Goal: Transaction & Acquisition: Purchase product/service

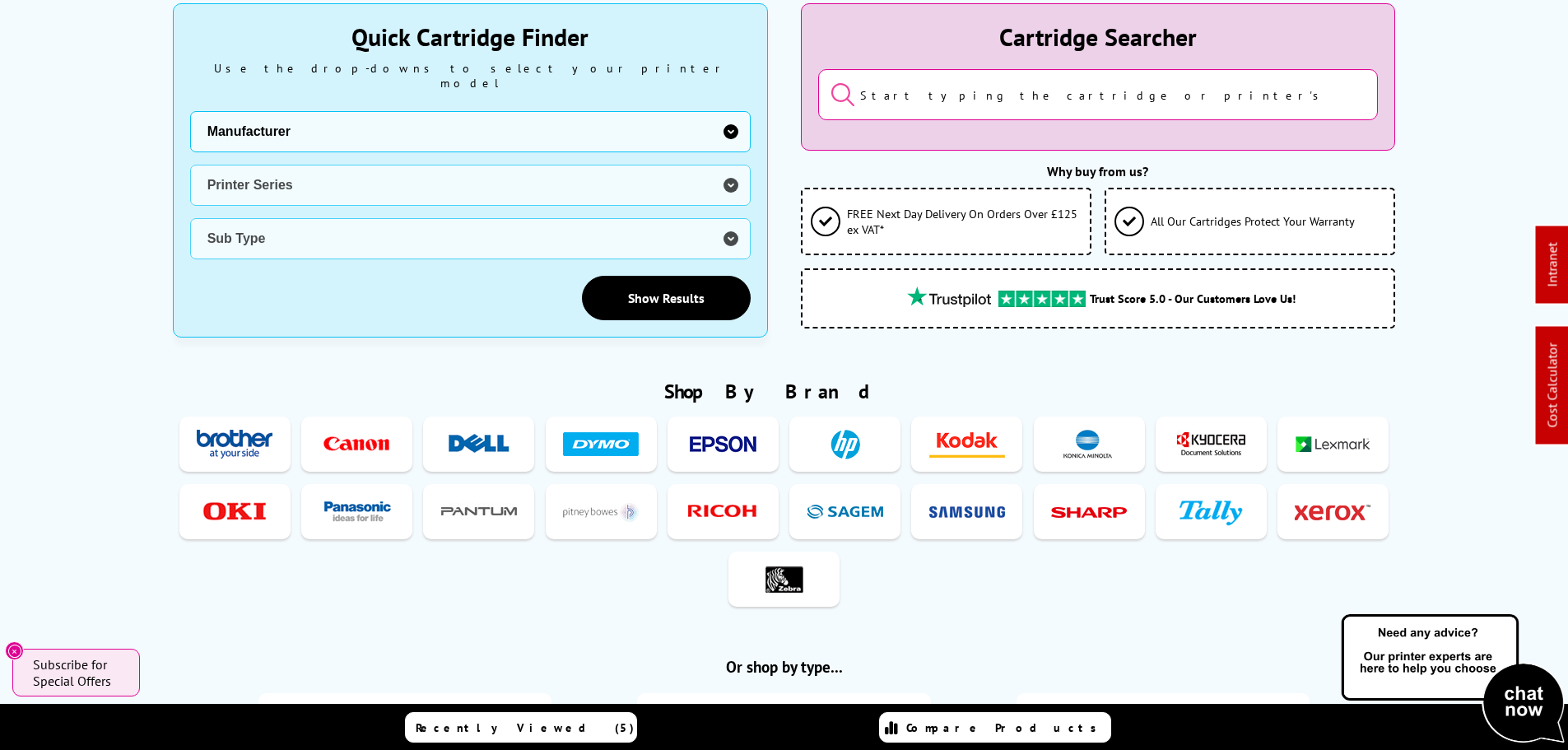
scroll to position [494, 0]
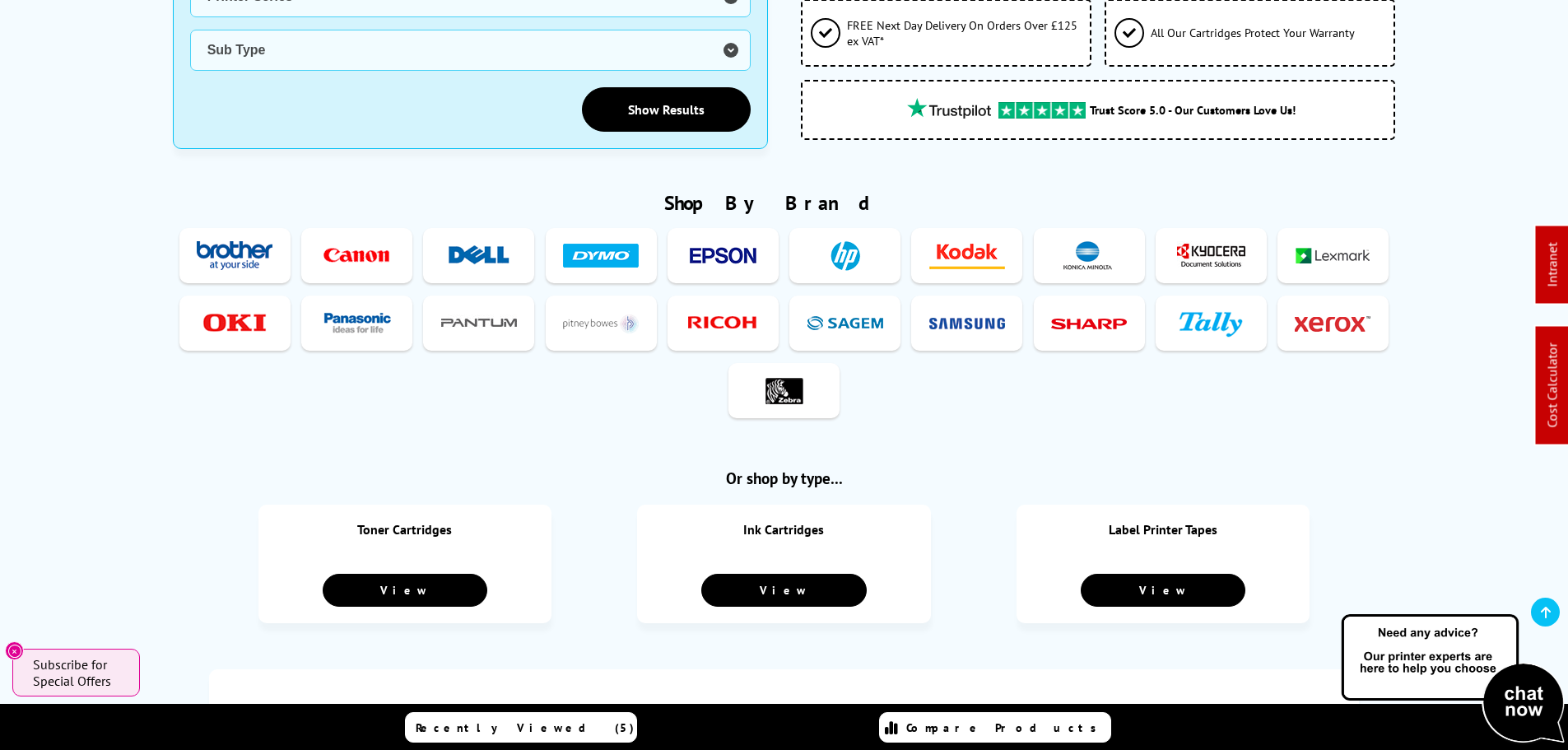
click at [206, 320] on img at bounding box center [235, 323] width 75 height 31
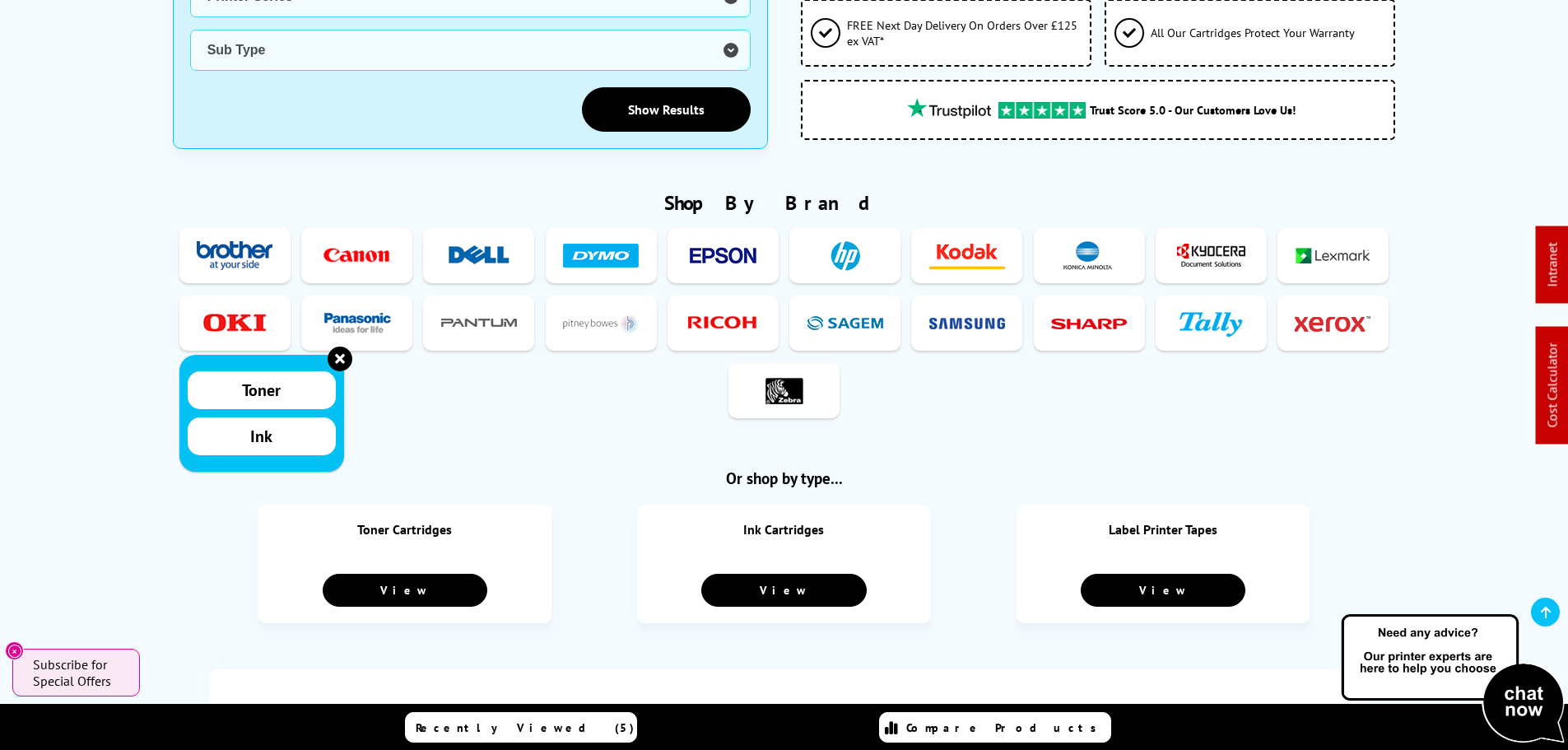
click at [252, 381] on span "Toner" at bounding box center [261, 390] width 39 height 22
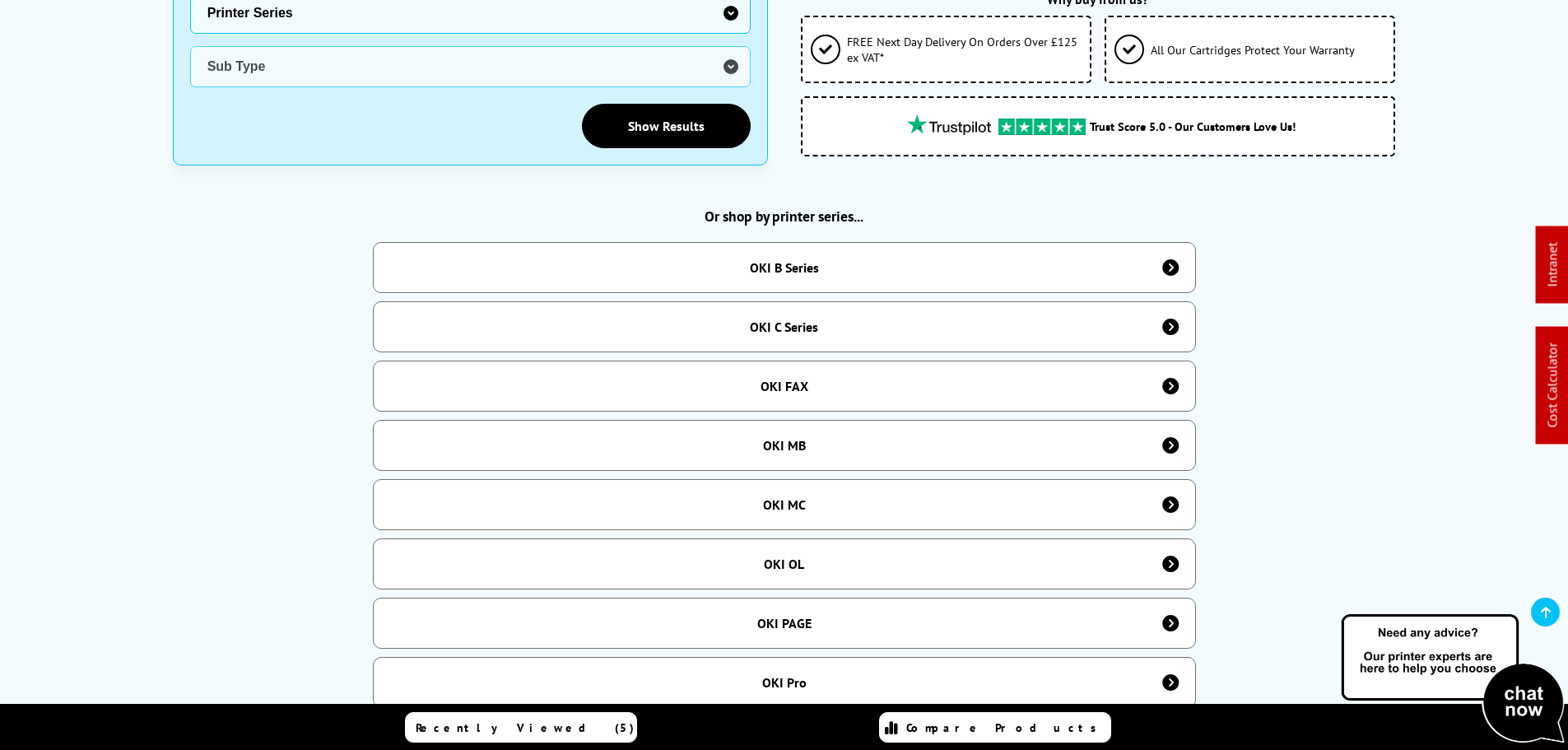
scroll to position [577, 0]
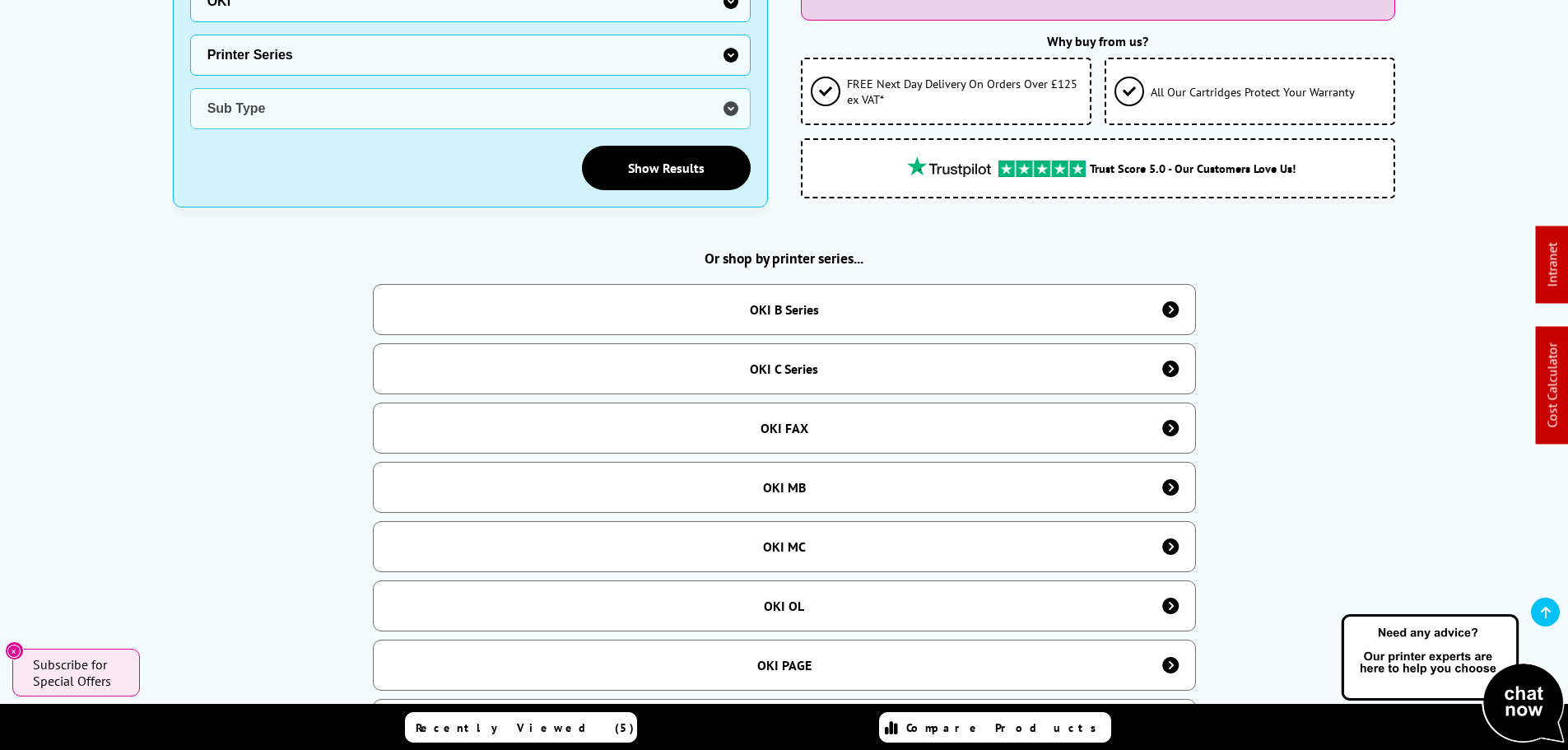
click at [708, 311] on div "OKI B Series" at bounding box center [784, 310] width 823 height 52
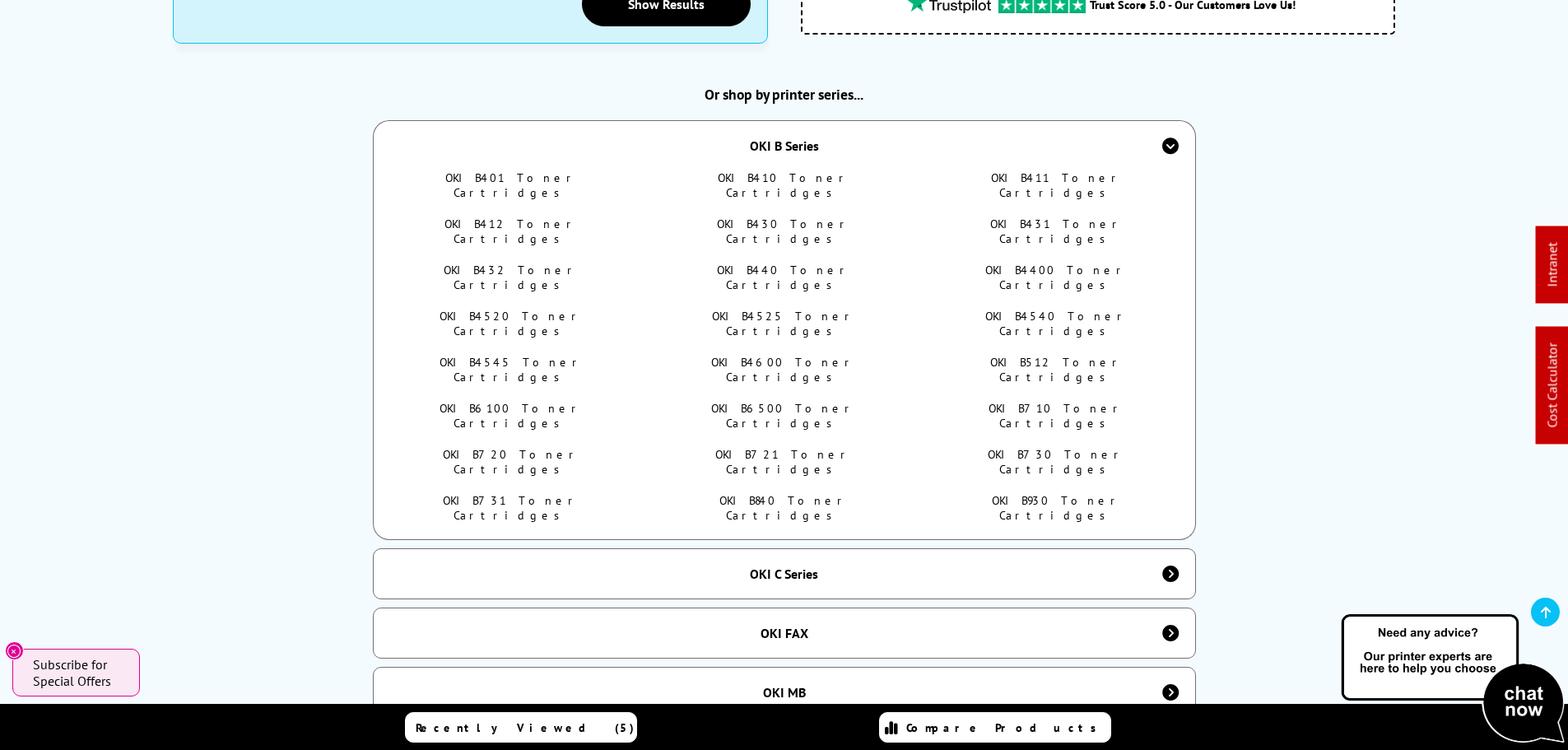
scroll to position [741, 0]
drag, startPoint x: 518, startPoint y: 165, endPoint x: 617, endPoint y: 165, distance: 99.0
click at [518, 169] on link "OKI B401 Toner Cartridges" at bounding box center [512, 184] width 133 height 30
click at [759, 173] on link "OKI B410 Toner Cartridges" at bounding box center [784, 184] width 133 height 30
click at [1027, 169] on link "OKI B411 Toner Cartridges" at bounding box center [1056, 184] width 132 height 30
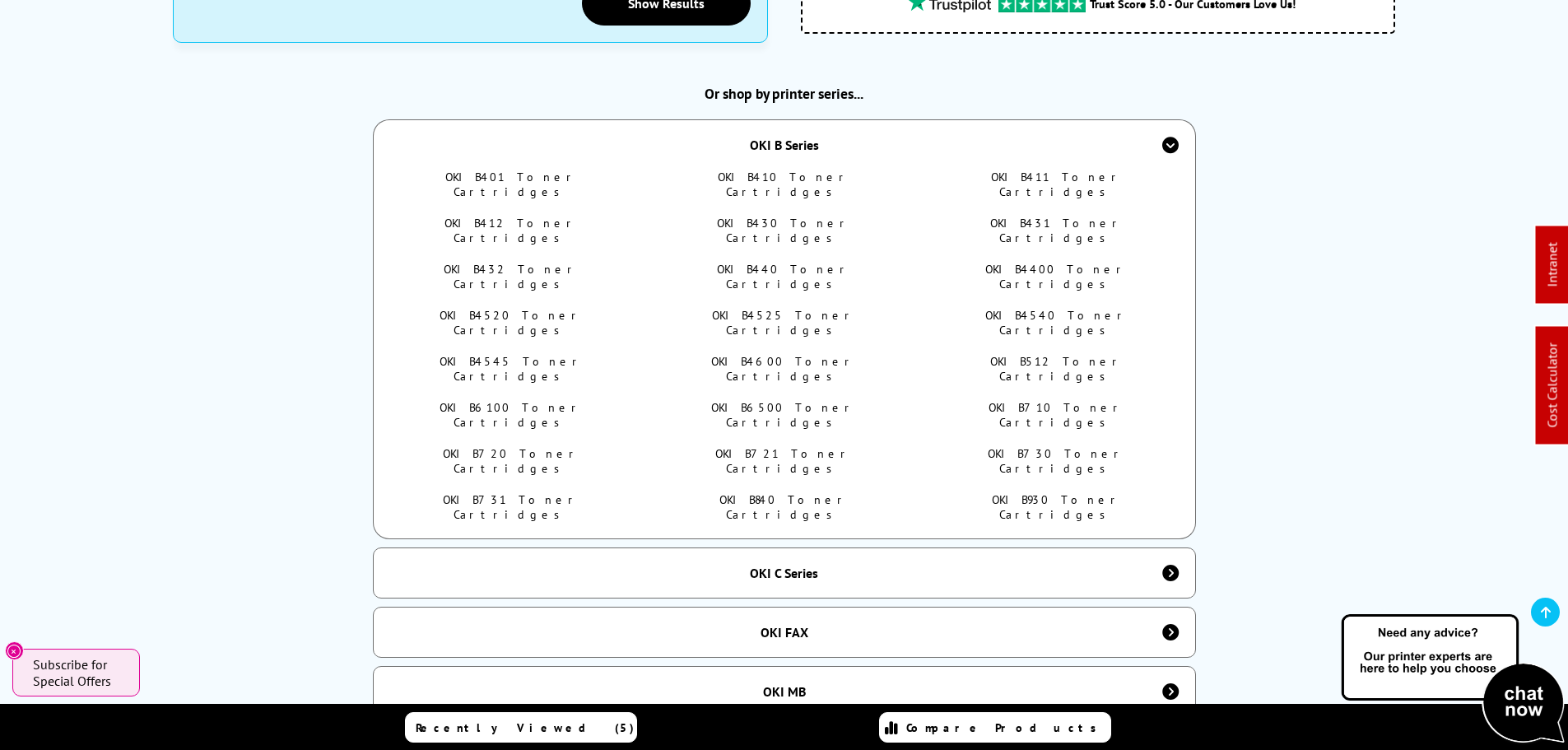
click at [486, 216] on link "OKI B412 Toner Cartridges" at bounding box center [511, 231] width 134 height 30
click at [782, 216] on link "OKI B430 Toner Cartridges" at bounding box center [784, 231] width 134 height 30
click at [1014, 216] on link "OKI B431 Toner Cartridges" at bounding box center [1057, 231] width 134 height 30
drag, startPoint x: 416, startPoint y: 235, endPoint x: 423, endPoint y: 22, distance: 213.1
click at [643, 237] on ul "OKI B401 Toner Cartridges OKI B410 Toner Cartridges OKI B411 Toner Cartridges O…" at bounding box center [784, 354] width 779 height 369
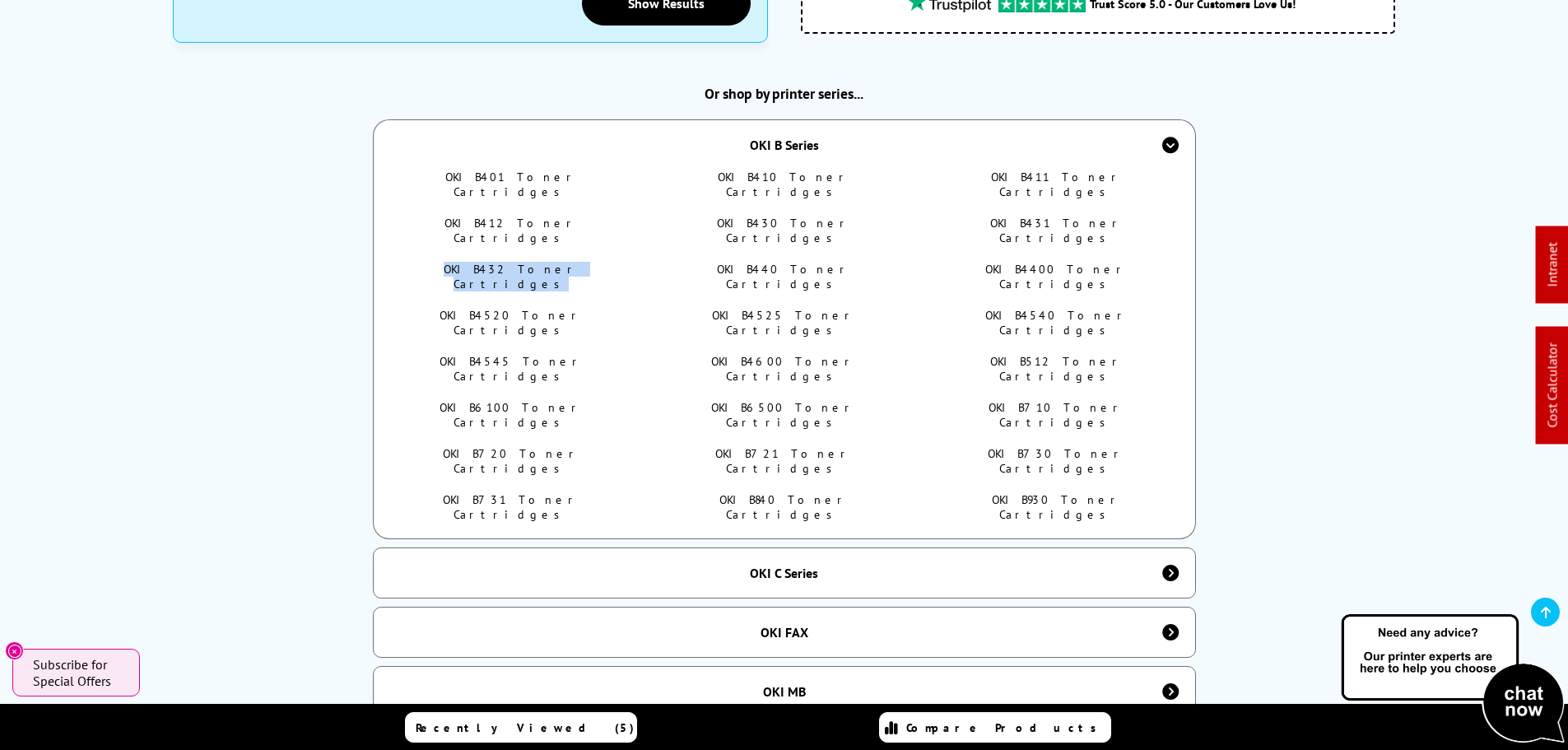
click at [487, 169] on link "OKI B401 Toner Cartridges" at bounding box center [512, 184] width 133 height 30
drag, startPoint x: 515, startPoint y: 229, endPoint x: 749, endPoint y: 242, distance: 234.4
click at [515, 262] on link "OKI B432 Toner Cartridges" at bounding box center [511, 276] width 135 height 30
click at [802, 262] on link "OKI B440 Toner Cartridges" at bounding box center [784, 276] width 134 height 30
click at [1088, 262] on link "OKI B4400 Toner Cartridges" at bounding box center [1057, 276] width 143 height 30
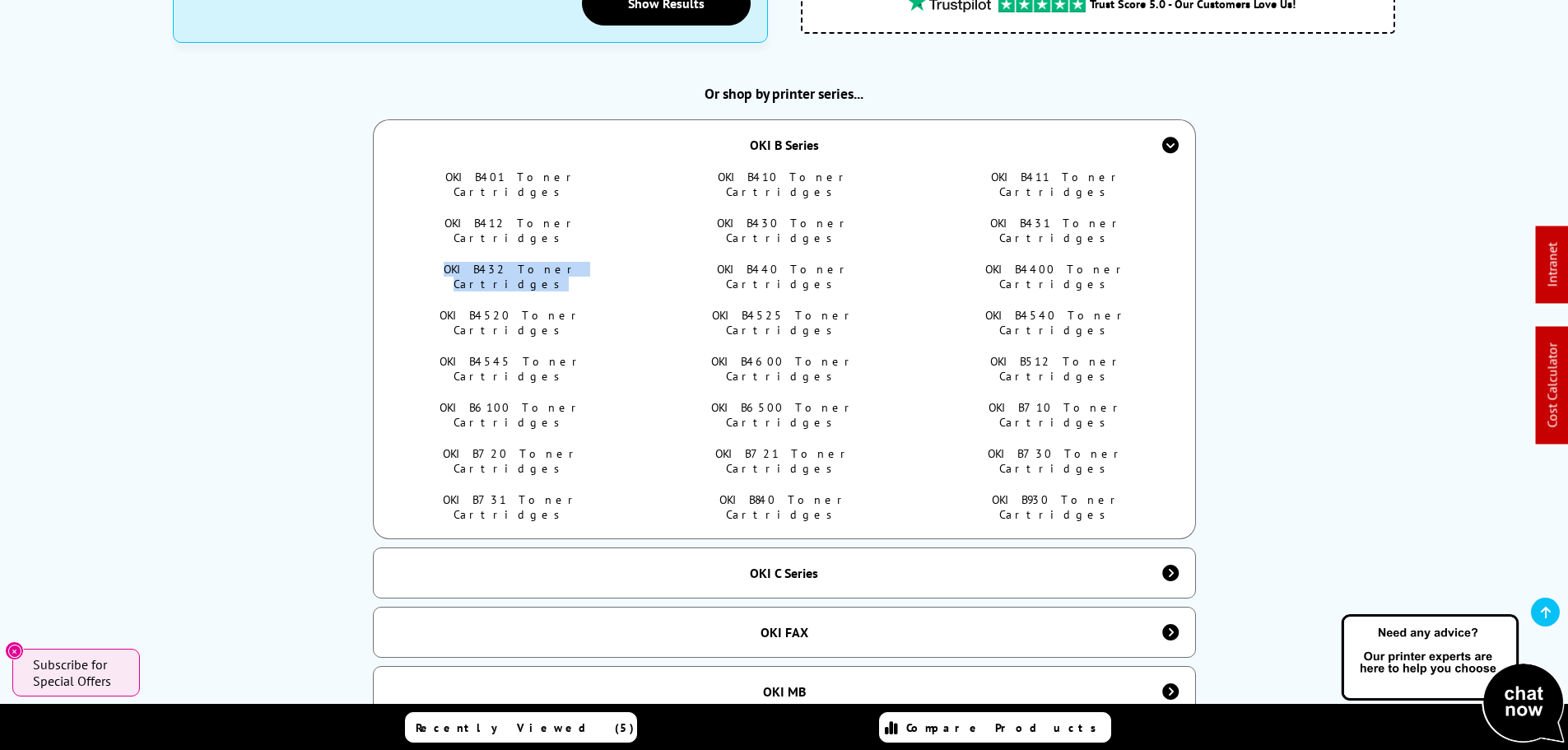
drag, startPoint x: 516, startPoint y: 261, endPoint x: 776, endPoint y: 262, distance: 260.0
click at [517, 308] on link "OKI B4520 Toner Cartridges" at bounding box center [511, 323] width 144 height 30
click at [775, 308] on link "OKI B4525 Toner Cartridges" at bounding box center [784, 323] width 144 height 30
click at [1056, 308] on link "OKI B4540 Toner Cartridges" at bounding box center [1057, 323] width 144 height 30
drag, startPoint x: 581, startPoint y: 289, endPoint x: 630, endPoint y: 289, distance: 49.0
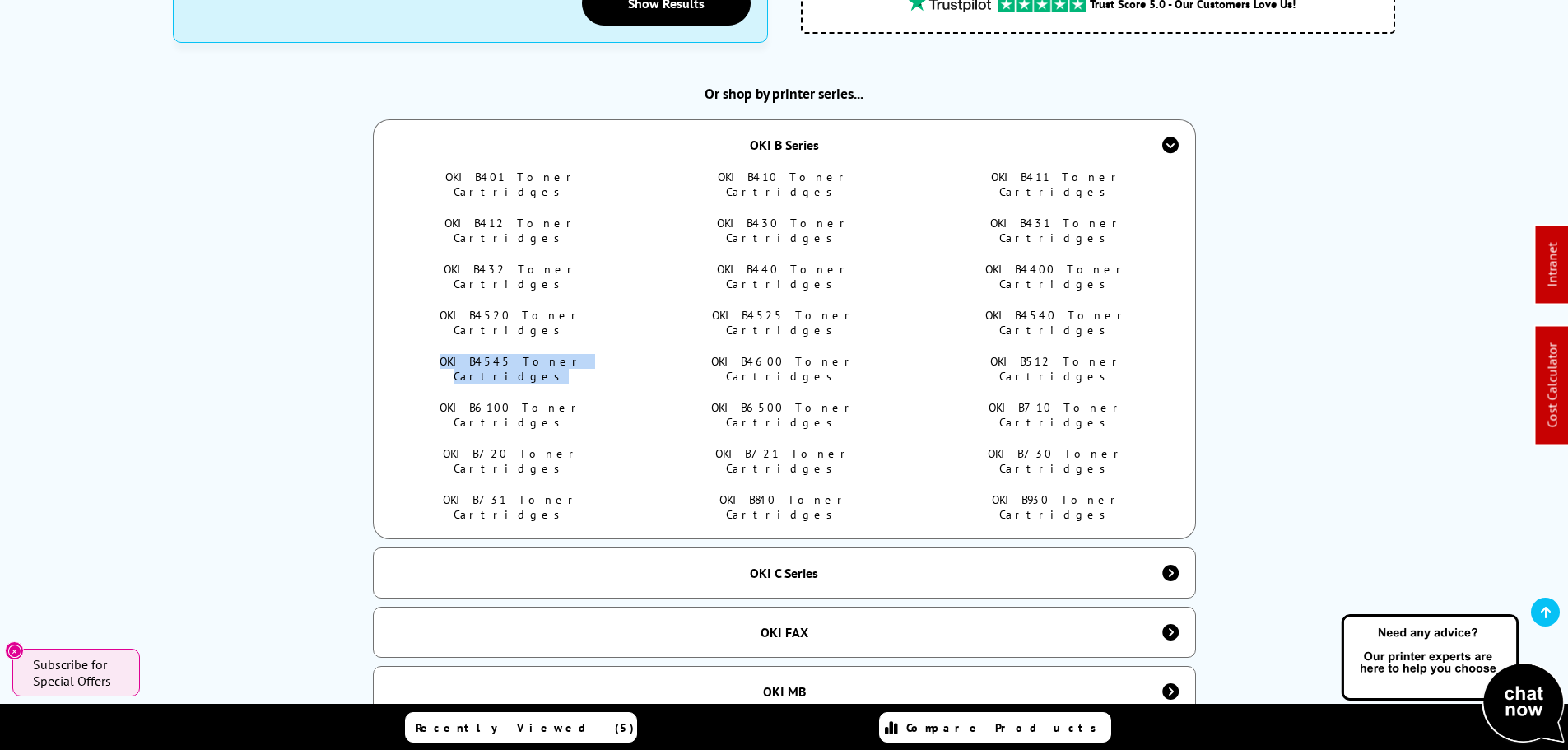
click at [631, 289] on ul "OKI B401 Toner Cartridges OKI B410 Toner Cartridges OKI B411 Toner Cartridges O…" at bounding box center [784, 354] width 779 height 369
click at [498, 354] on link "OKI B4545 Toner Cartridges" at bounding box center [511, 369] width 144 height 30
click at [815, 354] on link "OKI B4600 Toner Cartridges" at bounding box center [784, 369] width 145 height 30
click at [1073, 354] on link "OKI B512 Toner Cartridges" at bounding box center [1057, 369] width 134 height 30
drag, startPoint x: 546, startPoint y: 324, endPoint x: 656, endPoint y: 324, distance: 110.0
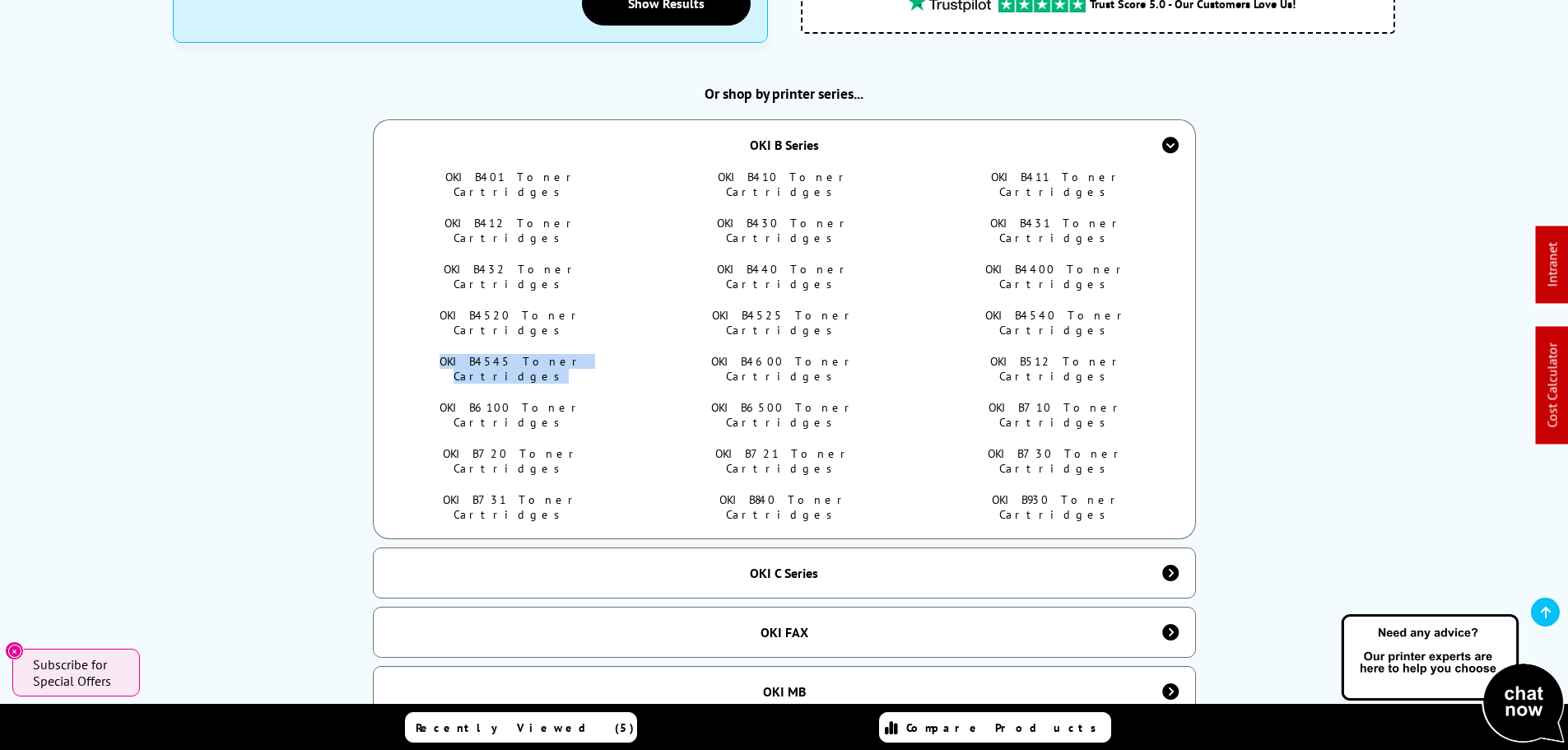
click at [548, 400] on link "OKI B6100 Toner Cartridges" at bounding box center [511, 415] width 144 height 30
click at [790, 400] on link "OKI B6500 Toner Cartridges" at bounding box center [784, 415] width 145 height 30
click at [1085, 400] on link "OKI B710 Toner Cartridges" at bounding box center [1056, 415] width 136 height 30
drag, startPoint x: 407, startPoint y: 351, endPoint x: 637, endPoint y: 353, distance: 230.0
click at [637, 353] on ul "OKI B401 Toner Cartridges OKI B410 Toner Cartridges OKI B411 Toner Cartridges O…" at bounding box center [784, 354] width 779 height 369
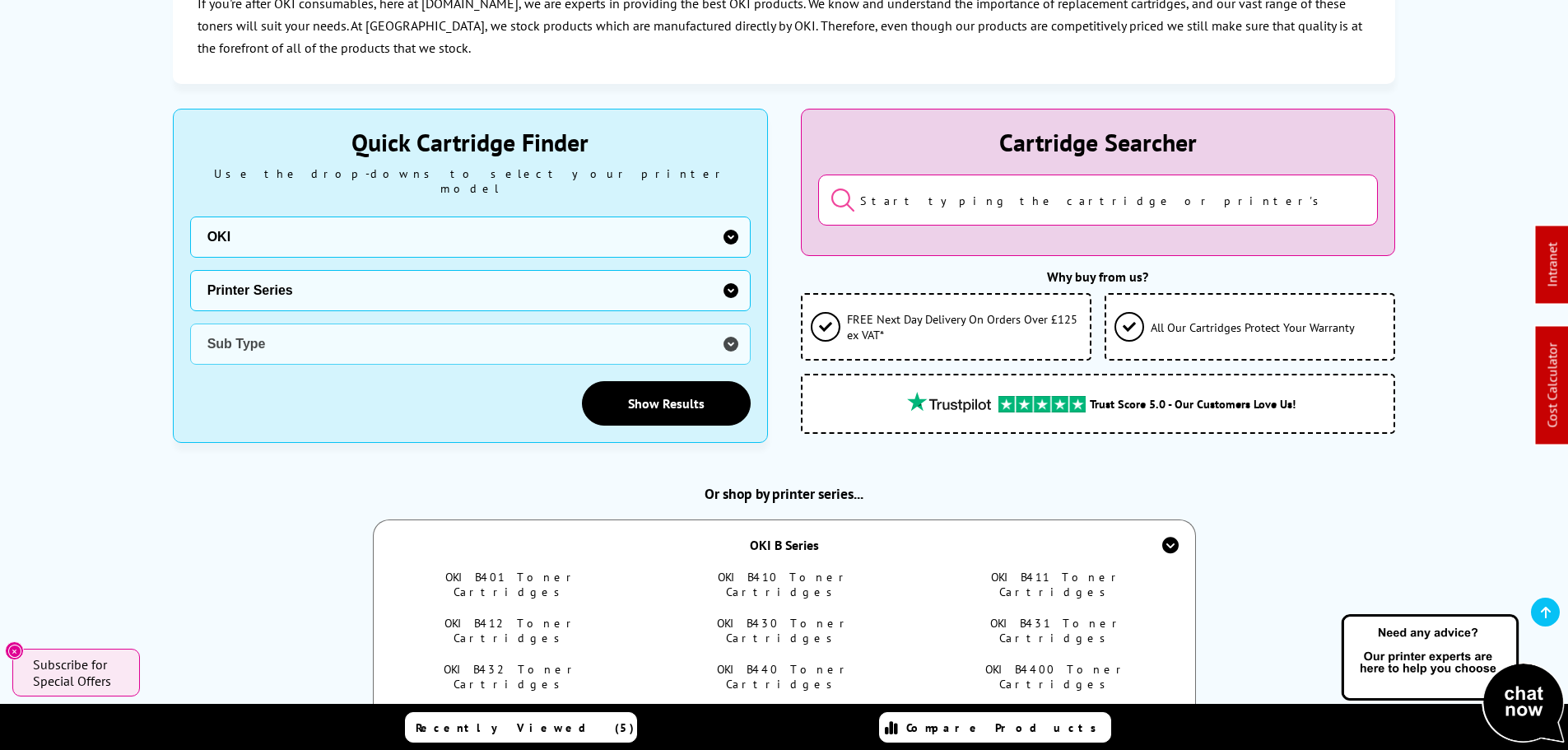
scroll to position [659, 0]
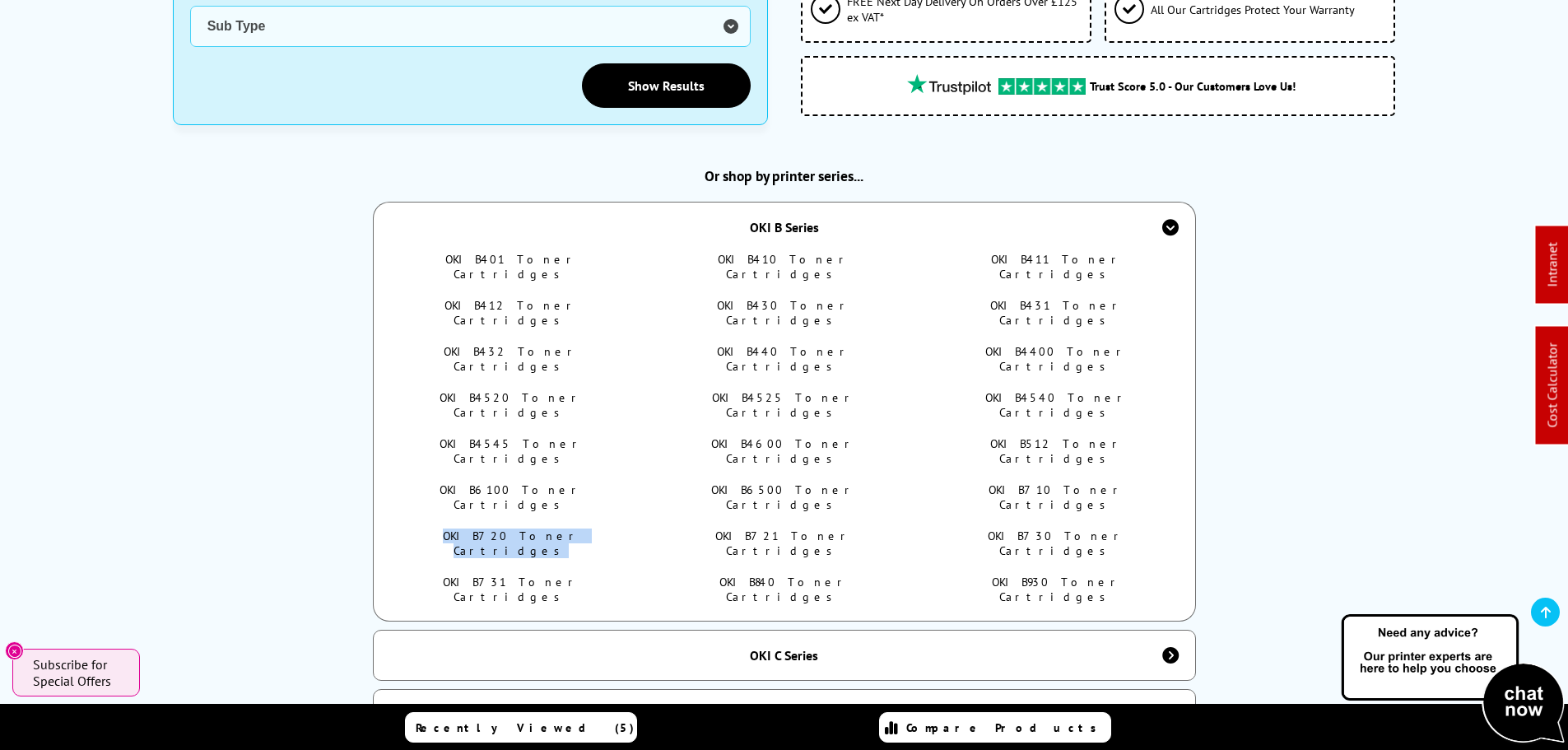
click at [767, 482] on link "OKI B6500 Toner Cartridges" at bounding box center [784, 497] width 145 height 30
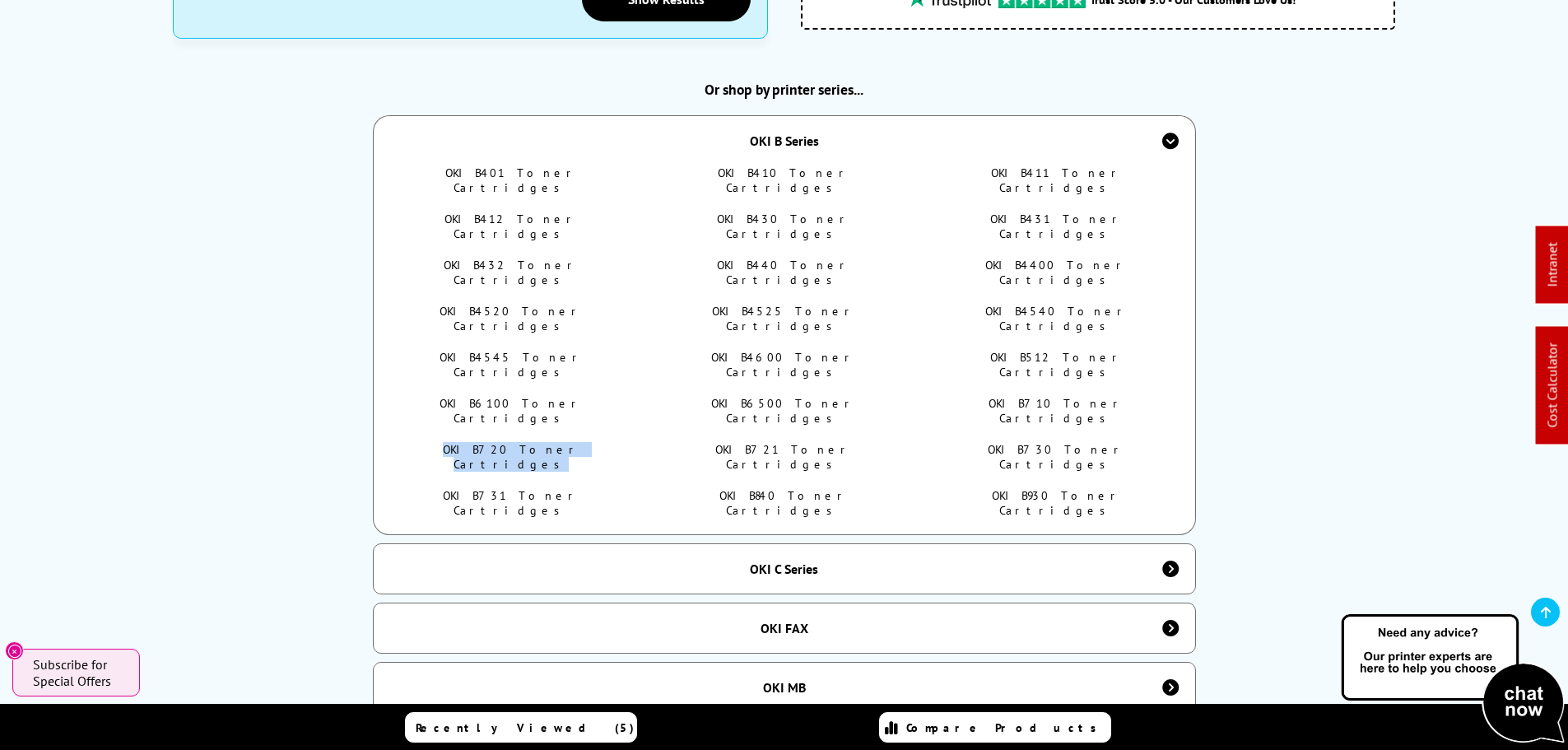
scroll to position [823, 0]
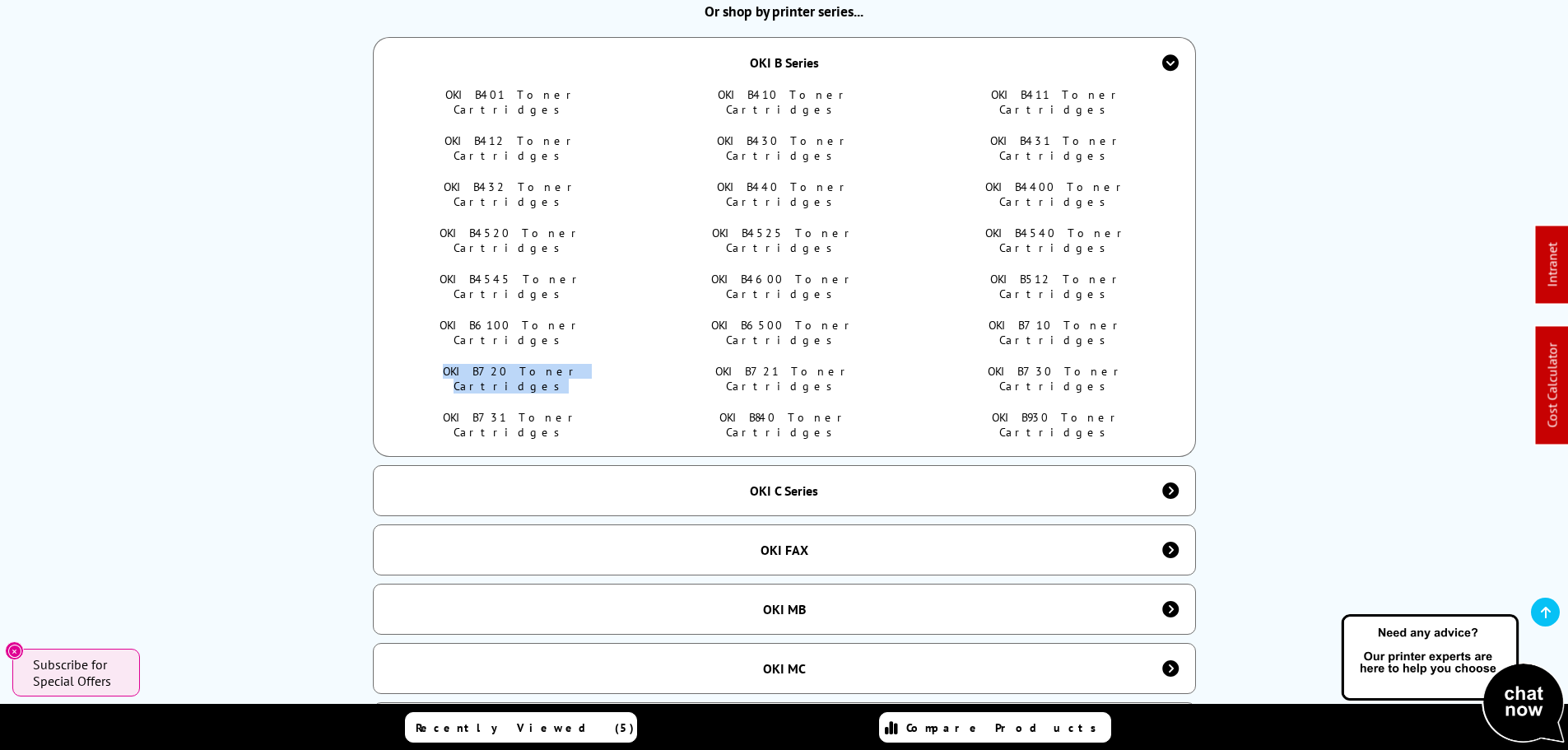
click at [542, 364] on link "OKI B720 Toner Cartridges" at bounding box center [511, 378] width 138 height 30
click at [807, 364] on link "OKI B721 Toner Cartridges" at bounding box center [784, 378] width 137 height 30
click at [1036, 364] on link "OKI B730 Toner Cartridges" at bounding box center [1056, 378] width 138 height 30
click at [543, 410] on link "OKI B731 Toner Cartridges" at bounding box center [511, 425] width 137 height 30
drag, startPoint x: 807, startPoint y: 301, endPoint x: 1042, endPoint y: 304, distance: 235.0
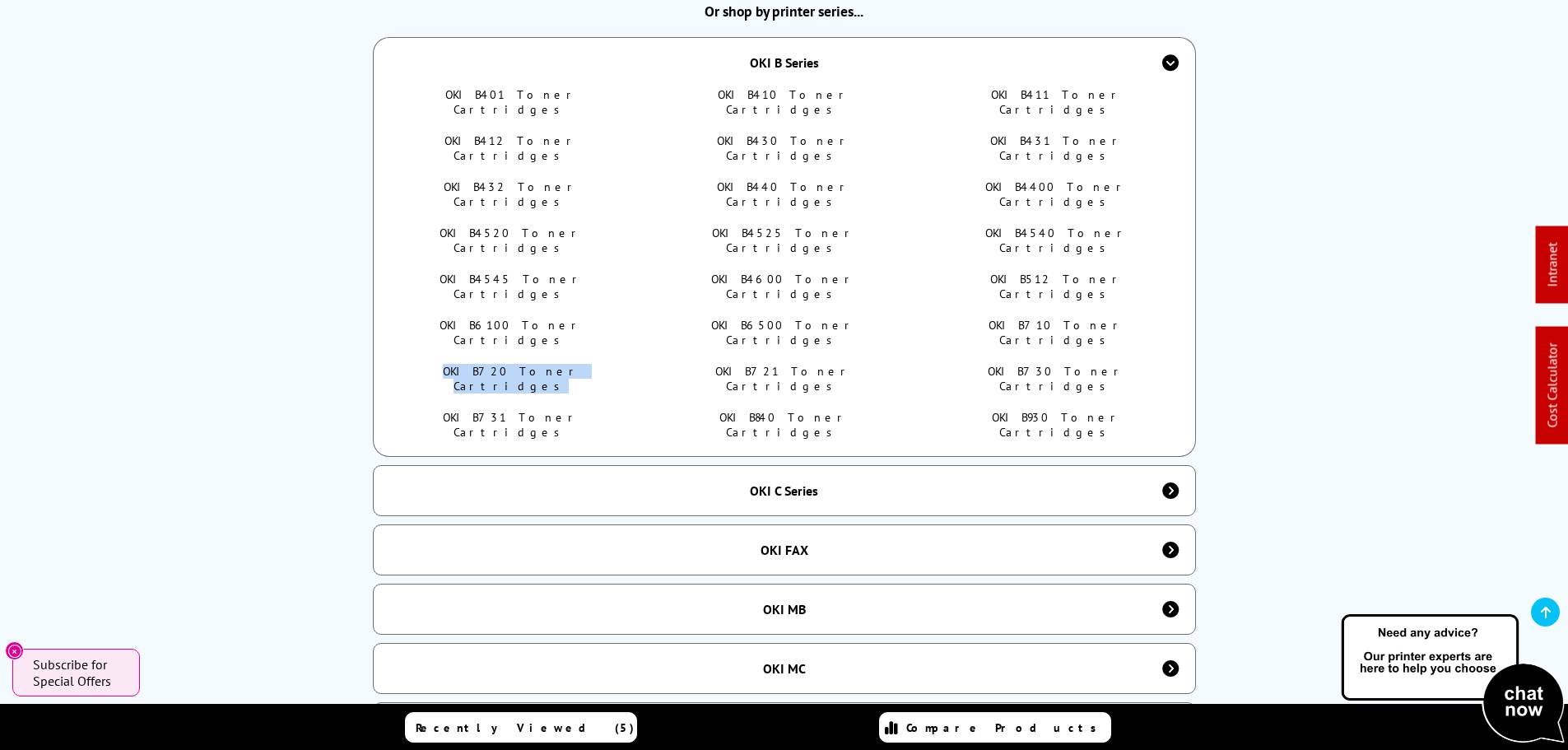
click at [809, 410] on link "OKI B840 Toner Cartridges" at bounding box center [784, 425] width 129 height 30
click at [1048, 410] on link "OKI B930 Toner Cartridges" at bounding box center [1056, 425] width 130 height 30
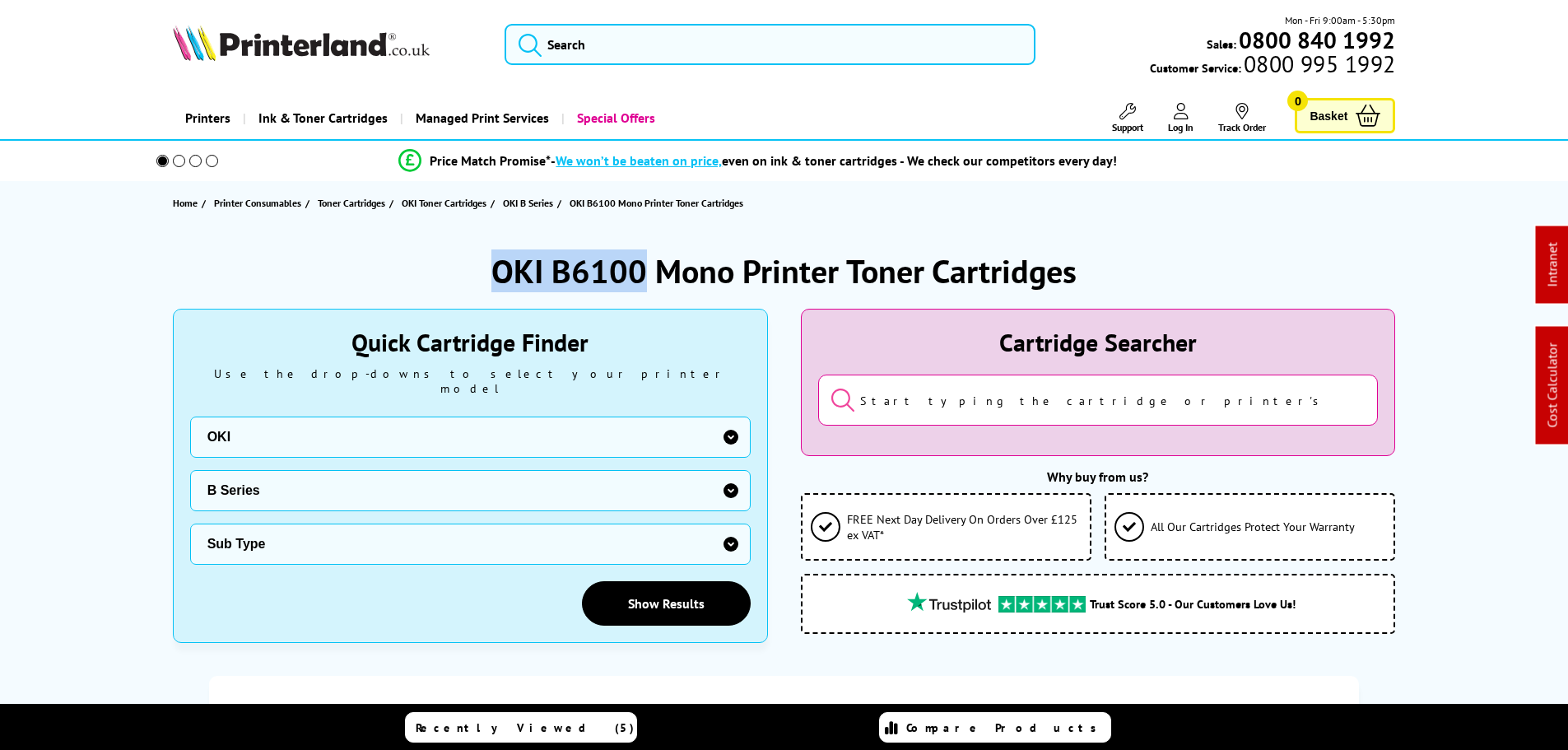
drag, startPoint x: 642, startPoint y: 268, endPoint x: 474, endPoint y: 268, distance: 168.0
click at [474, 268] on div "OKI B6100 Mono Printer Toner Cartridges" at bounding box center [784, 270] width 1223 height 43
copy h1 "OKI B6100"
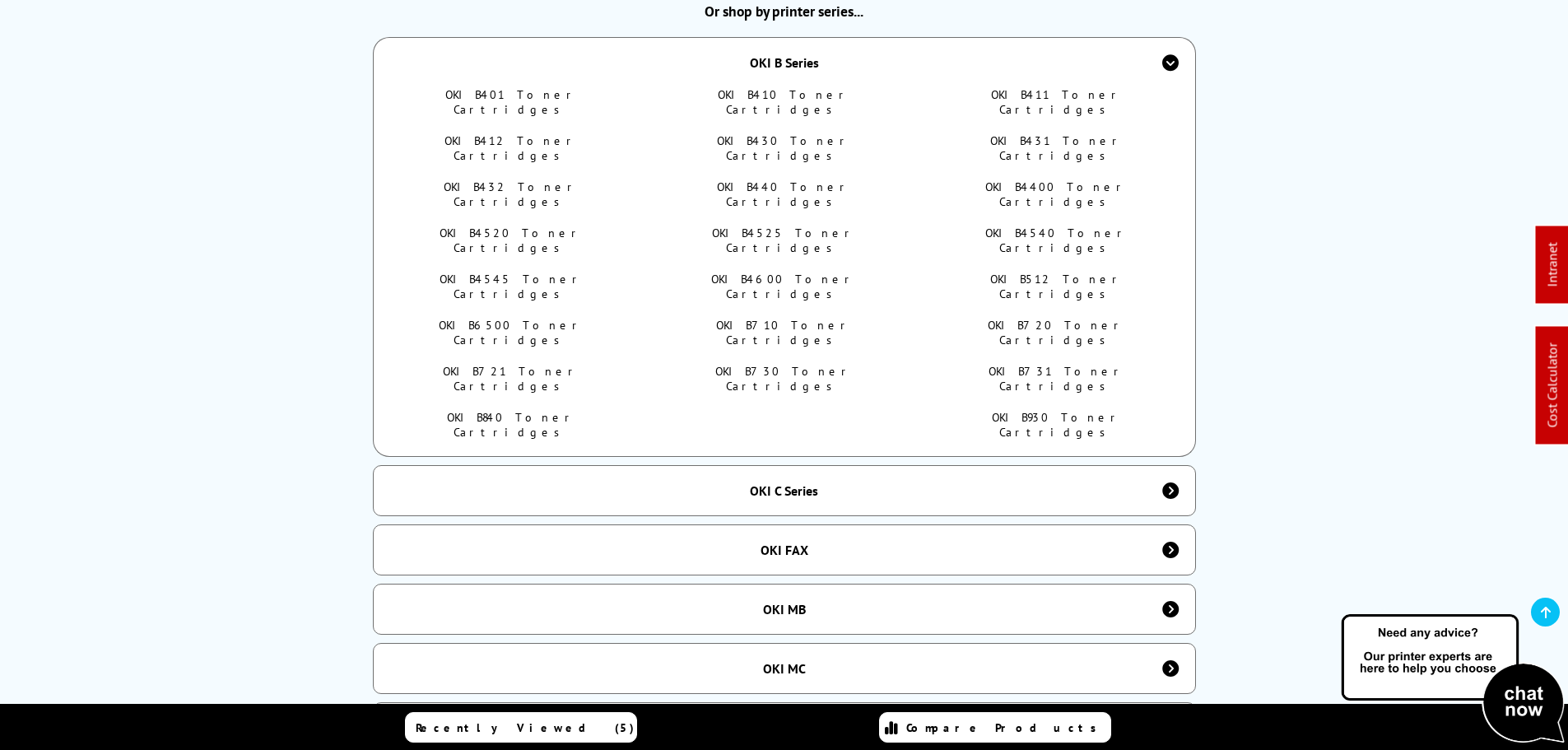
scroll to position [823, 0]
click at [776, 59] on div "OKI B Series" at bounding box center [784, 62] width 69 height 17
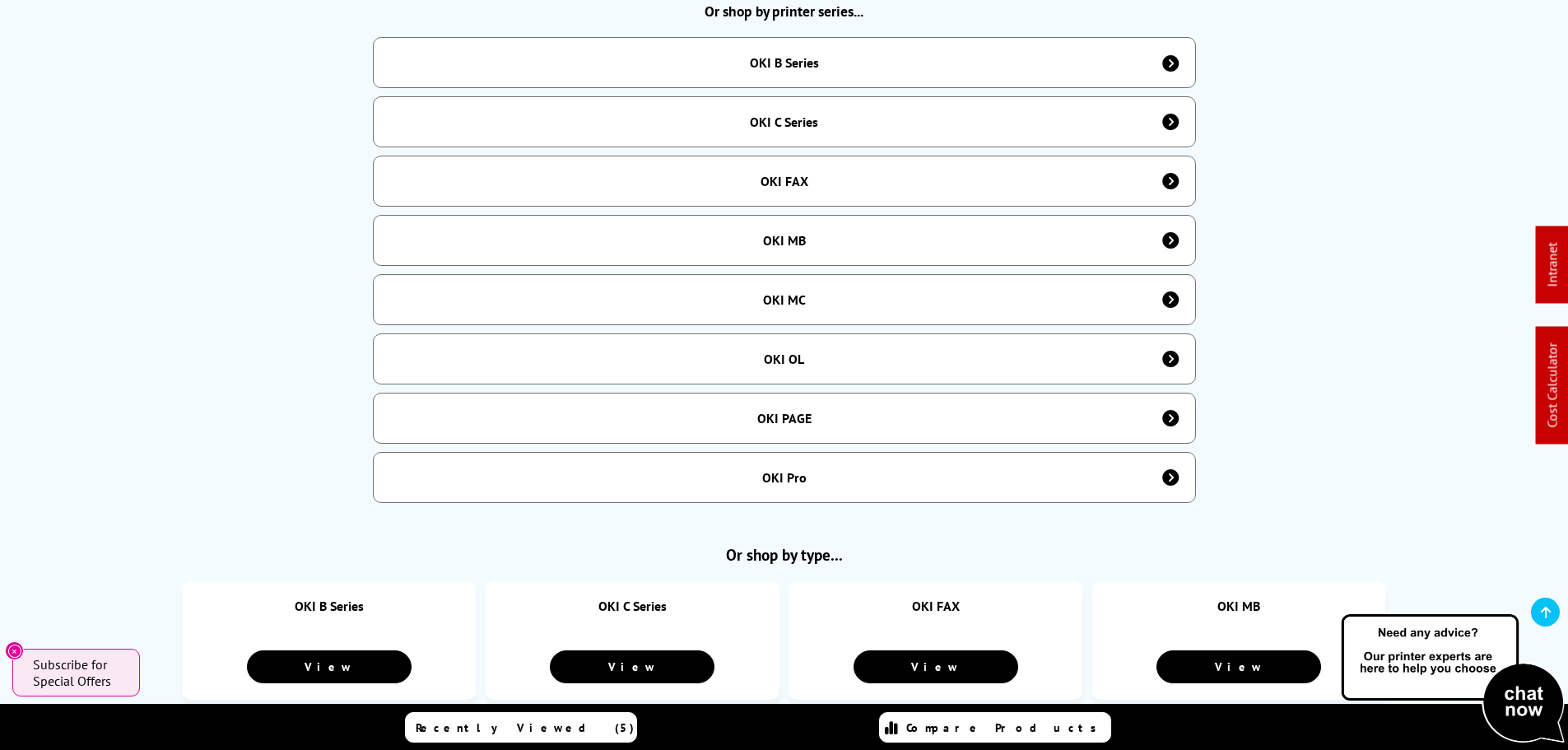
click at [790, 103] on div "OKI C Series" at bounding box center [784, 122] width 823 height 52
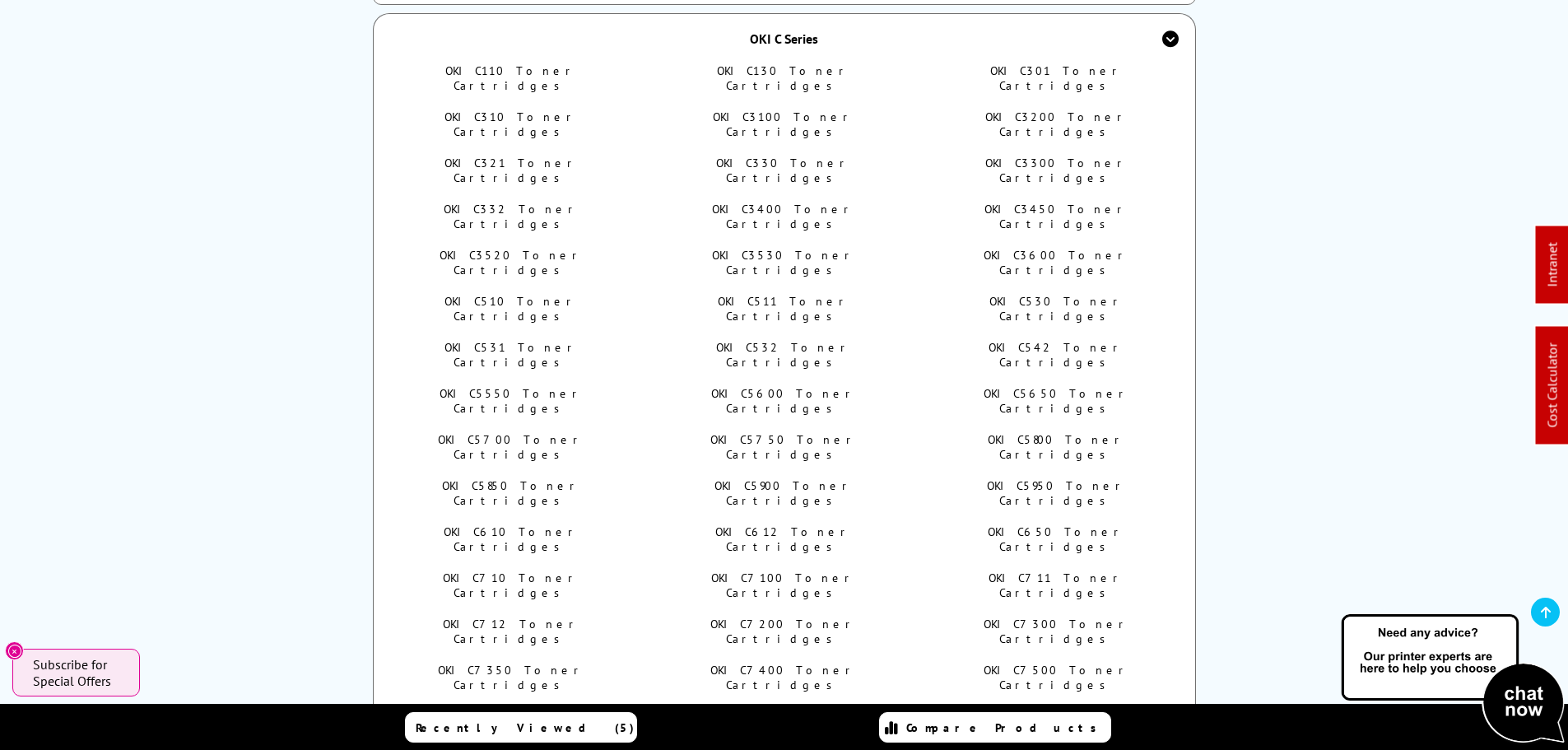
scroll to position [906, 0]
click at [539, 64] on link "OKI C110 Toner Cartridges" at bounding box center [511, 79] width 132 height 30
click at [777, 64] on link "OKI C130 Toner Cartridges" at bounding box center [784, 79] width 134 height 30
click at [1054, 64] on link "OKI C301 Toner Cartridges" at bounding box center [1057, 79] width 134 height 30
drag, startPoint x: 548, startPoint y: 96, endPoint x: 755, endPoint y: 95, distance: 207.0
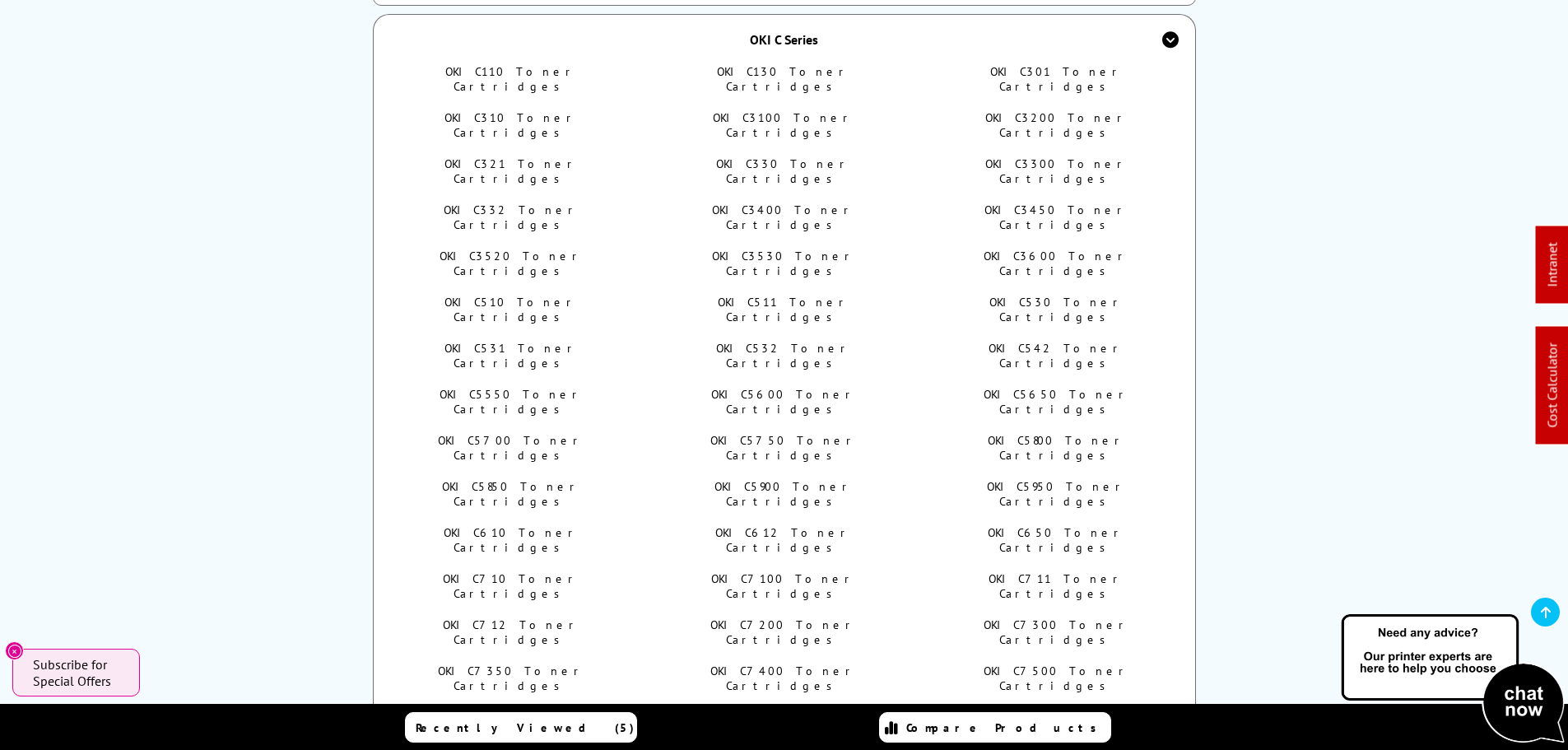
click at [548, 110] on link "OKI C310 Toner Cartridges" at bounding box center [511, 125] width 134 height 30
click at [755, 110] on link "OKI C3100 Toner Cartridges" at bounding box center [784, 125] width 142 height 30
click at [1015, 110] on link "OKI C3200 Toner Cartridges" at bounding box center [1057, 125] width 144 height 30
click at [533, 157] on link "OKI C321 Toner Cartridges" at bounding box center [511, 171] width 134 height 30
click at [826, 157] on link "OKI C330 Toner Cartridges" at bounding box center [784, 171] width 135 height 30
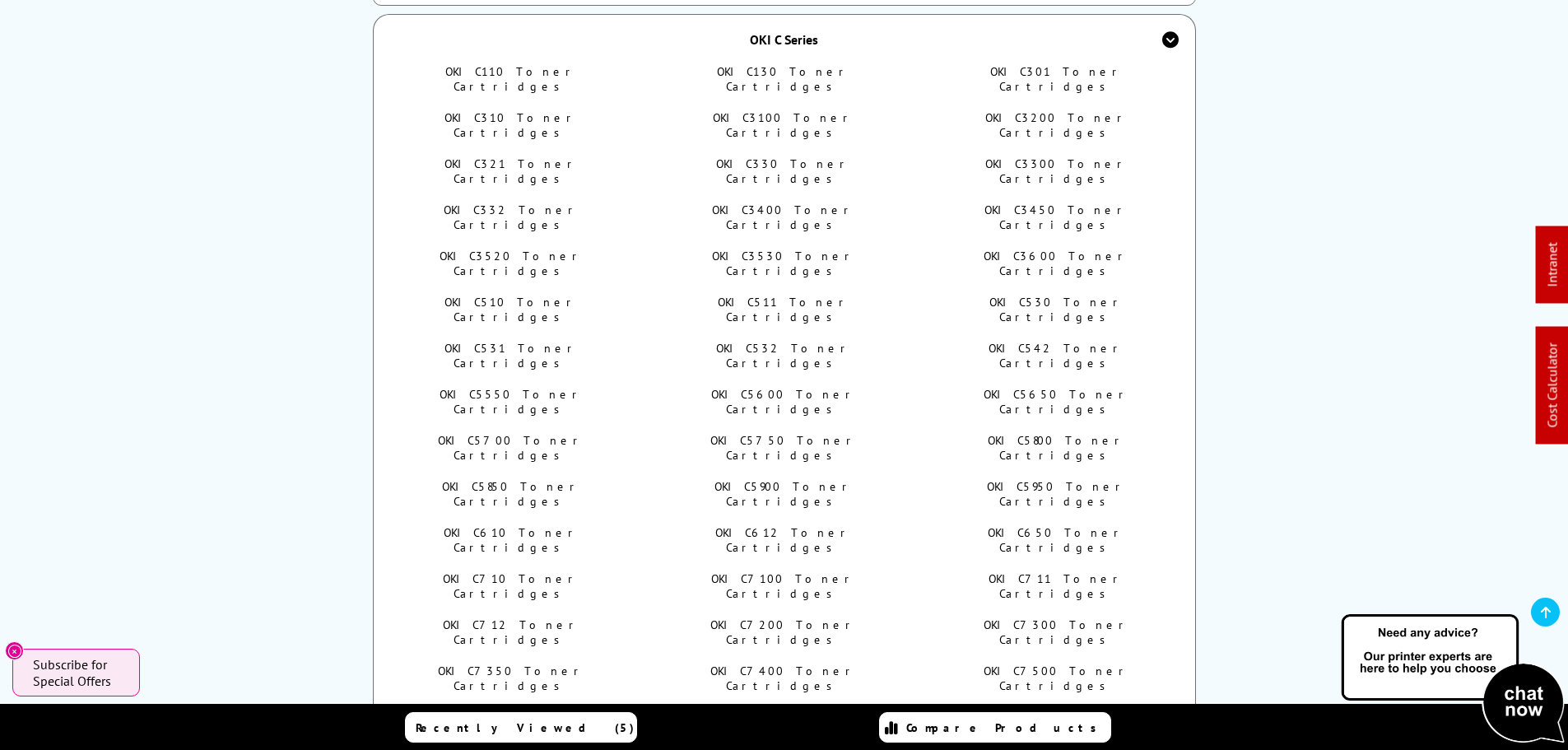
click at [1017, 157] on link "OKI C3300 Toner Cartridges" at bounding box center [1057, 171] width 144 height 30
drag, startPoint x: 665, startPoint y: 157, endPoint x: 688, endPoint y: 158, distance: 23.0
click at [689, 159] on ul "OKI C110 Toner Cartridges OKI C130 Toner Cartridges OKI C301 Toner Cartridges O…" at bounding box center [784, 594] width 779 height 1060
click at [513, 202] on link "OKI C332 Toner Cartridges" at bounding box center [511, 217] width 136 height 30
click at [792, 202] on link "OKI C3400 Toner Cartridges" at bounding box center [784, 217] width 144 height 30
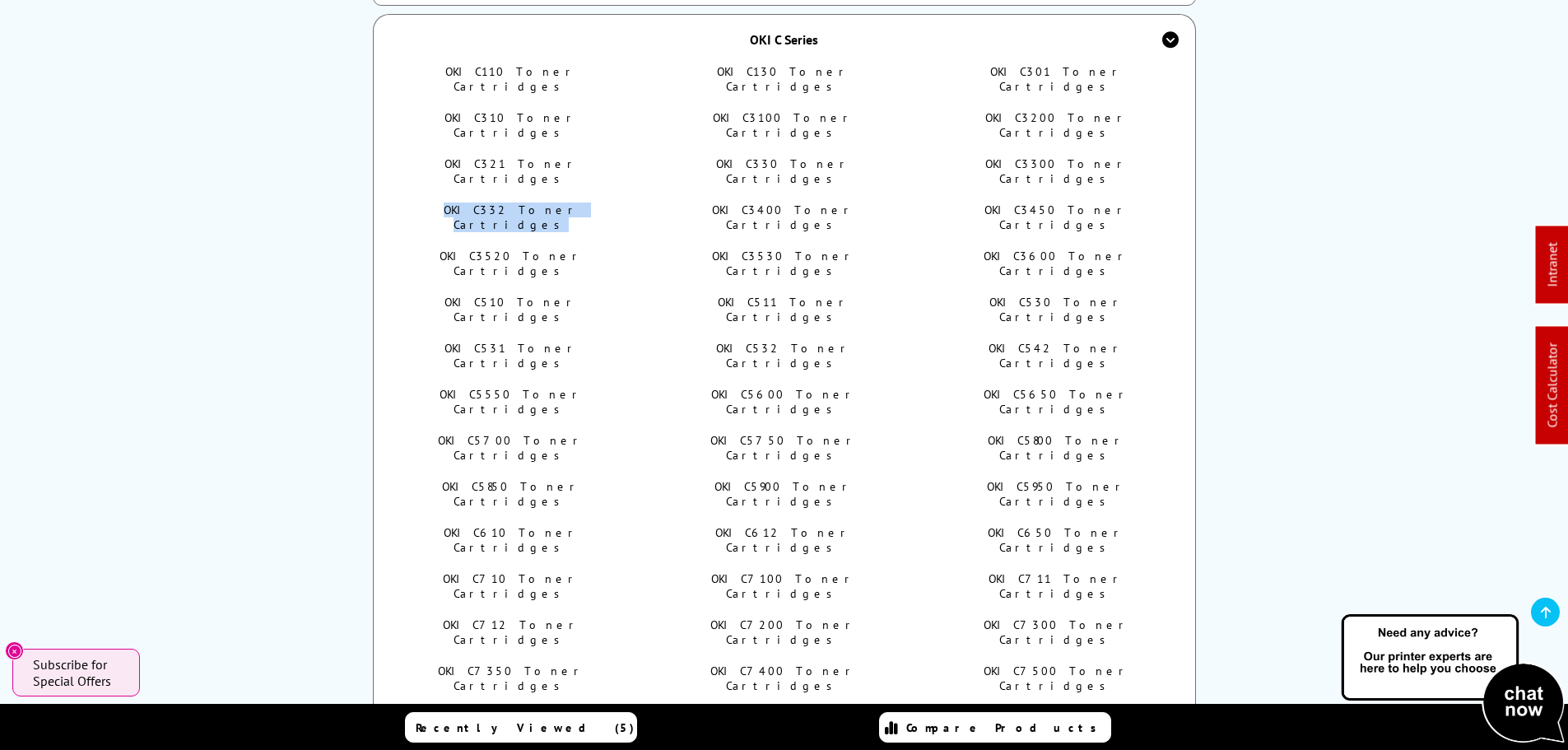
click at [1039, 202] on link "OKI C3450 Toner Cartridges" at bounding box center [1056, 217] width 144 height 30
click at [526, 249] on link "OKI C3520 Toner Cartridges" at bounding box center [511, 264] width 144 height 30
click at [807, 249] on link "OKI C3530 Toner Cartridges" at bounding box center [784, 264] width 144 height 30
click at [1054, 249] on link "OKI C3600 Toner Cartridges" at bounding box center [1056, 264] width 146 height 30
drag, startPoint x: 430, startPoint y: 217, endPoint x: 601, endPoint y: 201, distance: 171.7
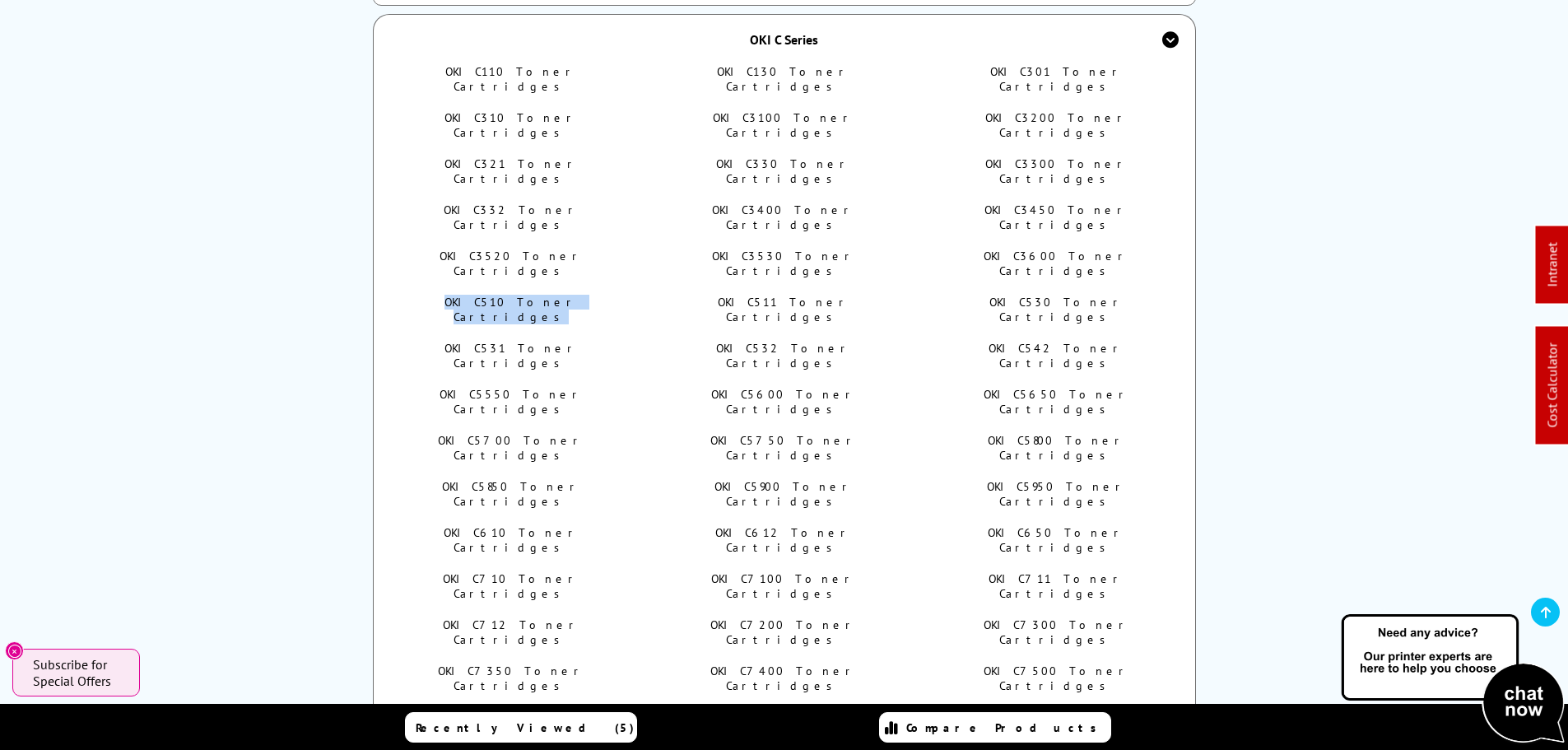
click at [626, 294] on li "OKI C510 Toner Cartridges" at bounding box center [512, 309] width 234 height 30
click at [518, 294] on link "OKI C510 Toner Cartridges" at bounding box center [511, 309] width 134 height 30
drag, startPoint x: 811, startPoint y: 217, endPoint x: 1055, endPoint y: 218, distance: 244.0
click at [812, 294] on link "OKI C511 Toner Cartridges" at bounding box center [784, 309] width 133 height 30
click at [1055, 294] on link "OKI C530 Toner Cartridges" at bounding box center [1057, 309] width 135 height 30
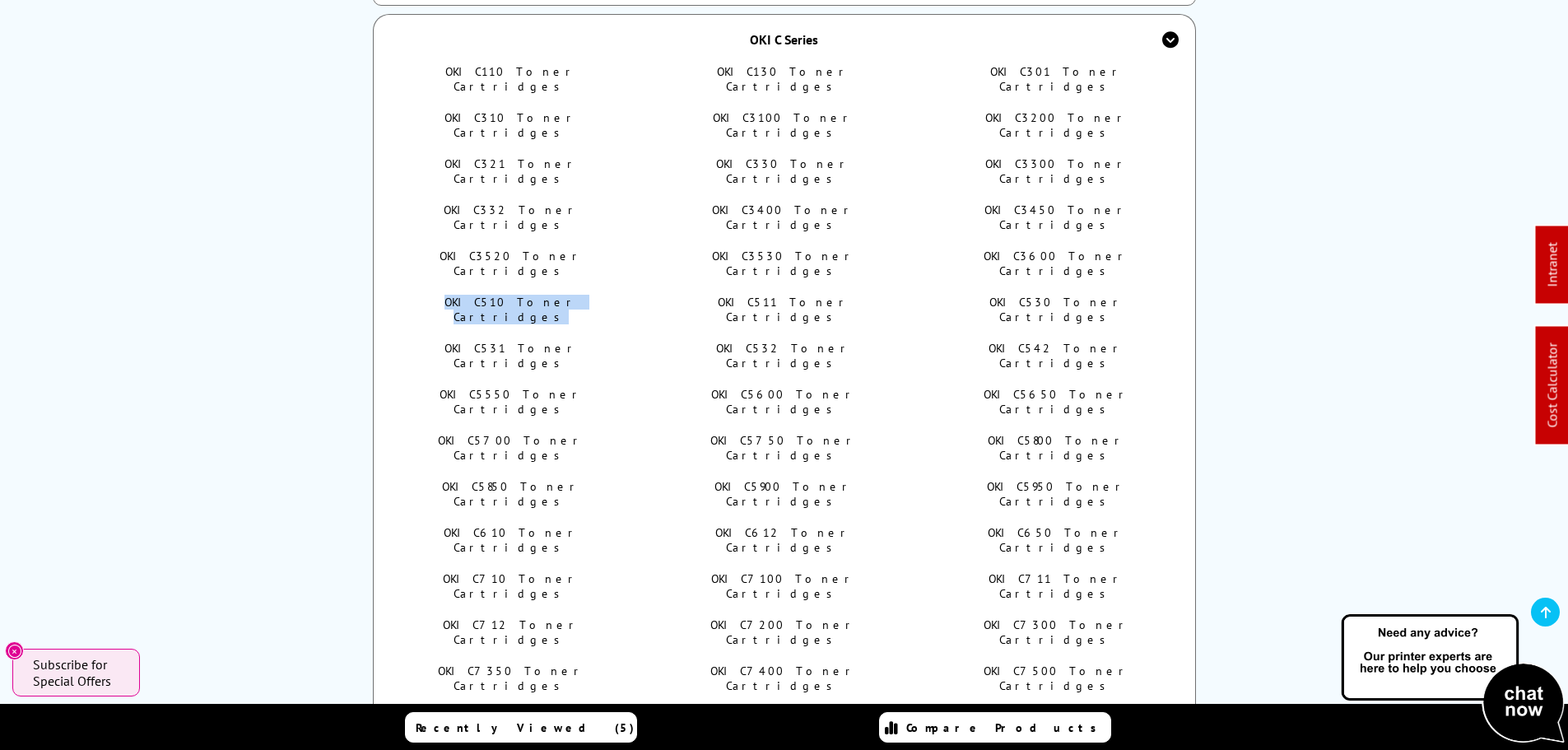
click at [514, 341] on link "OKI C531 Toner Cartridges" at bounding box center [511, 356] width 134 height 30
drag, startPoint x: 750, startPoint y: 253, endPoint x: 791, endPoint y: 246, distance: 41.6
click at [751, 341] on link "OKI C532 Toner Cartridges" at bounding box center [784, 356] width 136 height 30
click at [1039, 341] on link "OKI C542 Toner Cartridges" at bounding box center [1056, 356] width 136 height 30
drag, startPoint x: 544, startPoint y: 285, endPoint x: 841, endPoint y: 289, distance: 297.0
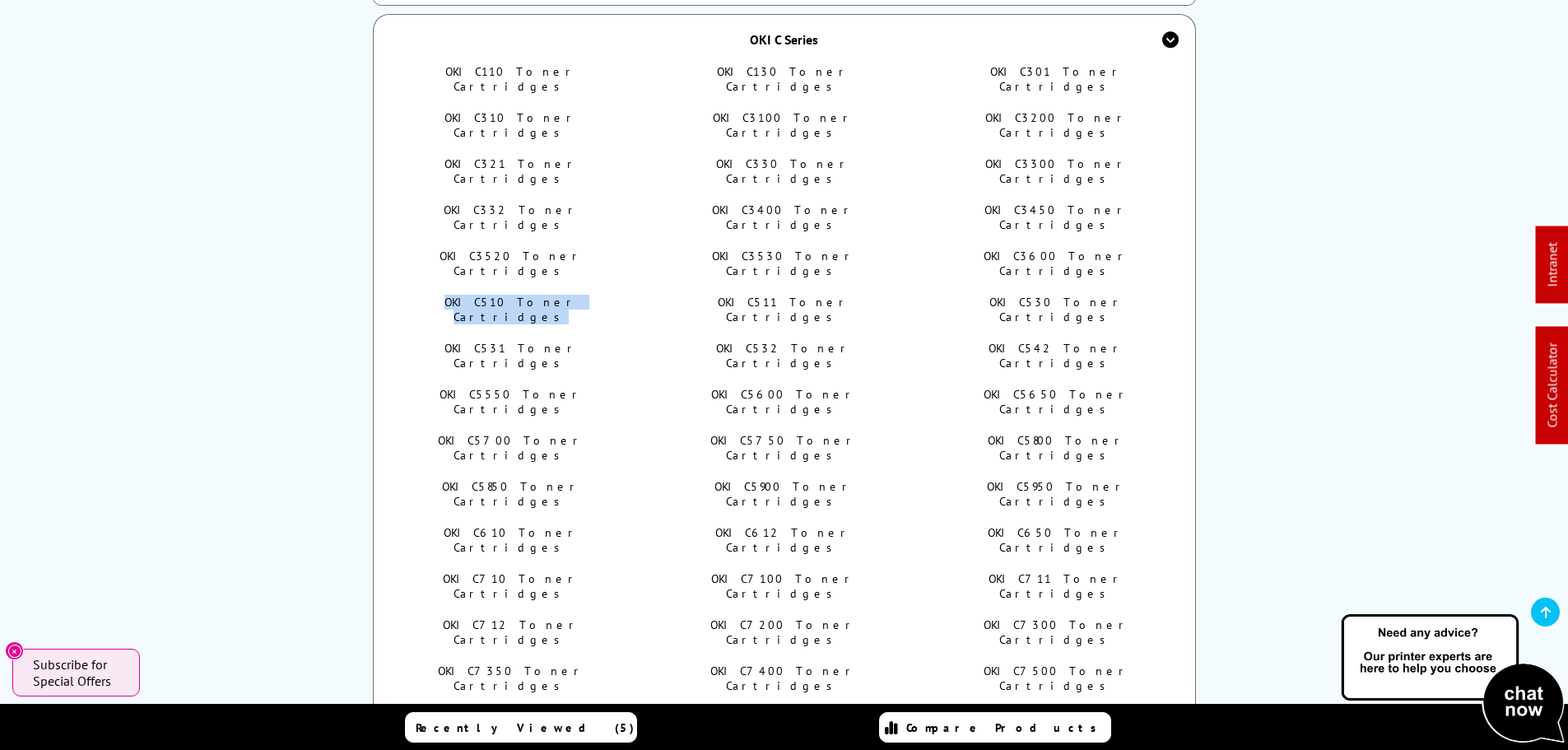
click at [545, 387] on link "OKI C5550 Toner Cartridges" at bounding box center [511, 402] width 144 height 30
click at [837, 387] on link "OKI C5600 Toner Cartridges" at bounding box center [784, 402] width 146 height 30
click at [1054, 387] on link "OKI C5650 Toner Cartridges" at bounding box center [1057, 402] width 147 height 30
drag, startPoint x: 529, startPoint y: 310, endPoint x: 633, endPoint y: 310, distance: 104.0
click at [633, 310] on ul "OKI C110 Toner Cartridges OKI C130 Toner Cartridges OKI C301 Toner Cartridges O…" at bounding box center [784, 594] width 779 height 1060
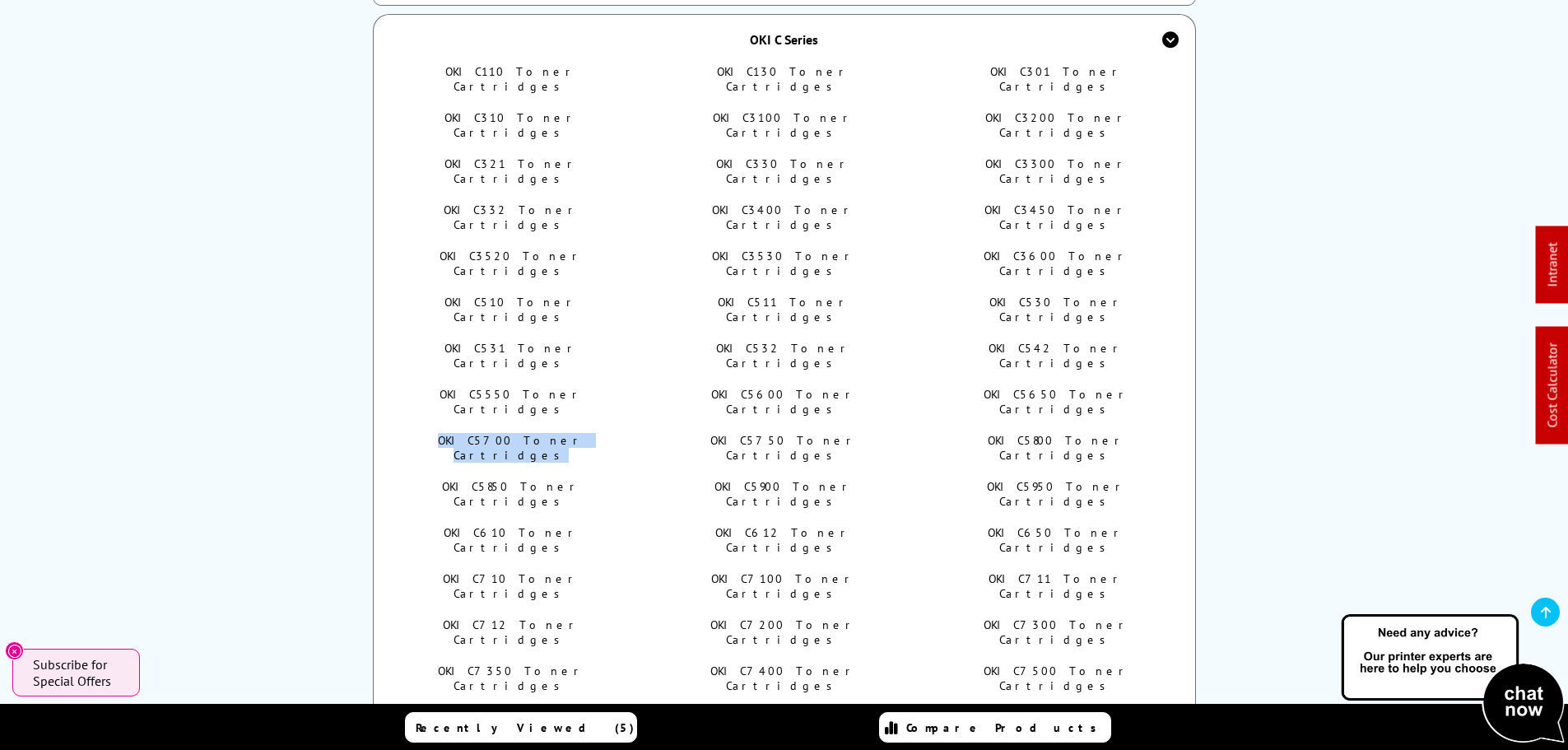
drag, startPoint x: 521, startPoint y: 314, endPoint x: 707, endPoint y: 334, distance: 187.1
click at [521, 433] on link "OKI C5700 Toner Cartridges" at bounding box center [511, 448] width 147 height 30
click at [752, 433] on link "OKI C5750 Toner Cartridges" at bounding box center [784, 448] width 148 height 30
click at [1037, 433] on link "OKI C5800 Toner Cartridges" at bounding box center [1057, 448] width 139 height 30
click at [526, 480] on link "OKI C5850 Toner Cartridges" at bounding box center [511, 494] width 139 height 30
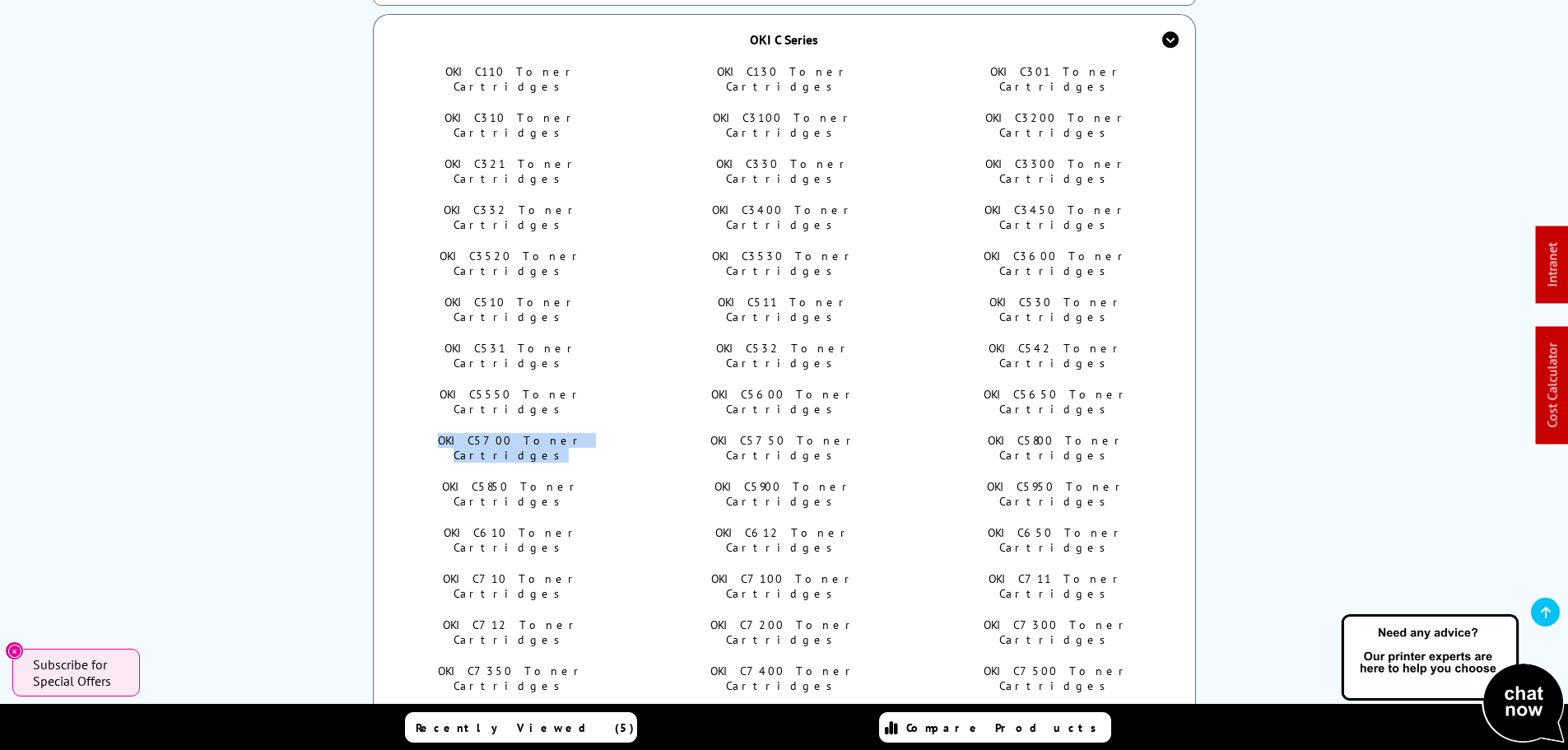
click at [793, 480] on link "OKI C5900 Toner Cartridges" at bounding box center [784, 494] width 139 height 30
click at [1034, 480] on link "OKI C5950 Toner Cartridges" at bounding box center [1056, 494] width 140 height 30
click at [532, 525] on link "OKI C610 Toner Cartridges" at bounding box center [511, 540] width 136 height 30
drag, startPoint x: 784, startPoint y: 374, endPoint x: 1054, endPoint y: 378, distance: 270.0
click at [784, 525] on link "OKI C612 Toner Cartridges" at bounding box center [784, 540] width 137 height 30
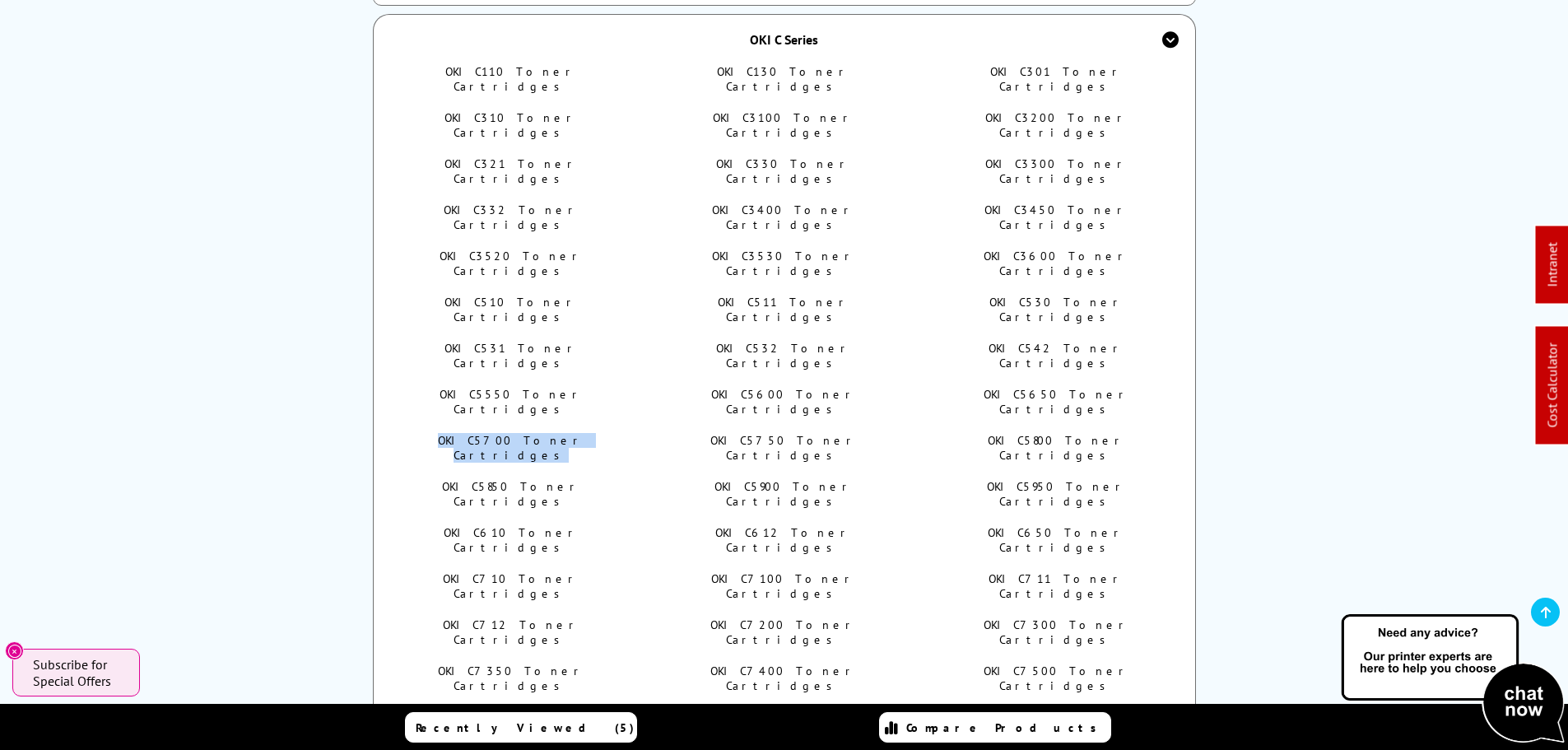
click at [1057, 525] on link "OKI C650 Toner Cartridges" at bounding box center [1056, 540] width 138 height 30
drag, startPoint x: 589, startPoint y: 405, endPoint x: 624, endPoint y: 406, distance: 35.0
click at [624, 572] on li "OKI C710 Toner Cartridges" at bounding box center [512, 587] width 234 height 30
click at [554, 572] on link "OKI C710 Toner Cartridges" at bounding box center [511, 587] width 137 height 30
click at [780, 572] on link "OKI C7100 Toner Cartridges" at bounding box center [784, 587] width 145 height 30
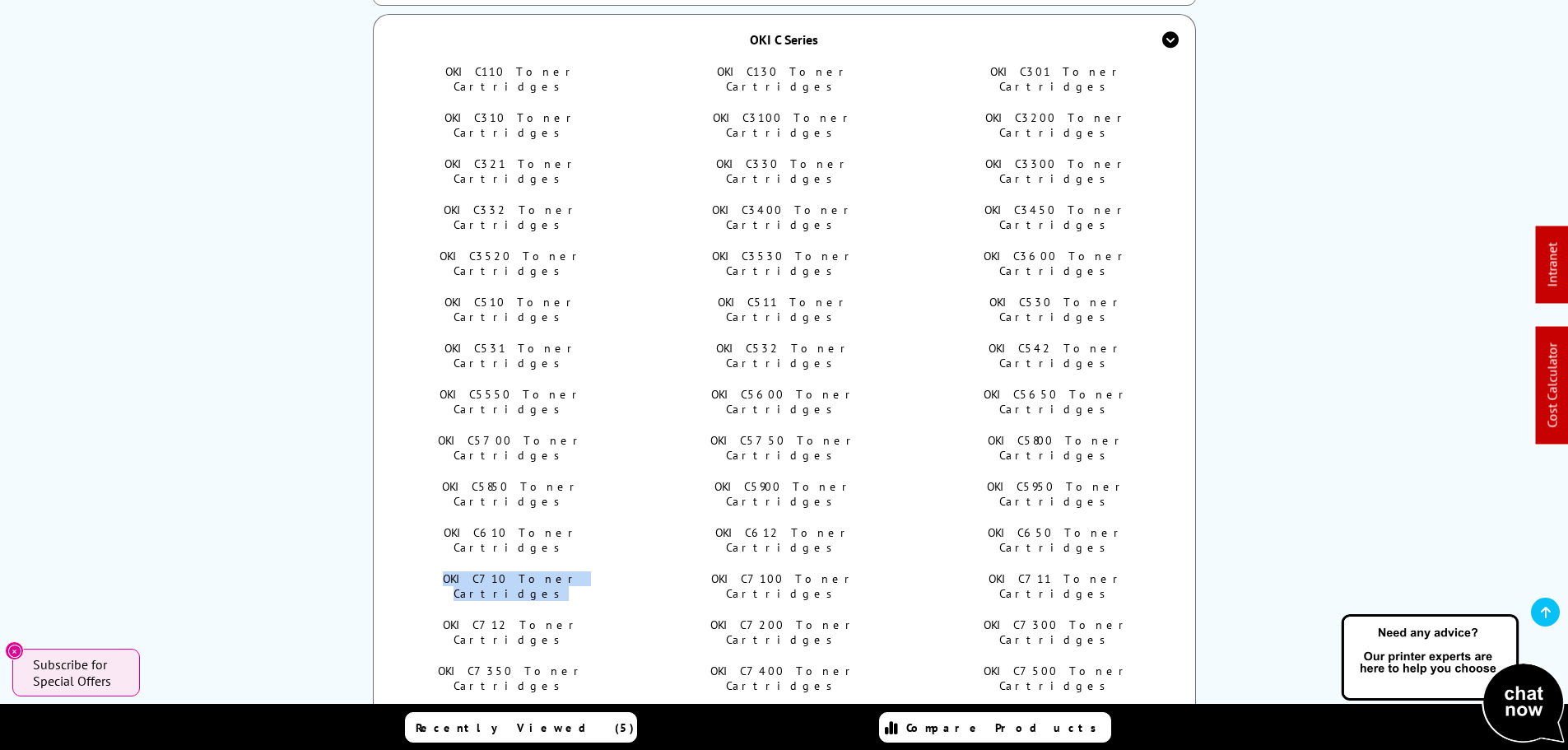
click at [1008, 572] on link "OKI C711 Toner Cartridges" at bounding box center [1056, 587] width 136 height 30
click at [532, 617] on link "OKI C712 Toner Cartridges" at bounding box center [511, 632] width 138 height 30
click at [767, 617] on link "OKI C7200 Toner Cartridges" at bounding box center [784, 632] width 147 height 30
click at [1050, 617] on link "OKI C7300 Toner Cartridges" at bounding box center [1057, 632] width 147 height 30
drag, startPoint x: 500, startPoint y: 468, endPoint x: 533, endPoint y: 465, distance: 33.1
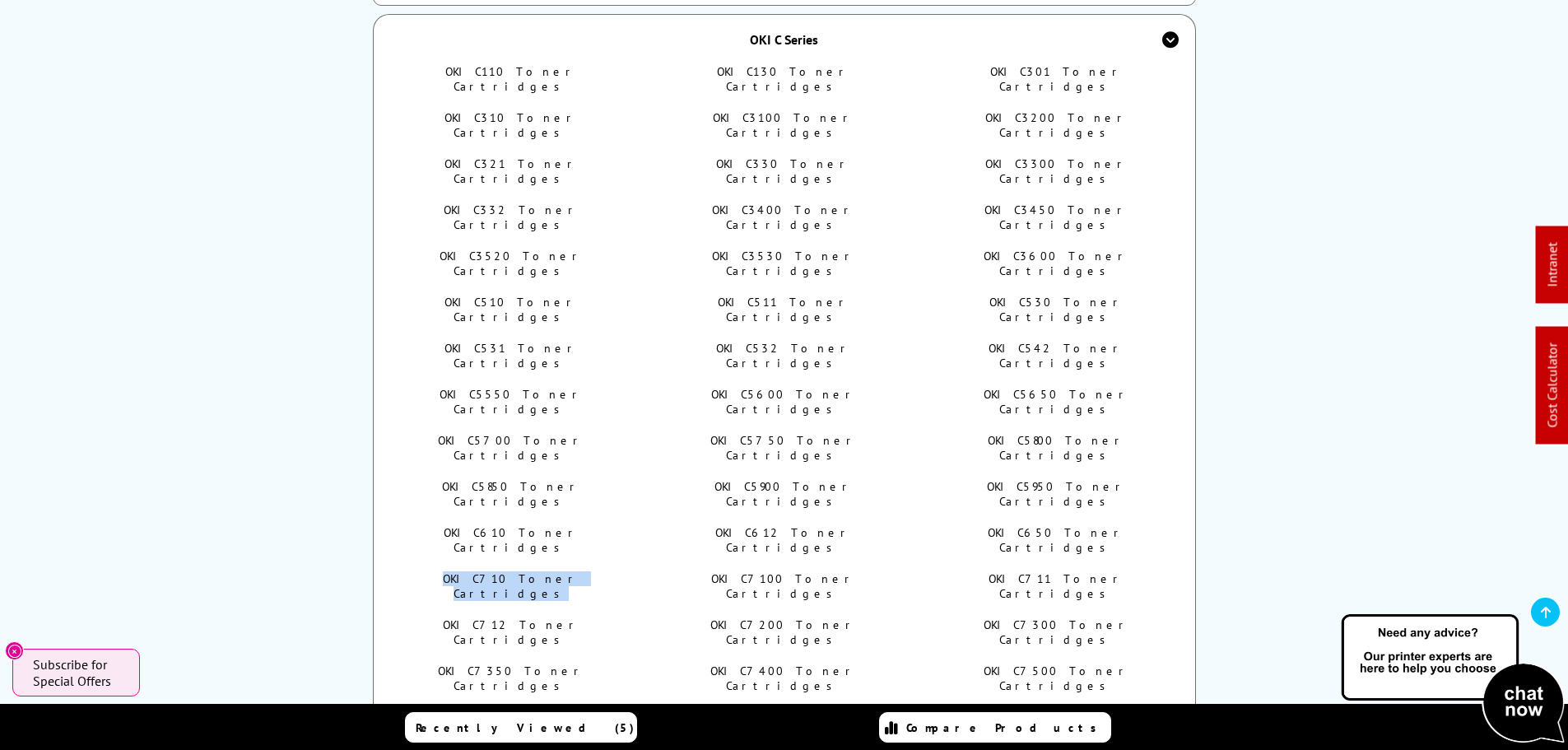
click at [500, 664] on link "OKI C7350 Toner Cartridges" at bounding box center [511, 679] width 148 height 30
drag, startPoint x: 801, startPoint y: 469, endPoint x: 942, endPoint y: 474, distance: 141.1
click at [802, 664] on link "OKI C7400 Toner Cartridges" at bounding box center [784, 679] width 147 height 30
click at [1046, 664] on link "OKI C7500 Toner Cartridges" at bounding box center [1057, 679] width 147 height 30
drag, startPoint x: 455, startPoint y: 499, endPoint x: 616, endPoint y: 499, distance: 161.0
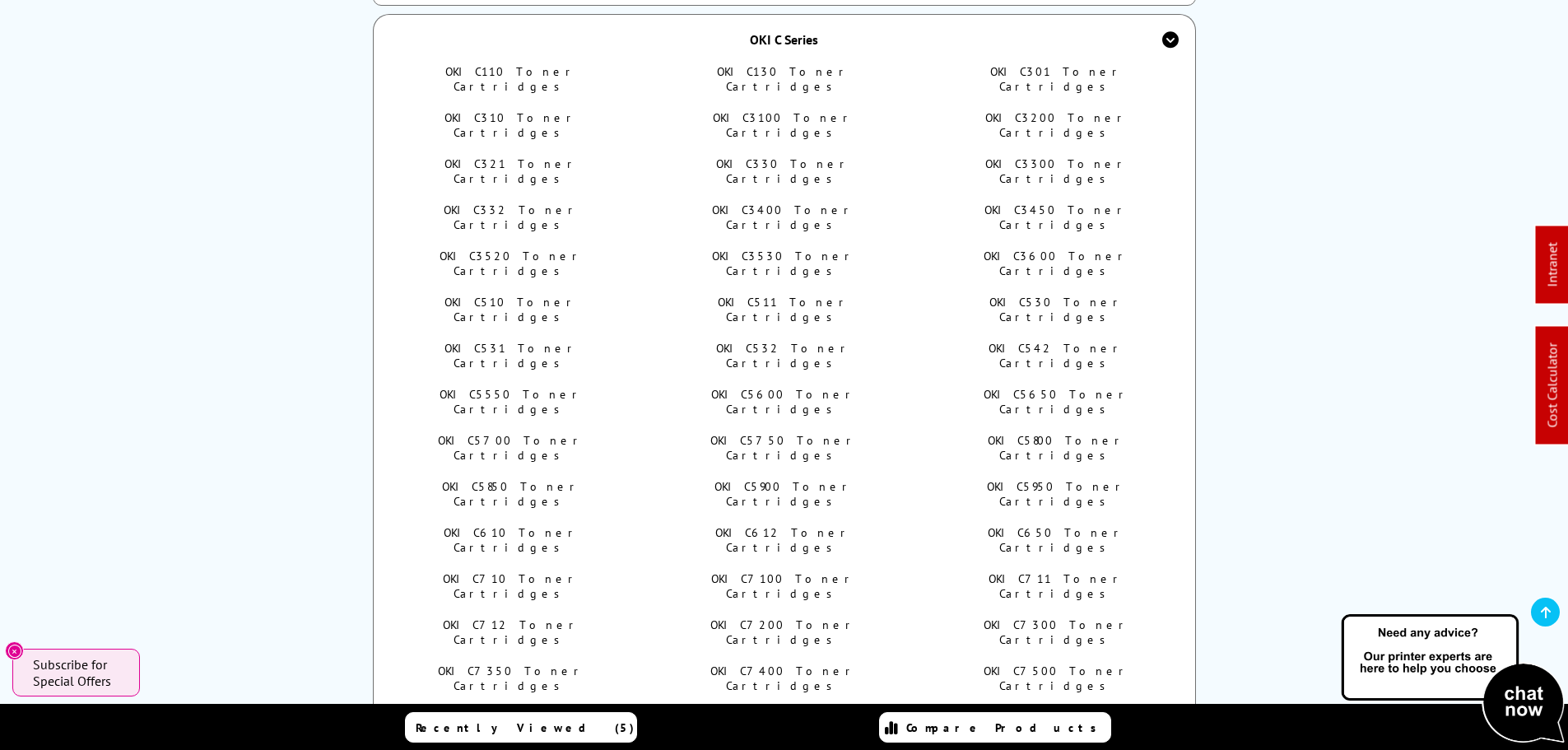
click at [616, 709] on li "OKI C801 Toner Cartridges" at bounding box center [512, 724] width 234 height 30
click at [508, 709] on link "OKI C801 Toner Cartridges" at bounding box center [511, 724] width 129 height 30
click at [776, 709] on link "OKI C810 Toner Cartridges" at bounding box center [784, 724] width 129 height 30
click at [1026, 709] on link "OKI C813 Toner Cartridges" at bounding box center [1056, 724] width 129 height 30
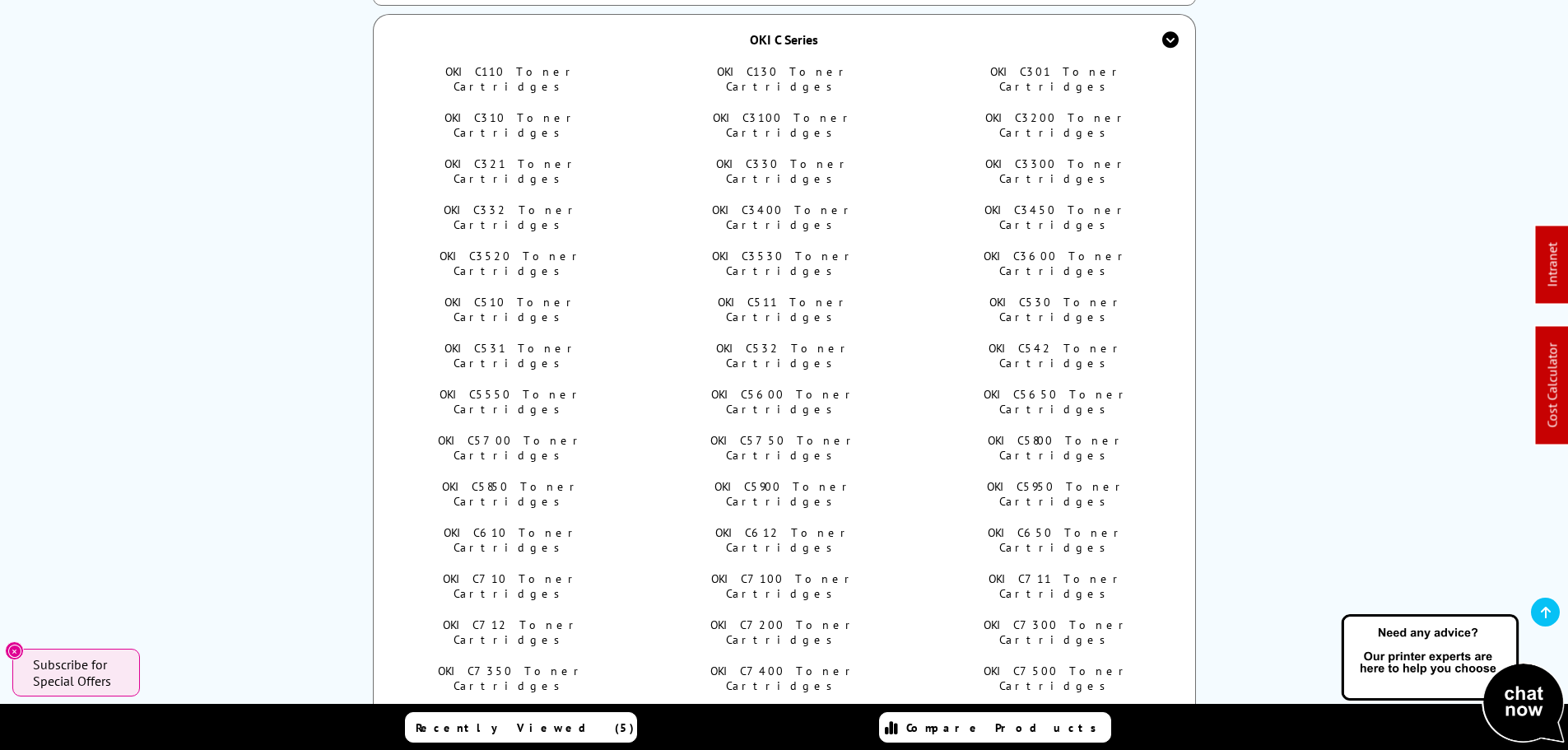
drag, startPoint x: 416, startPoint y: 587, endPoint x: 607, endPoint y: 590, distance: 191.0
click at [607, 590] on ul "OKI C110 Toner Cartridges OKI C130 Toner Cartridges OKI C301 Toner Cartridges O…" at bounding box center [784, 594] width 779 height 1060
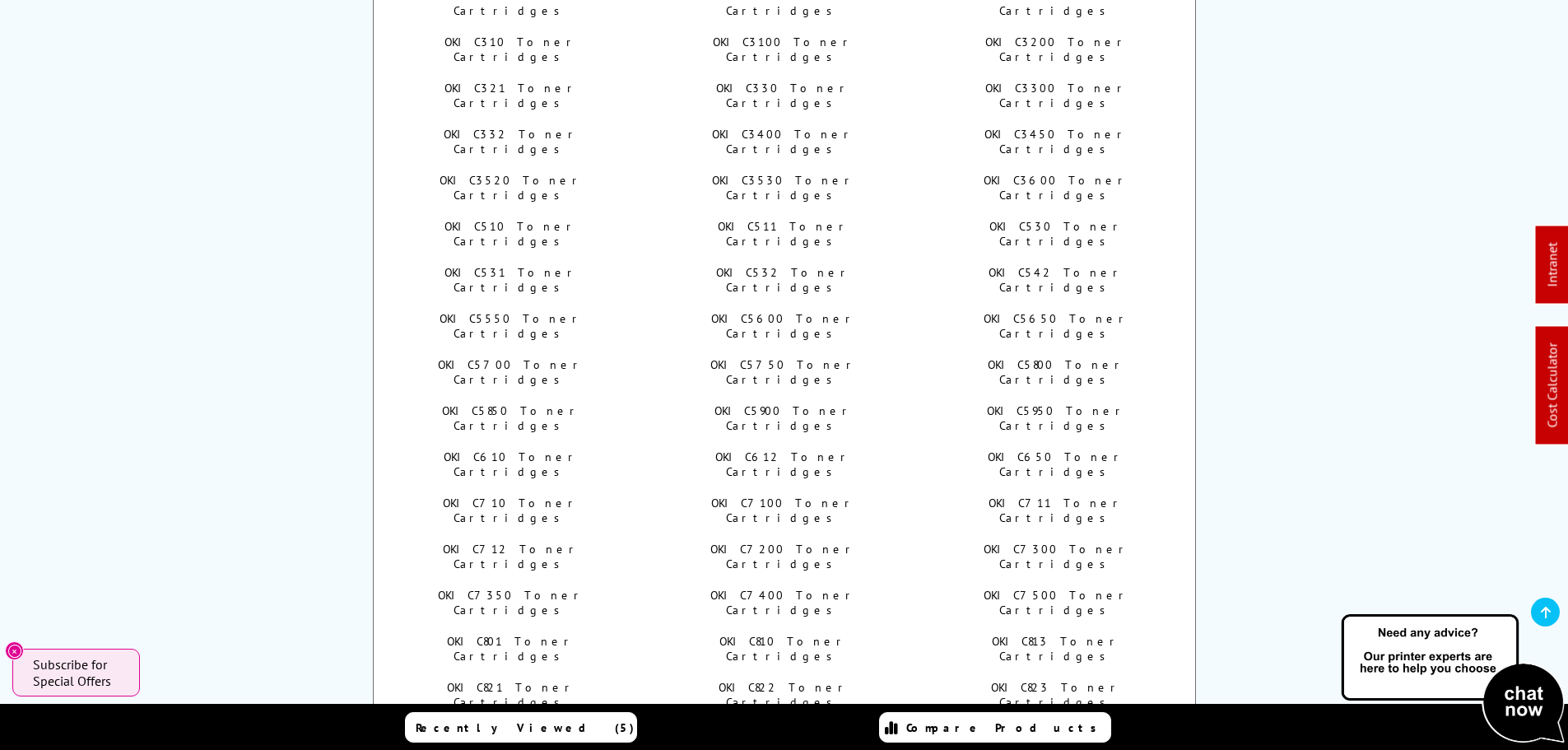
scroll to position [1152, 0]
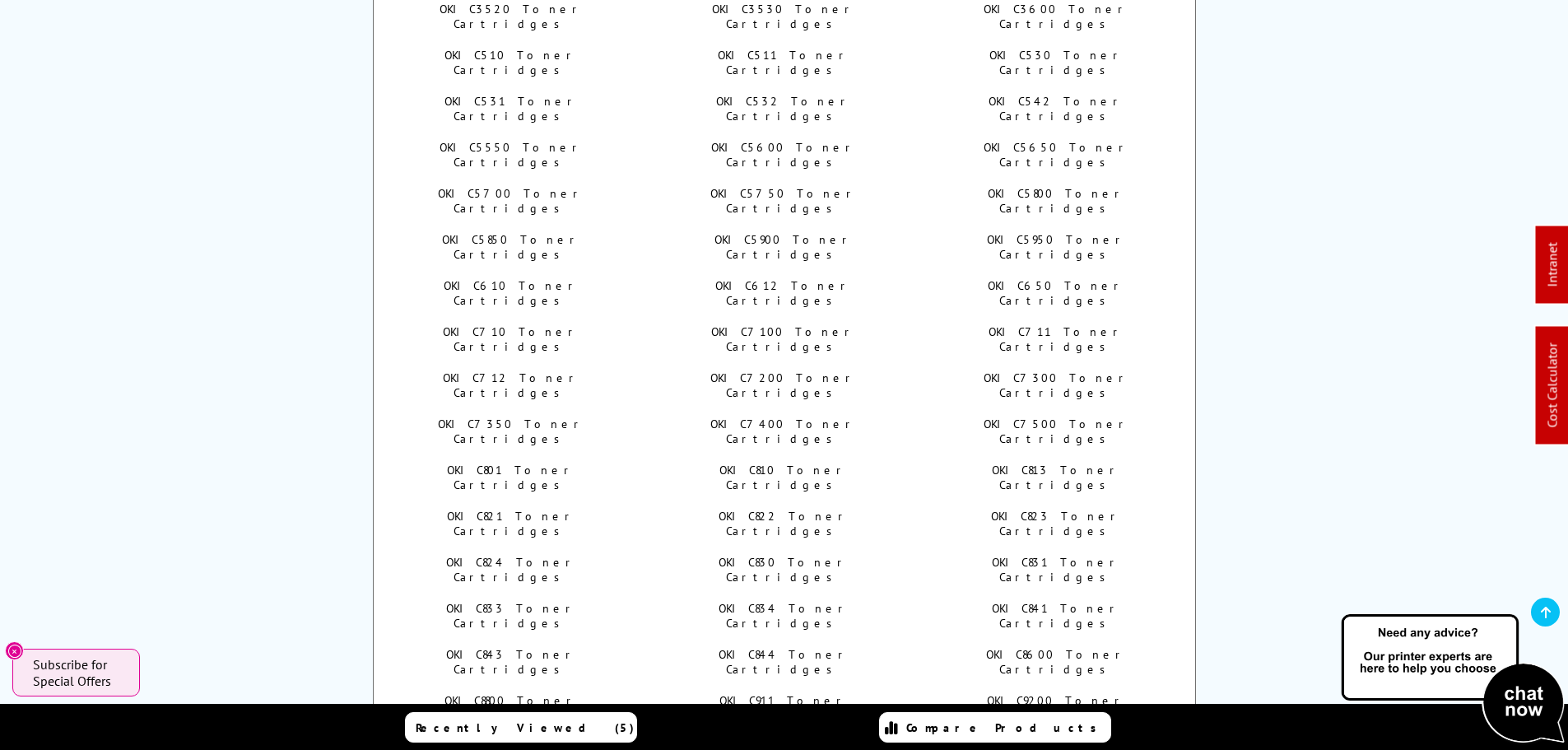
drag, startPoint x: 420, startPoint y: 437, endPoint x: 588, endPoint y: 439, distance: 168.0
click at [588, 739] on li "OKI C9300 Toner Cartridges" at bounding box center [512, 754] width 234 height 30
click at [560, 739] on link "OKI C9300 Toner Cartridges" at bounding box center [511, 754] width 139 height 30
click at [762, 739] on link "OKI C931 Toner Cartridges" at bounding box center [783, 754] width 130 height 30
click at [1054, 739] on link "OKI C9400 Toner Cartridges" at bounding box center [1056, 754] width 139 height 30
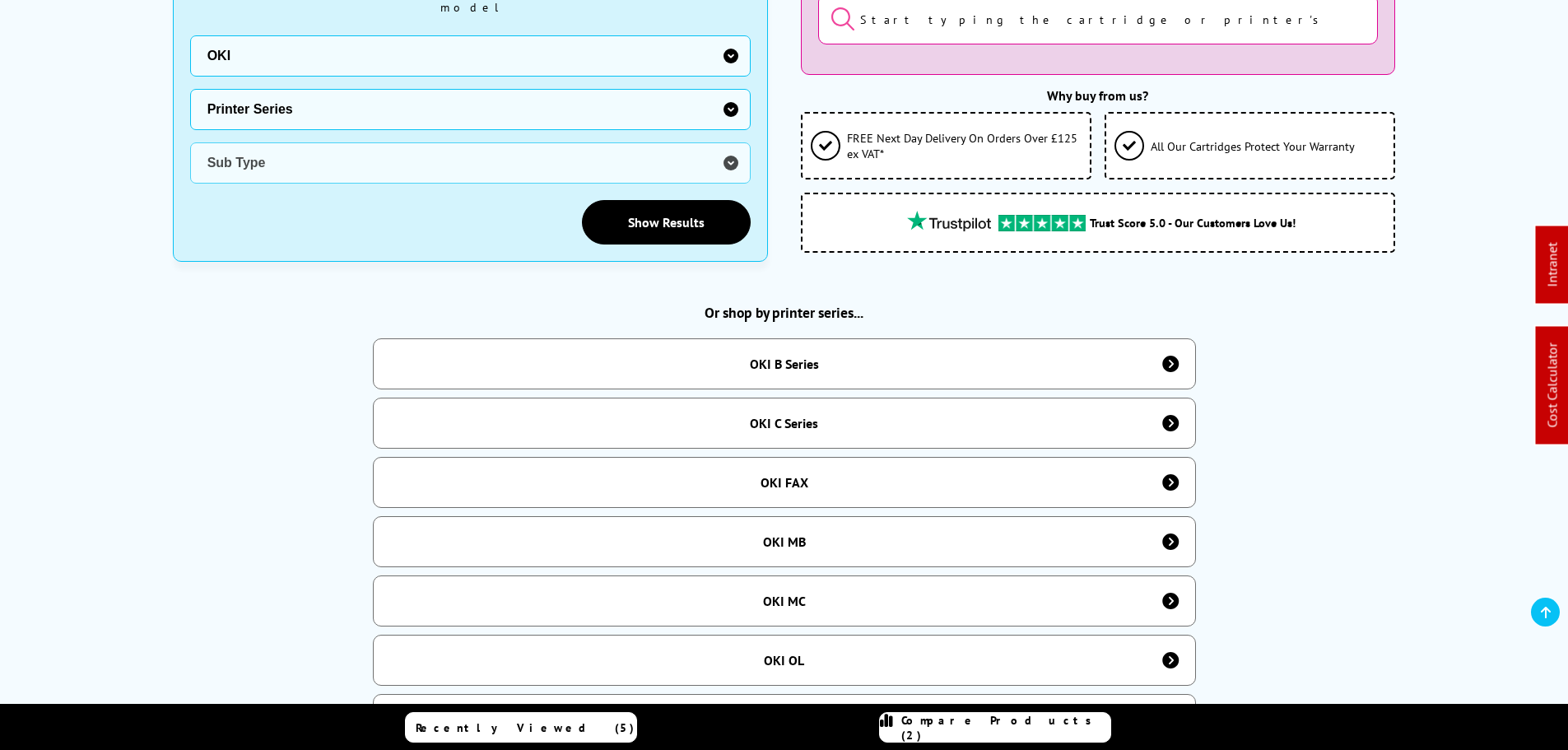
scroll to position [416, 0]
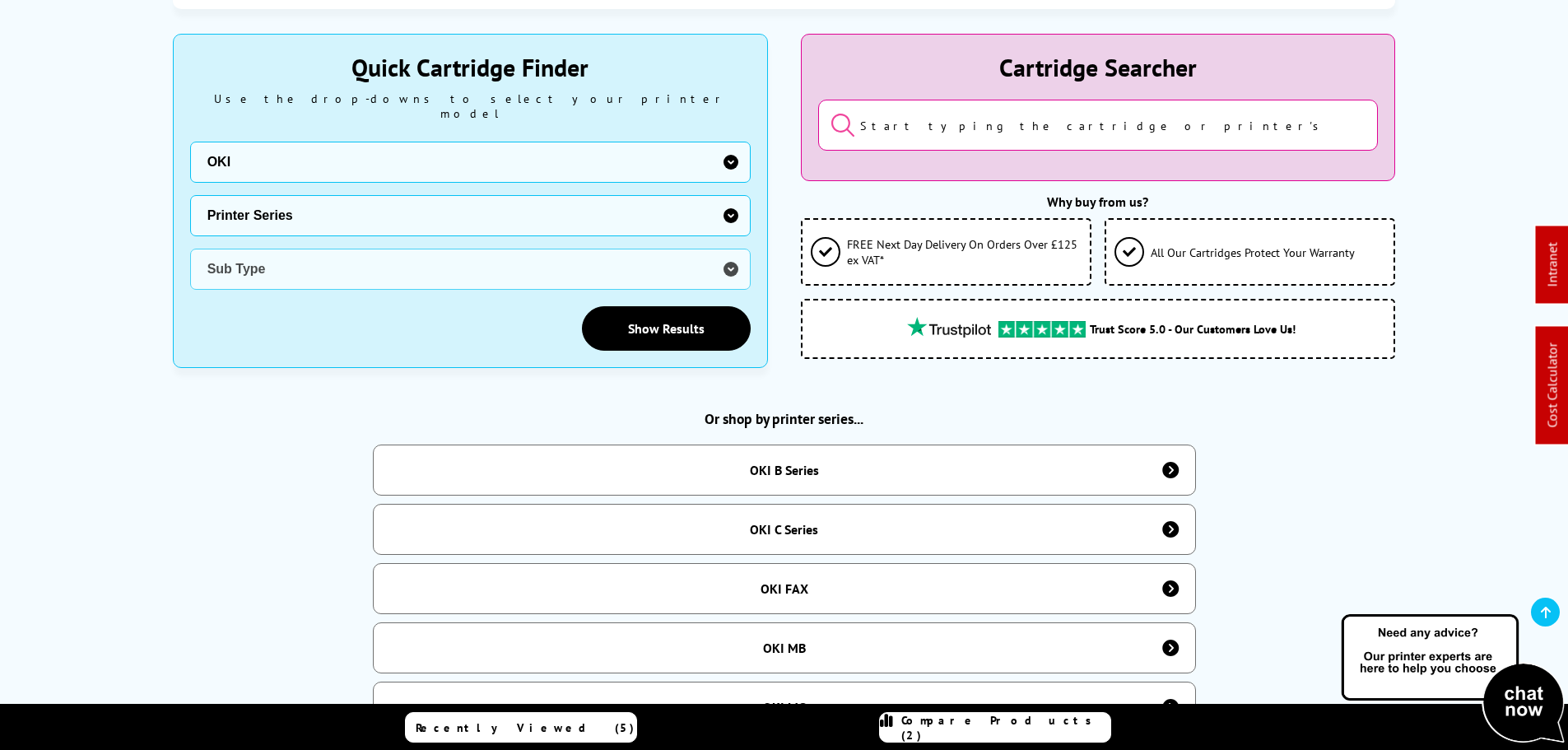
click at [809, 521] on div "OKI C Series" at bounding box center [784, 529] width 68 height 17
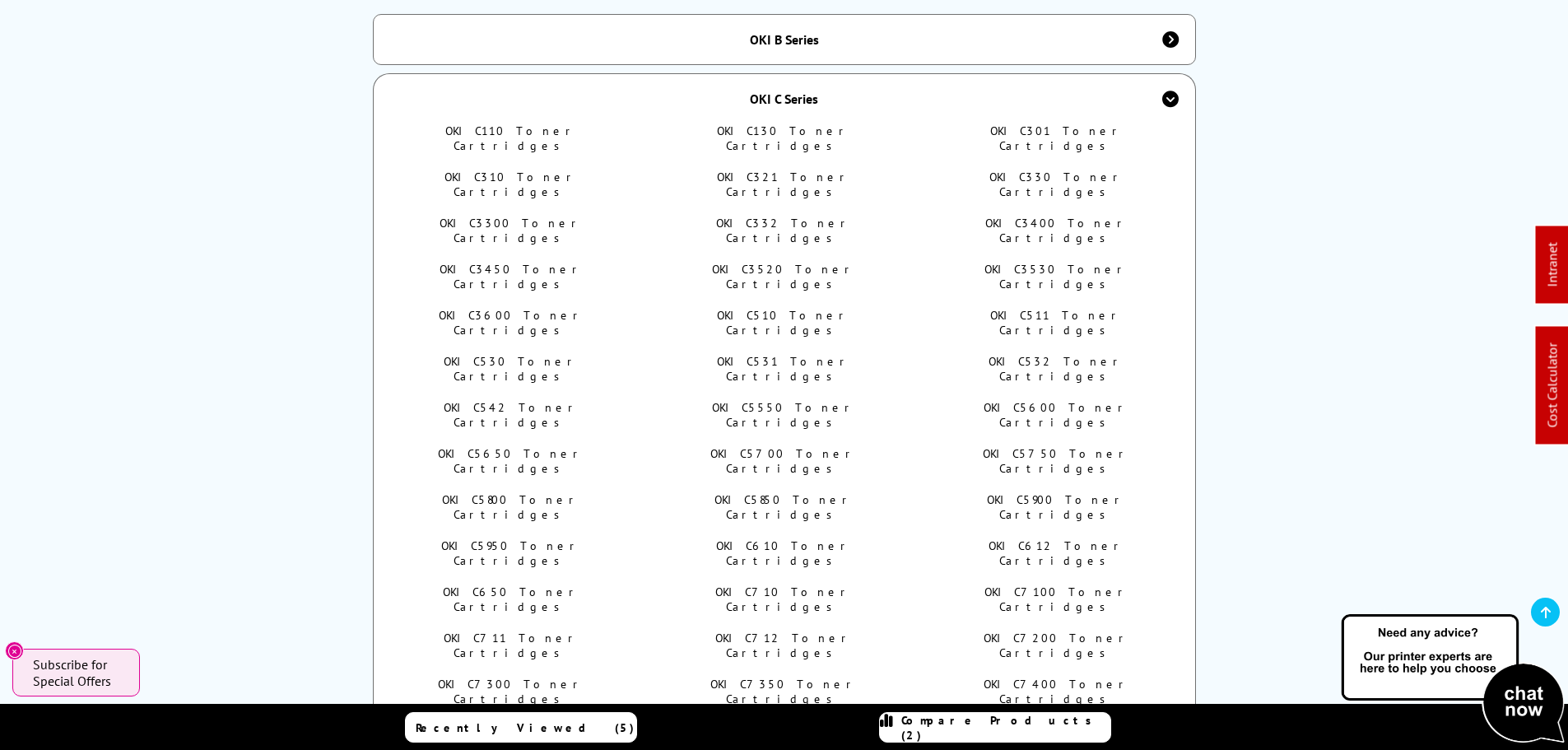
scroll to position [827, 0]
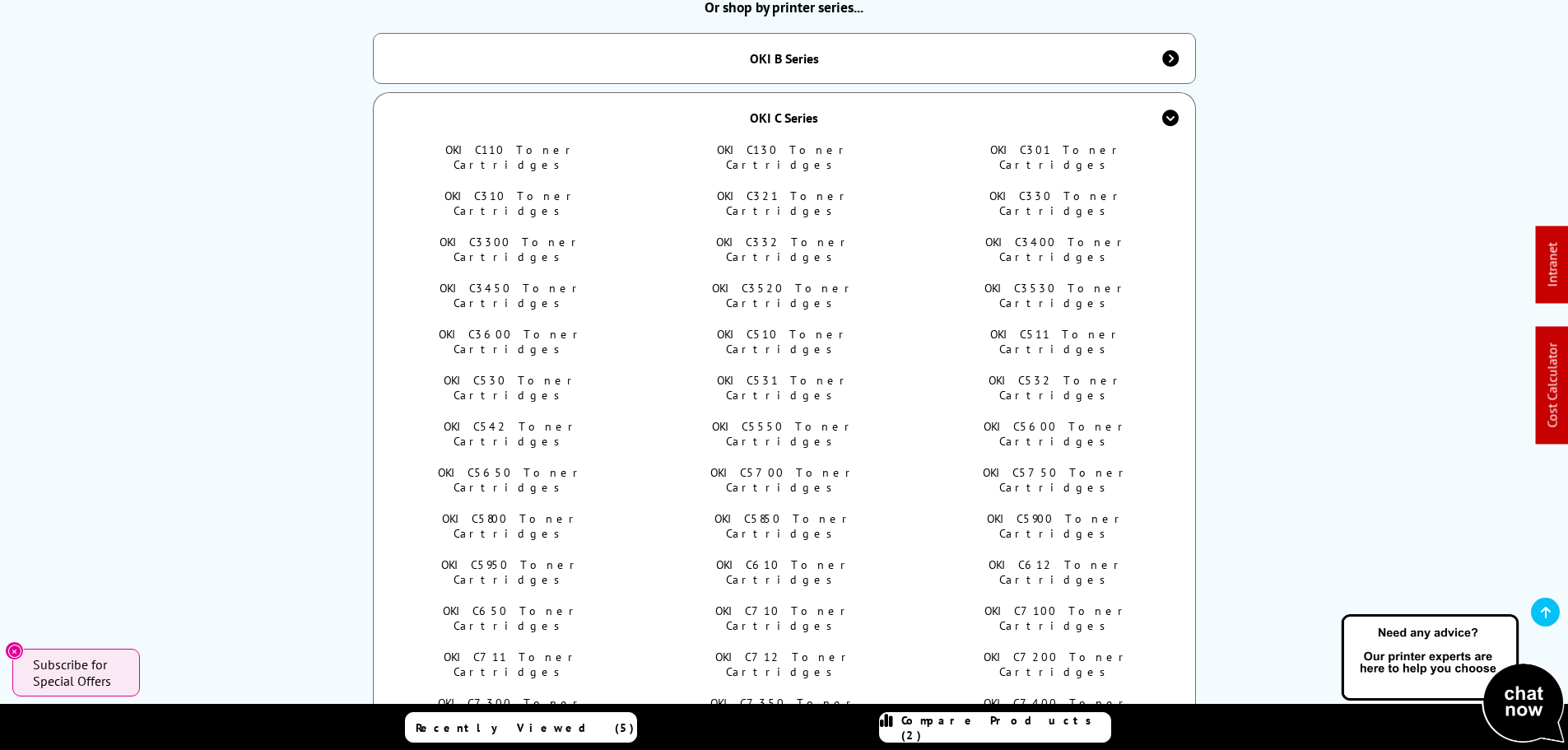
drag, startPoint x: 604, startPoint y: 575, endPoint x: 433, endPoint y: 577, distance: 171.0
click at [433, 577] on ul "OKI C110 Toner Cartridges OKI C130 Toner Cartridges OKI C301 Toner Cartridges O…" at bounding box center [784, 650] width 779 height 1015
click at [742, 94] on div "OKI C Series" at bounding box center [784, 117] width 823 height 51
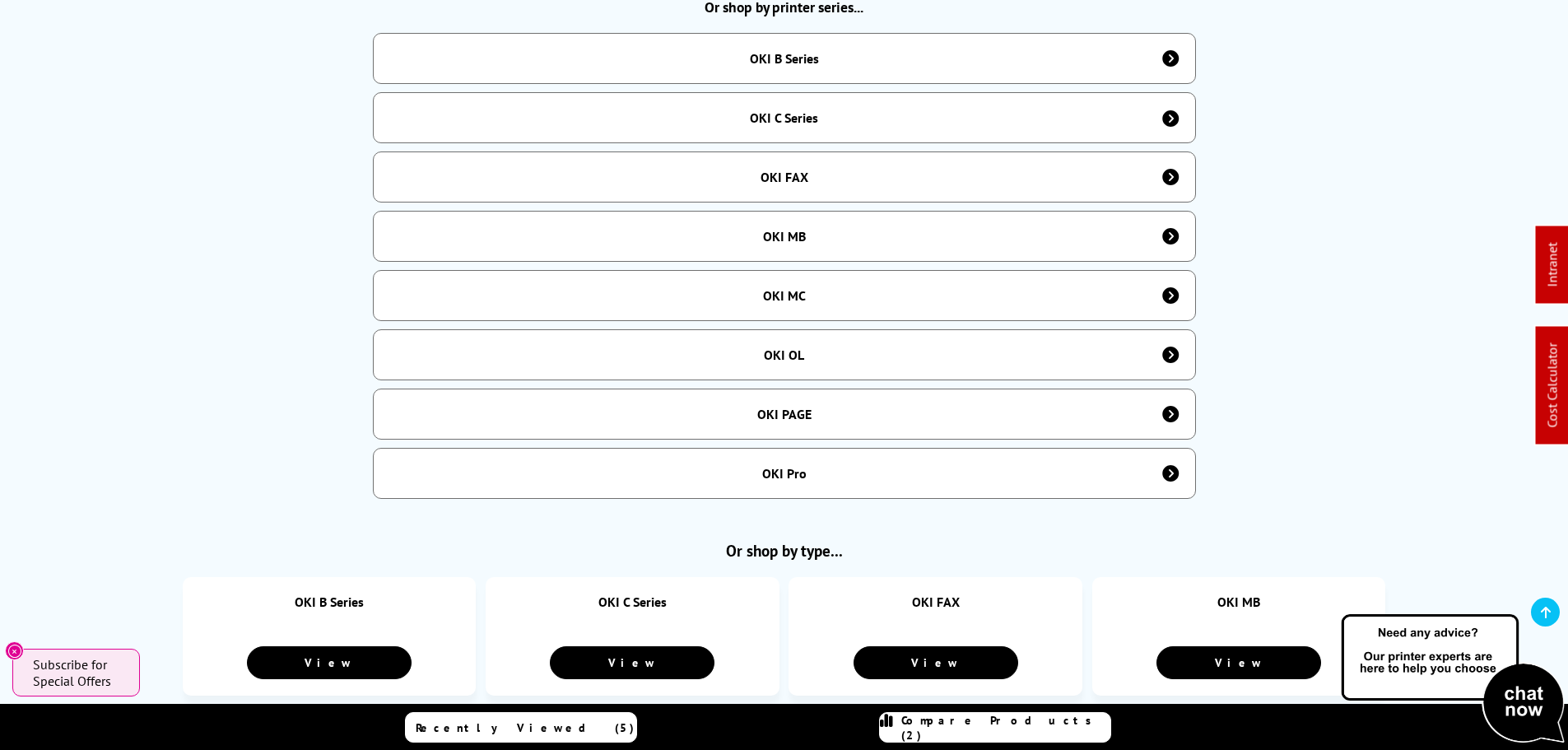
click at [778, 158] on div "OKI FAX" at bounding box center [784, 177] width 823 height 52
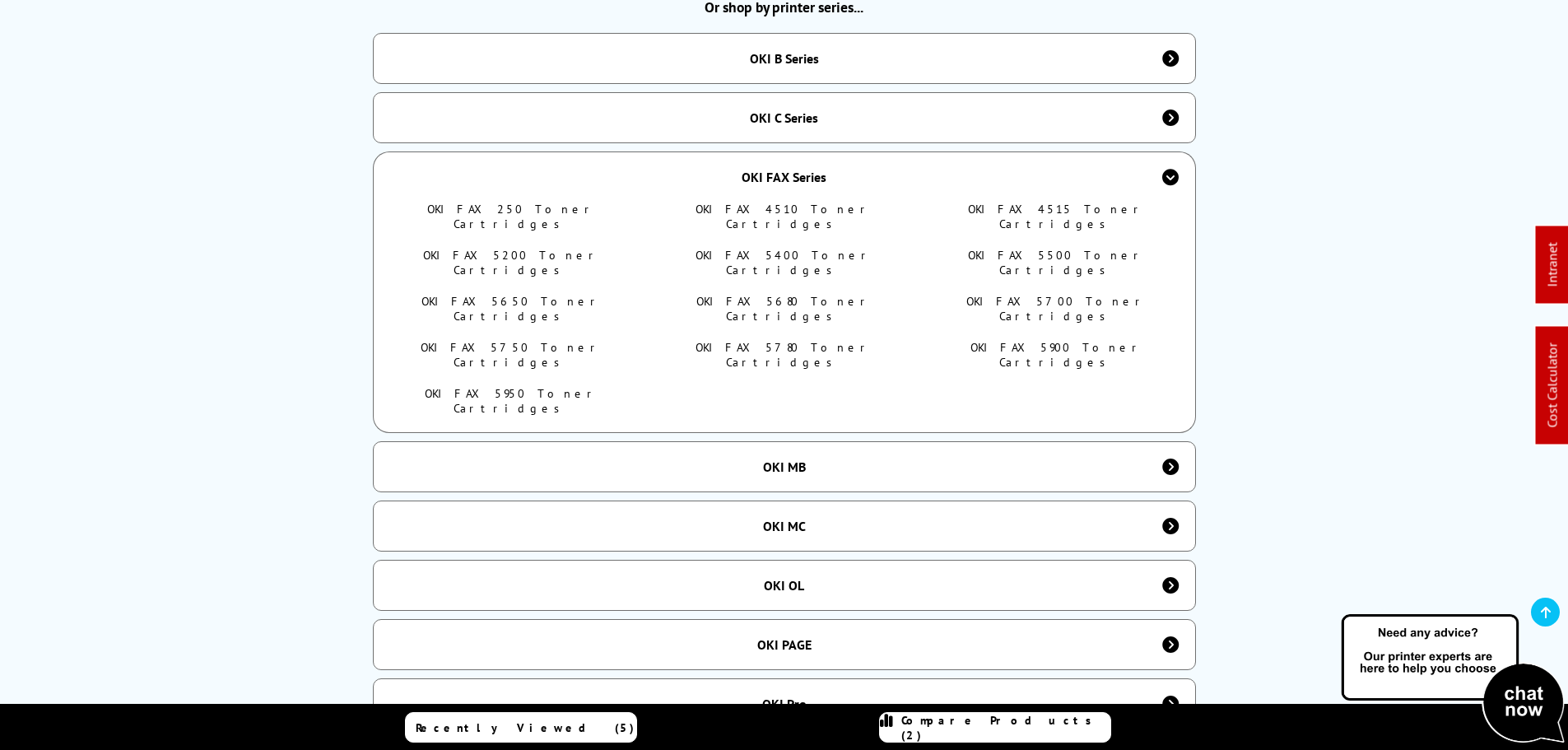
click at [544, 202] on link "OKI FAX 250 Toner Cartridges" at bounding box center [511, 217] width 168 height 30
click at [756, 202] on link "OKI FAX 4510 Toner Cartridges" at bounding box center [784, 217] width 176 height 30
click at [1045, 203] on link "OKI FAX 4515 Toner Cartridges" at bounding box center [1056, 217] width 177 height 30
click at [562, 248] on link "OKI FAX 5200 Toner Cartridges" at bounding box center [511, 263] width 177 height 30
drag, startPoint x: 805, startPoint y: 231, endPoint x: 1037, endPoint y: 231, distance: 232.0
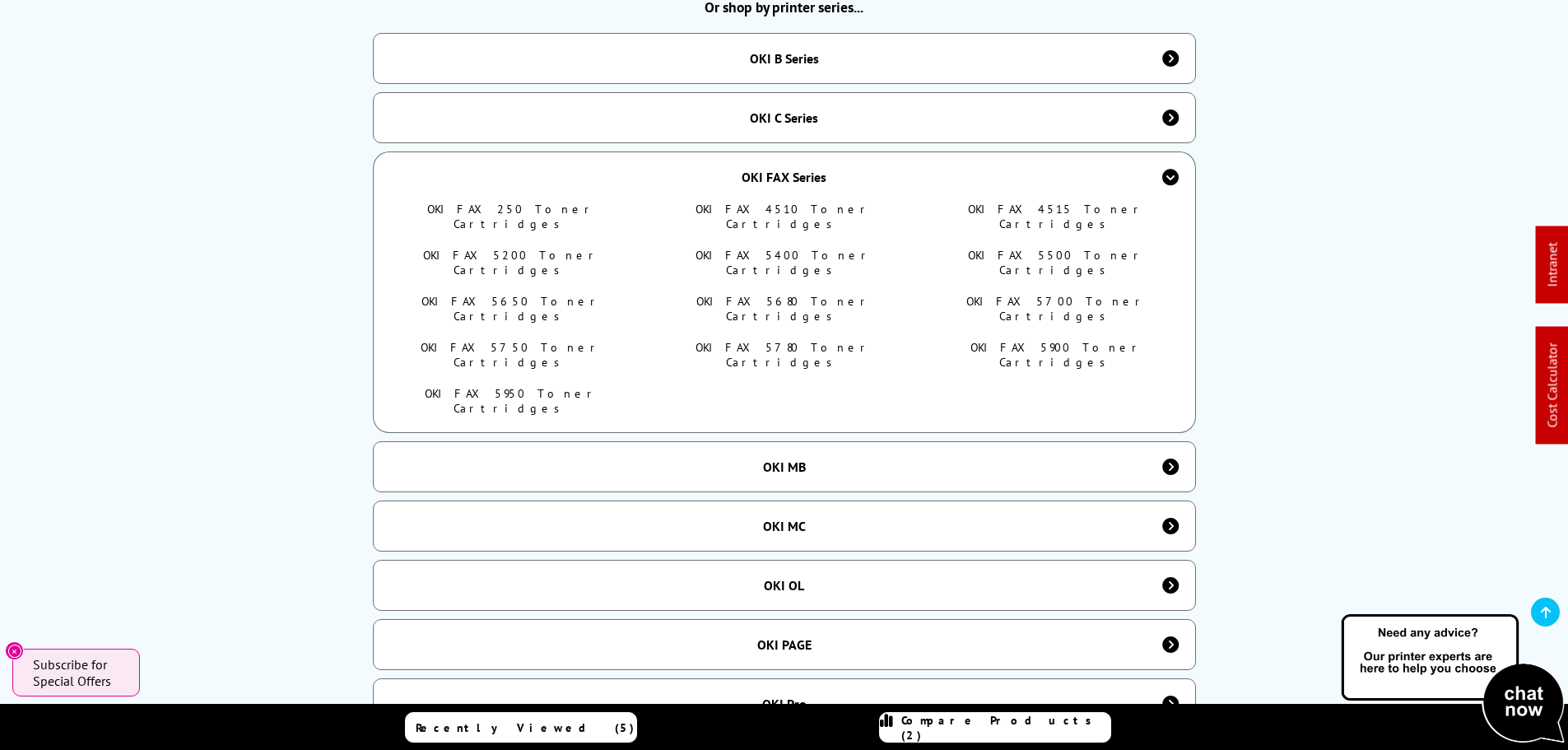
click at [805, 248] on link "OKI FAX 5400 Toner Cartridges" at bounding box center [784, 263] width 177 height 30
click at [1037, 248] on link "OKI FAX 5500 Toner Cartridges" at bounding box center [1056, 263] width 177 height 30
drag, startPoint x: 456, startPoint y: 263, endPoint x: 615, endPoint y: 216, distance: 165.8
click at [666, 265] on ul "OKI FAX 250 Toner Cartridges OKI FAX 4510 Toner Cartridges OKI FAX 4515 Toner C…" at bounding box center [784, 317] width 779 height 231
click at [837, 560] on div "OKI OL" at bounding box center [784, 586] width 823 height 52
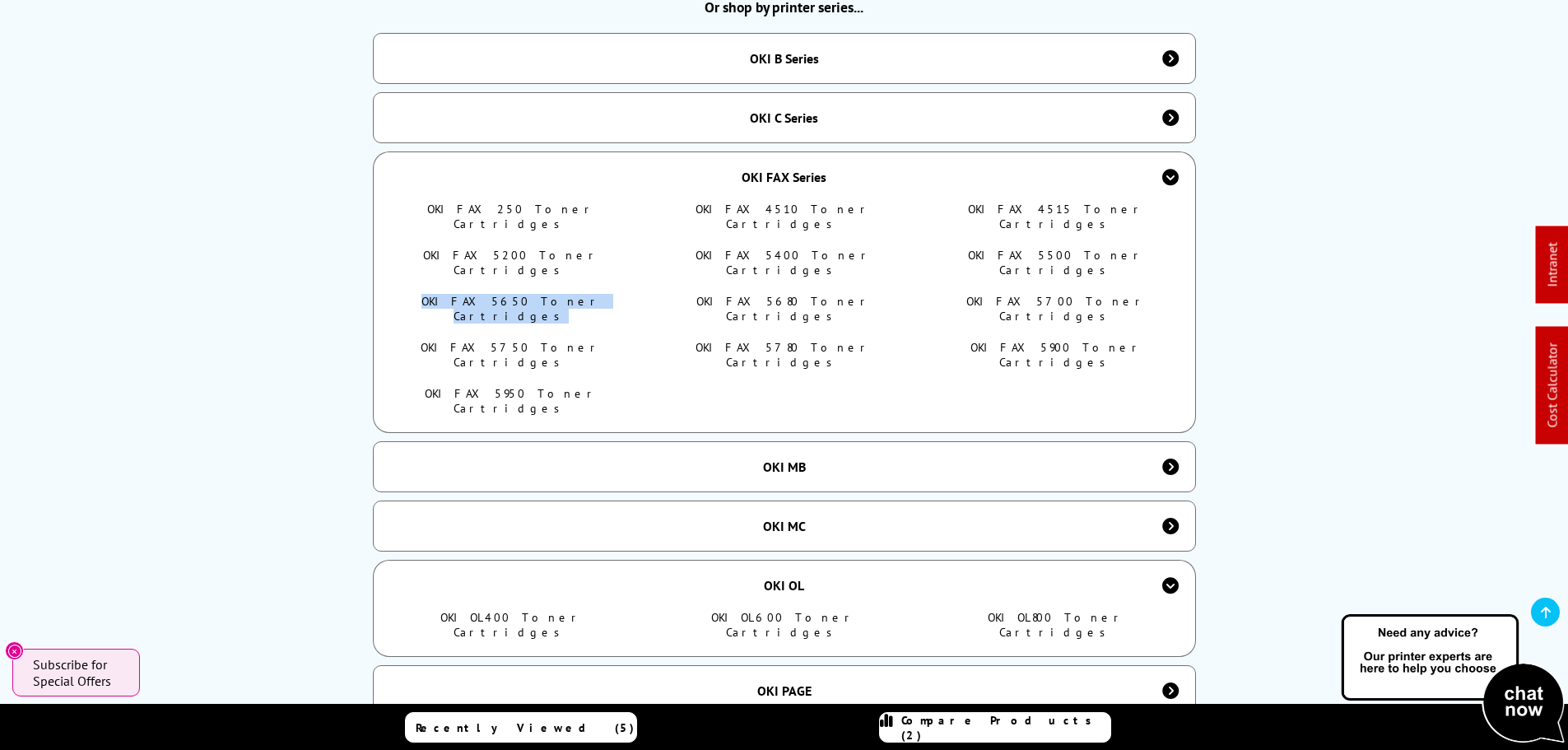
drag, startPoint x: 1059, startPoint y: 527, endPoint x: 1093, endPoint y: 491, distance: 49.5
click at [1398, 449] on div "Toner Cartridges For OKI If you're after OKI consumables, here at Printerland.c…" at bounding box center [784, 541] width 1317 height 2288
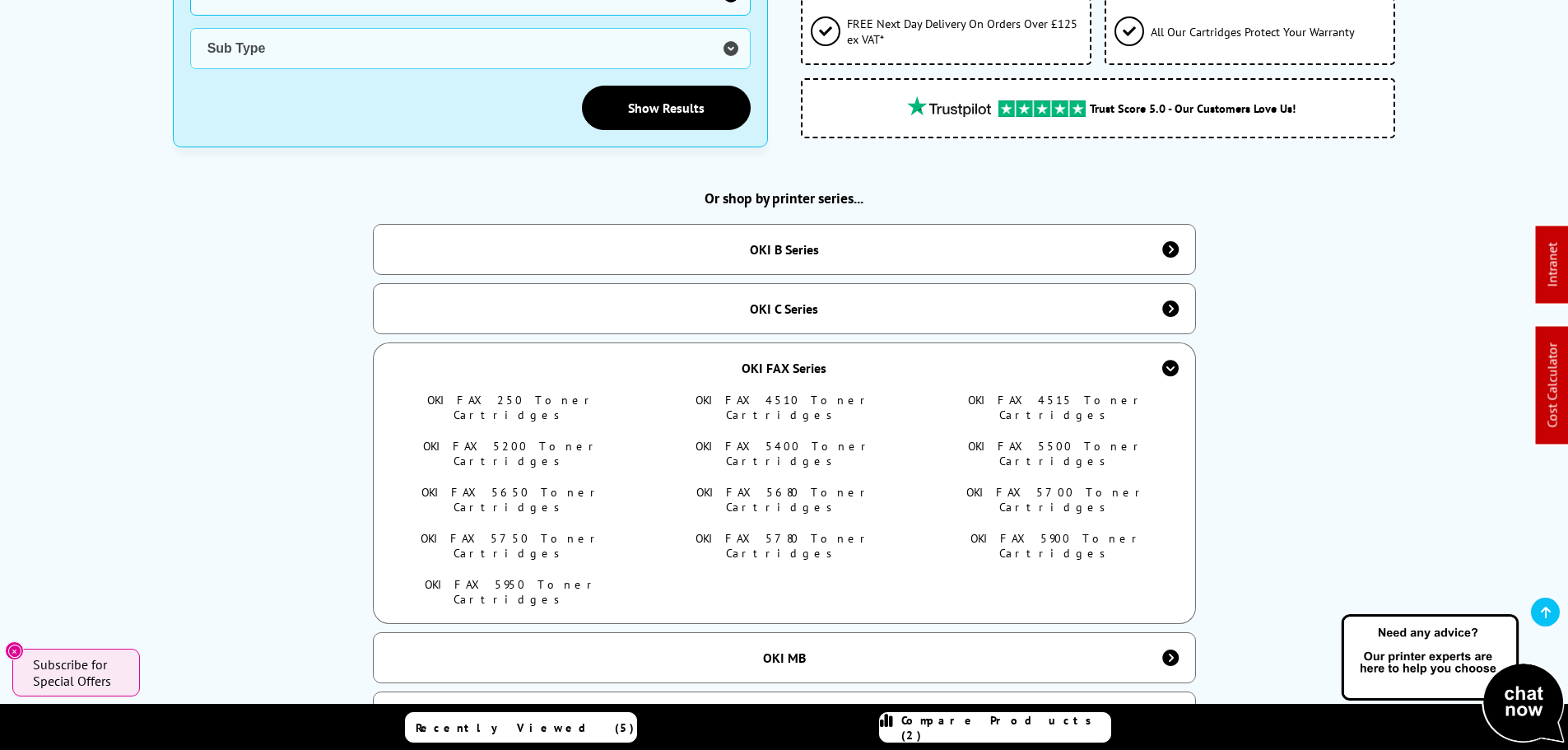
scroll to position [823, 0]
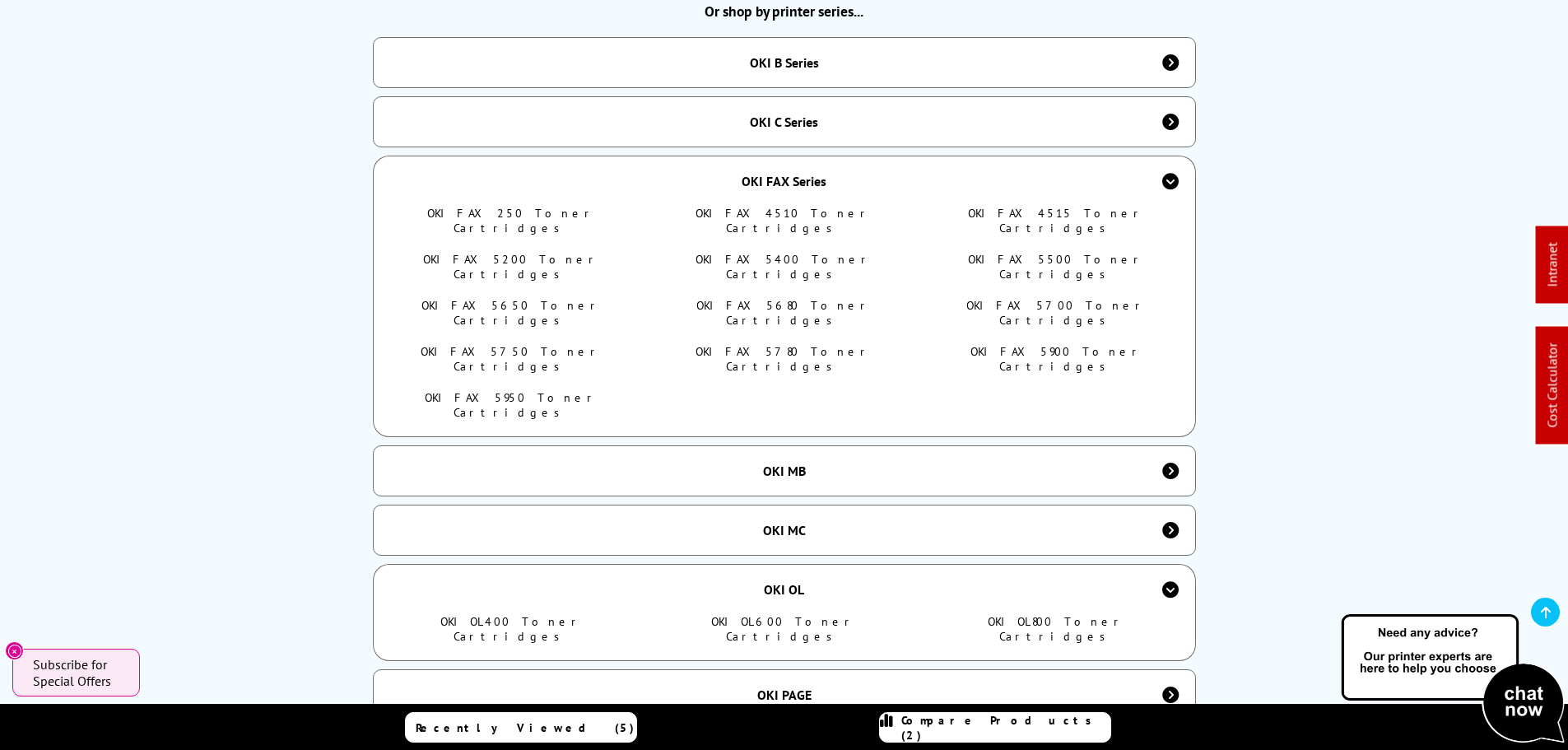
drag, startPoint x: 474, startPoint y: 268, endPoint x: 509, endPoint y: 267, distance: 35.0
click at [474, 298] on link "OKI FAX 5650 Toner Cartridges" at bounding box center [511, 313] width 180 height 30
click at [816, 298] on link "OKI FAX 5680 Toner Cartridges" at bounding box center [784, 313] width 175 height 30
click at [1056, 298] on link "OKI FAX 5700 Toner Cartridges" at bounding box center [1057, 313] width 180 height 30
click at [544, 344] on link "OKI FAX 5750 Toner Cartridges" at bounding box center [511, 359] width 181 height 30
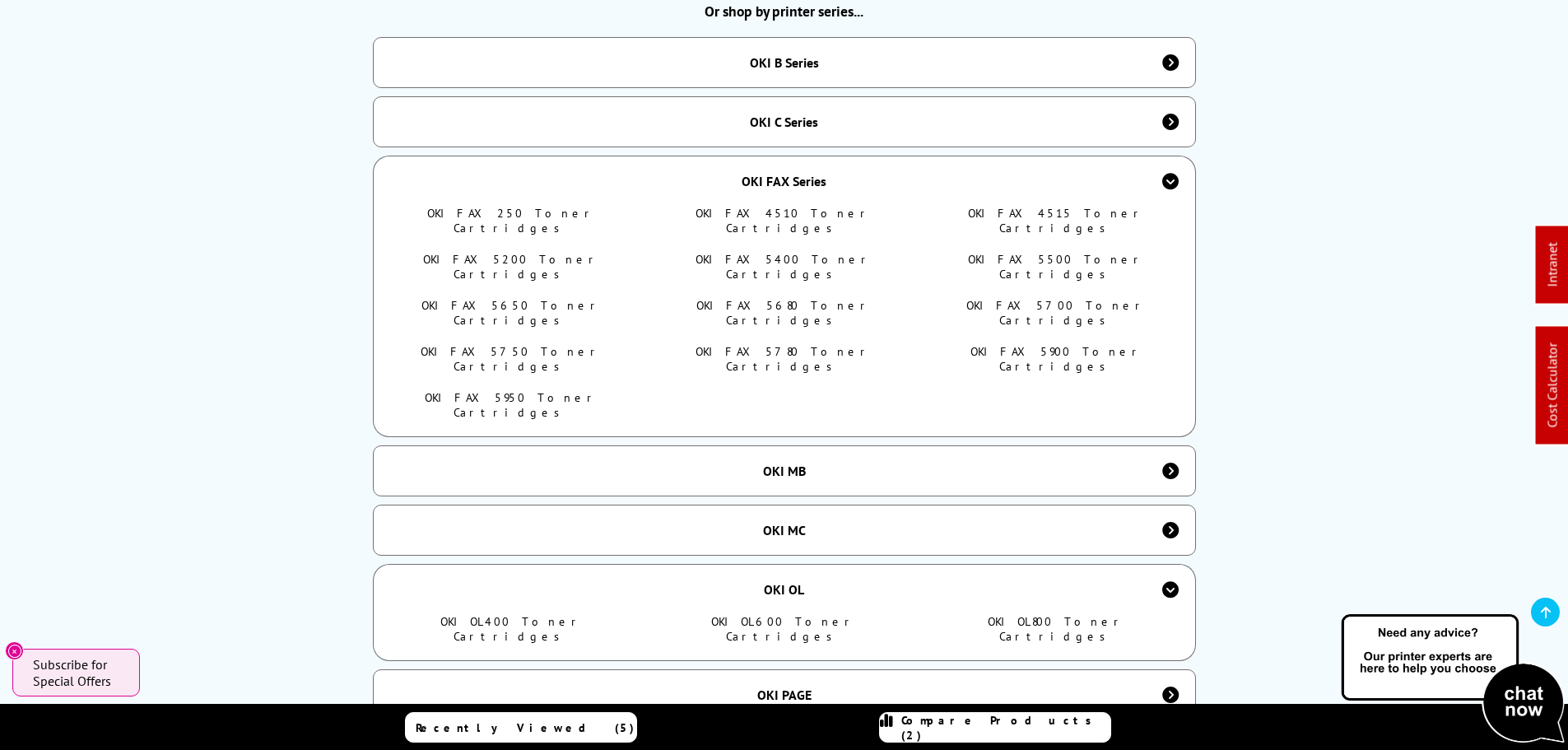
click at [801, 344] on link "OKI FAX 5780 Toner Cartridges" at bounding box center [784, 359] width 176 height 30
click at [1068, 344] on link "OKI FAX 5900 Toner Cartridges" at bounding box center [1057, 359] width 172 height 30
click at [519, 390] on link "OKI FAX 5950 Toner Cartridges" at bounding box center [511, 405] width 173 height 30
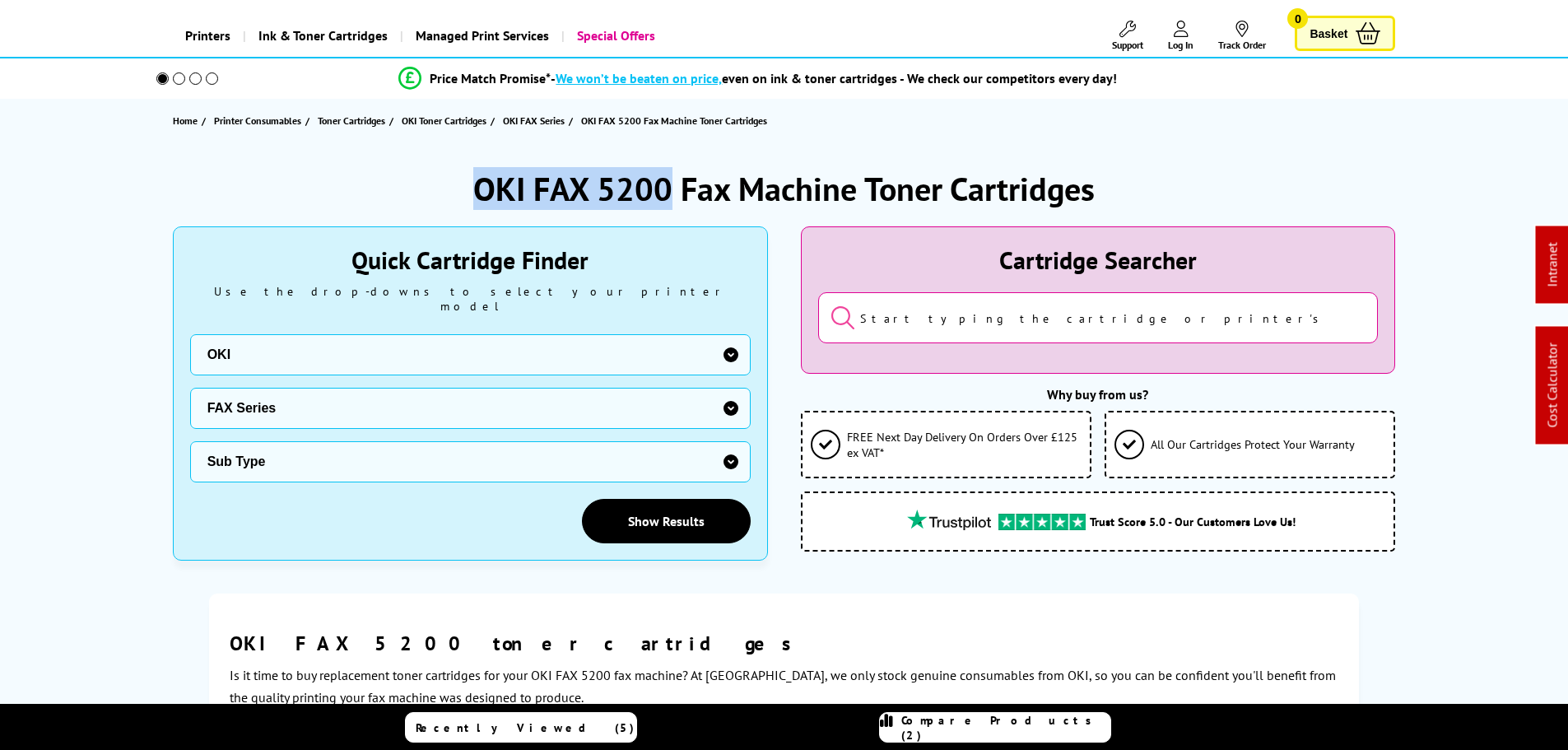
drag, startPoint x: 670, startPoint y: 182, endPoint x: 246, endPoint y: 47, distance: 445.0
click at [393, 169] on div "OKI FAX 5200 Fax Machine Toner Cartridges" at bounding box center [784, 188] width 1223 height 43
copy h1 "OKI FAX 5200"
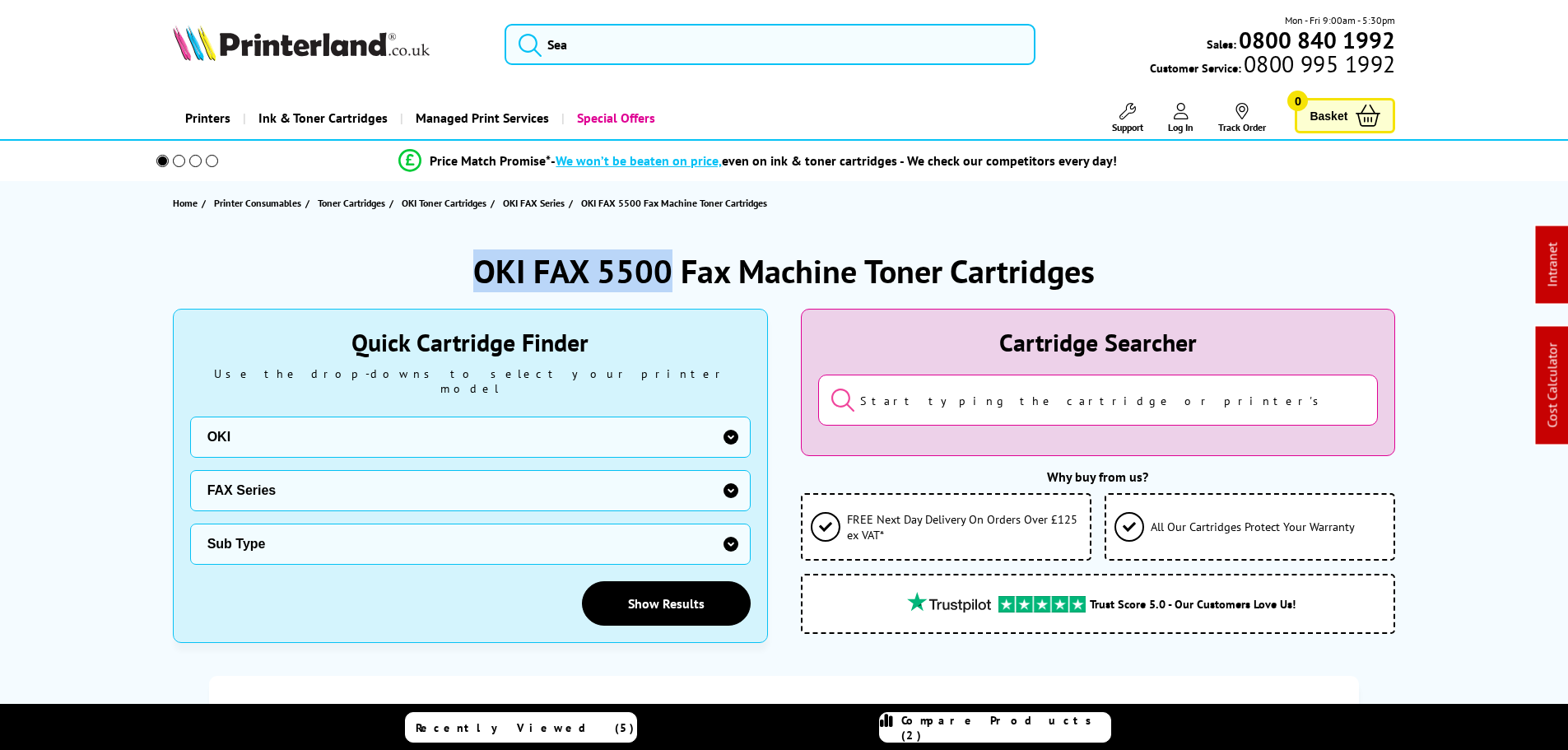
drag, startPoint x: 665, startPoint y: 267, endPoint x: 405, endPoint y: 251, distance: 260.5
click at [419, 259] on div "OKI FAX 5500 Fax Machine Toner Cartridges" at bounding box center [784, 270] width 1223 height 43
copy h1 "OKI FAX 5500"
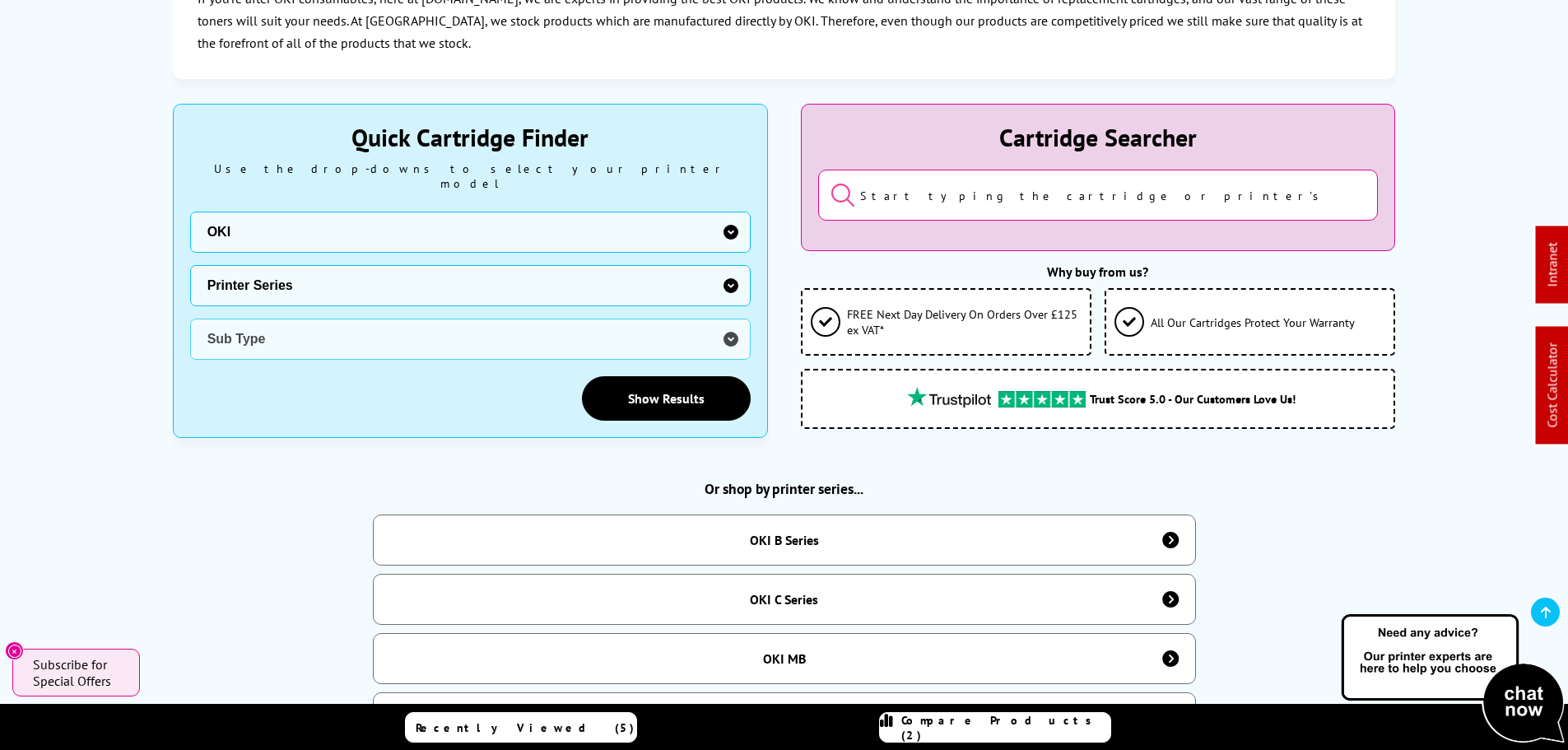
scroll to position [164, 0]
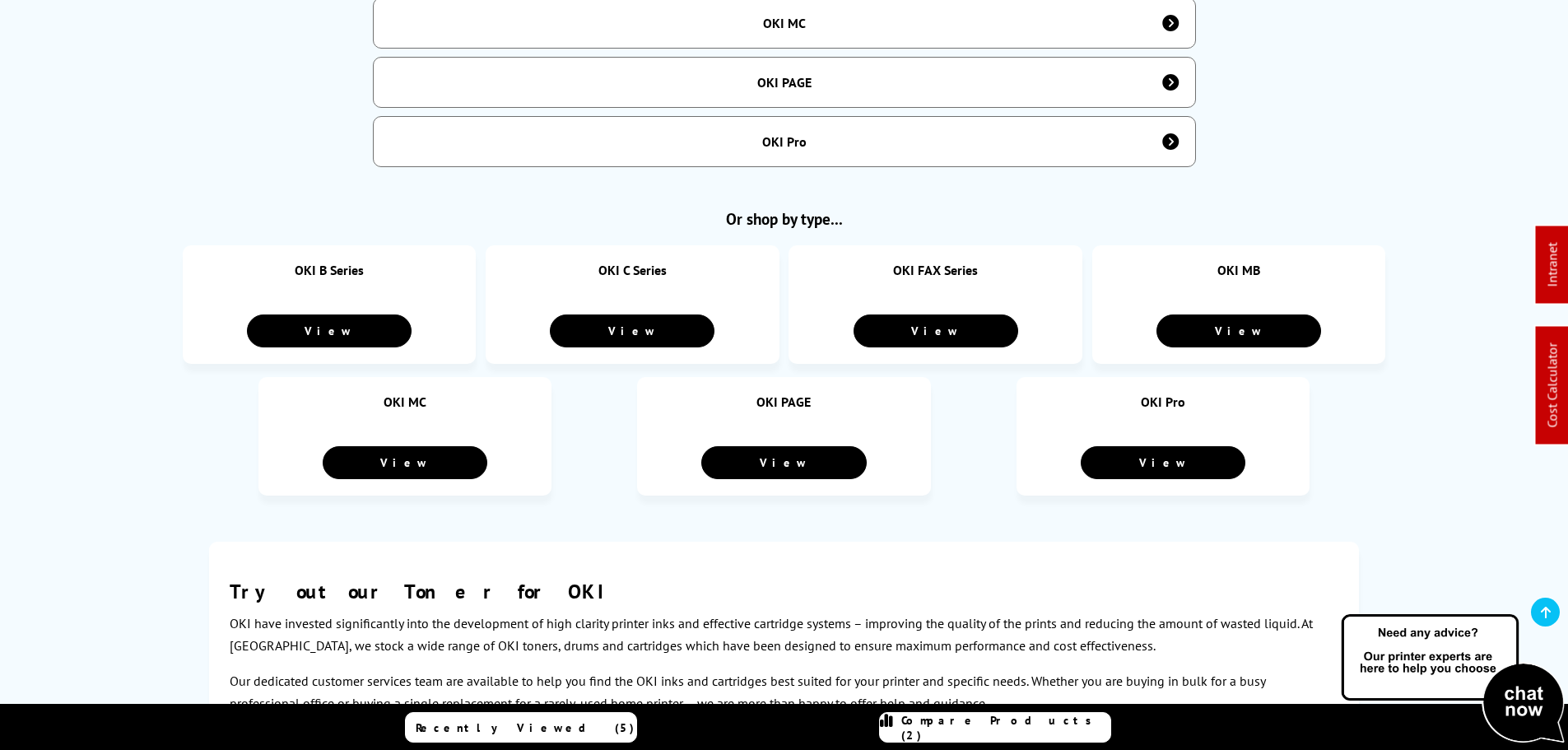
scroll to position [1152, 0]
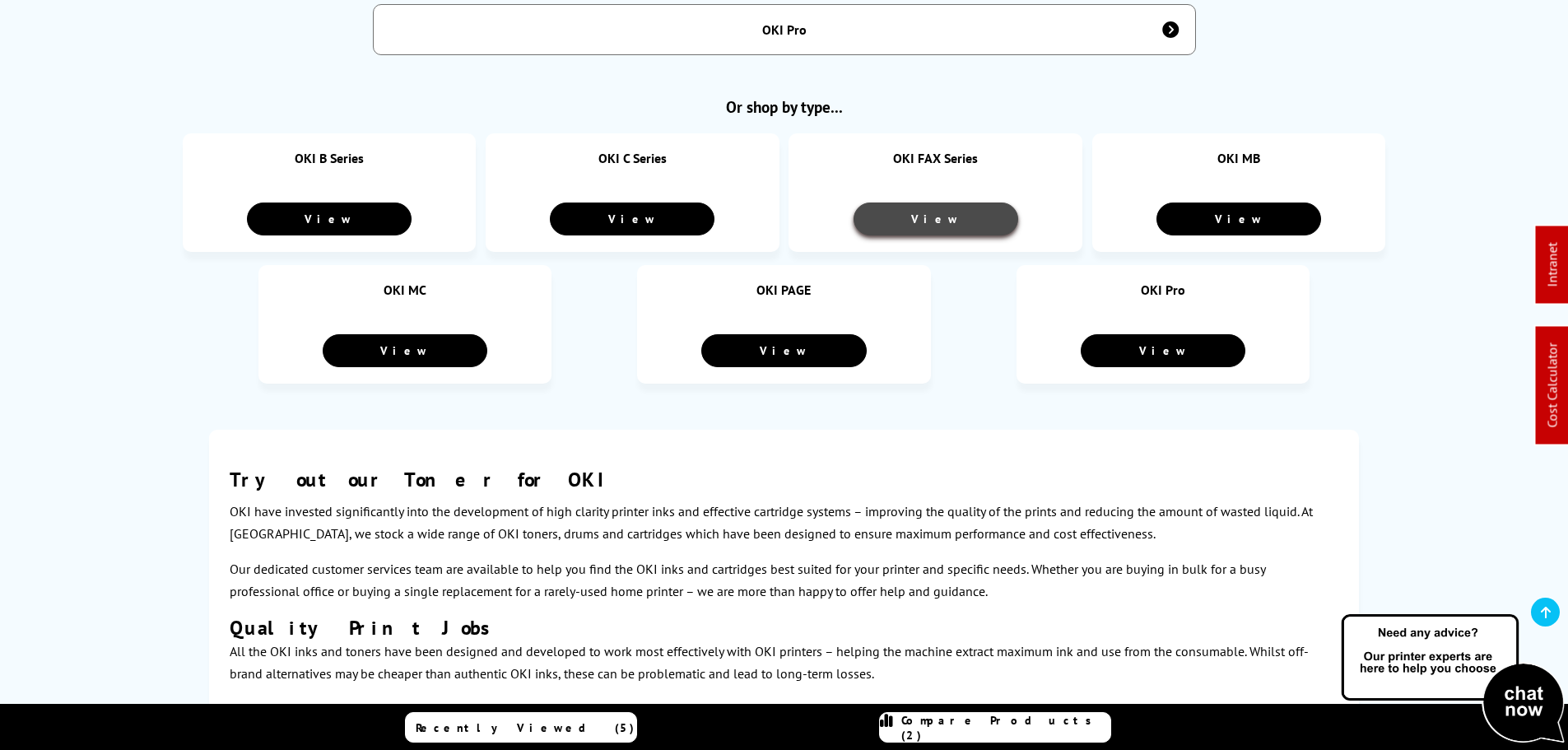
click at [956, 207] on link "View" at bounding box center [936, 218] width 164 height 33
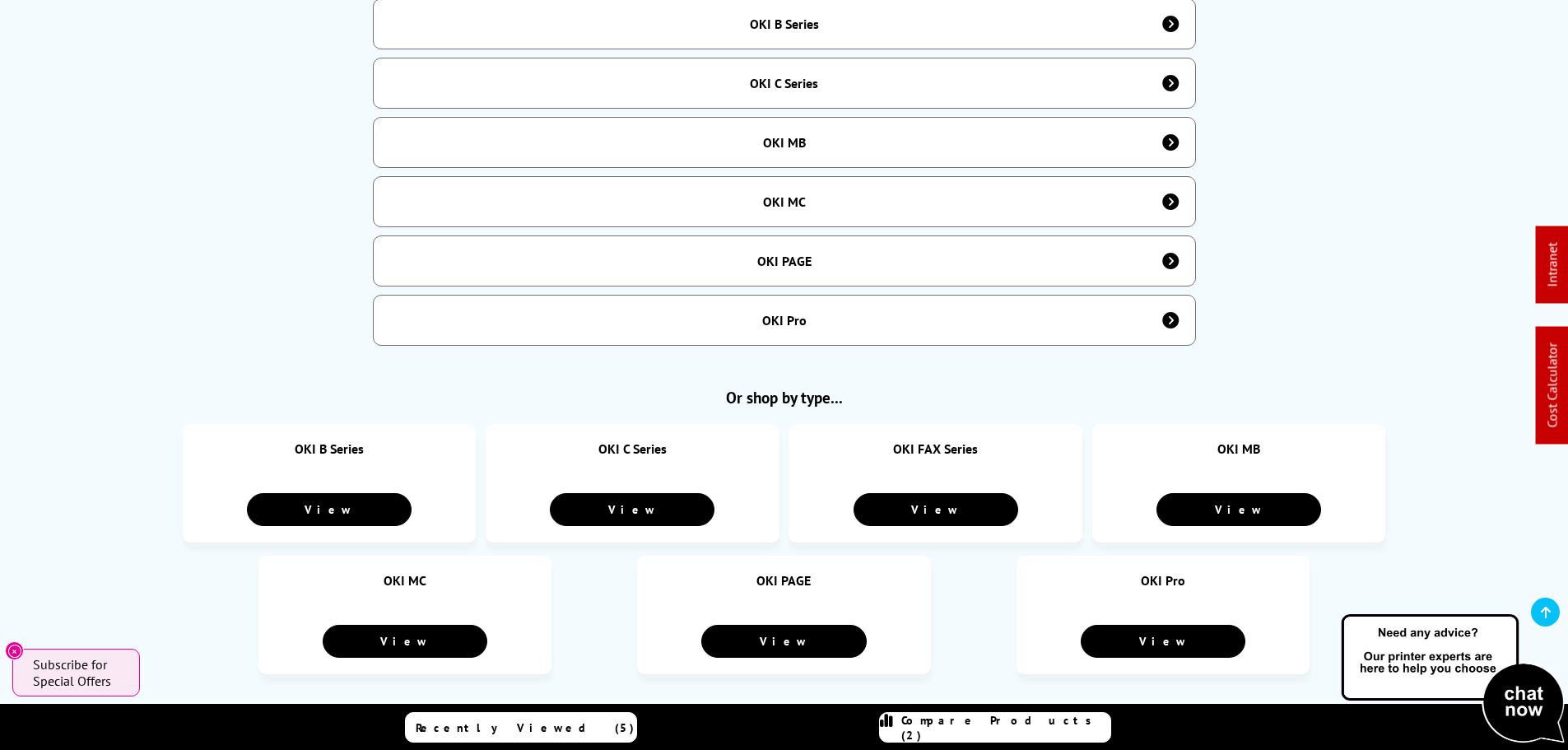
scroll to position [741, 0]
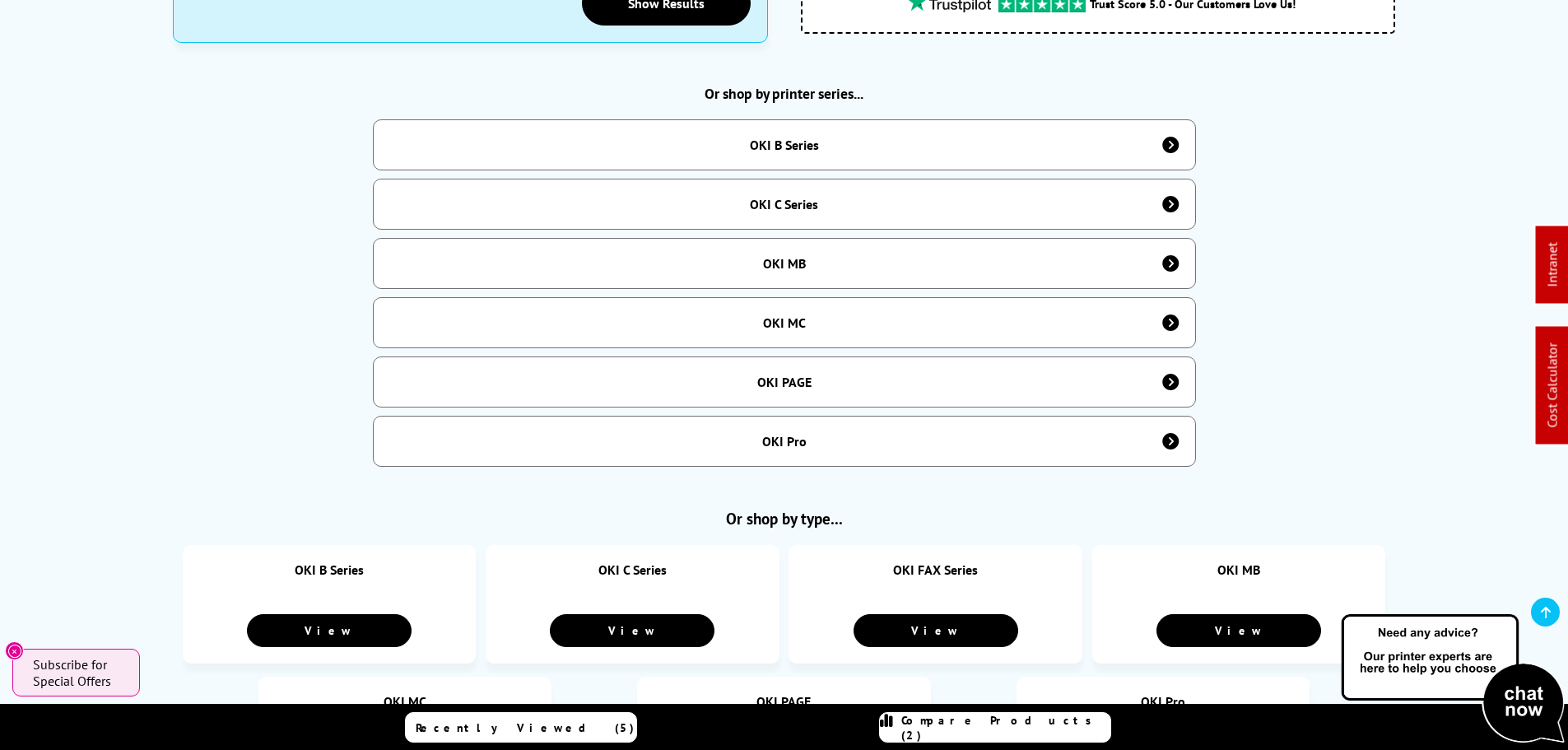
click at [840, 253] on div "OKI MB" at bounding box center [784, 264] width 823 height 52
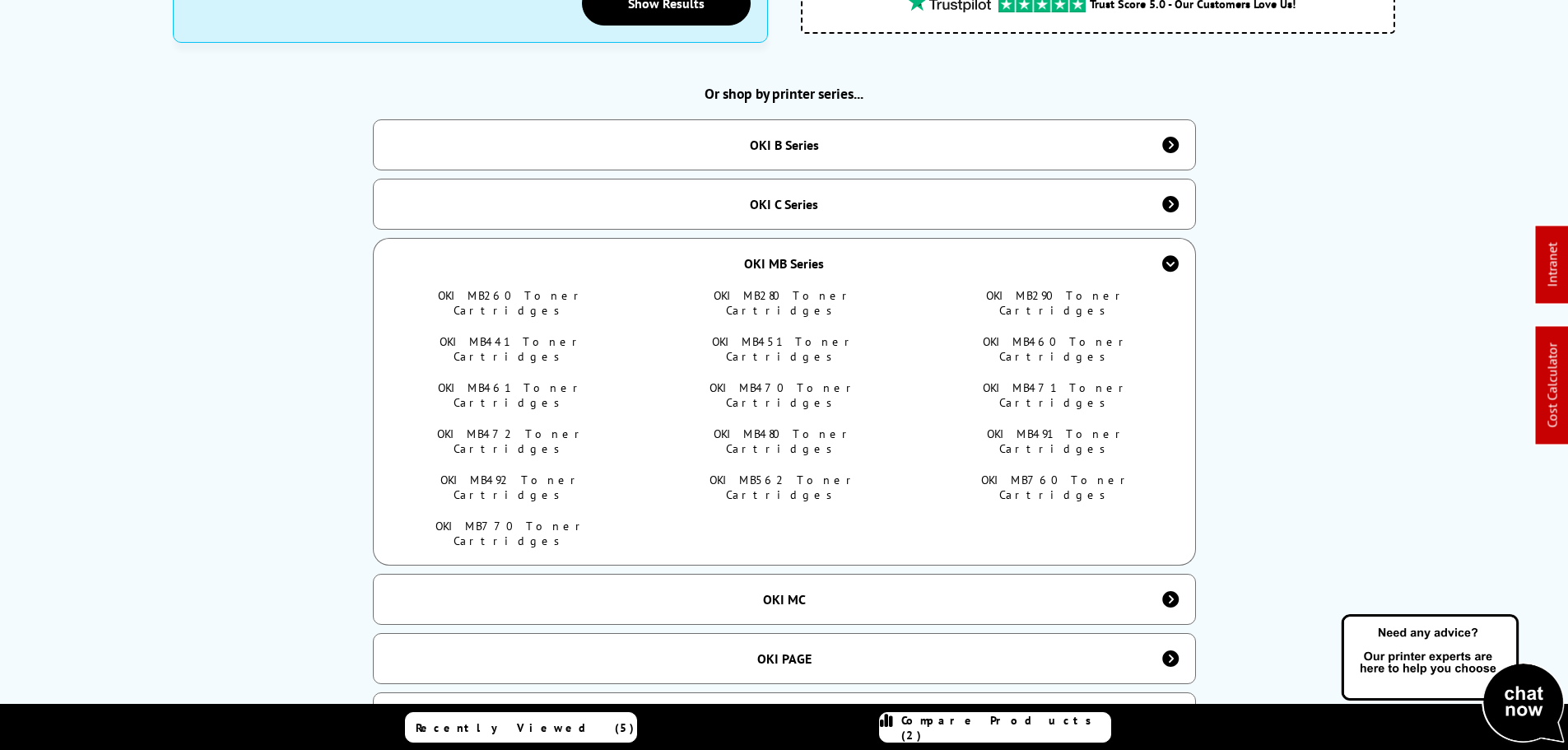
click at [537, 288] on link "OKI MB260 Toner Cartridges" at bounding box center [511, 303] width 148 height 30
click at [825, 288] on link "OKI MB280 Toner Cartridges" at bounding box center [783, 303] width 140 height 30
click at [1071, 288] on link "OKI MB290 Toner Cartridges" at bounding box center [1056, 303] width 141 height 30
click at [514, 334] on link "OKI MB441 Toner Cartridges" at bounding box center [511, 349] width 144 height 30
drag, startPoint x: 784, startPoint y: 316, endPoint x: 1022, endPoint y: 319, distance: 238.0
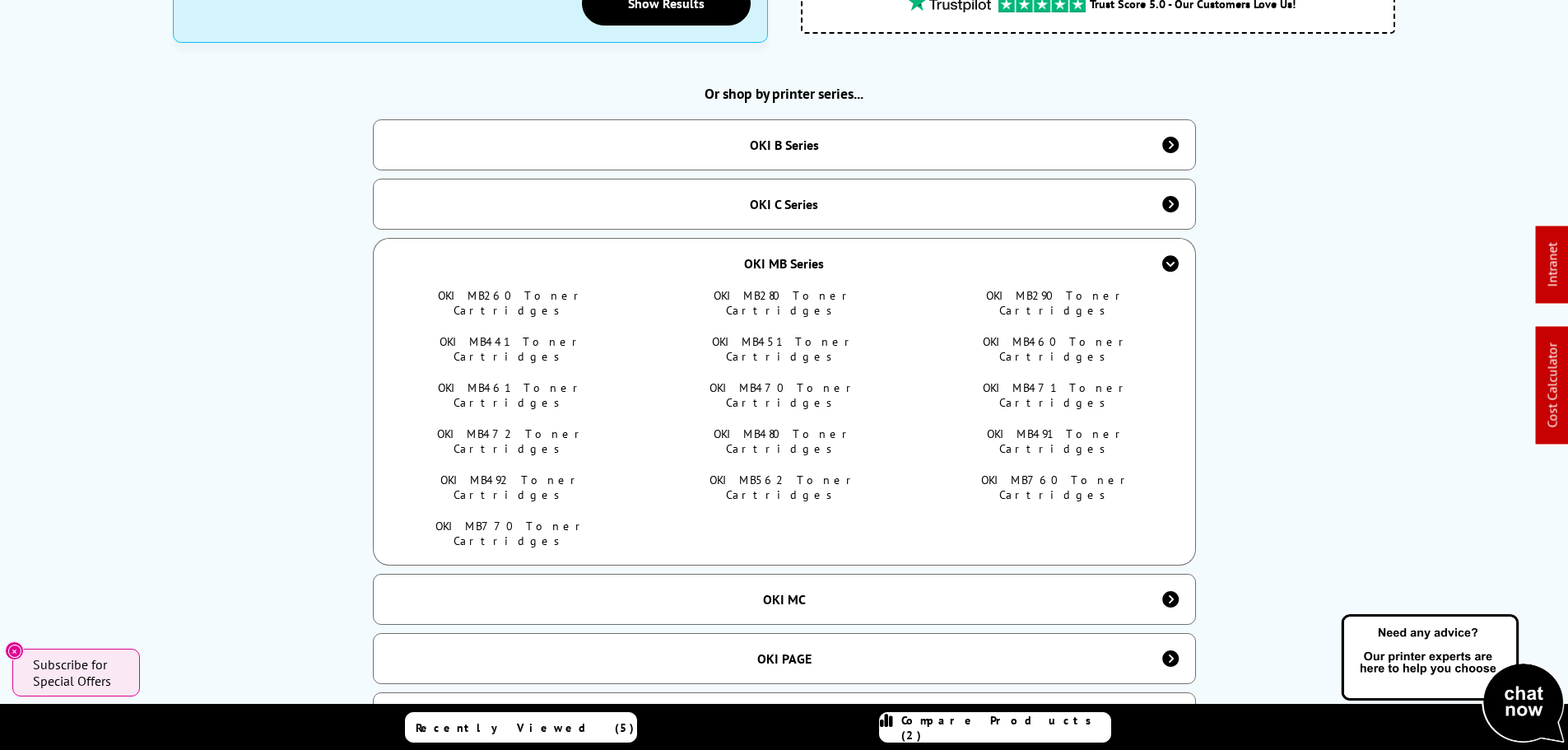
click at [786, 334] on link "OKI MB451 Toner Cartridges" at bounding box center [784, 349] width 144 height 30
click at [1046, 334] on link "OKI MB460 Toner Cartridges" at bounding box center [1056, 349] width 148 height 30
drag, startPoint x: 623, startPoint y: 350, endPoint x: 617, endPoint y: 339, distance: 12.5
click at [626, 380] on li "OKI MB461 Toner Cartridges" at bounding box center [512, 395] width 234 height 30
drag, startPoint x: 533, startPoint y: 348, endPoint x: 619, endPoint y: 349, distance: 86.0
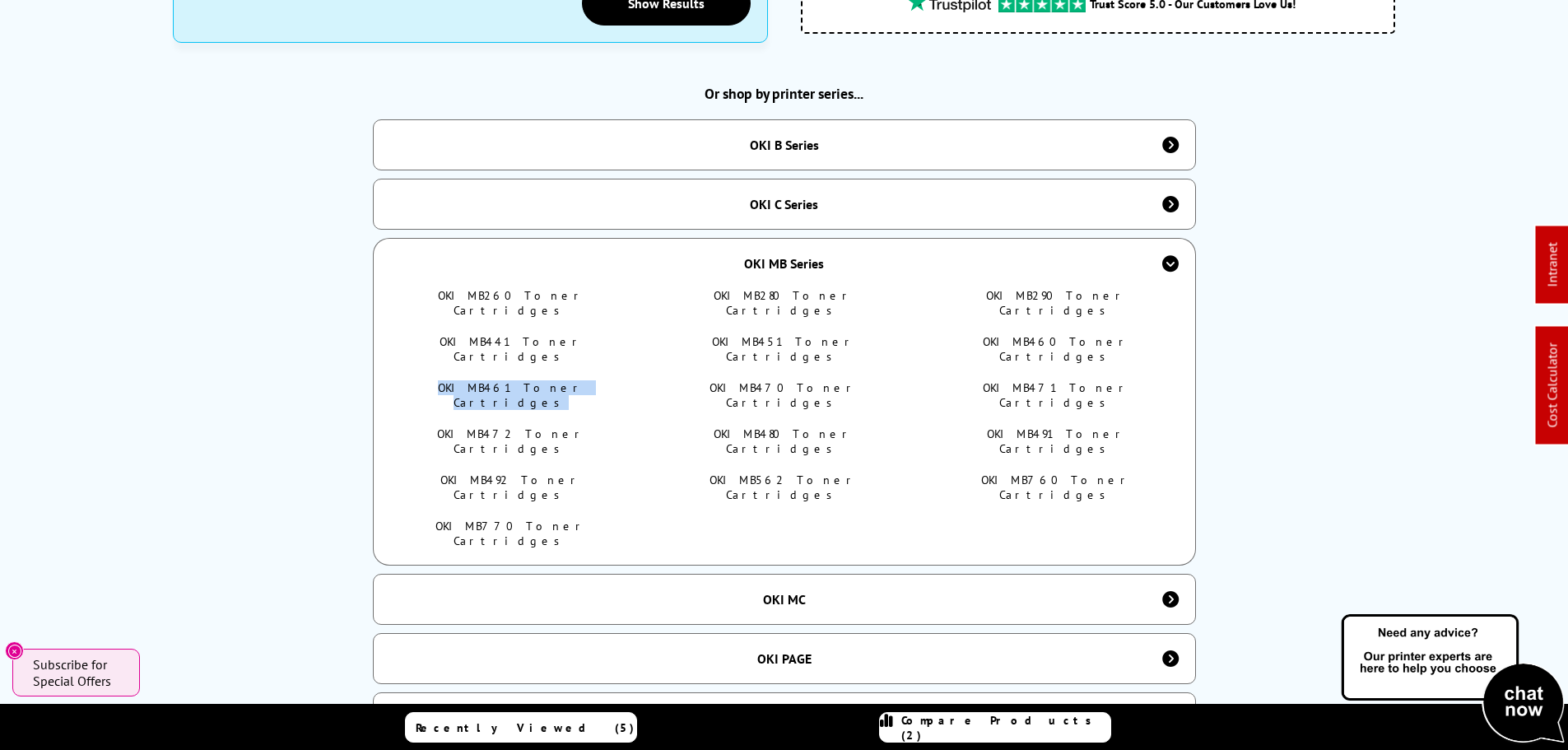
click at [535, 380] on link "OKI MB461 Toner Cartridges" at bounding box center [511, 395] width 147 height 30
click at [820, 380] on link "OKI MB470 Toner Cartridges" at bounding box center [784, 395] width 149 height 30
drag, startPoint x: 1084, startPoint y: 350, endPoint x: 691, endPoint y: 358, distance: 393.1
click at [1083, 380] on link "OKI MB471 Toner Cartridges" at bounding box center [1056, 395] width 148 height 30
click at [518, 426] on link "OKI MB472 Toner Cartridges" at bounding box center [511, 441] width 149 height 30
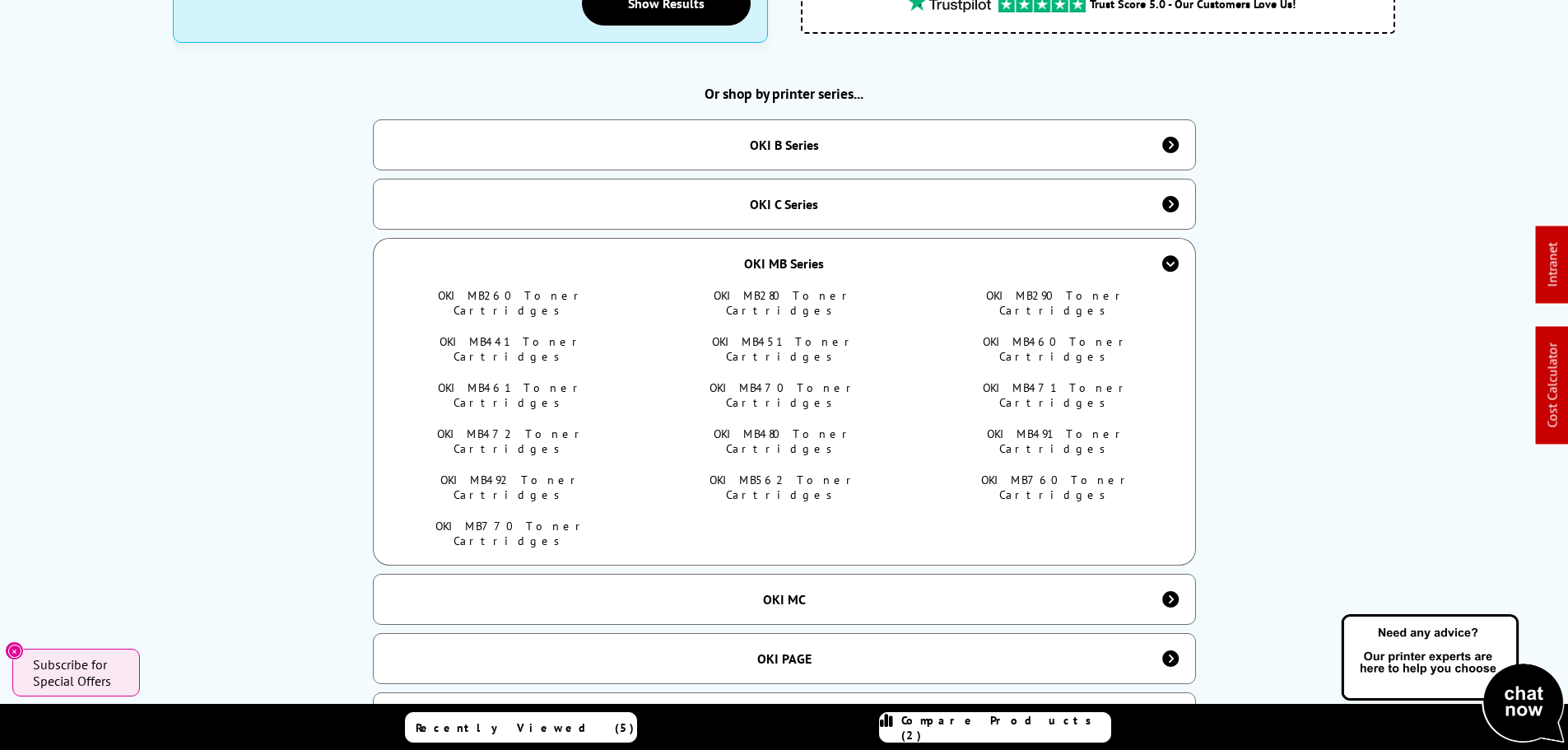
click at [771, 373] on ul "OKI MB260 Toner Cartridges OKI MB280 Toner Cartridges OKI MB290 Toner Cartridge…" at bounding box center [784, 426] width 779 height 276
click at [801, 426] on link "OKI MB480 Toner Cartridges" at bounding box center [783, 441] width 140 height 30
click at [1070, 426] on link "OKI MB491 Toner Cartridges" at bounding box center [1056, 441] width 140 height 30
drag, startPoint x: 414, startPoint y: 403, endPoint x: 657, endPoint y: 406, distance: 243.0
click at [659, 406] on ul "OKI MB260 Toner Cartridges OKI MB280 Toner Cartridges OKI MB290 Toner Cartridge…" at bounding box center [784, 426] width 779 height 276
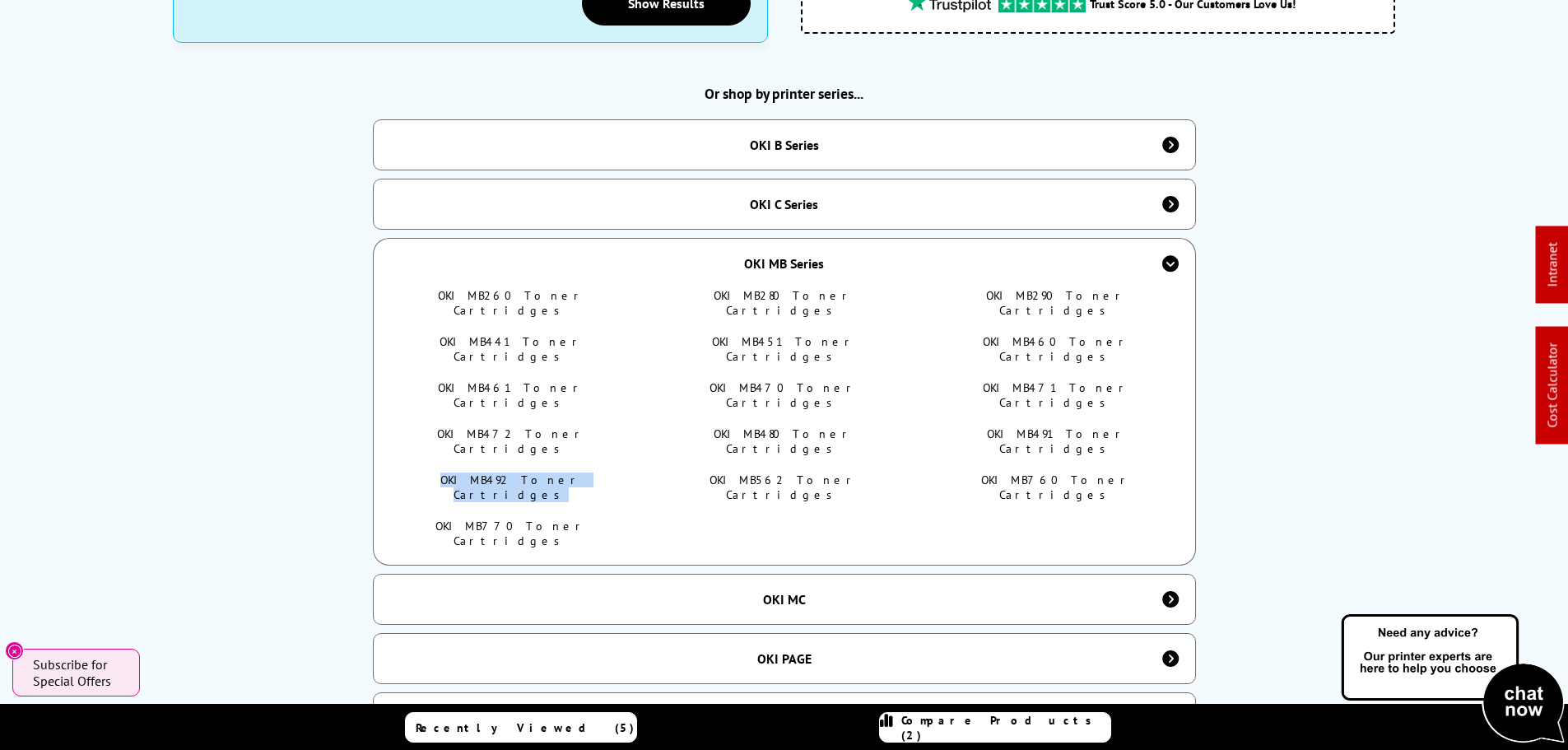
drag, startPoint x: 525, startPoint y: 409, endPoint x: 664, endPoint y: 409, distance: 139.0
click at [527, 473] on link "OKI MB492 Toner Cartridges" at bounding box center [511, 487] width 142 height 30
click at [767, 473] on link "OKI MB562 Toner Cartridges" at bounding box center [784, 487] width 149 height 30
click at [1020, 473] on link "OKI MB760 Toner Cartridges" at bounding box center [1056, 487] width 151 height 30
click at [502, 518] on link "OKI MB770 Toner Cartridges" at bounding box center [511, 533] width 152 height 30
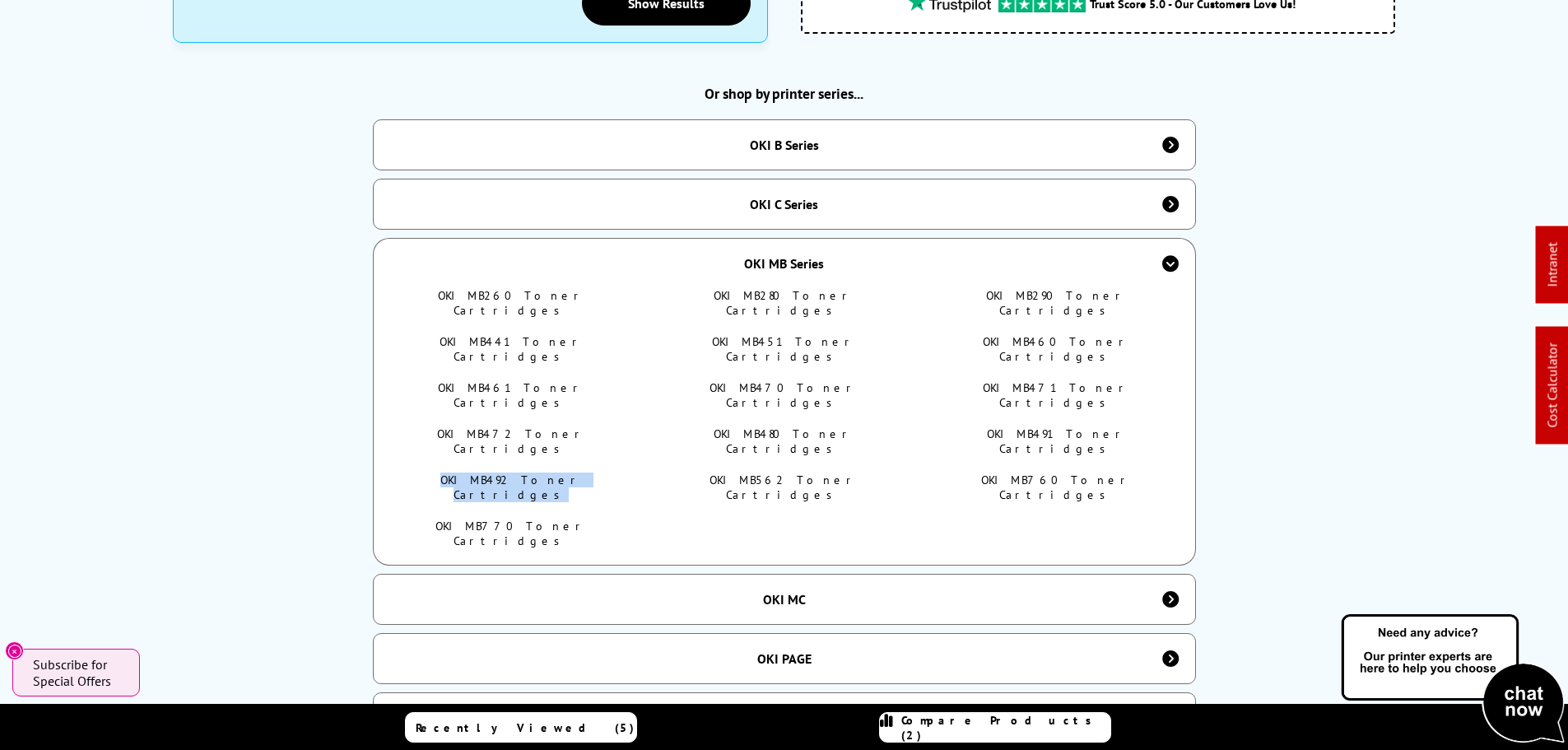
click at [133, 209] on div "Toner Cartridges For OKI If you're after OKI consumables, here at Printerland.c…" at bounding box center [784, 569] width 1317 height 2170
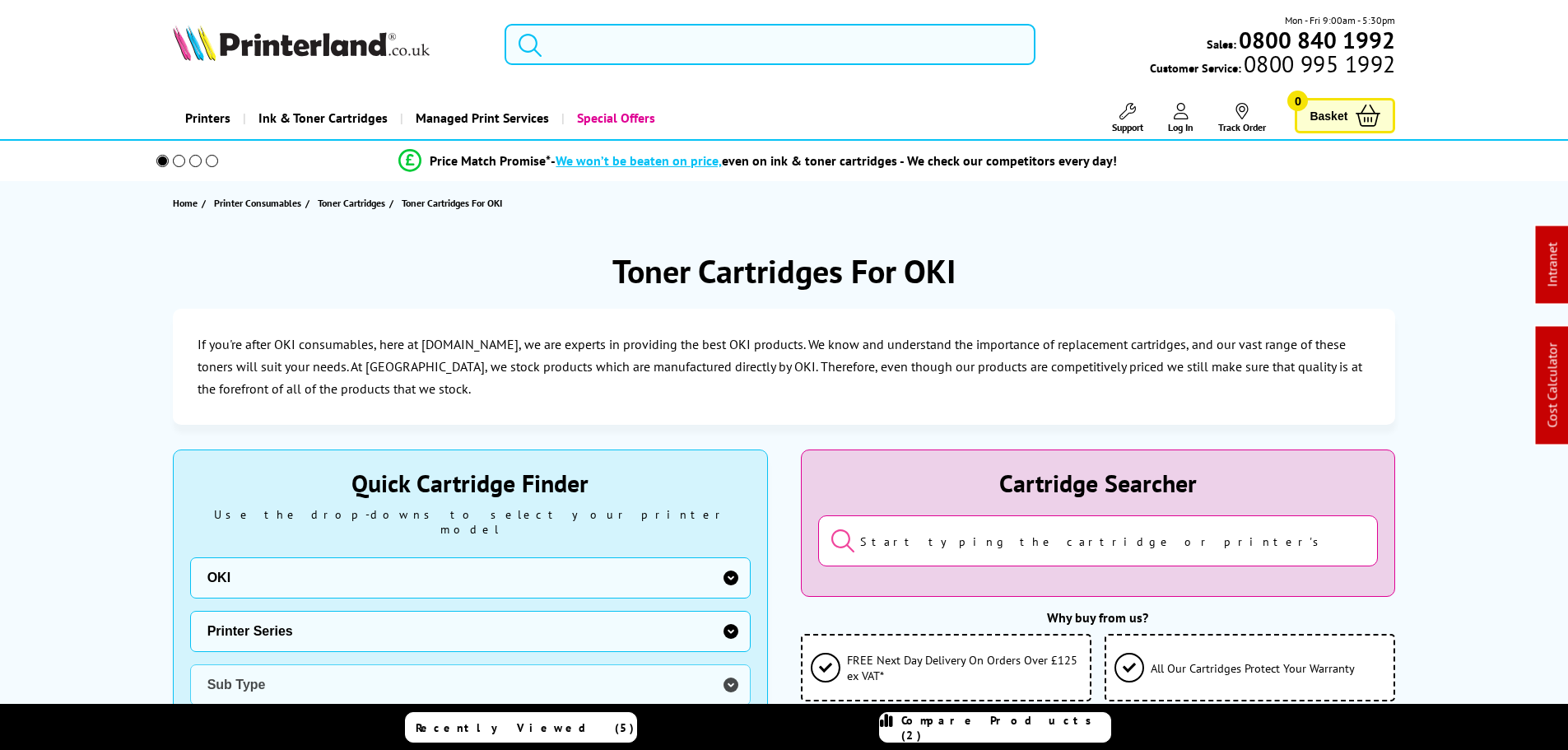
scroll to position [741, 0]
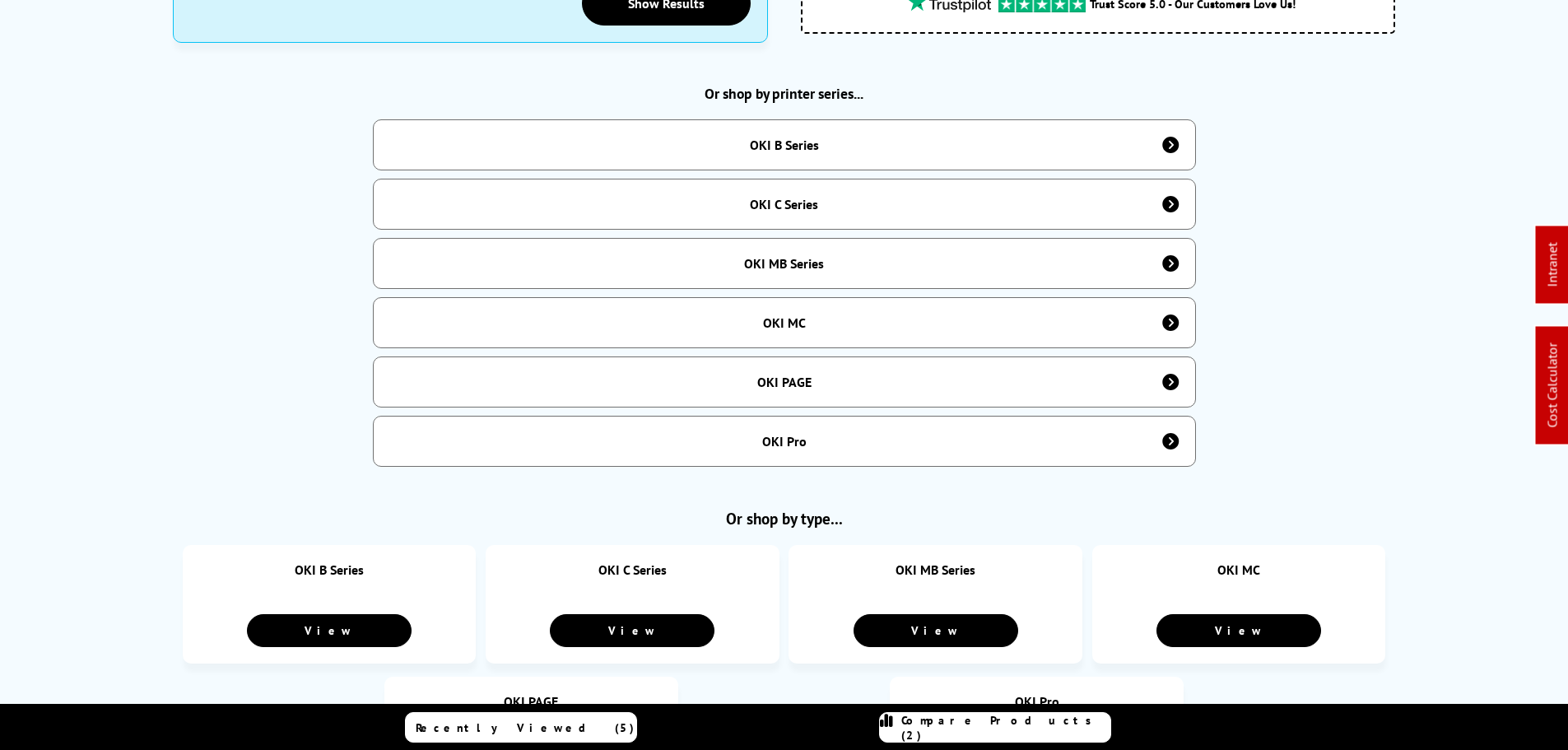
click at [791, 256] on div "OKI MB Series" at bounding box center [784, 264] width 80 height 17
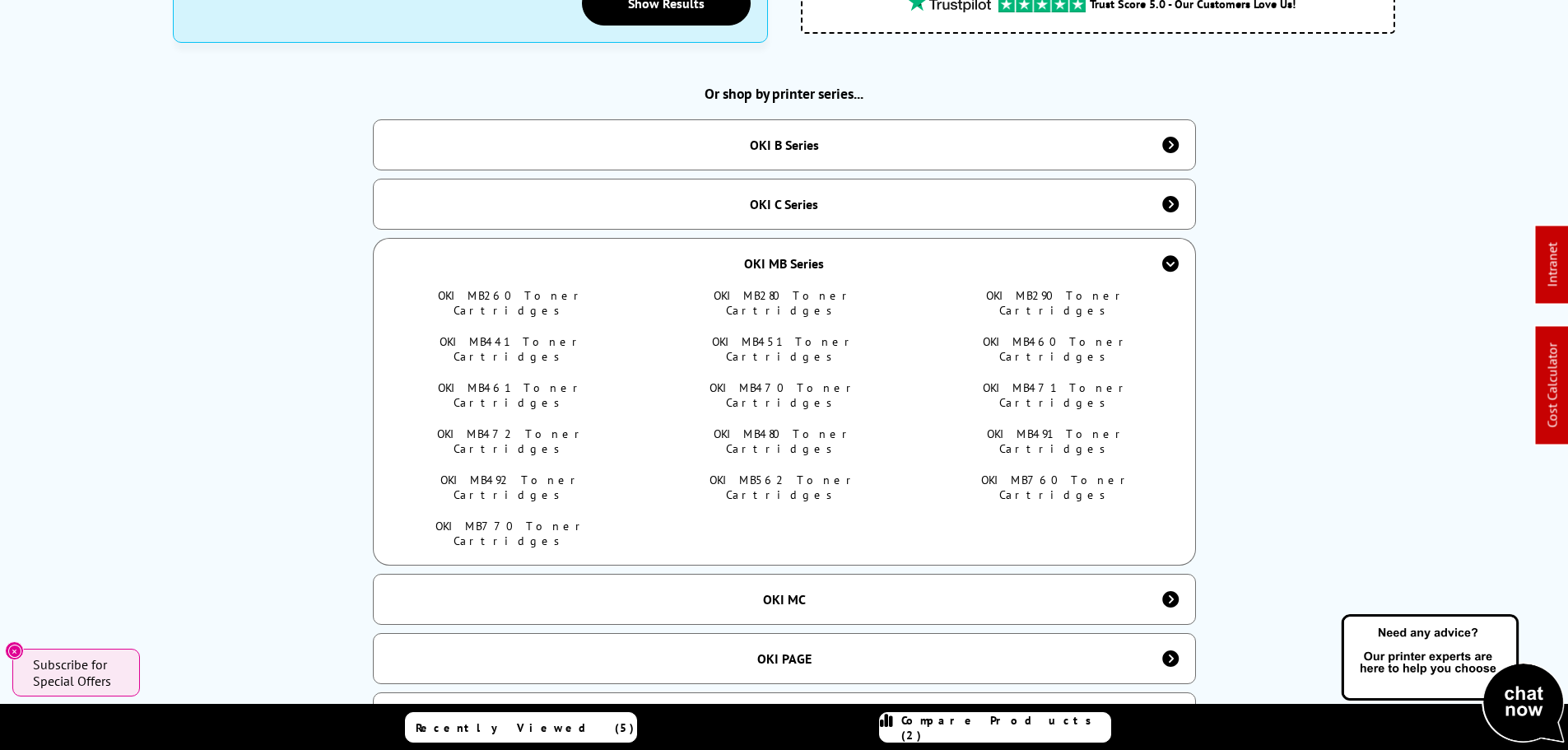
click at [783, 266] on div "OKI MB Series" at bounding box center [784, 263] width 823 height 51
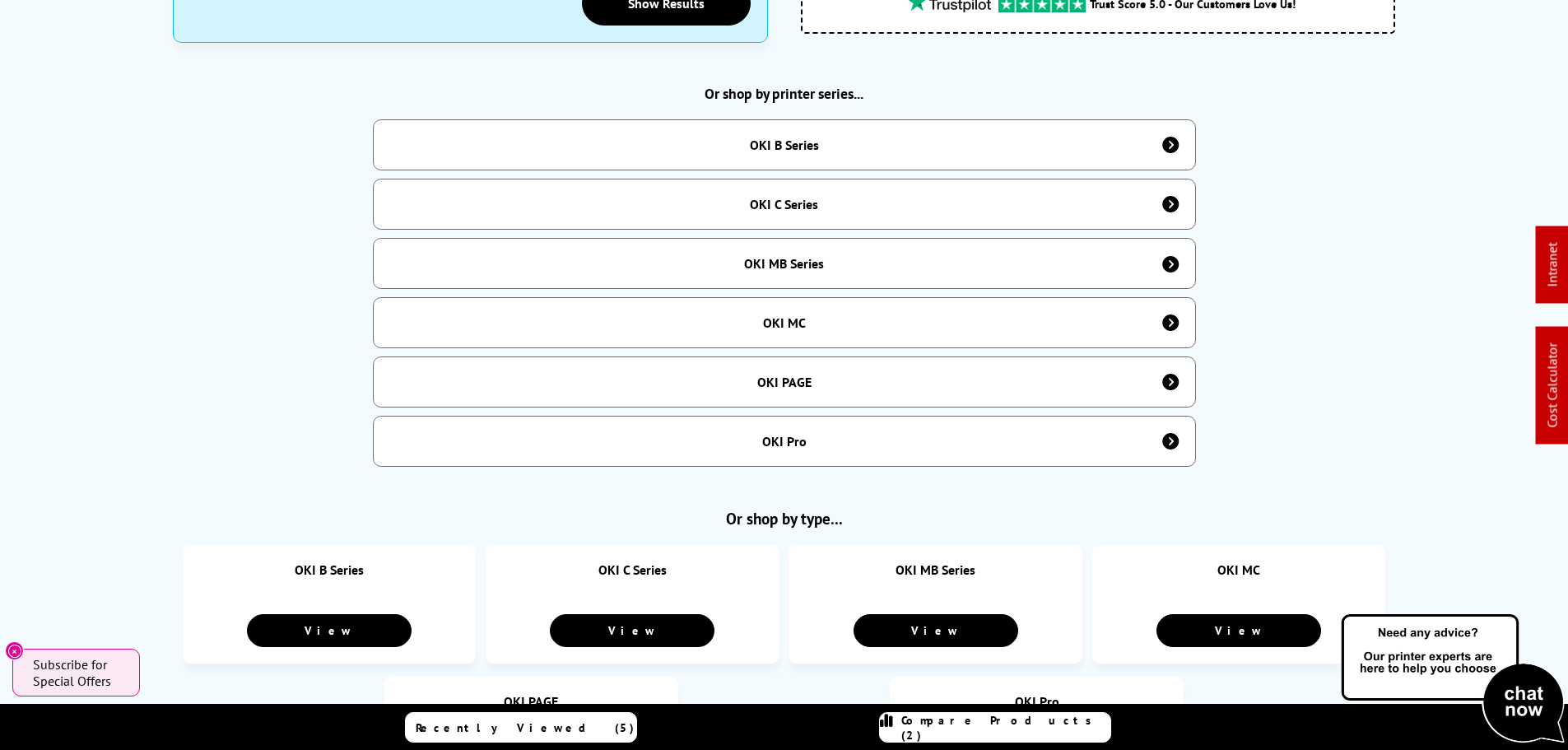
click at [815, 304] on div "OKI MC" at bounding box center [784, 323] width 823 height 52
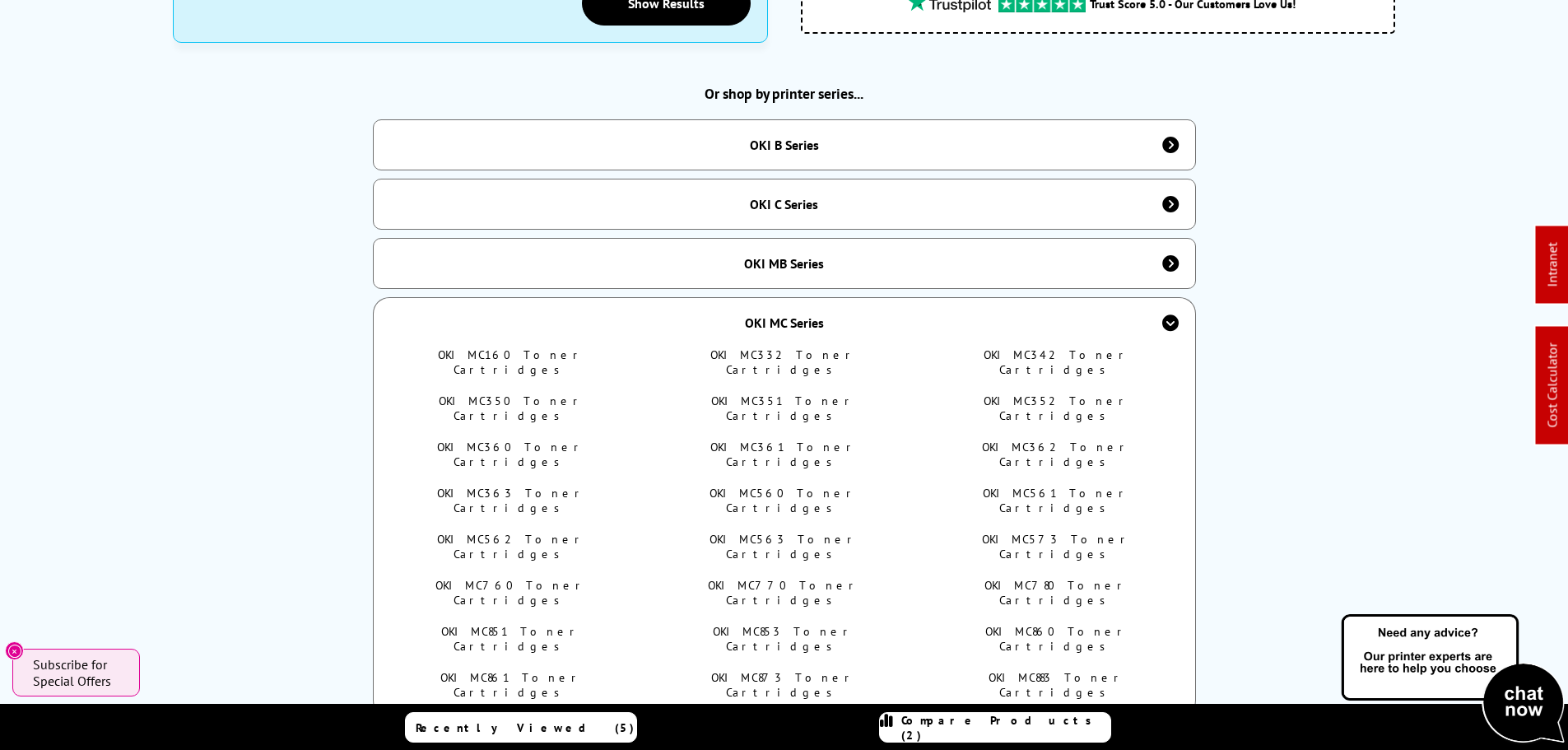
drag, startPoint x: 505, startPoint y: 342, endPoint x: 894, endPoint y: 370, distance: 390.0
click at [505, 348] on link "OKI MC160 Toner Cartridges" at bounding box center [511, 363] width 147 height 30
click at [817, 348] on link "OKI MC332 Toner Cartridges" at bounding box center [784, 363] width 147 height 30
click at [1022, 348] on link "OKI MC342 Toner Cartridges" at bounding box center [1057, 363] width 147 height 30
click at [523, 393] on link "OKI MC350 Toner Cartridges" at bounding box center [511, 408] width 146 height 30
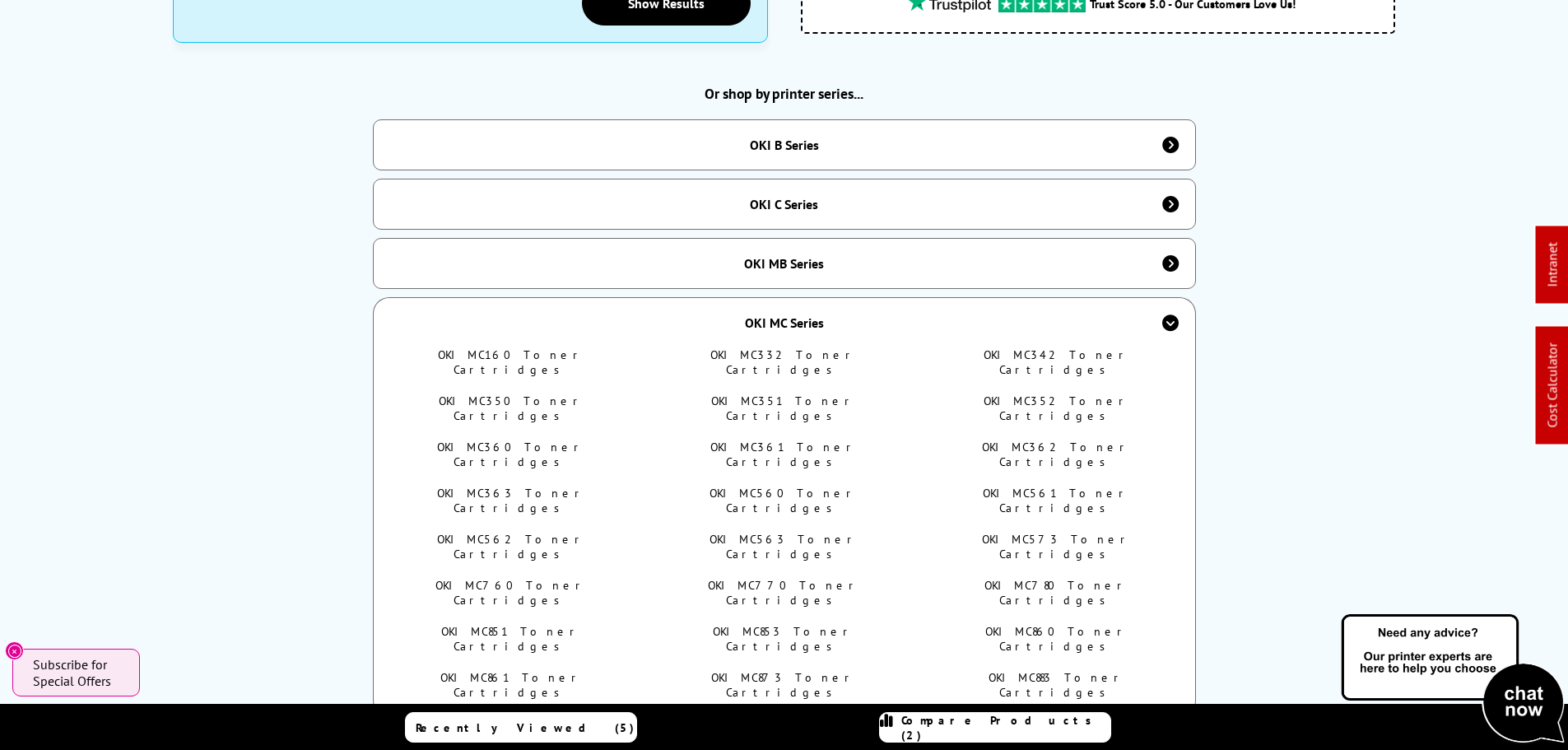
click at [791, 393] on link "OKI MC351 Toner Cartridges" at bounding box center [784, 408] width 145 height 30
click at [1080, 393] on link "OKI MC352 Toner Cartridges" at bounding box center [1057, 408] width 147 height 30
click at [524, 440] on link "OKI MC360 Toner Cartridges" at bounding box center [511, 455] width 149 height 30
click at [765, 440] on link "OKI MC361 Toner Cartridges" at bounding box center [784, 455] width 148 height 30
click at [1039, 440] on link "OKI MC362 Toner Cartridges" at bounding box center [1056, 455] width 149 height 30
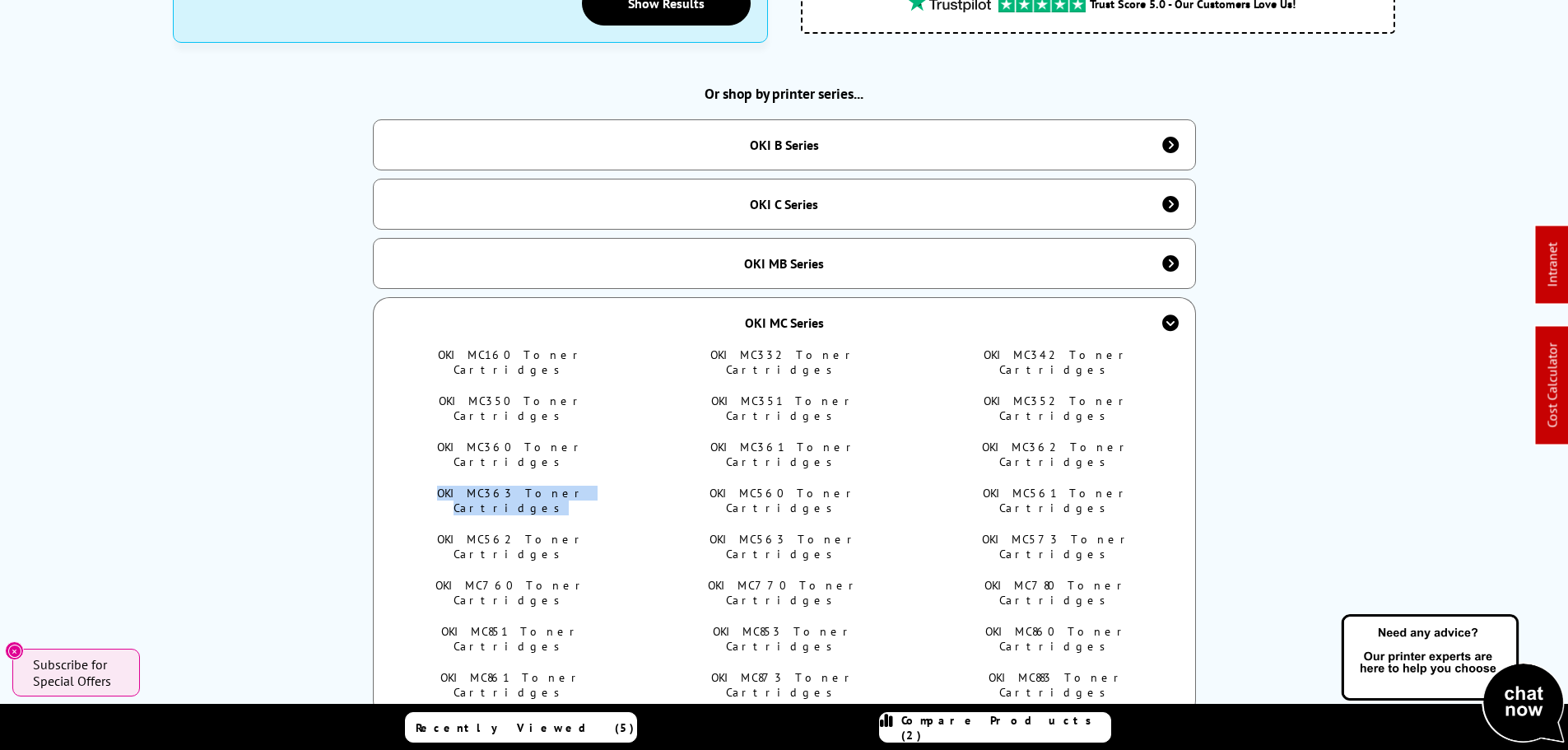
drag, startPoint x: 432, startPoint y: 437, endPoint x: 625, endPoint y: 441, distance: 193.0
click at [625, 485] on li "OKI MC363 Toner Cartridges" at bounding box center [512, 500] width 234 height 30
click at [520, 348] on link "OKI MC160 Toner Cartridges" at bounding box center [511, 363] width 147 height 30
drag, startPoint x: 528, startPoint y: 440, endPoint x: 671, endPoint y: 449, distance: 143.3
click at [528, 485] on link "OKI MC363 Toner Cartridges" at bounding box center [511, 500] width 149 height 30
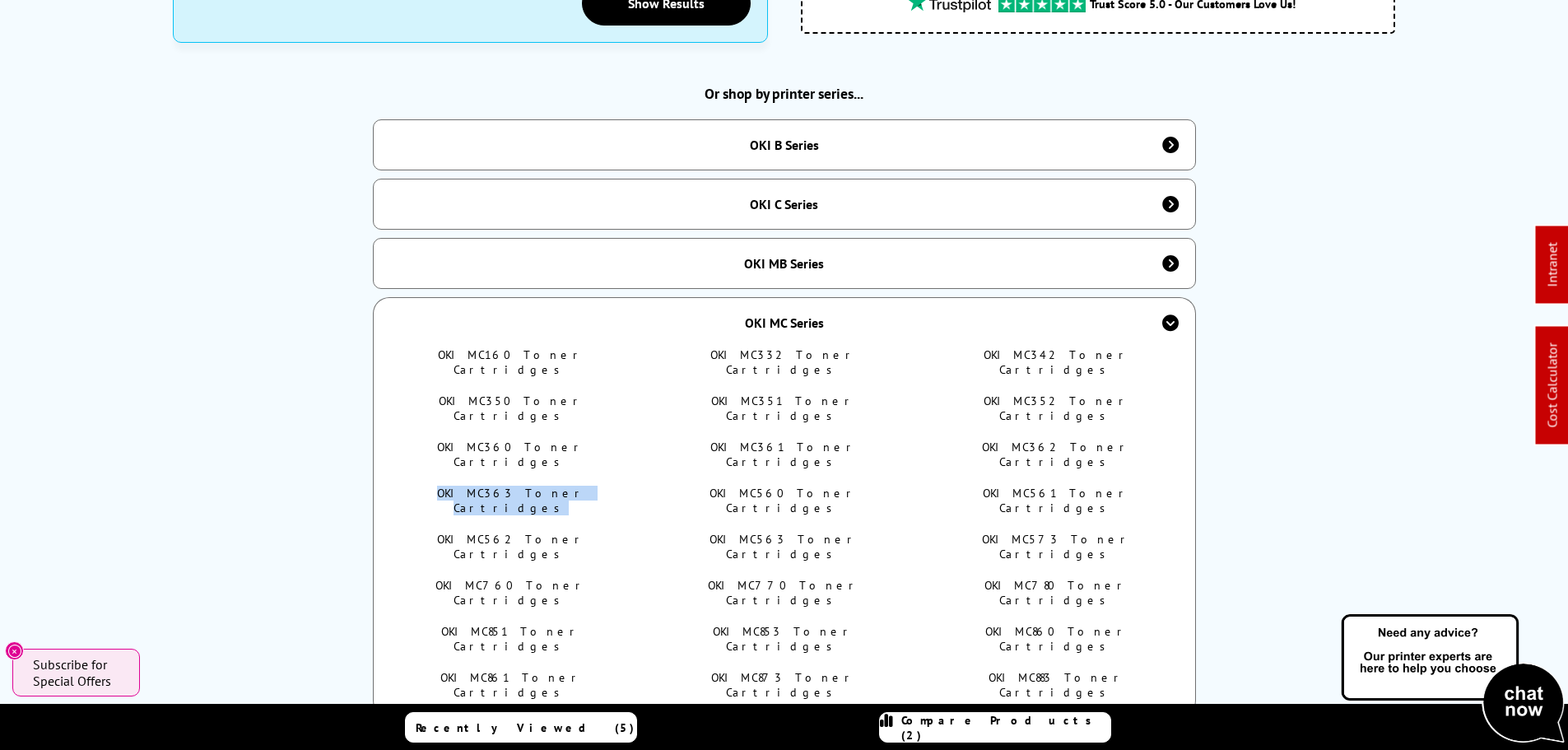
click at [778, 485] on link "OKI MC560 Toner Cartridges" at bounding box center [784, 500] width 149 height 30
click at [1055, 485] on link "OKI MC561 Toner Cartridges" at bounding box center [1056, 500] width 148 height 30
click at [504, 532] on link "OKI MC562 Toner Cartridges" at bounding box center [511, 547] width 149 height 30
click at [779, 532] on link "OKI MC563 Toner Cartridges" at bounding box center [784, 547] width 149 height 30
click at [1052, 532] on link "OKI MC573 Toner Cartridges" at bounding box center [1056, 547] width 150 height 30
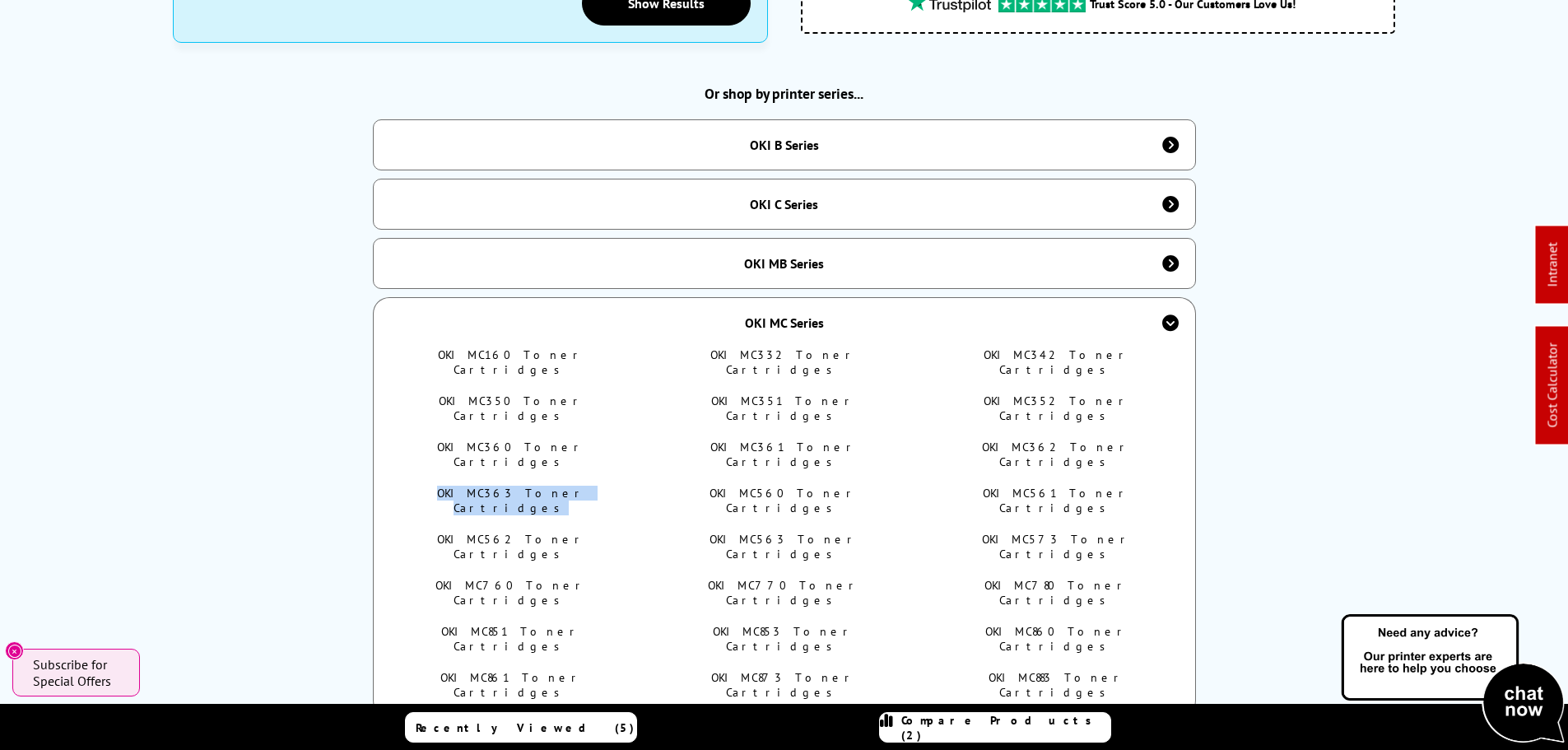
click at [532, 578] on link "OKI MC760 Toner Cartridges" at bounding box center [511, 592] width 152 height 30
click at [761, 578] on link "OKI MC770 Toner Cartridges" at bounding box center [784, 592] width 153 height 30
click at [1050, 578] on link "OKI MC780 Toner Cartridges" at bounding box center [1056, 592] width 144 height 30
drag, startPoint x: 499, startPoint y: 533, endPoint x: 679, endPoint y: 544, distance: 180.3
click at [679, 544] on ul "OKI MC160 Toner Cartridges OKI MC332 Toner Cartridges OKI MC342 Toner Cartridge…" at bounding box center [784, 532] width 779 height 369
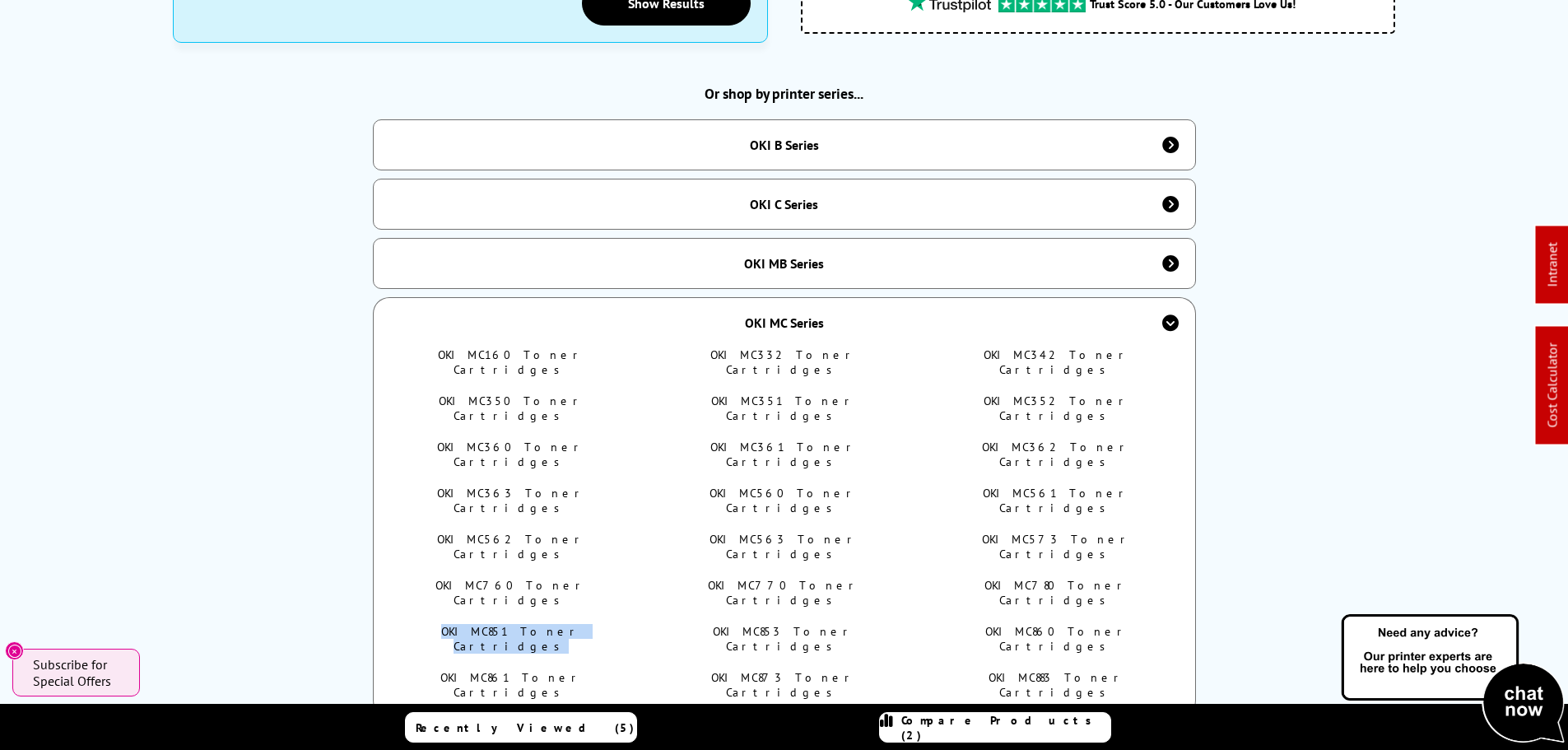
drag, startPoint x: 504, startPoint y: 533, endPoint x: 770, endPoint y: 536, distance: 266.0
click at [504, 624] on link "OKI MC851 Toner Cartridges" at bounding box center [510, 639] width 140 height 30
click at [800, 624] on link "OKI MC853 Toner Cartridges" at bounding box center [784, 639] width 142 height 30
click at [1049, 624] on link "OKI MC860 Toner Cartridges" at bounding box center [1057, 639] width 144 height 30
drag, startPoint x: 540, startPoint y: 563, endPoint x: 827, endPoint y: 560, distance: 287.0
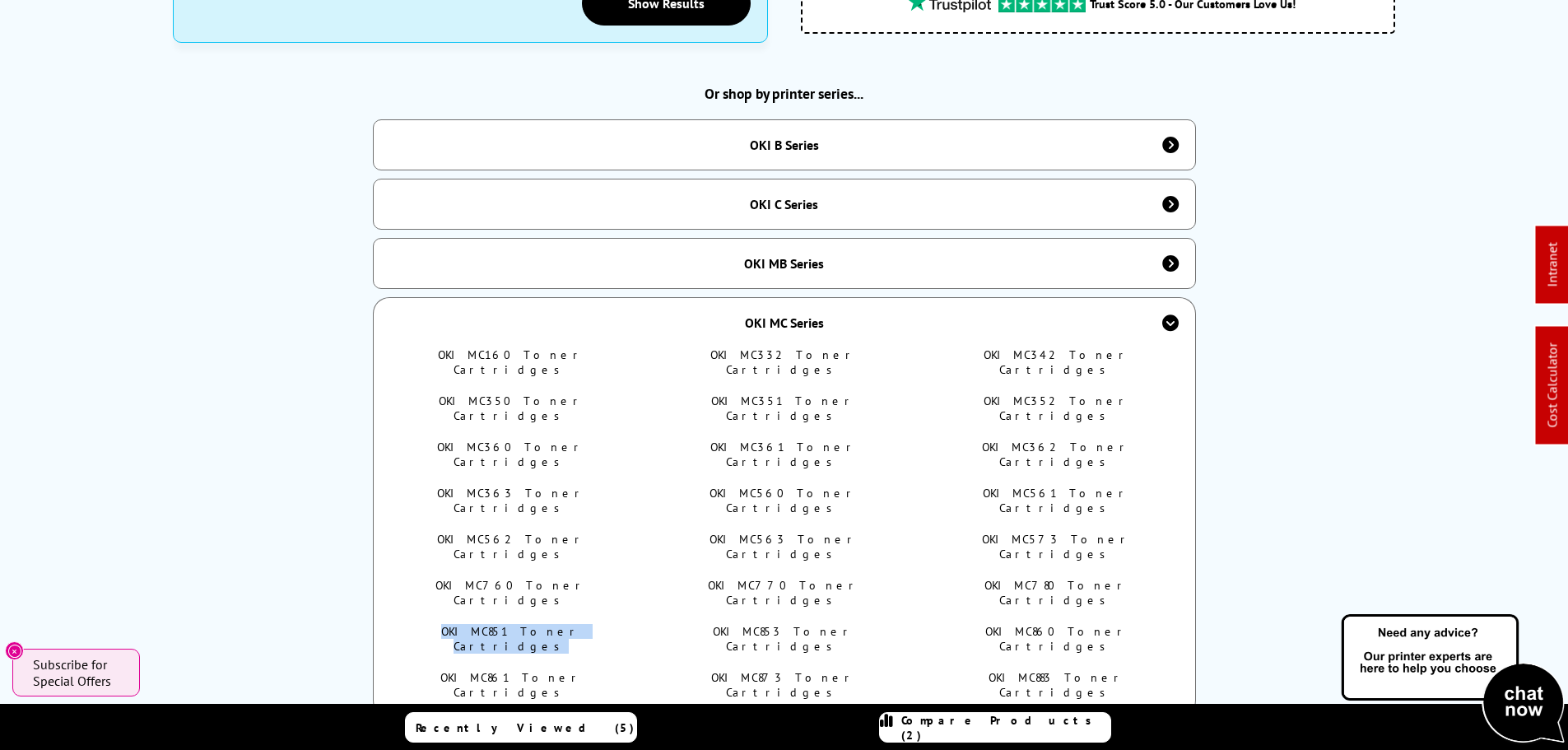
click at [541, 670] on link "OKI MC861 Toner Cartridges" at bounding box center [512, 685] width 143 height 30
drag, startPoint x: 820, startPoint y: 564, endPoint x: 1023, endPoint y: 563, distance: 203.0
click at [821, 670] on link "OKI MC873 Toner Cartridges" at bounding box center [784, 685] width 145 height 30
click at [1024, 670] on link "OKI MC883 Toner Cartridges" at bounding box center [1057, 685] width 137 height 30
drag, startPoint x: 163, startPoint y: 315, endPoint x: 105, endPoint y: 1, distance: 319.3
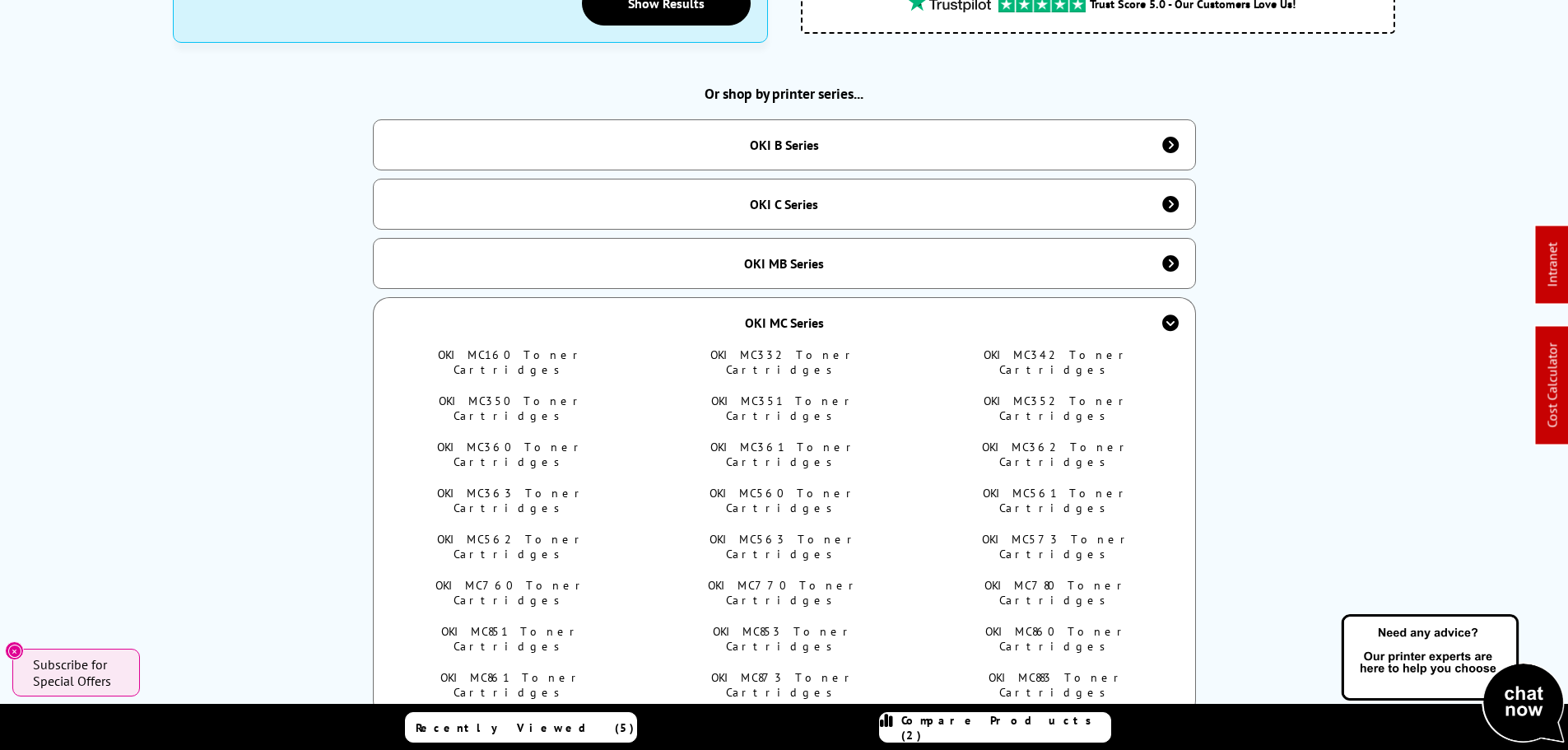
click at [166, 315] on div "Toner Cartridges For OKI If you're after OKI consumables, here at Printerland.c…" at bounding box center [784, 614] width 1317 height 2262
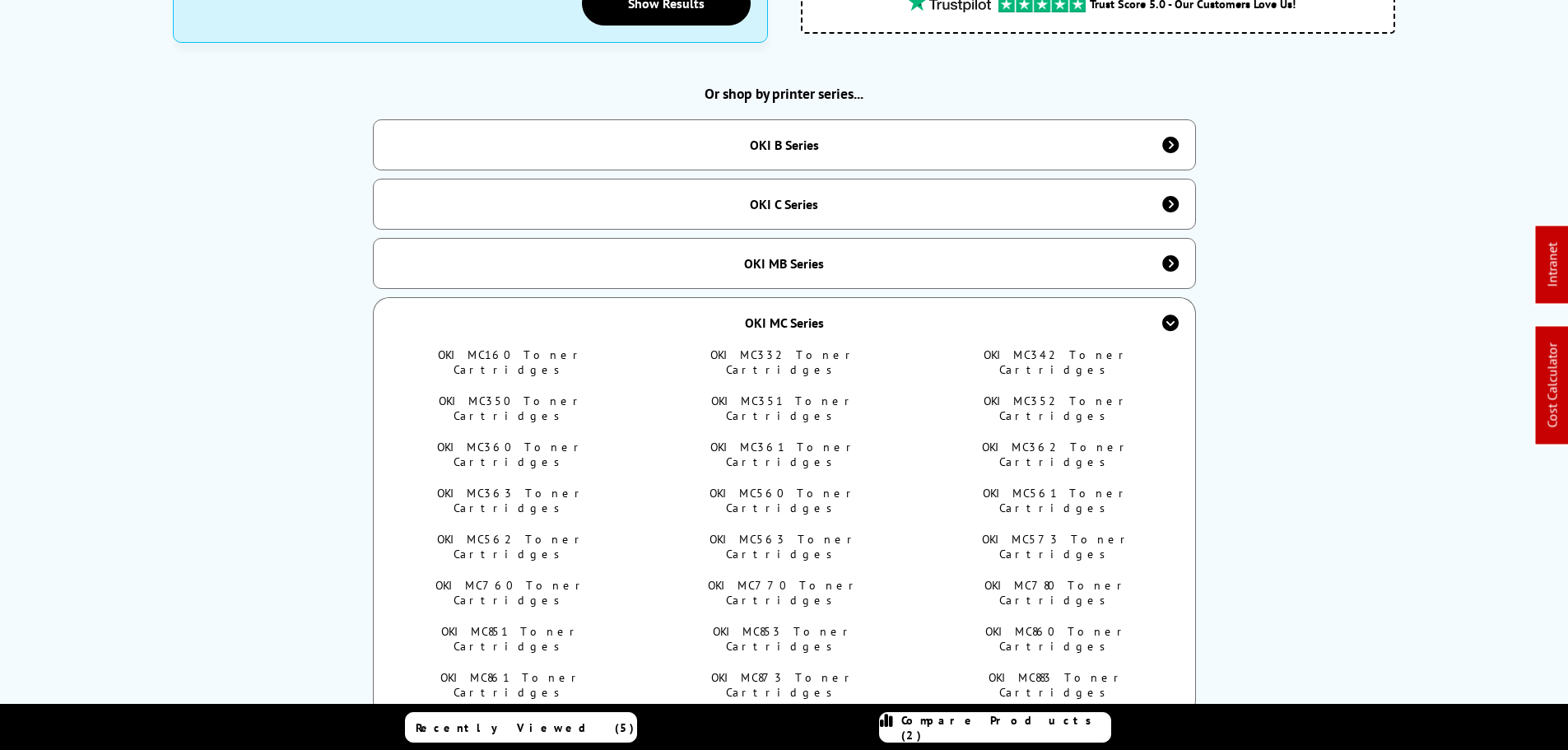
scroll to position [741, 0]
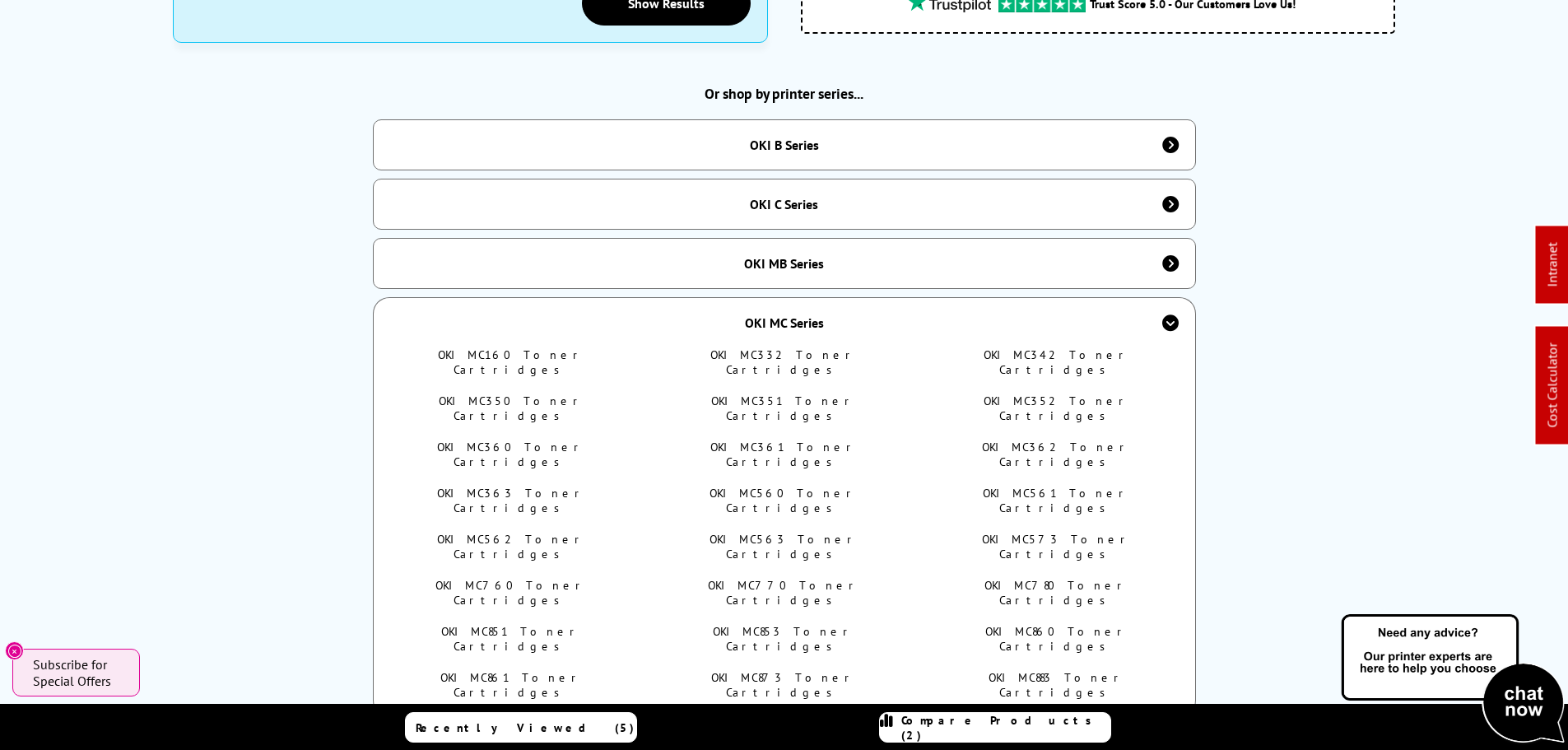
click at [761, 314] on div "OKI MC Series" at bounding box center [784, 322] width 79 height 17
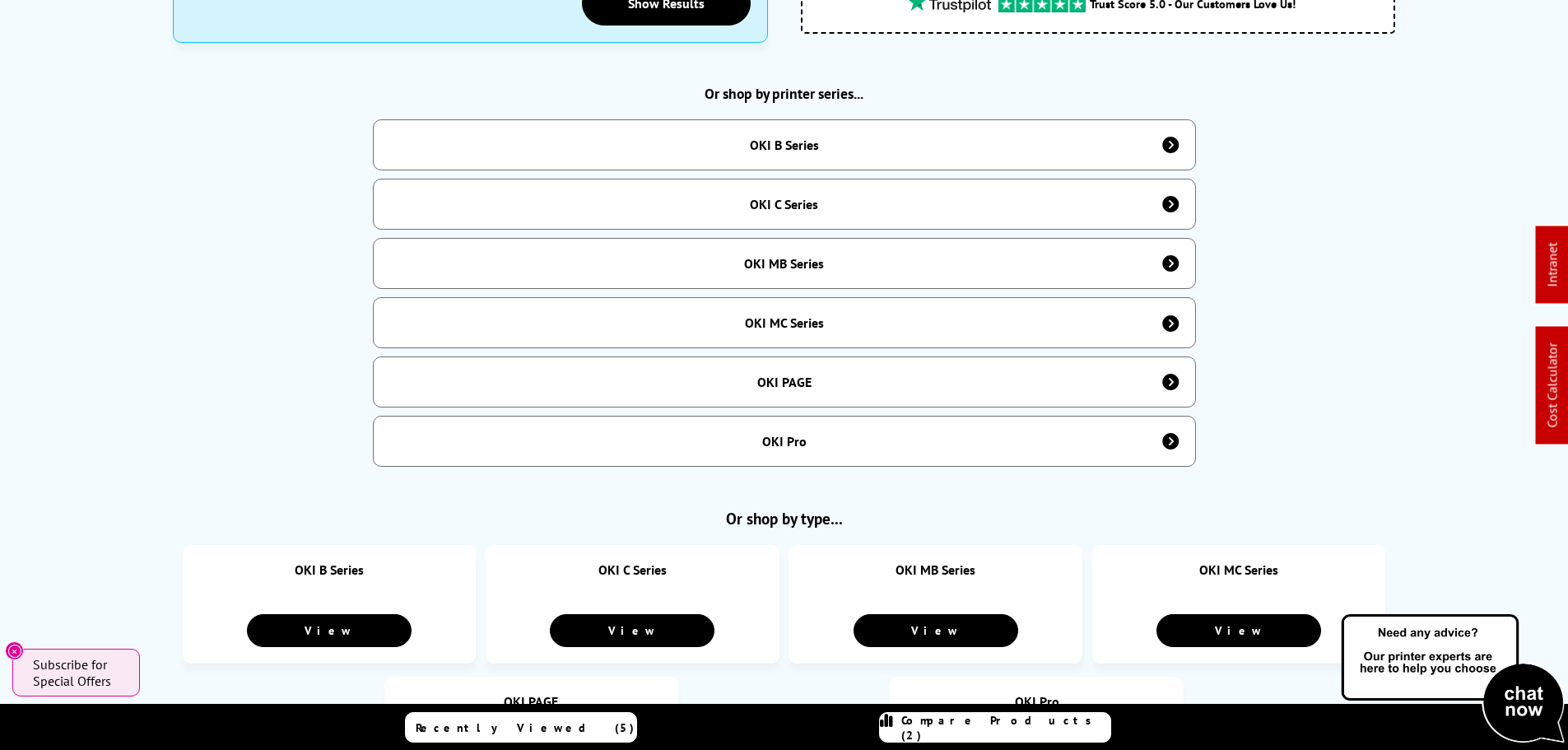
click at [817, 358] on div "OKI PAGE" at bounding box center [784, 382] width 823 height 52
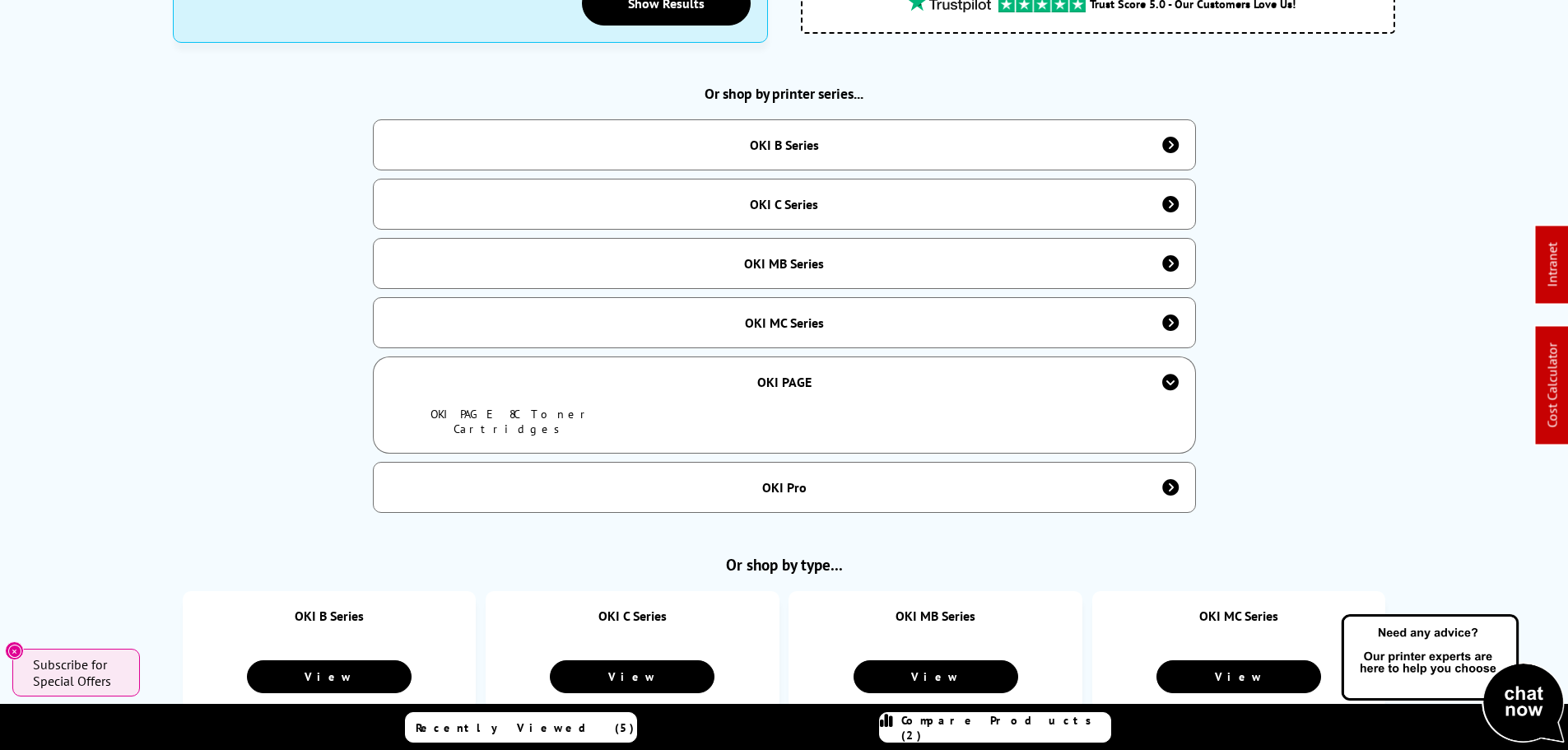
click at [526, 407] on link "OKI PAGE 8C Toner Cartridges" at bounding box center [511, 421] width 161 height 30
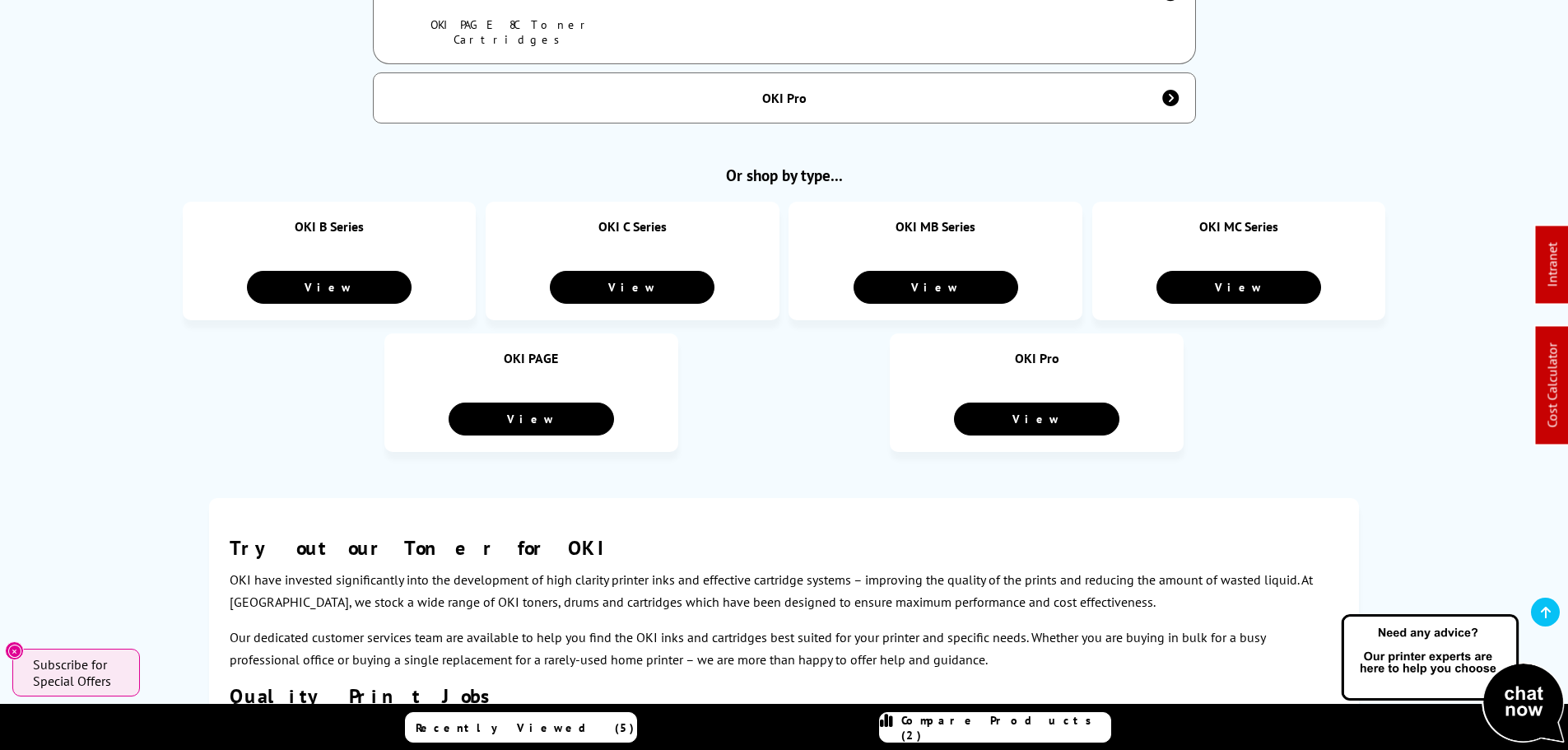
scroll to position [1152, 0]
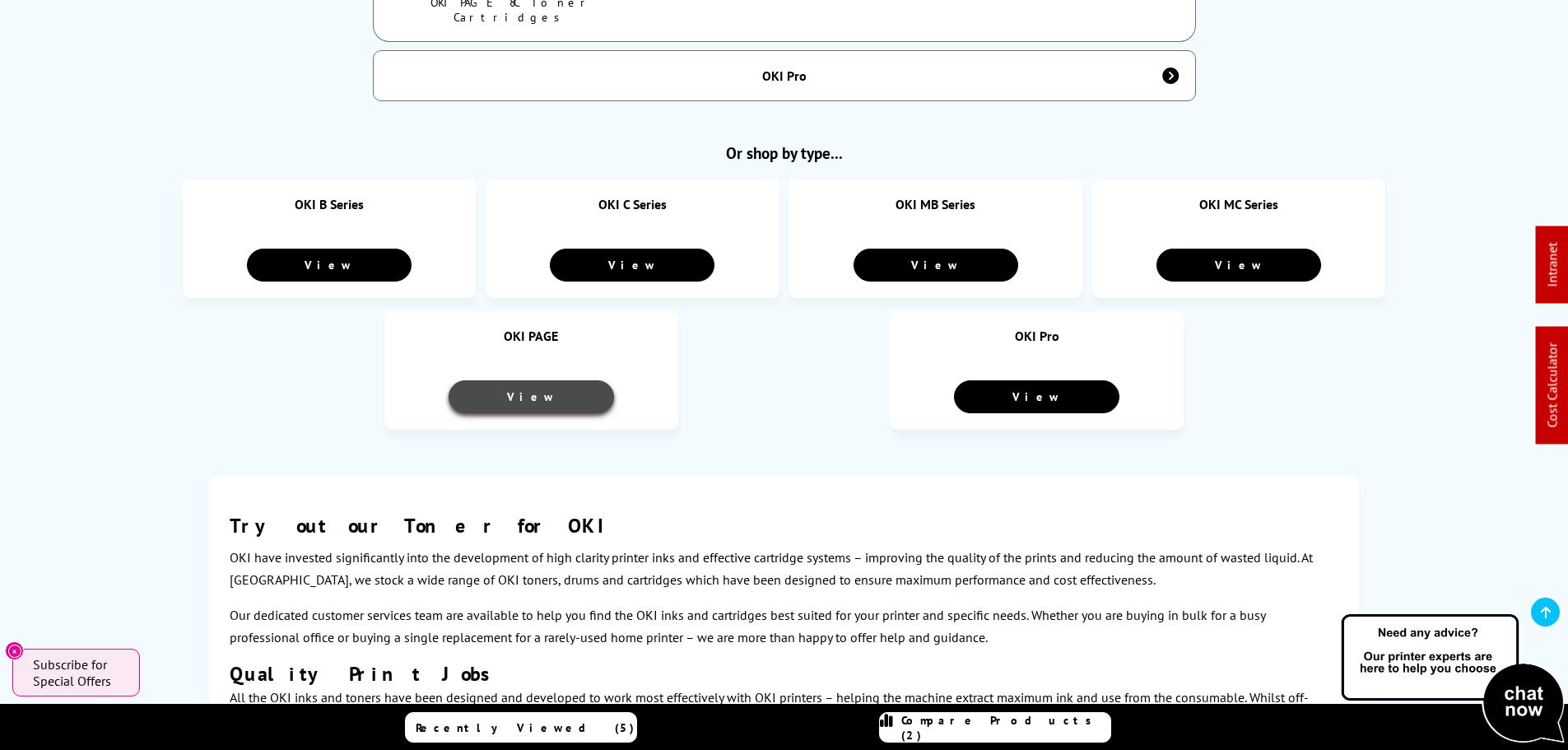
click at [522, 380] on link "View" at bounding box center [531, 396] width 164 height 33
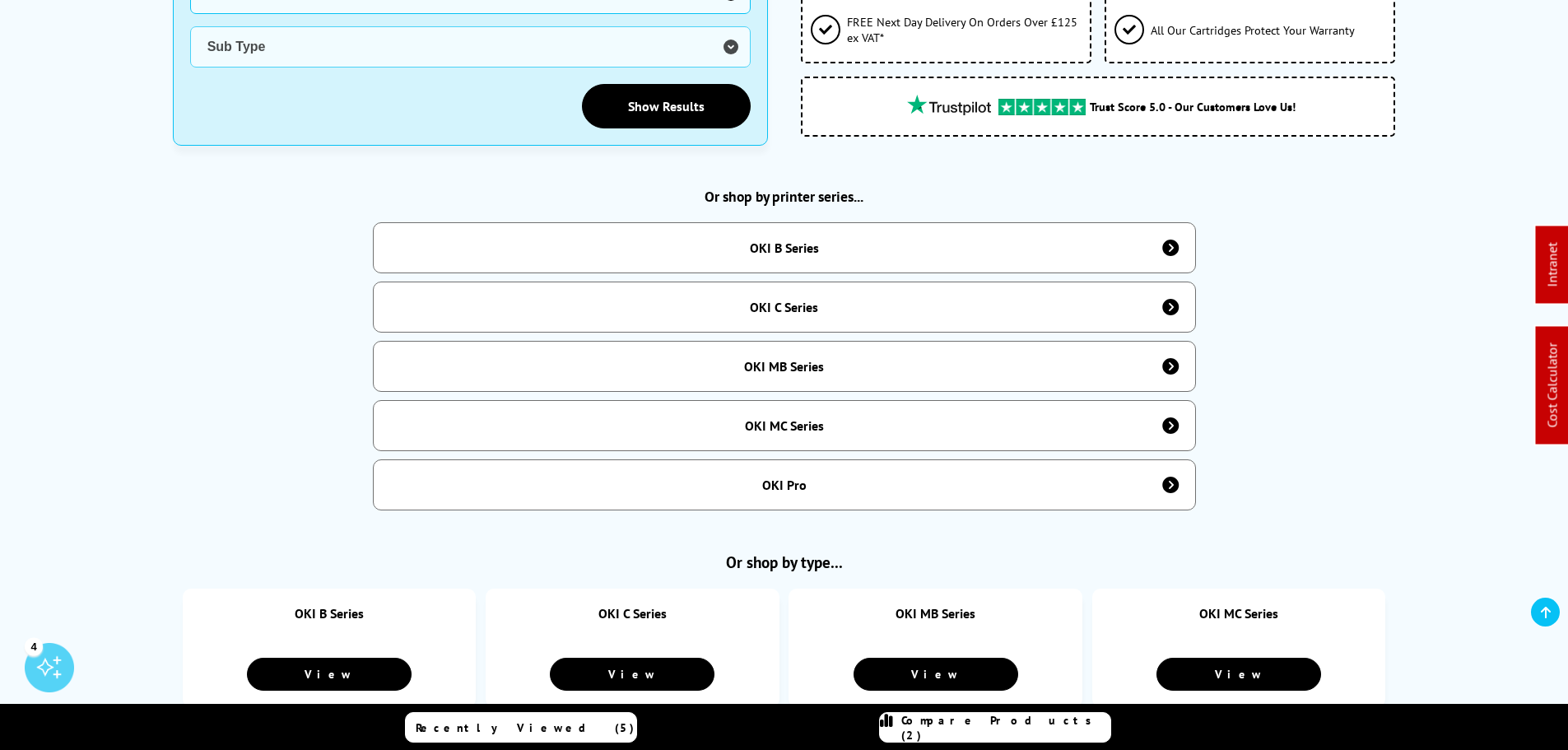
scroll to position [577, 0]
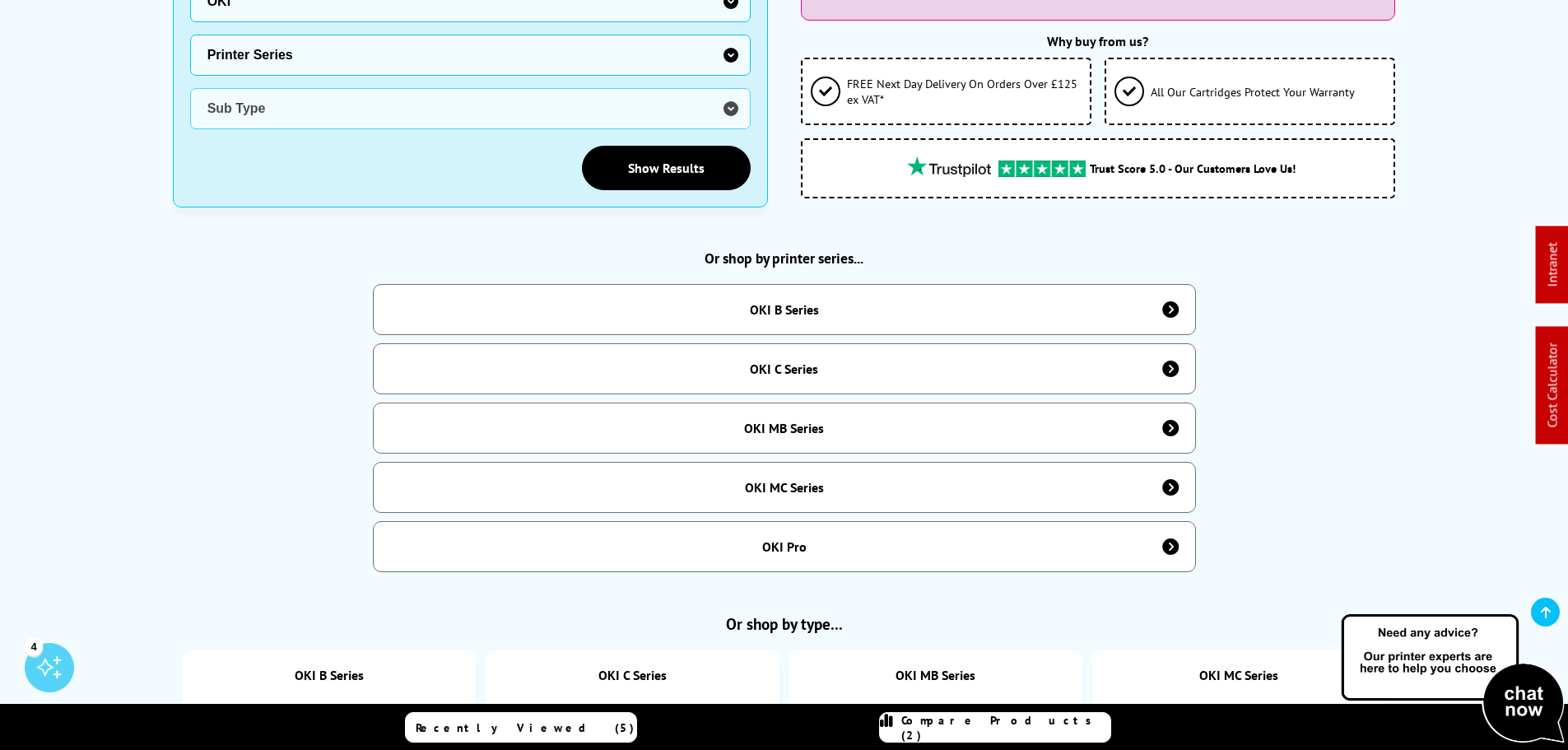
click at [805, 540] on div "OKI Pro" at bounding box center [784, 547] width 823 height 52
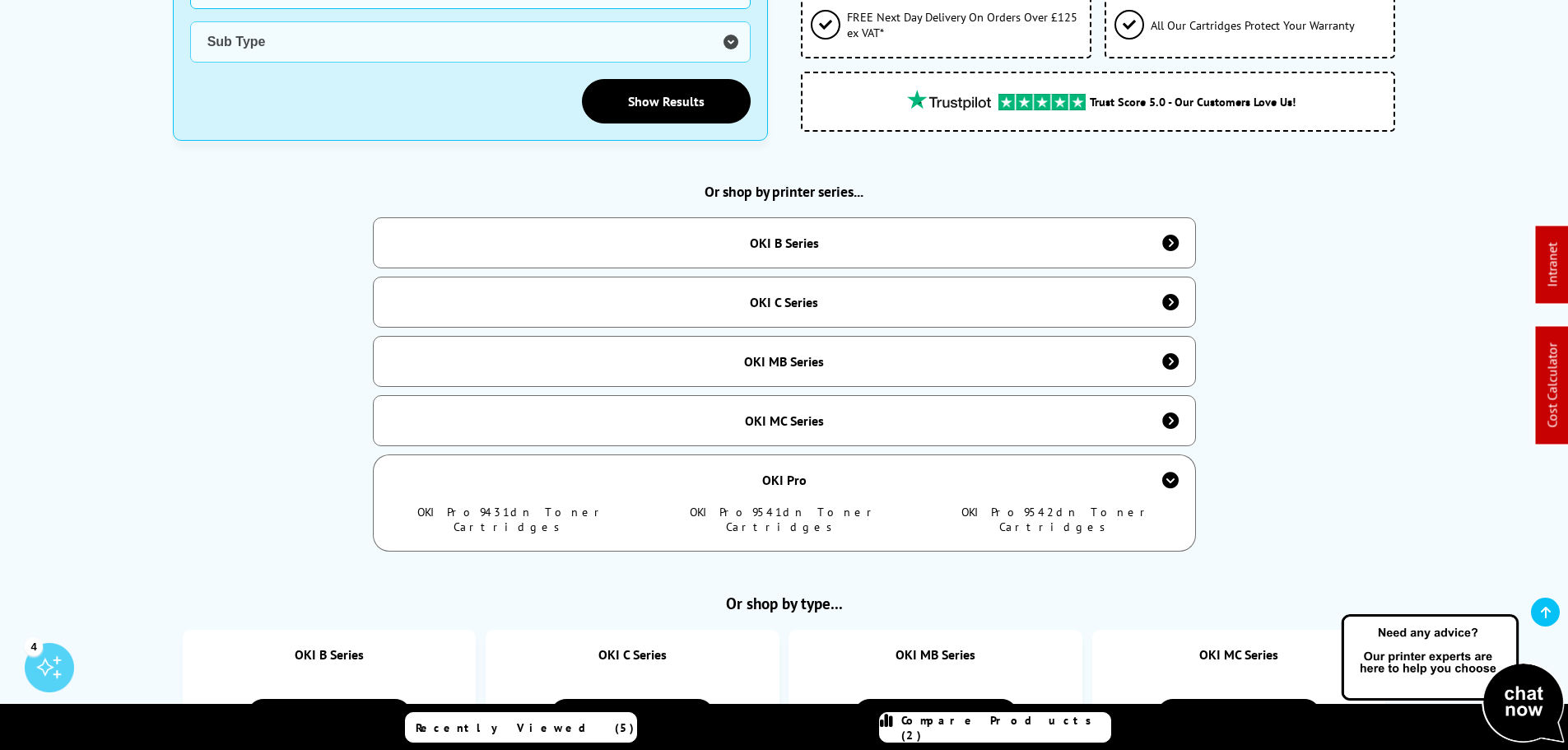
scroll to position [741, 0]
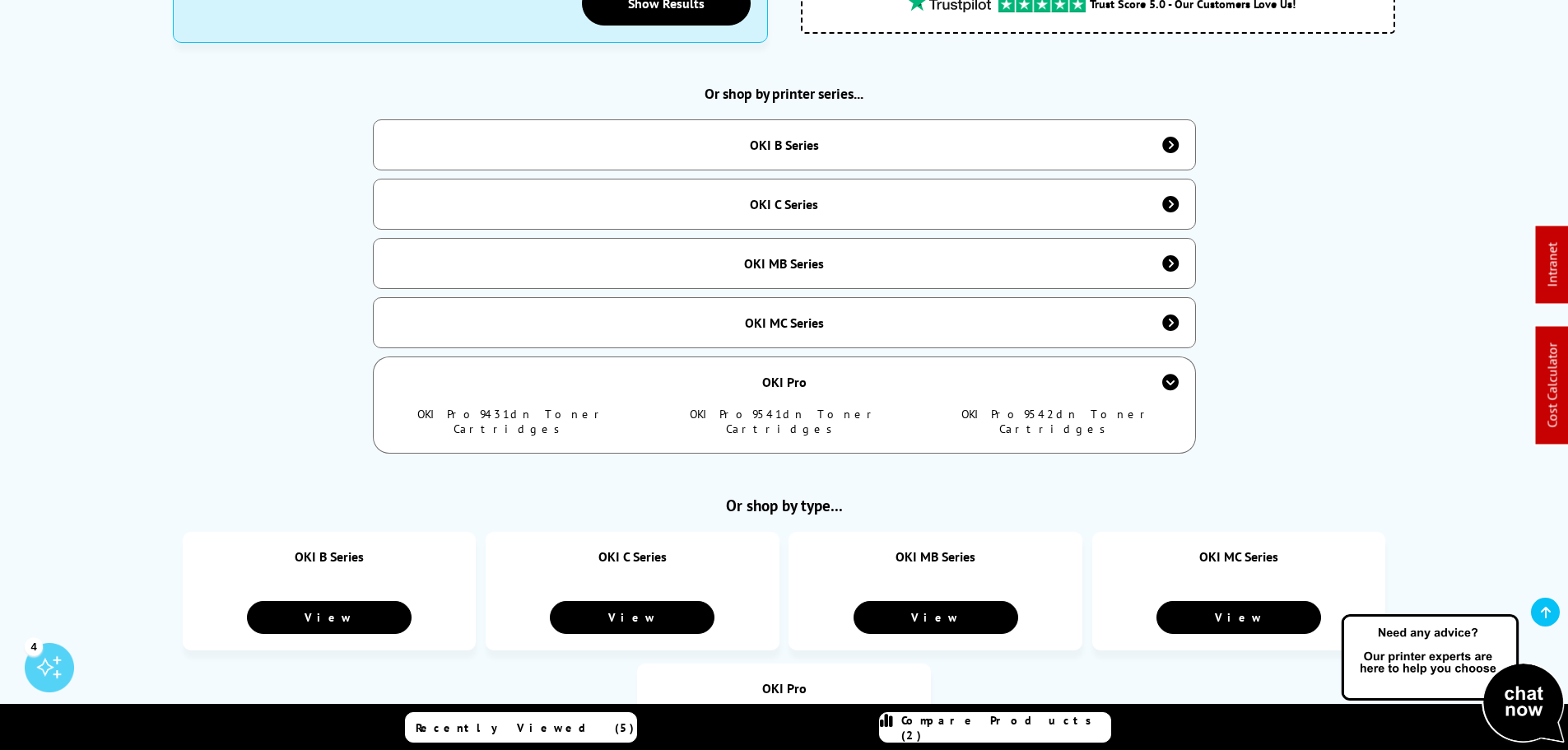
click at [527, 406] on link "OKI Pro9431dn Toner Cartridges" at bounding box center [511, 421] width 188 height 30
drag, startPoint x: 814, startPoint y: 402, endPoint x: 934, endPoint y: 397, distance: 120.1
click at [815, 406] on link "OKI Pro9541dn Toner Cartridges" at bounding box center [784, 421] width 188 height 30
click at [1038, 407] on link "OKI Pro9542dn Toner Cartridges" at bounding box center [1057, 421] width 190 height 30
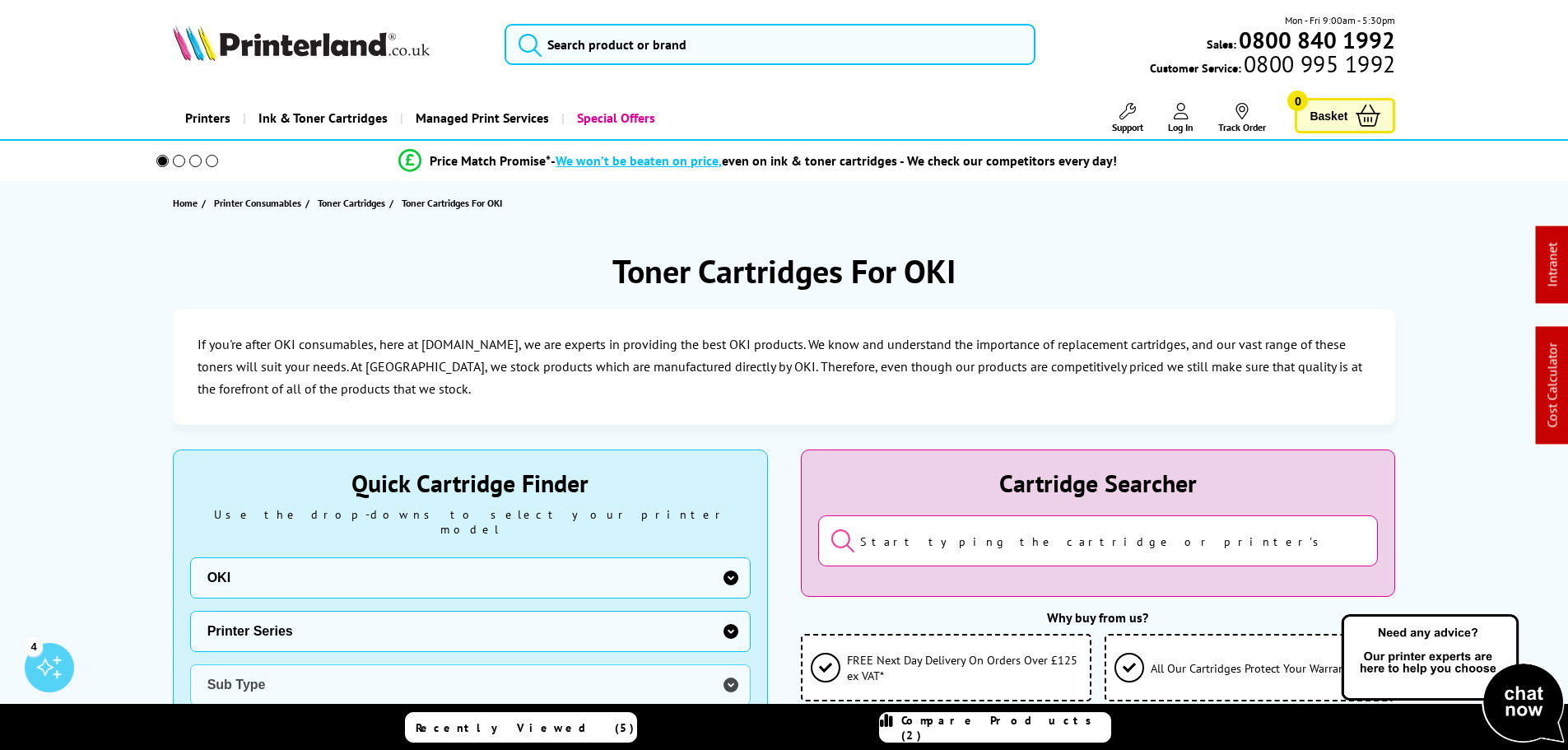
click at [297, 118] on span "Ink & Toner Cartridges" at bounding box center [323, 118] width 129 height 42
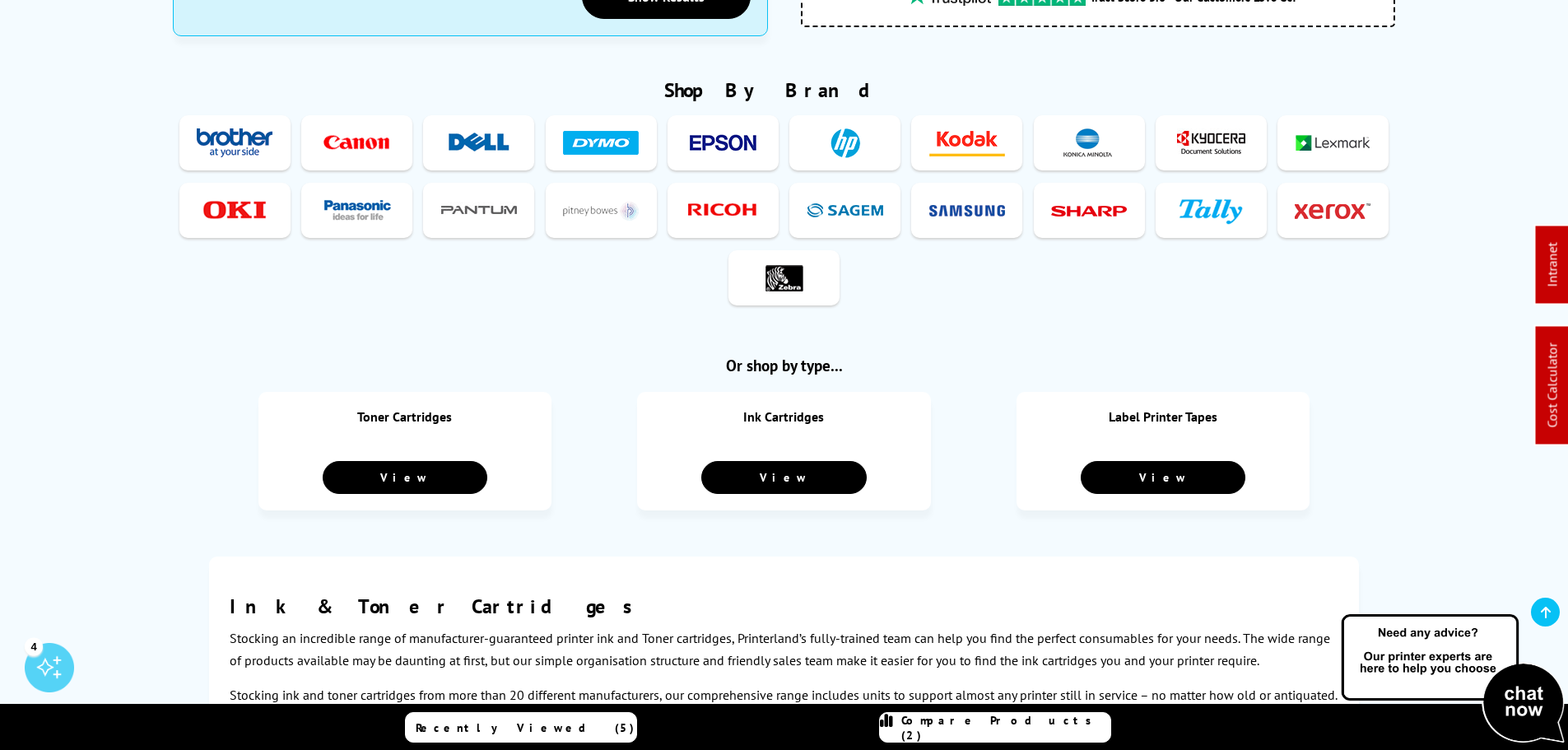
scroll to position [659, 0]
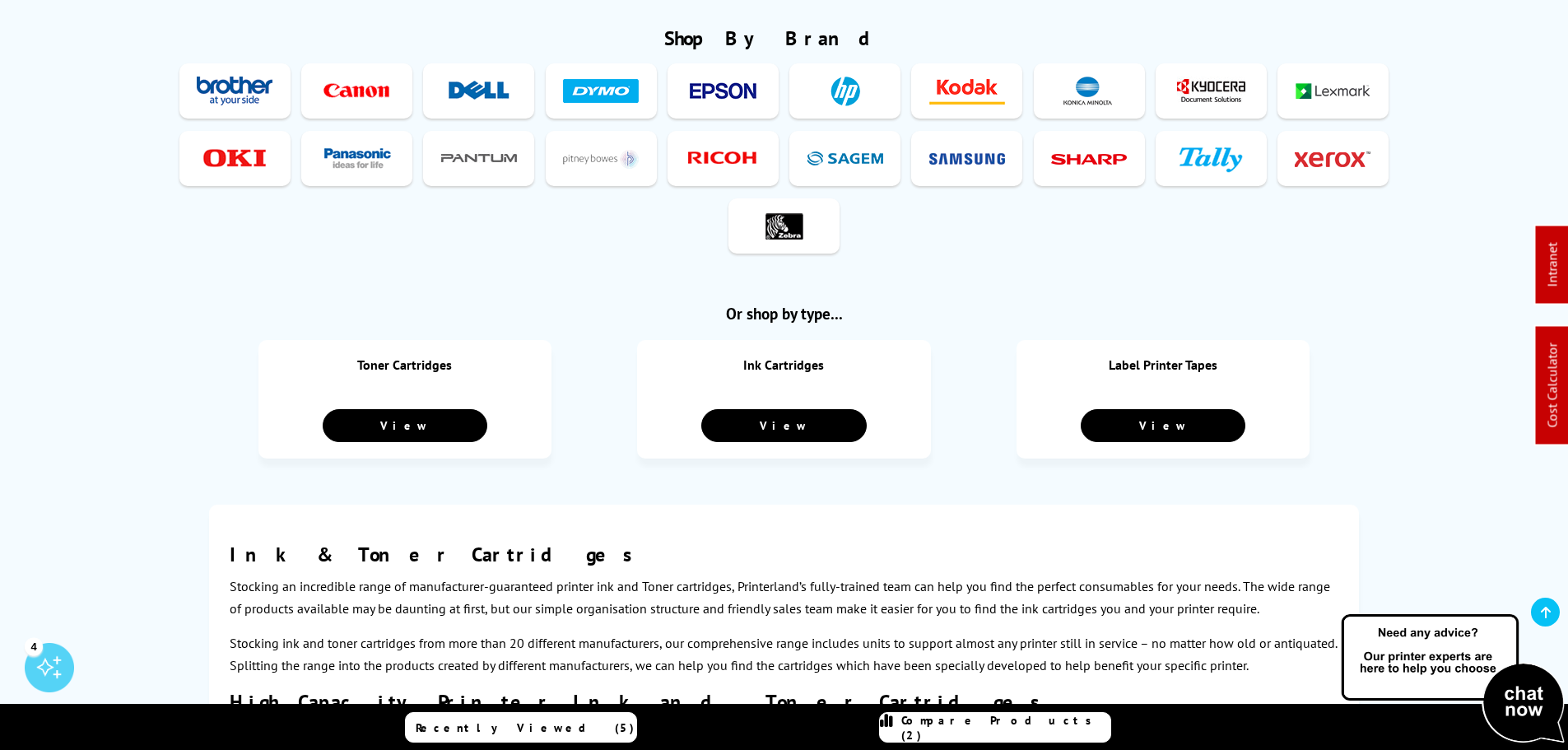
click at [239, 151] on img at bounding box center [235, 159] width 75 height 31
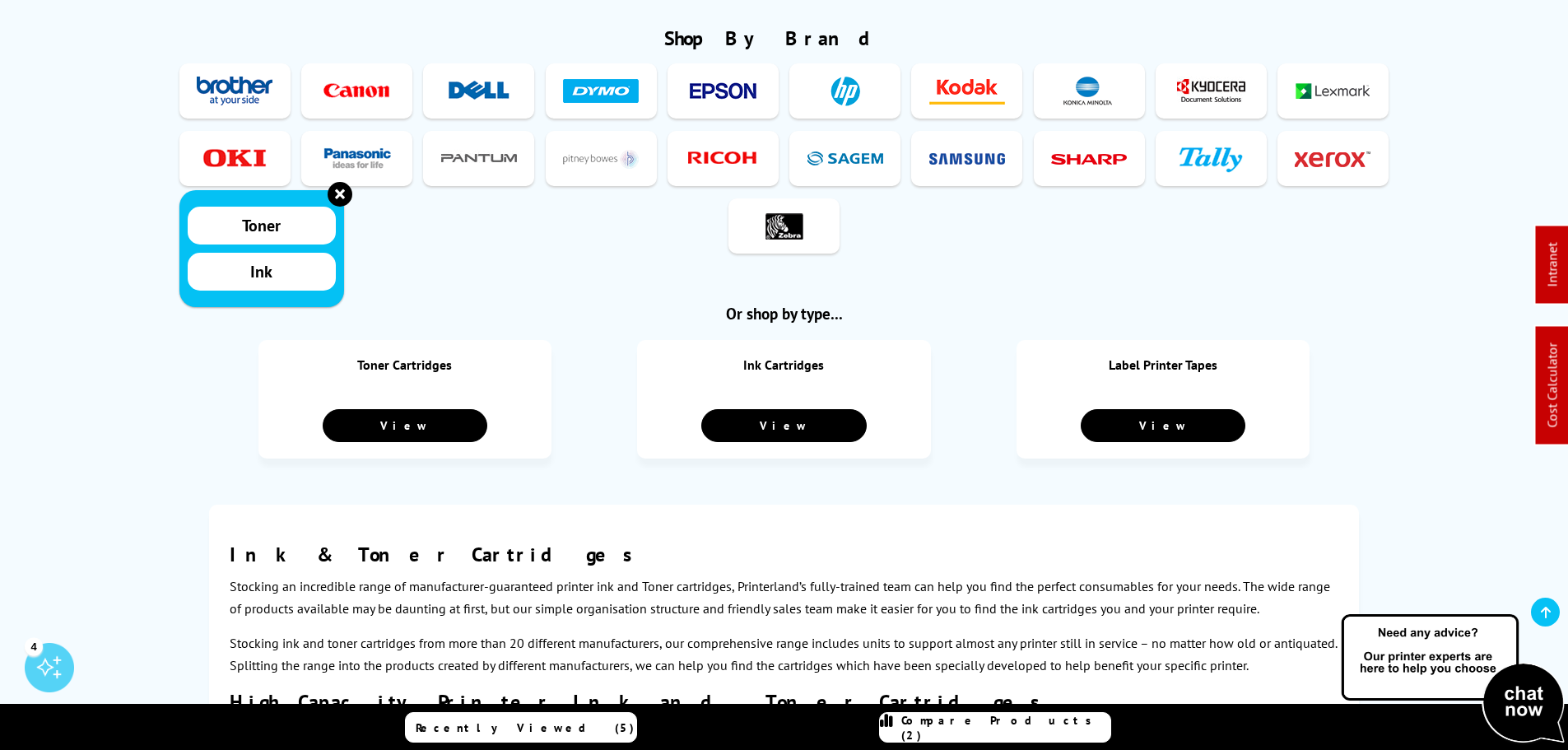
click at [242, 267] on link "Ink" at bounding box center [261, 271] width 149 height 38
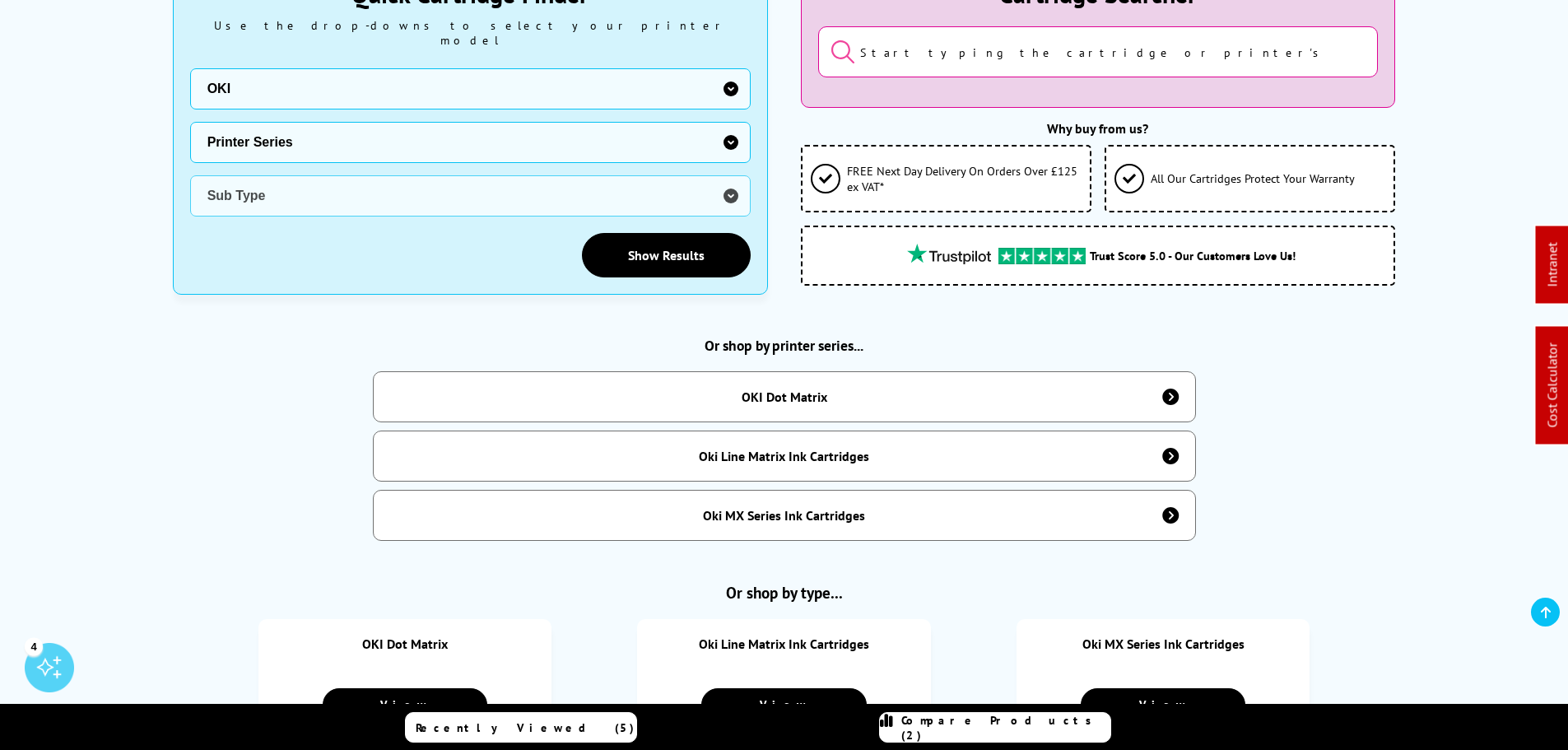
scroll to position [577, 0]
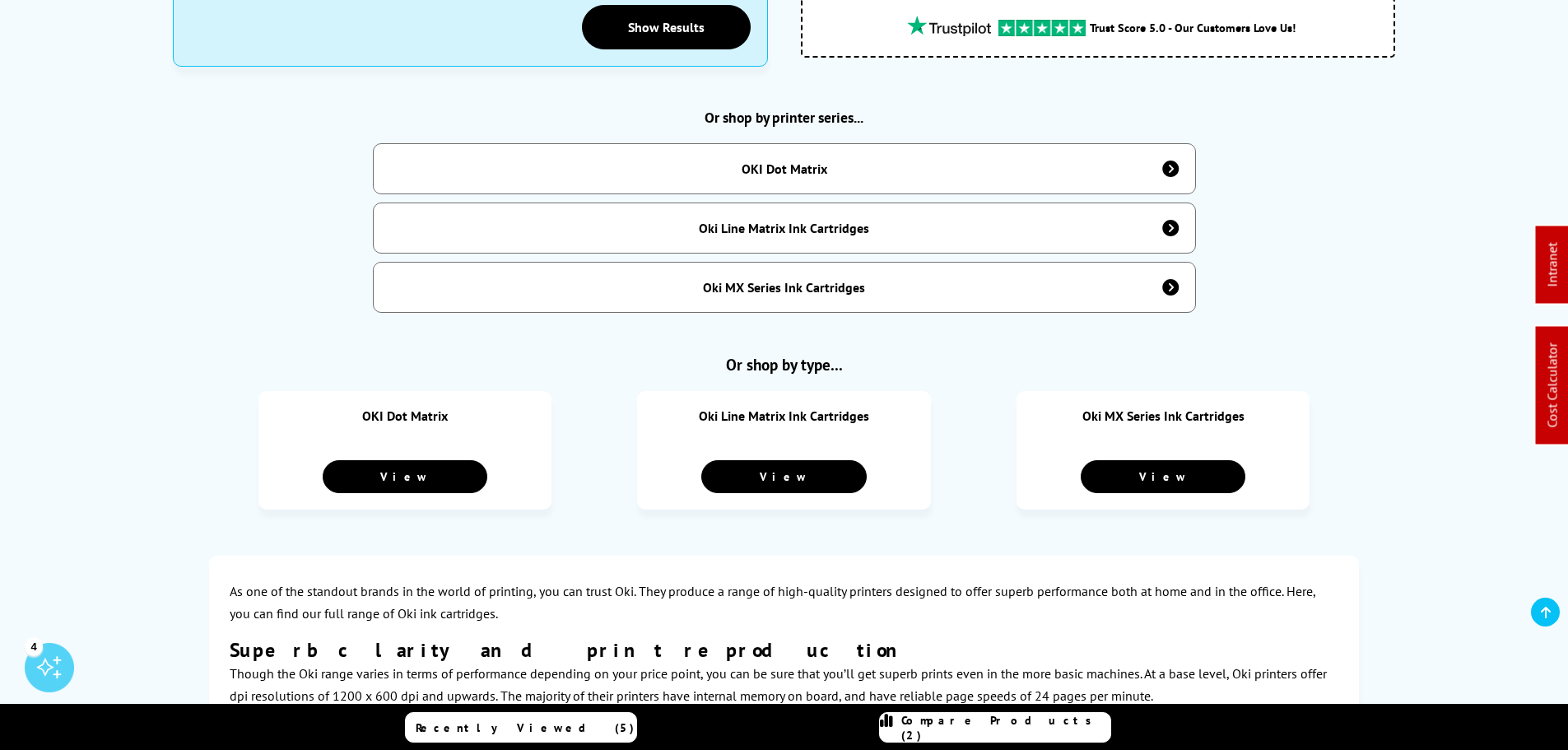
click at [761, 161] on div "OKI Dot Matrix" at bounding box center [784, 168] width 85 height 17
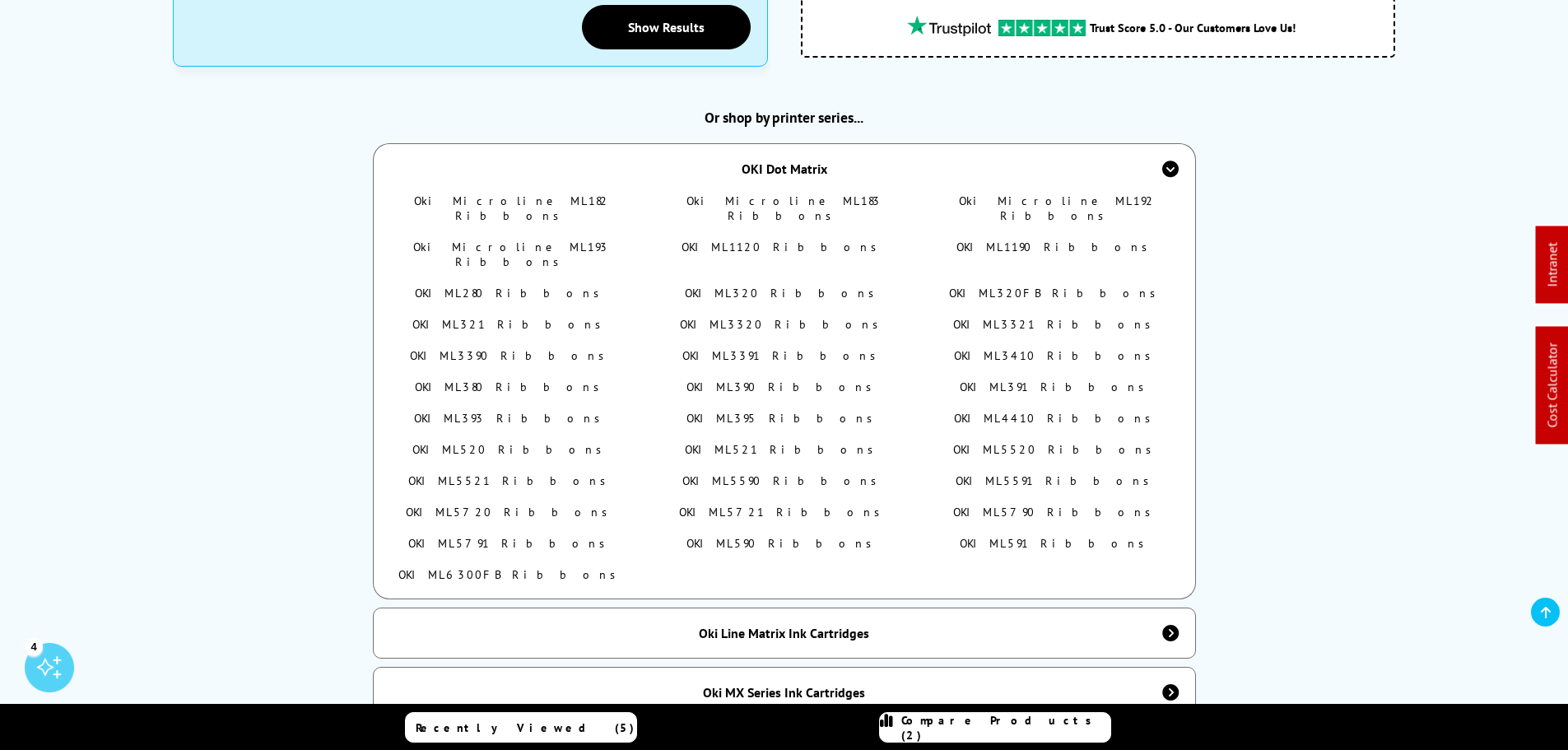
click at [661, 147] on div "OKI Dot Matrix" at bounding box center [784, 168] width 823 height 51
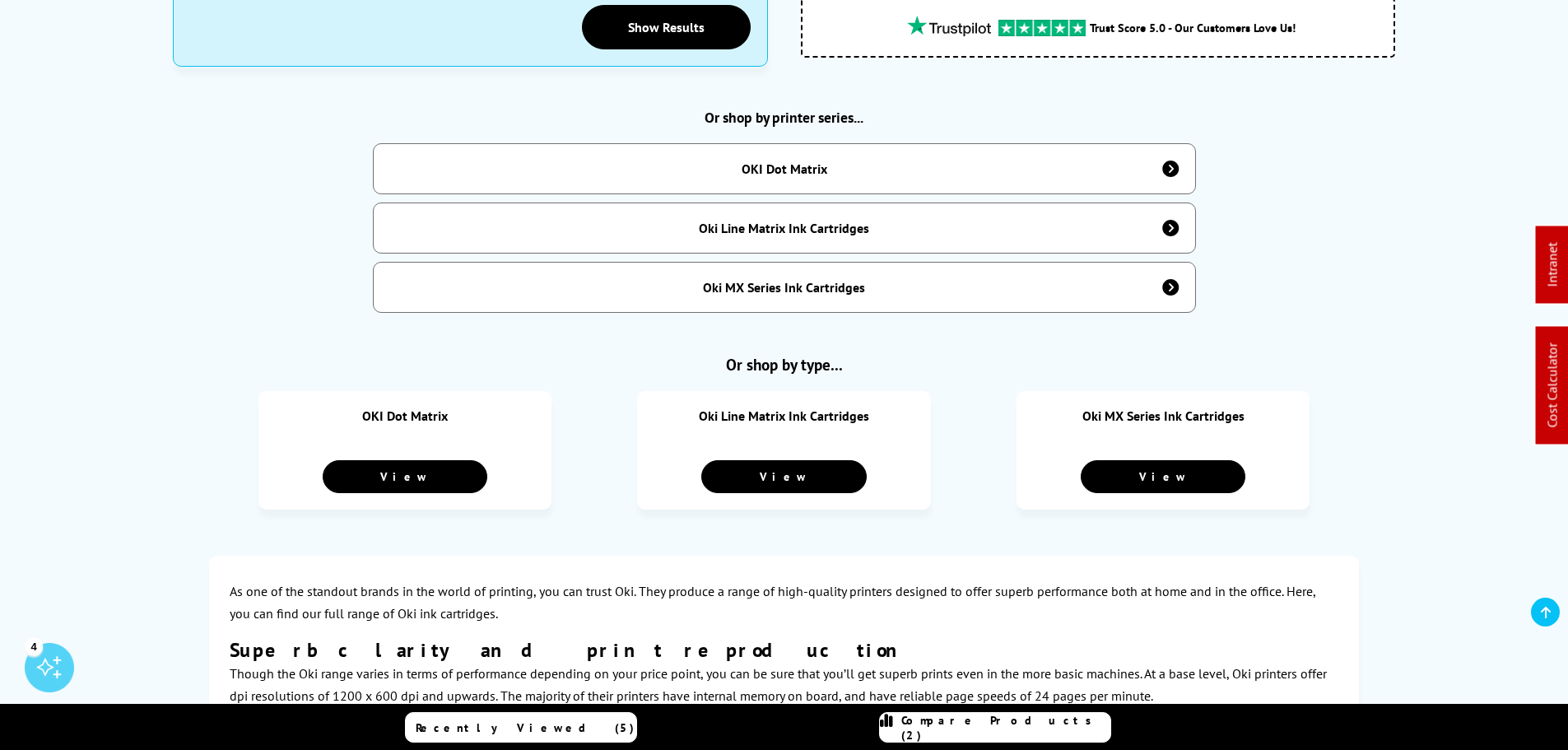
click at [796, 282] on div "Oki MX Series Ink Cartridges" at bounding box center [784, 287] width 162 height 17
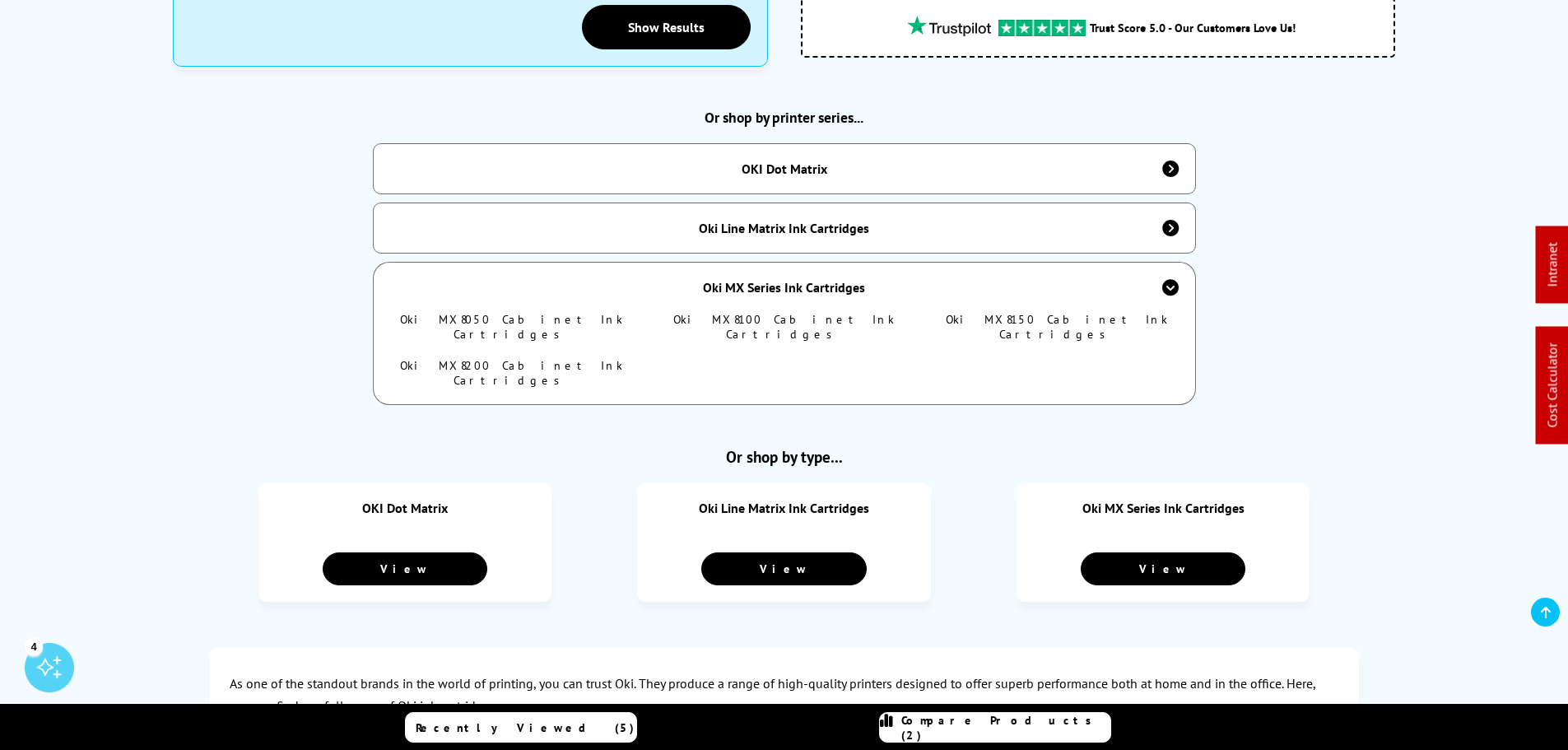
click at [796, 282] on div "Oki MX Series Ink Cartridges" at bounding box center [784, 287] width 162 height 17
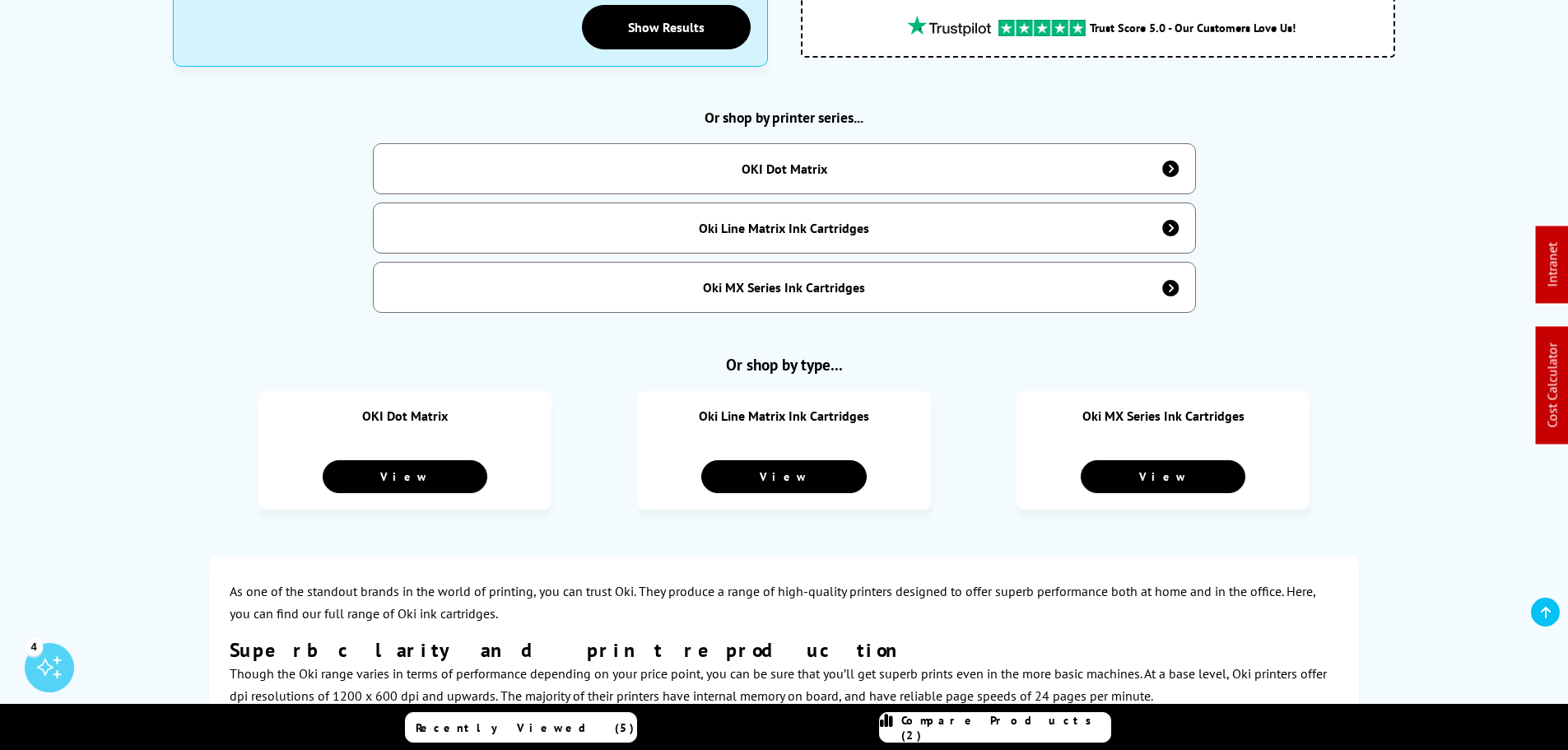
click at [771, 222] on div "Oki Line Matrix Ink Cartridges" at bounding box center [784, 228] width 170 height 17
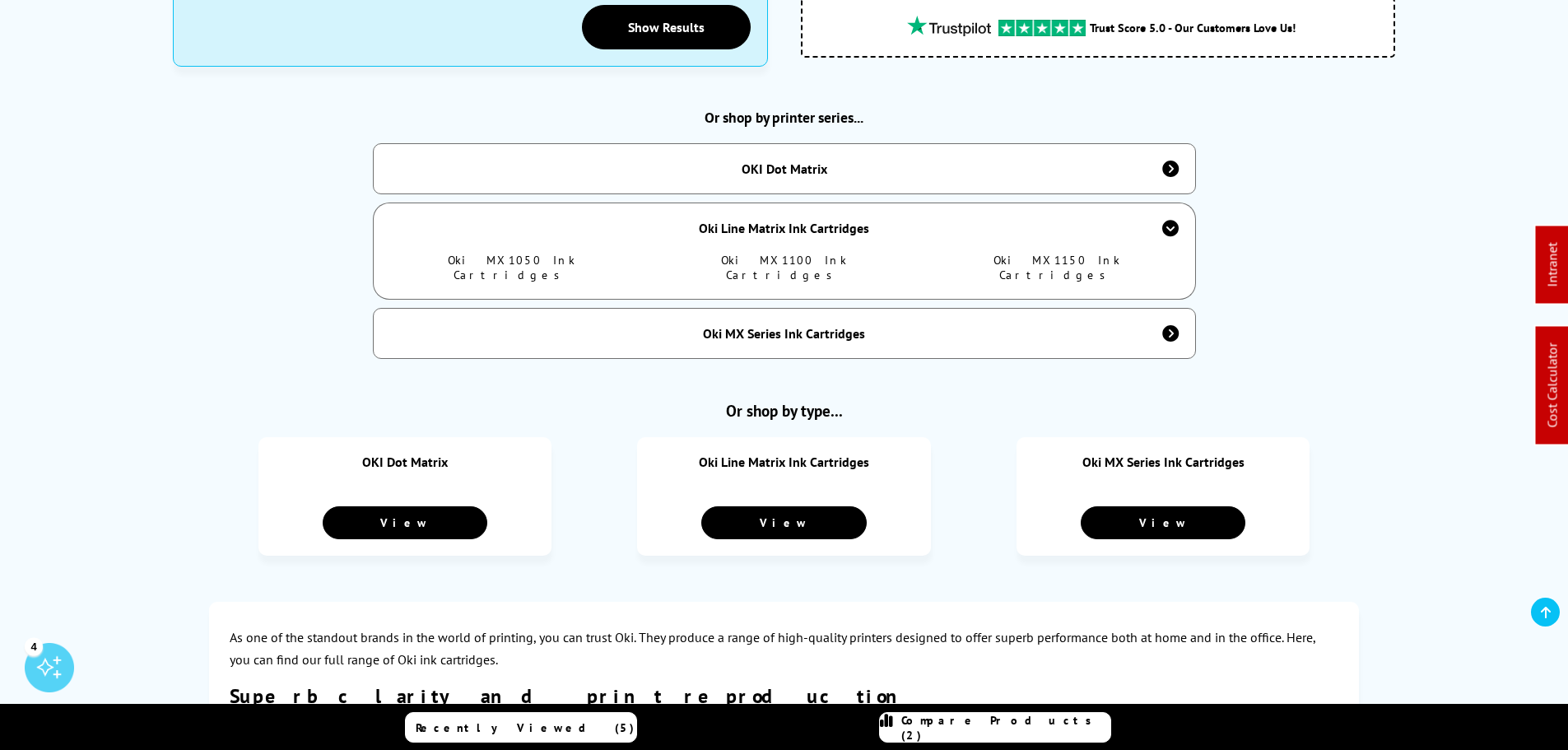
click at [771, 222] on div "Oki Line Matrix Ink Cartridges" at bounding box center [784, 228] width 170 height 17
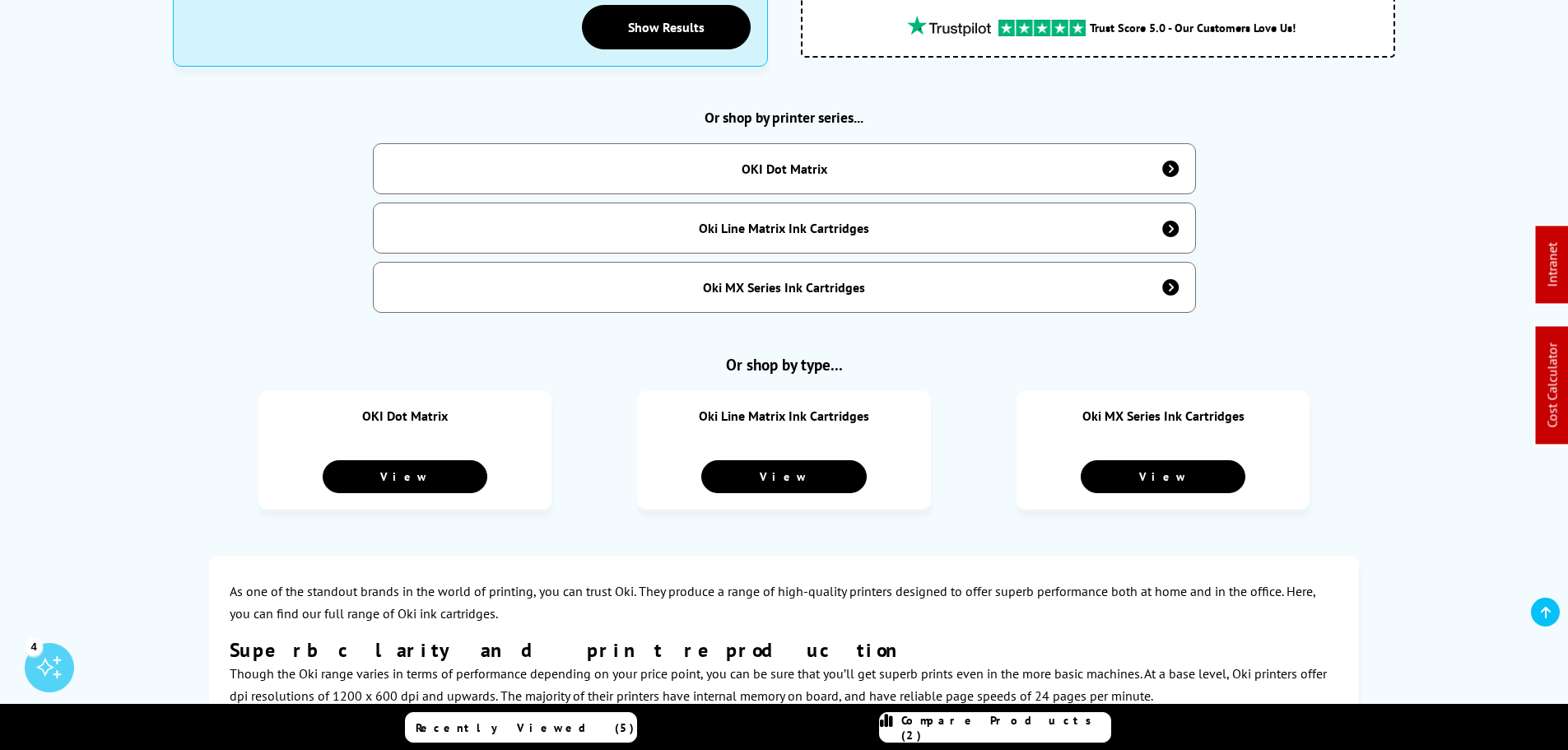
click at [782, 161] on div "OKI Dot Matrix" at bounding box center [784, 168] width 85 height 17
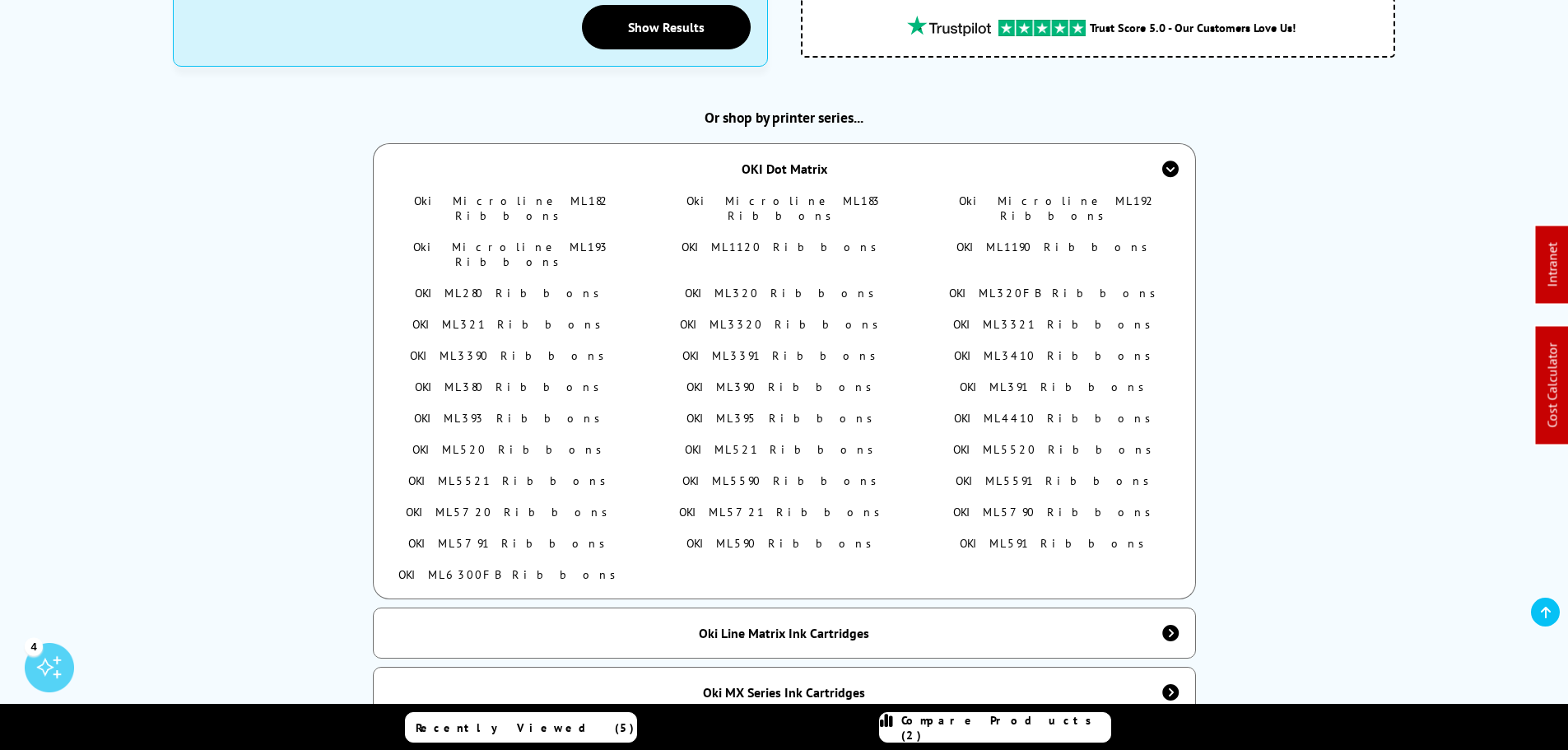
drag, startPoint x: 506, startPoint y: 184, endPoint x: 600, endPoint y: 184, distance: 94.0
click at [508, 193] on link "Oki Microline ML182 Ribbons" at bounding box center [511, 208] width 195 height 30
click at [804, 194] on link "Oki Microline ML183 Ribbons" at bounding box center [784, 208] width 195 height 30
click at [1031, 193] on link "Oki Microline ML192 Ribbons" at bounding box center [1057, 208] width 196 height 30
drag, startPoint x: 532, startPoint y: 224, endPoint x: 817, endPoint y: 224, distance: 285.0
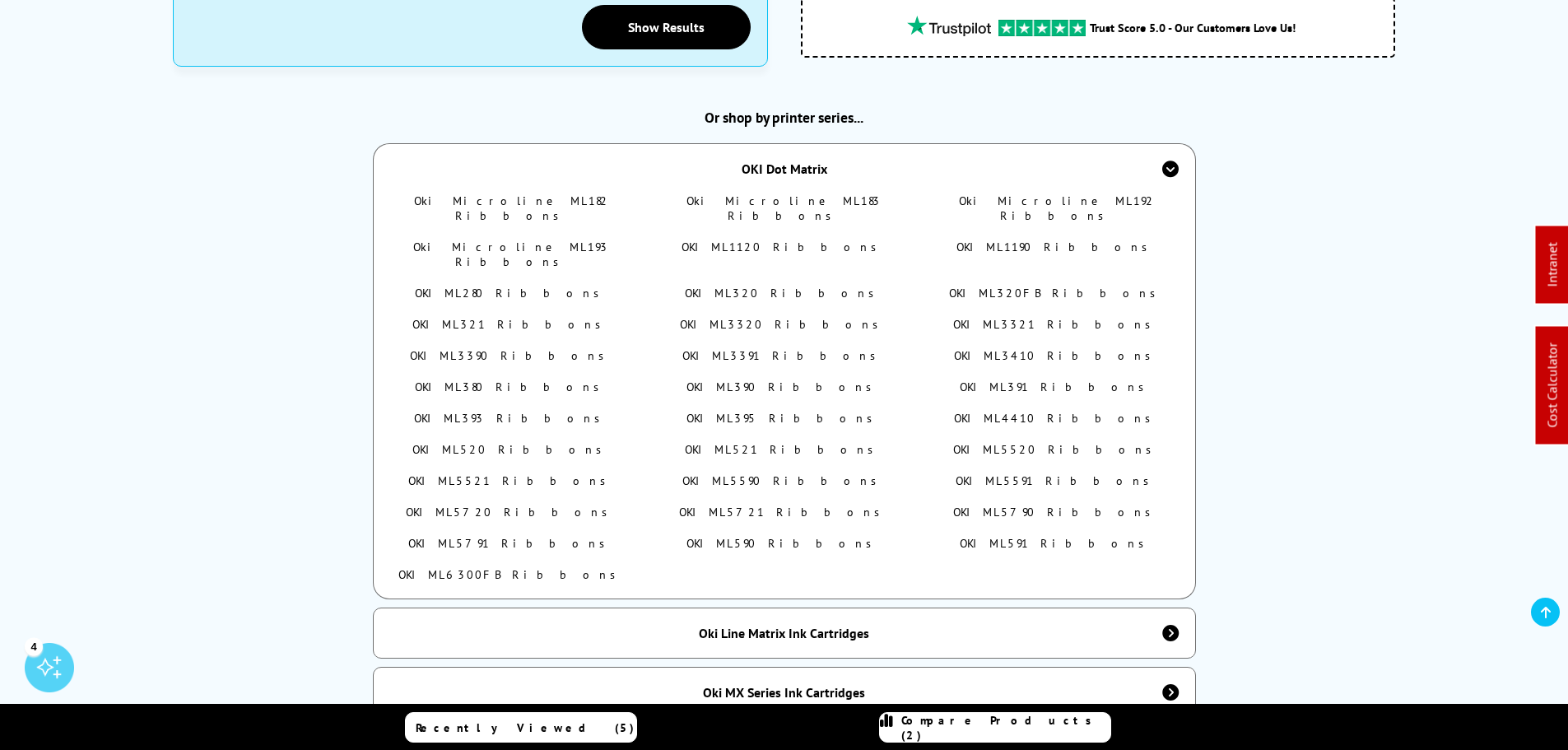
click at [533, 240] on link "Oki Microline ML193 Ribbons" at bounding box center [511, 255] width 196 height 30
click at [808, 240] on link "OKI ML1120 Ribbons" at bounding box center [784, 247] width 204 height 15
click at [1027, 240] on link "OKI ML1190 Ribbons" at bounding box center [1057, 247] width 200 height 15
drag, startPoint x: 437, startPoint y: 256, endPoint x: 638, endPoint y: 259, distance: 201.0
click at [638, 259] on ul "Oki Microline ML182 Ribbons Oki Microline ML183 Ribbons Oki Microline ML192 Rib…" at bounding box center [784, 395] width 779 height 405
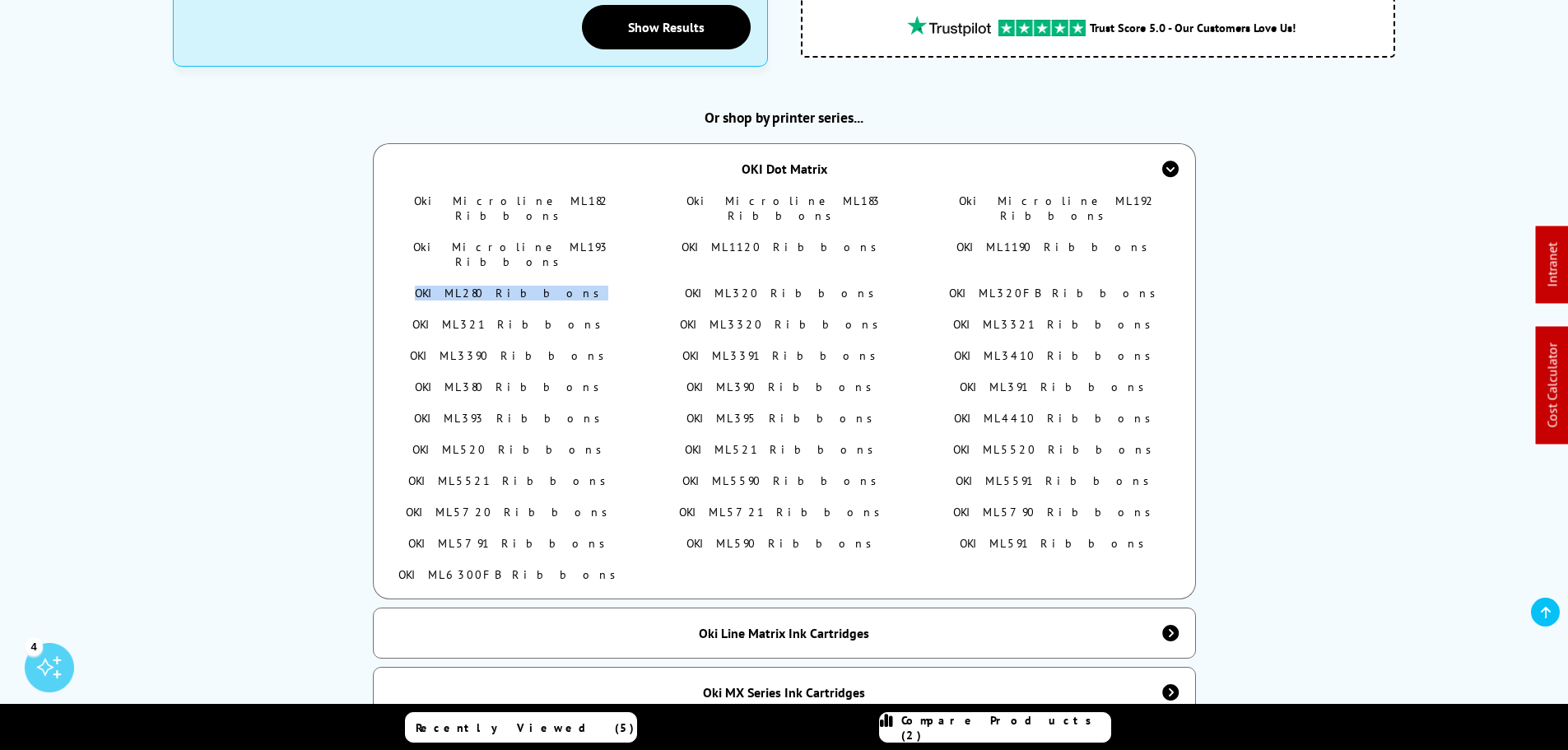
drag, startPoint x: 533, startPoint y: 252, endPoint x: 836, endPoint y: 285, distance: 304.8
click at [533, 285] on link "OKI ML280 Ribbons" at bounding box center [511, 292] width 193 height 15
drag, startPoint x: 799, startPoint y: 252, endPoint x: 1037, endPoint y: 253, distance: 238.0
click at [799, 285] on link "OKI ML320 Ribbons" at bounding box center [784, 292] width 198 height 15
click at [1038, 285] on link "OKI ML320FB Ribbons" at bounding box center [1057, 292] width 216 height 15
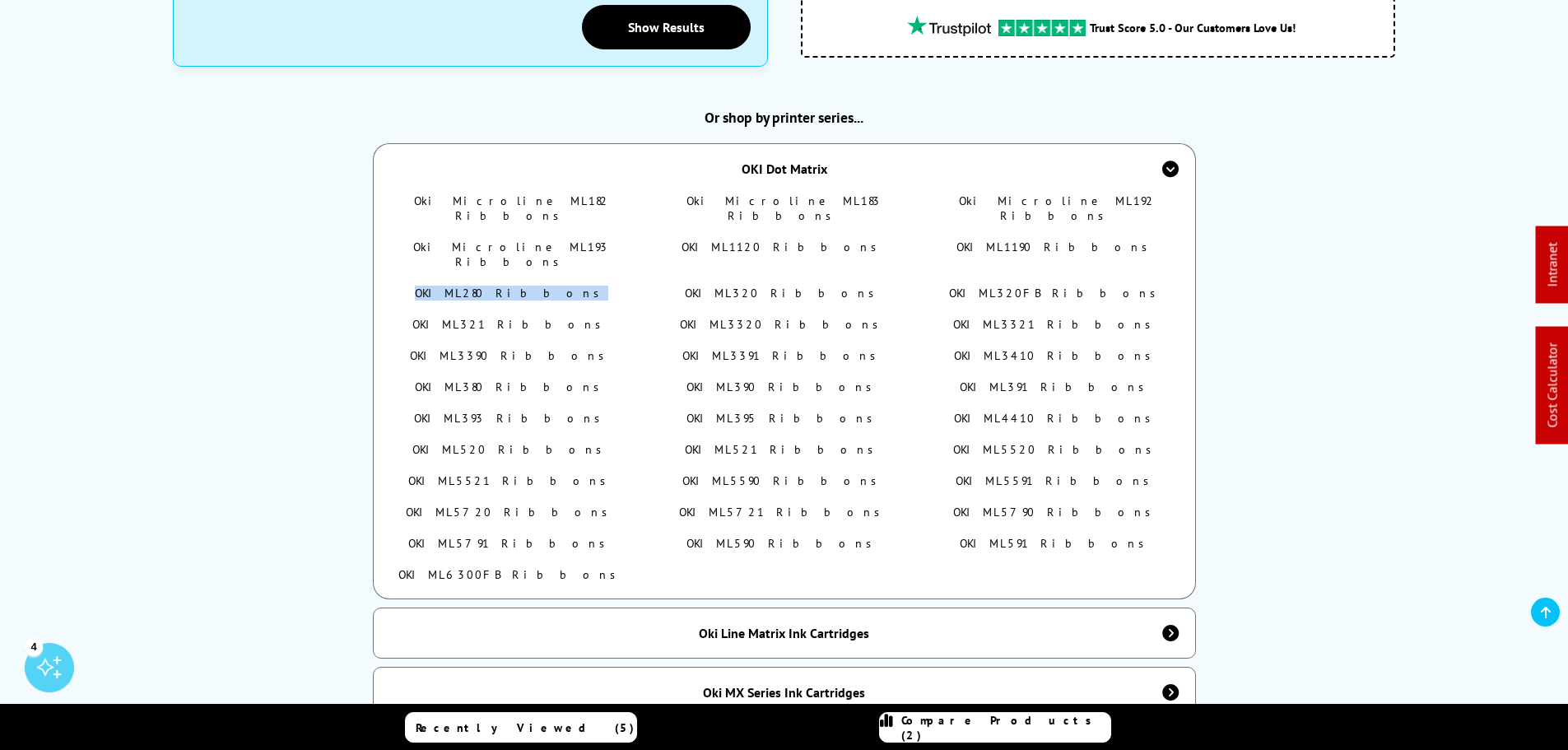
click at [514, 317] on link "OKI ML321 Ribbons" at bounding box center [510, 324] width 197 height 15
drag, startPoint x: 794, startPoint y: 284, endPoint x: 1053, endPoint y: 278, distance: 259.1
click at [794, 317] on link "OKI ML3320 Ribbons" at bounding box center [783, 324] width 207 height 15
click at [1054, 317] on link "OKI ML3321 Ribbons" at bounding box center [1056, 324] width 207 height 15
drag, startPoint x: 441, startPoint y: 319, endPoint x: 620, endPoint y: 322, distance: 179.0
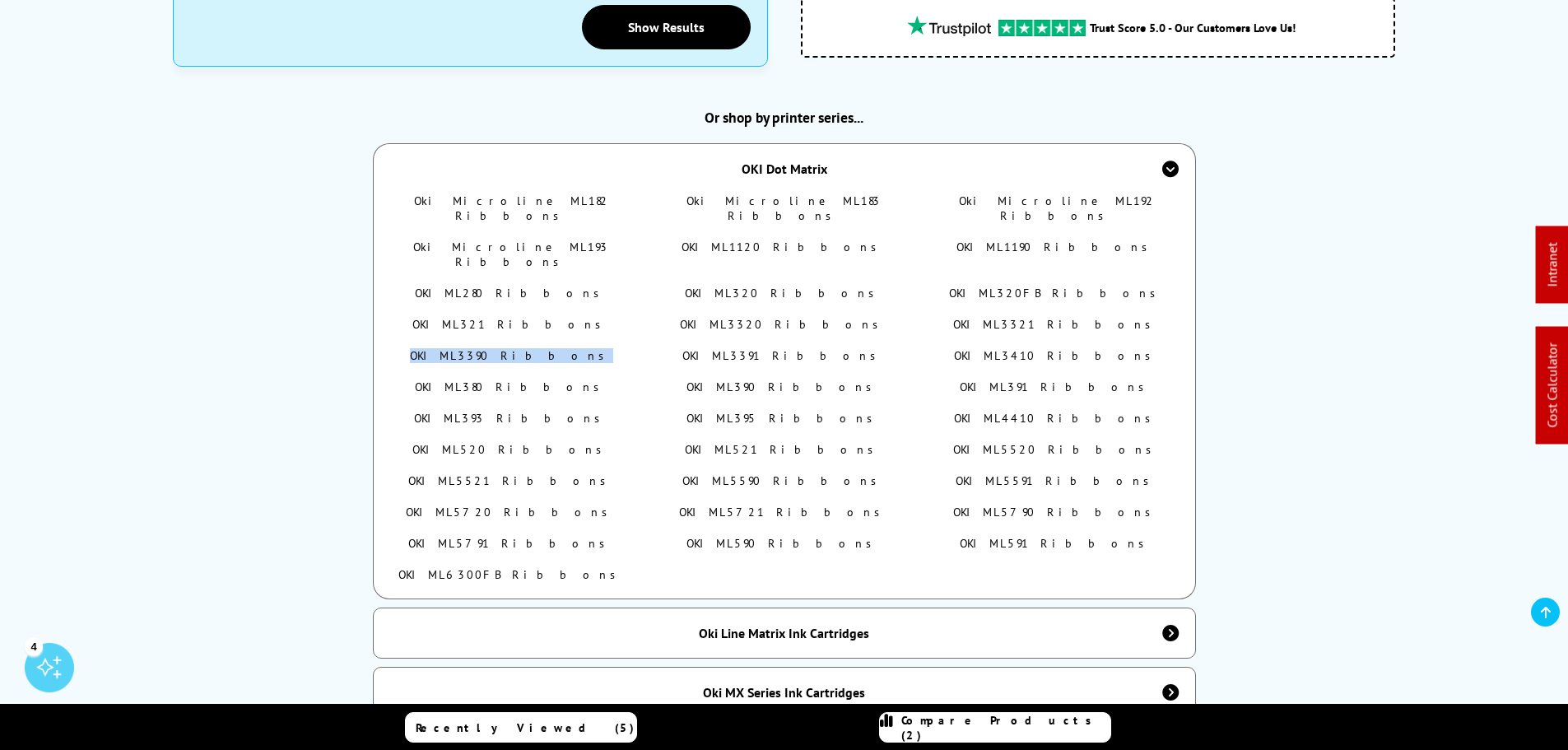
click at [616, 348] on li "OKI ML3390 Ribbons" at bounding box center [512, 355] width 234 height 15
drag, startPoint x: 519, startPoint y: 317, endPoint x: 542, endPoint y: 316, distance: 23.0
click at [519, 348] on link "OKI ML3390 Ribbons" at bounding box center [511, 355] width 203 height 15
click at [784, 348] on link "OKI ML3391 Ribbons" at bounding box center [784, 355] width 202 height 15
click at [1031, 348] on link "OKI ML3410 Ribbons" at bounding box center [1057, 355] width 206 height 15
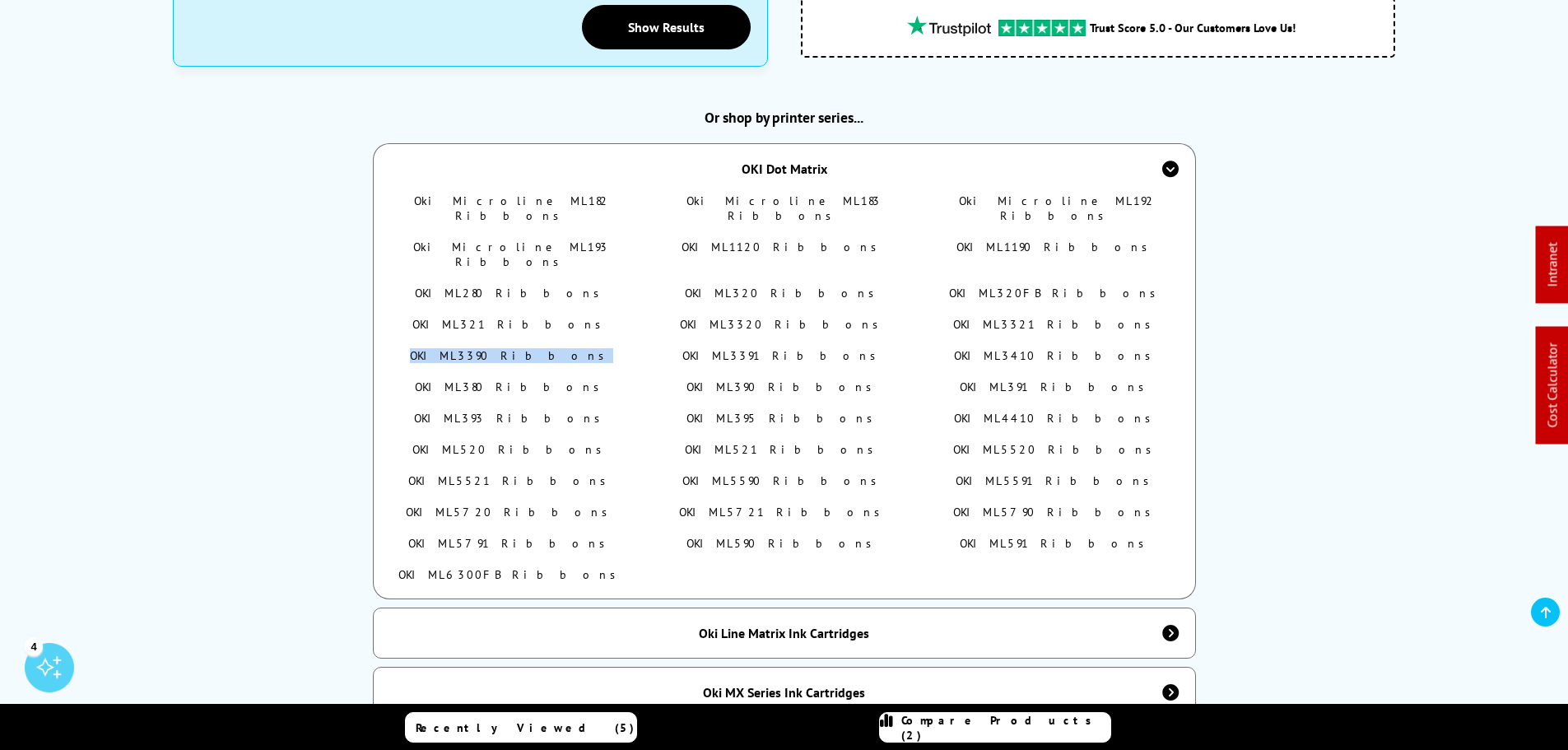
click at [517, 379] on link "OKI ML380 Ribbons" at bounding box center [511, 386] width 193 height 15
click at [786, 379] on link "OKI ML390 Ribbons" at bounding box center [784, 386] width 194 height 15
click at [1025, 379] on link "OKI ML391 Ribbons" at bounding box center [1056, 386] width 193 height 15
drag, startPoint x: 465, startPoint y: 376, endPoint x: 606, endPoint y: 376, distance: 141.0
click at [606, 411] on li "OKI ML393 Ribbons" at bounding box center [512, 418] width 234 height 15
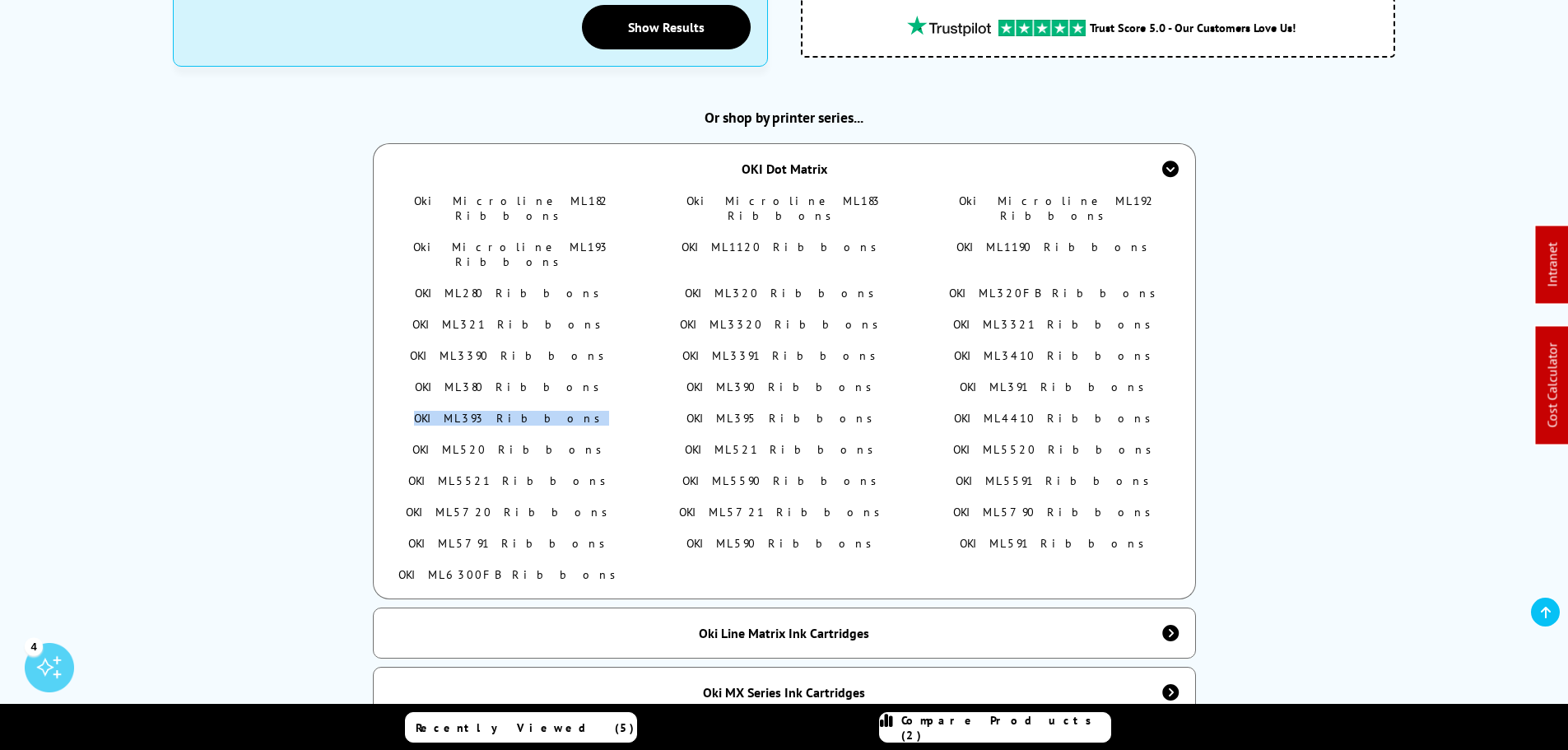
click at [519, 411] on link "OKI ML393 Ribbons" at bounding box center [511, 418] width 195 height 15
click at [796, 411] on link "OKI ML395 Ribbons" at bounding box center [784, 418] width 195 height 15
click at [1032, 411] on link "OKI ML4410 Ribbons" at bounding box center [1057, 418] width 206 height 15
drag, startPoint x: 528, startPoint y: 409, endPoint x: 801, endPoint y: 402, distance: 273.1
click at [531, 442] on link "OKI ML520 Ribbons" at bounding box center [511, 449] width 198 height 15
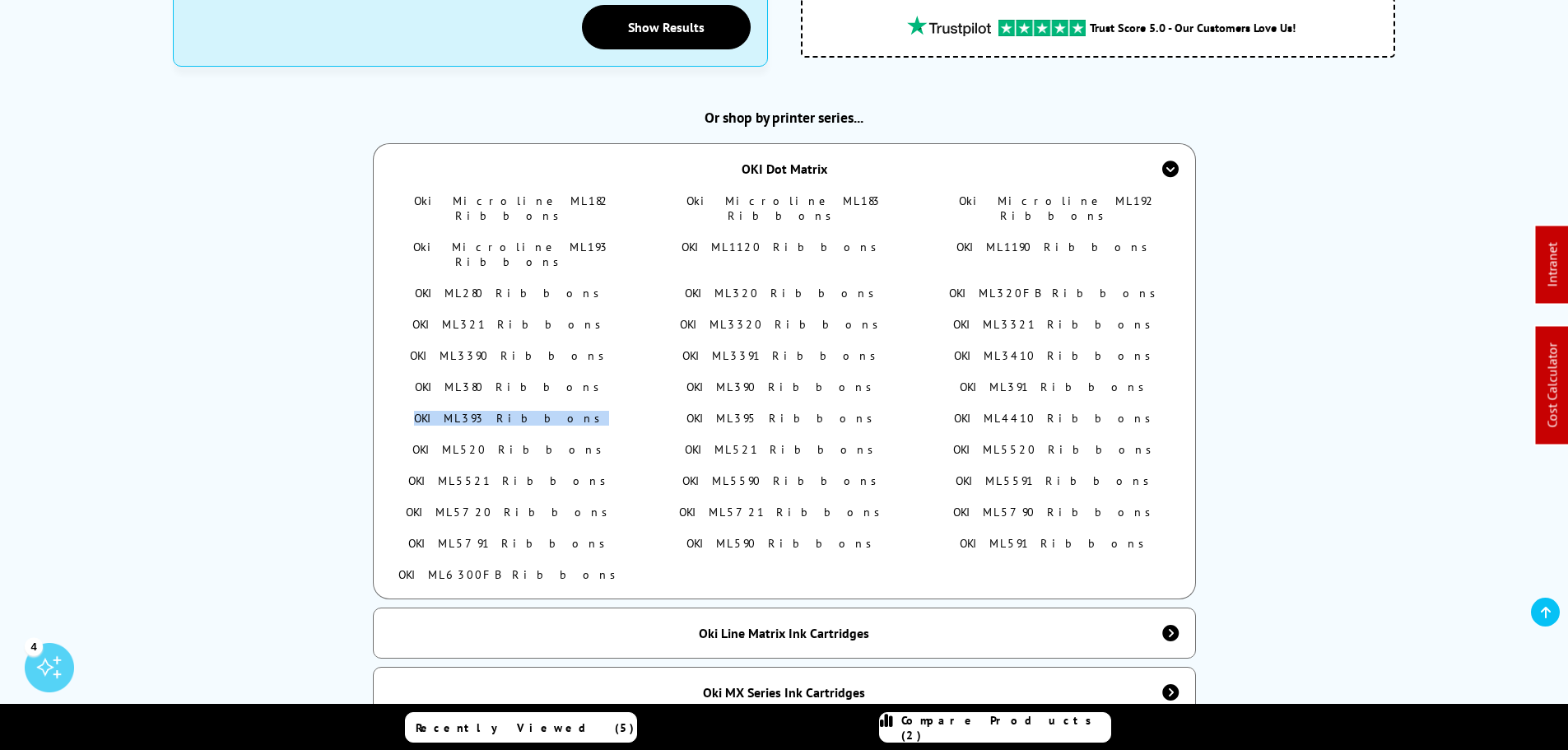
click at [805, 442] on link "OKI ML521 Ribbons" at bounding box center [783, 449] width 197 height 15
click at [1058, 442] on link "OKI ML5520 Ribbons" at bounding box center [1056, 449] width 207 height 15
click at [656, 437] on ul "Oki Microline ML182 Ribbons Oki Microline ML183 Ribbons Oki Microline ML192 Rib…" at bounding box center [784, 395] width 779 height 405
drag, startPoint x: 504, startPoint y: 442, endPoint x: 539, endPoint y: 441, distance: 35.0
click at [504, 474] on link "OKI ML5521 Ribbons" at bounding box center [511, 481] width 207 height 15
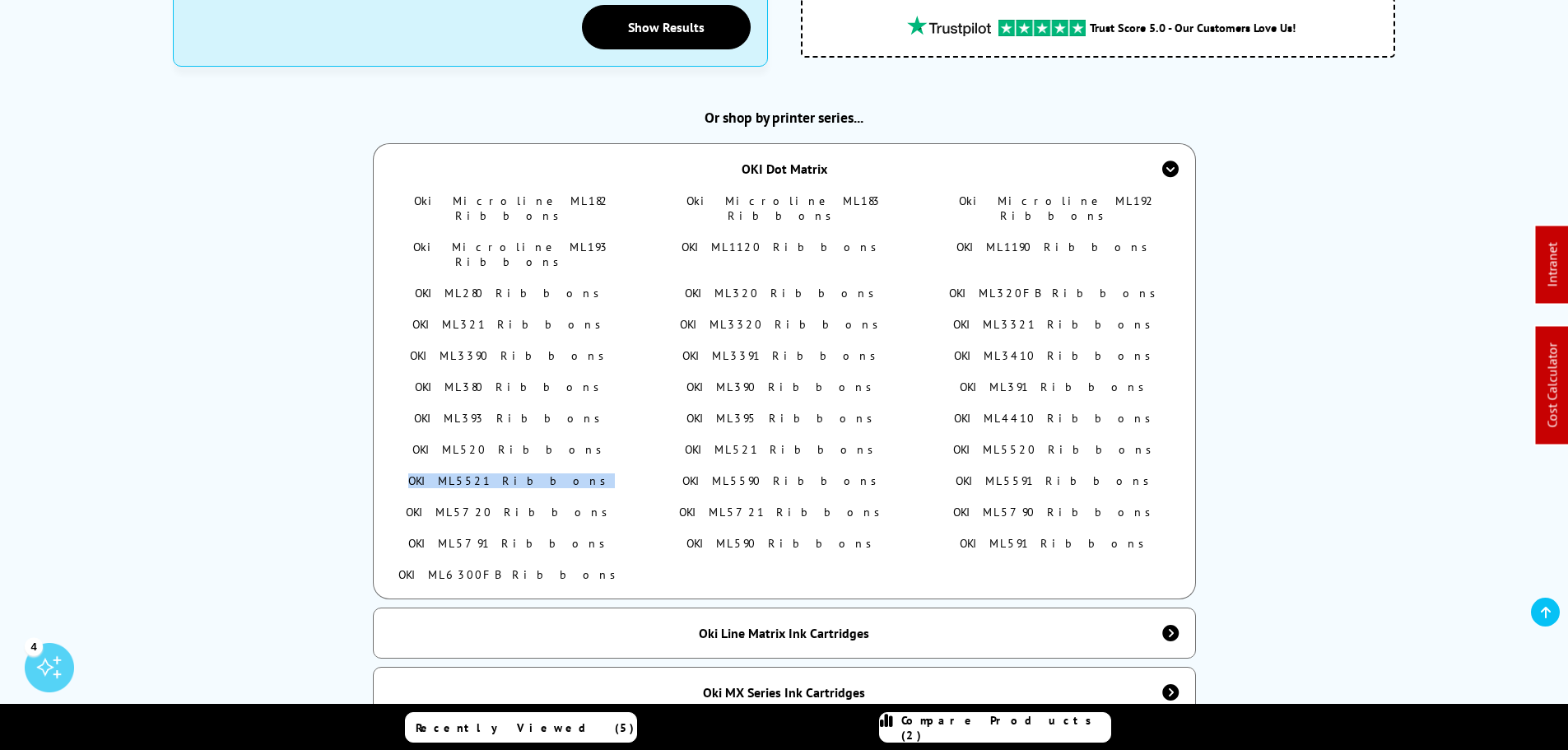
click at [803, 474] on link "OKI ML5590 Ribbons" at bounding box center [784, 481] width 203 height 15
click at [1068, 474] on link "OKI ML5591 Ribbons" at bounding box center [1057, 481] width 202 height 15
click at [533, 504] on link "OKI ML5720 Ribbons" at bounding box center [511, 511] width 211 height 15
click at [809, 504] on link "OKI ML5721 Ribbons" at bounding box center [784, 511] width 210 height 15
click at [1074, 504] on link "OKI ML5790 Ribbons" at bounding box center [1056, 511] width 207 height 15
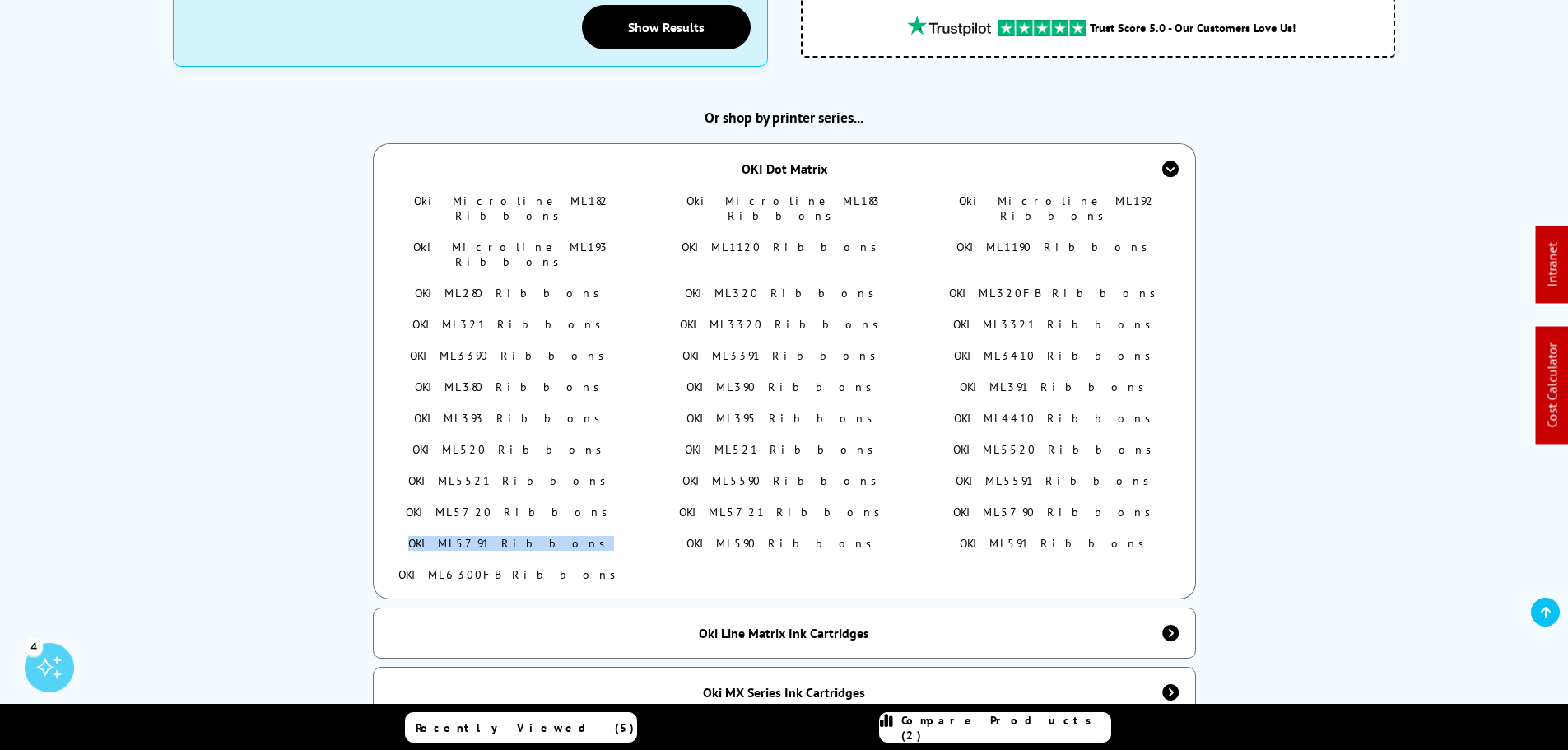
drag, startPoint x: 434, startPoint y: 500, endPoint x: 614, endPoint y: 507, distance: 180.1
click at [614, 536] on li "OKI ML5791 Ribbons" at bounding box center [512, 543] width 234 height 15
drag, startPoint x: 541, startPoint y: 504, endPoint x: 823, endPoint y: 504, distance: 282.0
click at [541, 536] on link "OKI ML5791 Ribbons" at bounding box center [511, 543] width 206 height 15
click at [801, 536] on link "OKI ML590 Ribbons" at bounding box center [784, 543] width 194 height 15
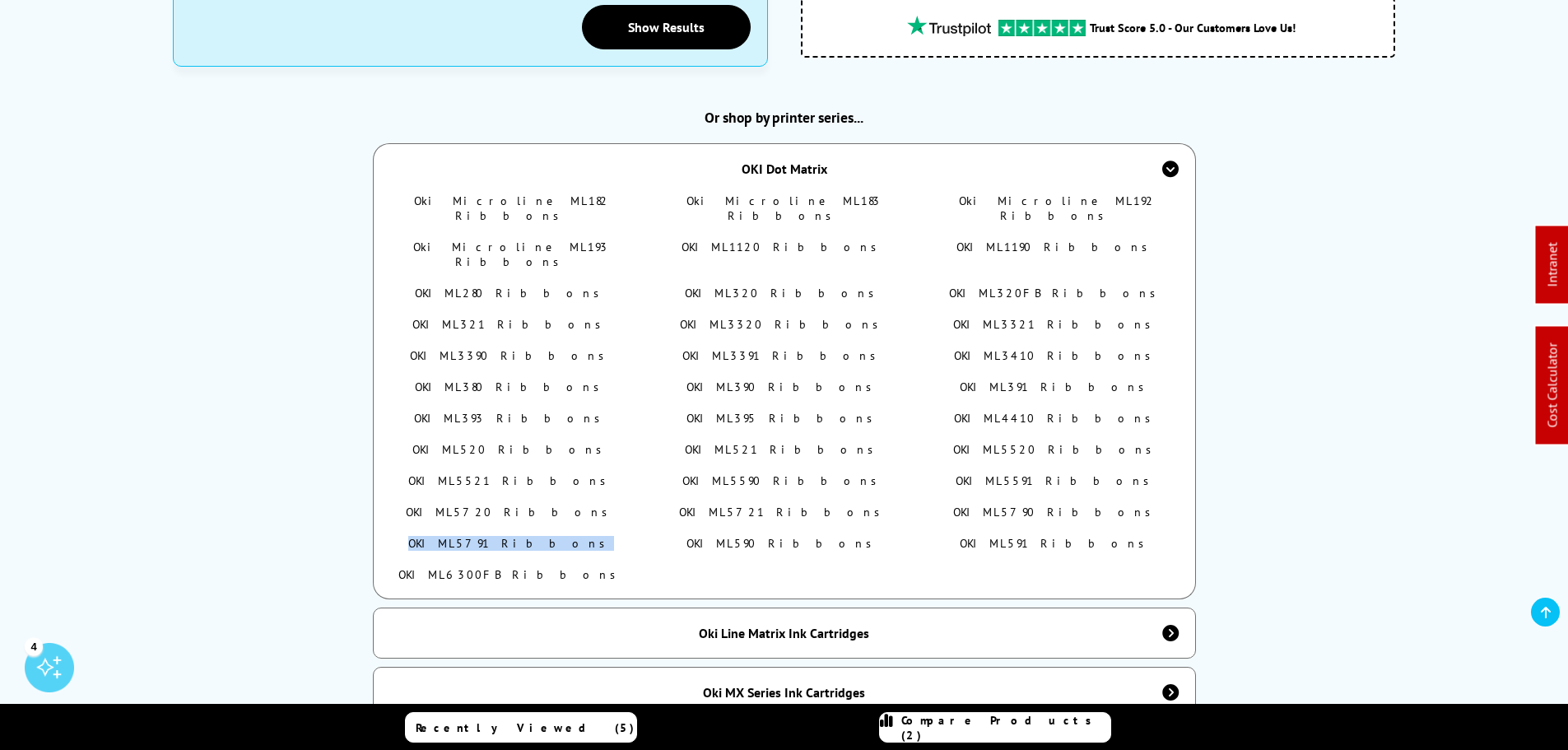
click at [1039, 536] on link "OKI ML591 Ribbons" at bounding box center [1056, 543] width 193 height 15
click at [556, 568] on link "OKI ML6300FB Ribbons" at bounding box center [511, 575] width 227 height 15
click at [1329, 427] on div "Or shop by printer series... OKI Dot Matrix Oki Microline ML182 Ribbons Oki Mic…" at bounding box center [784, 413] width 1223 height 610
drag, startPoint x: 425, startPoint y: 190, endPoint x: 540, endPoint y: 186, distance: 115.1
click at [541, 193] on li "Oki Microline ML182 Ribbons" at bounding box center [512, 208] width 234 height 30
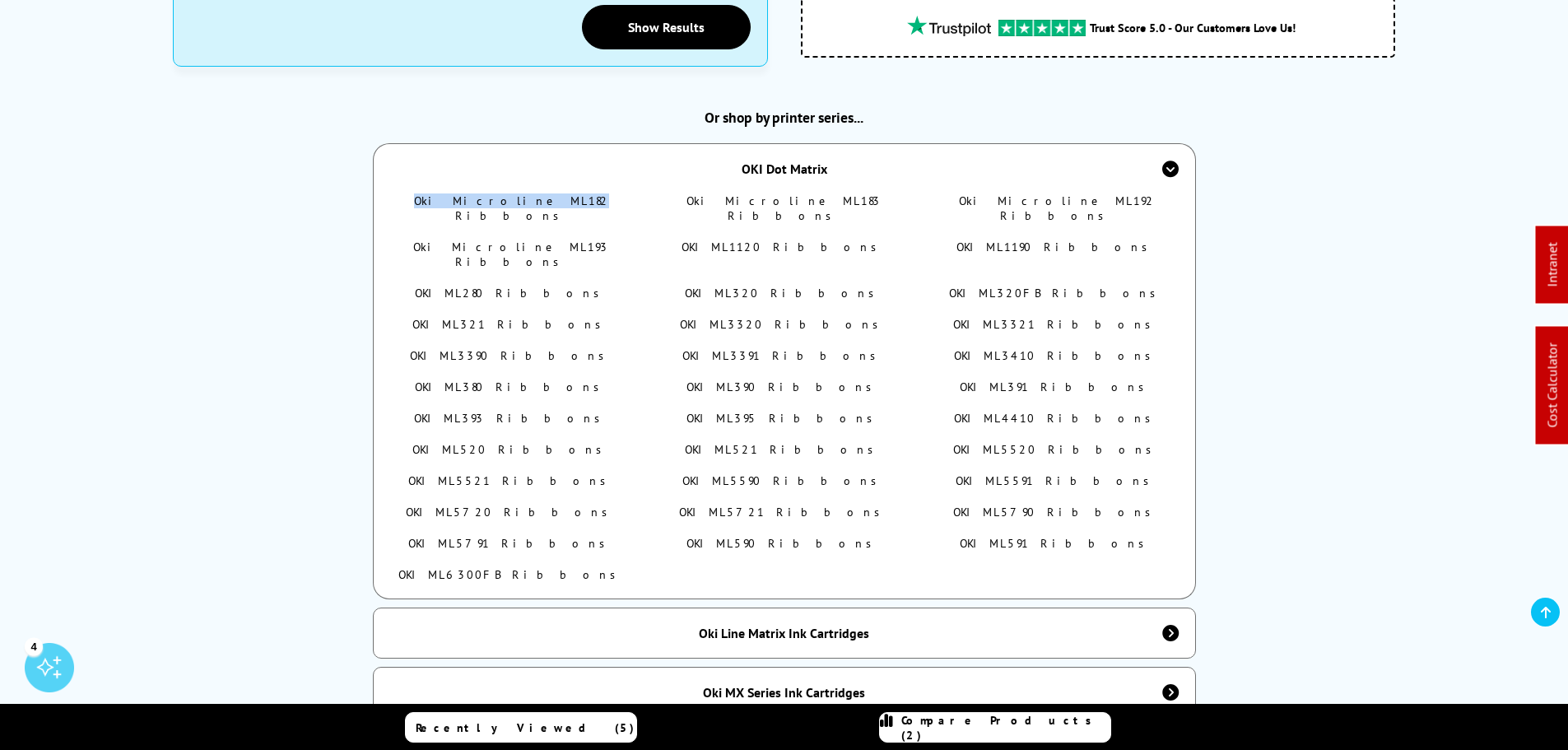
copy link "Oki Microline ML182"
drag, startPoint x: 421, startPoint y: 218, endPoint x: 539, endPoint y: 218, distance: 118.0
click at [539, 240] on li "Oki Microline ML193 Ribbons" at bounding box center [512, 255] width 234 height 30
copy link "Oki Microline ML193"
drag, startPoint x: 699, startPoint y: 186, endPoint x: 814, endPoint y: 192, distance: 115.2
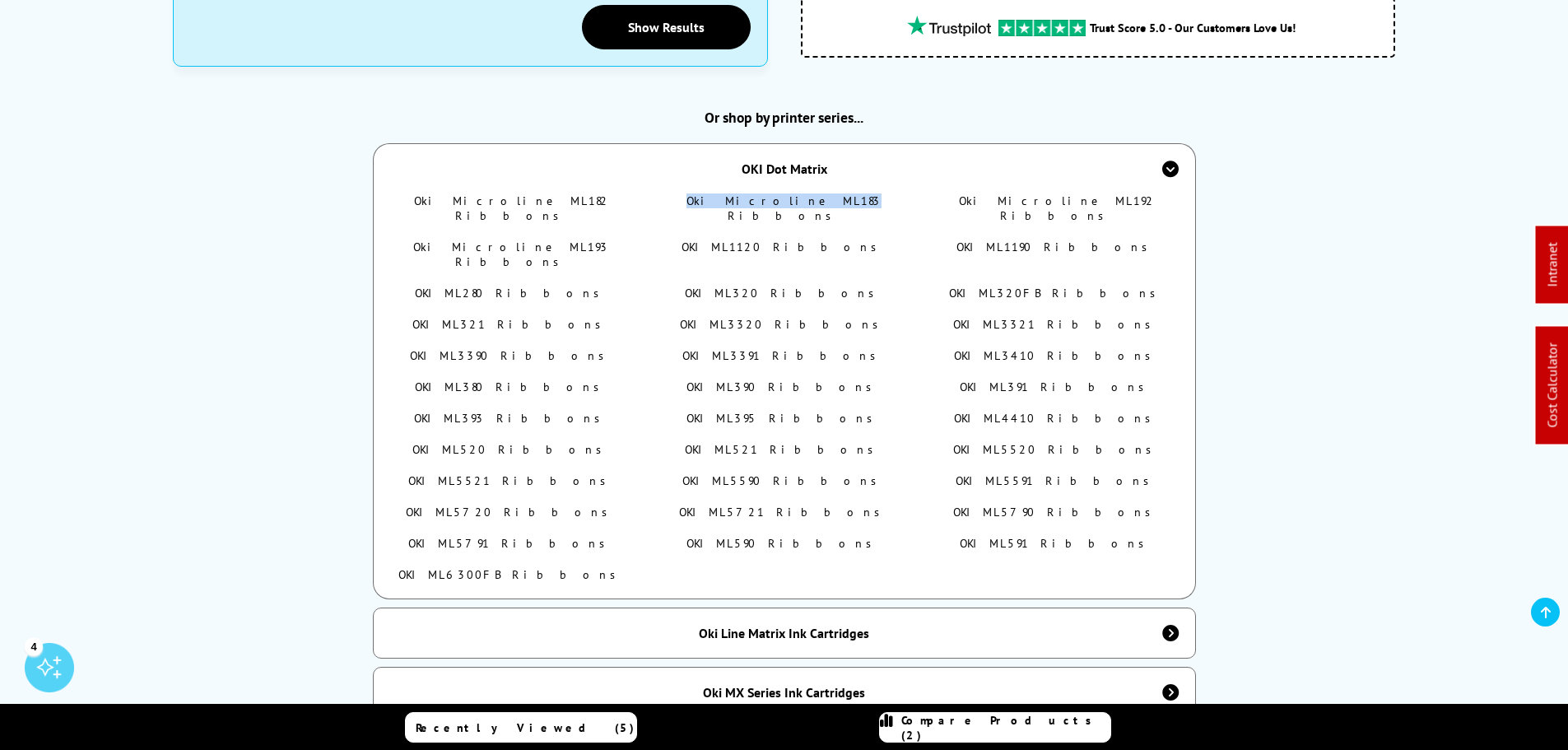
click at [814, 193] on li "Oki Microline ML183 Ribbons" at bounding box center [784, 208] width 234 height 30
copy link "Oki Microline ML183"
drag, startPoint x: 996, startPoint y: 192, endPoint x: 1088, endPoint y: 196, distance: 92.1
click at [1088, 196] on li "Oki Microline ML192 Ribbons" at bounding box center [1057, 208] width 234 height 30
copy link "Oki Microline ML192"
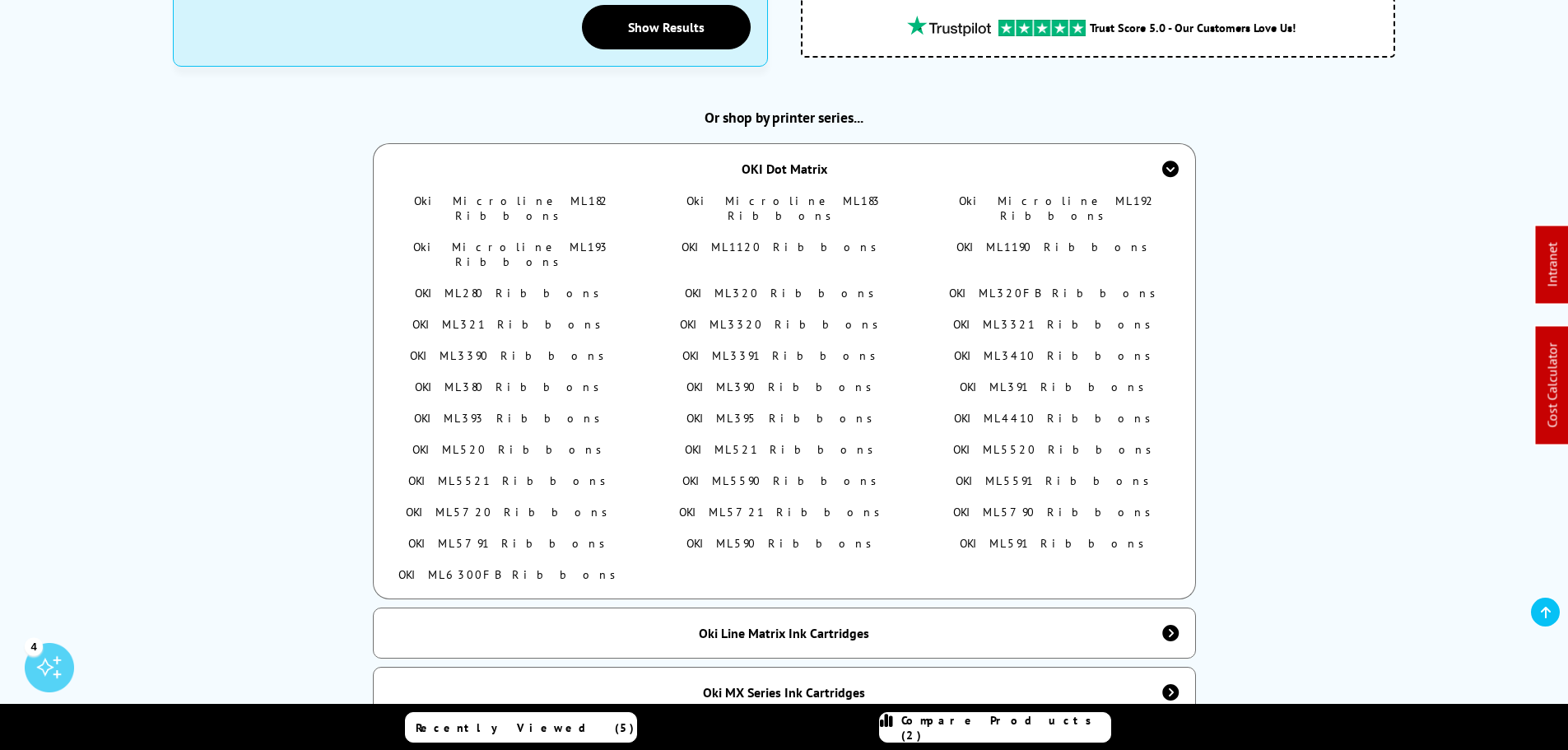
click at [203, 182] on div "Or shop by printer series... OKI Dot Matrix Oki Microline ML182 Ribbons Oki Mic…" at bounding box center [784, 413] width 1223 height 610
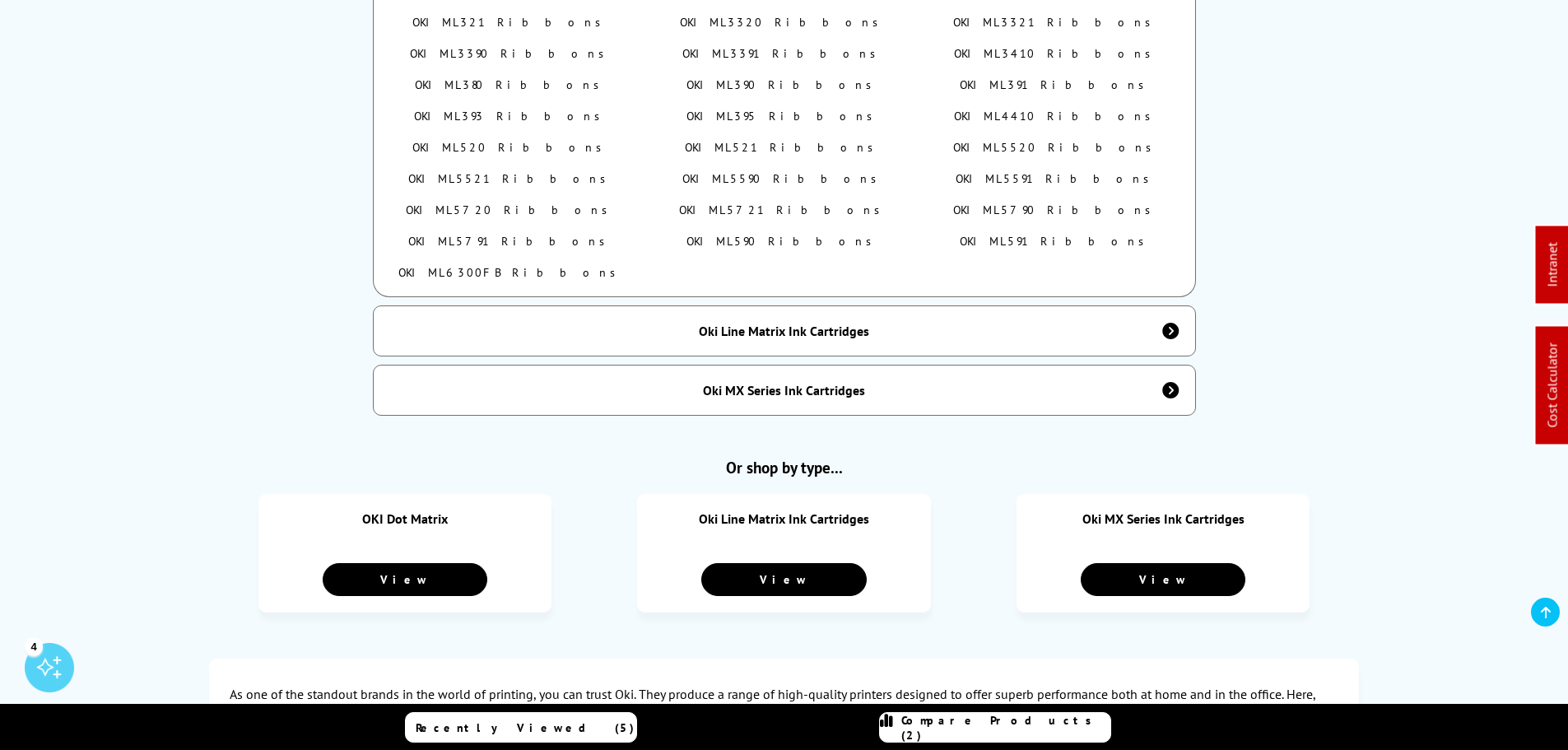
scroll to position [906, 0]
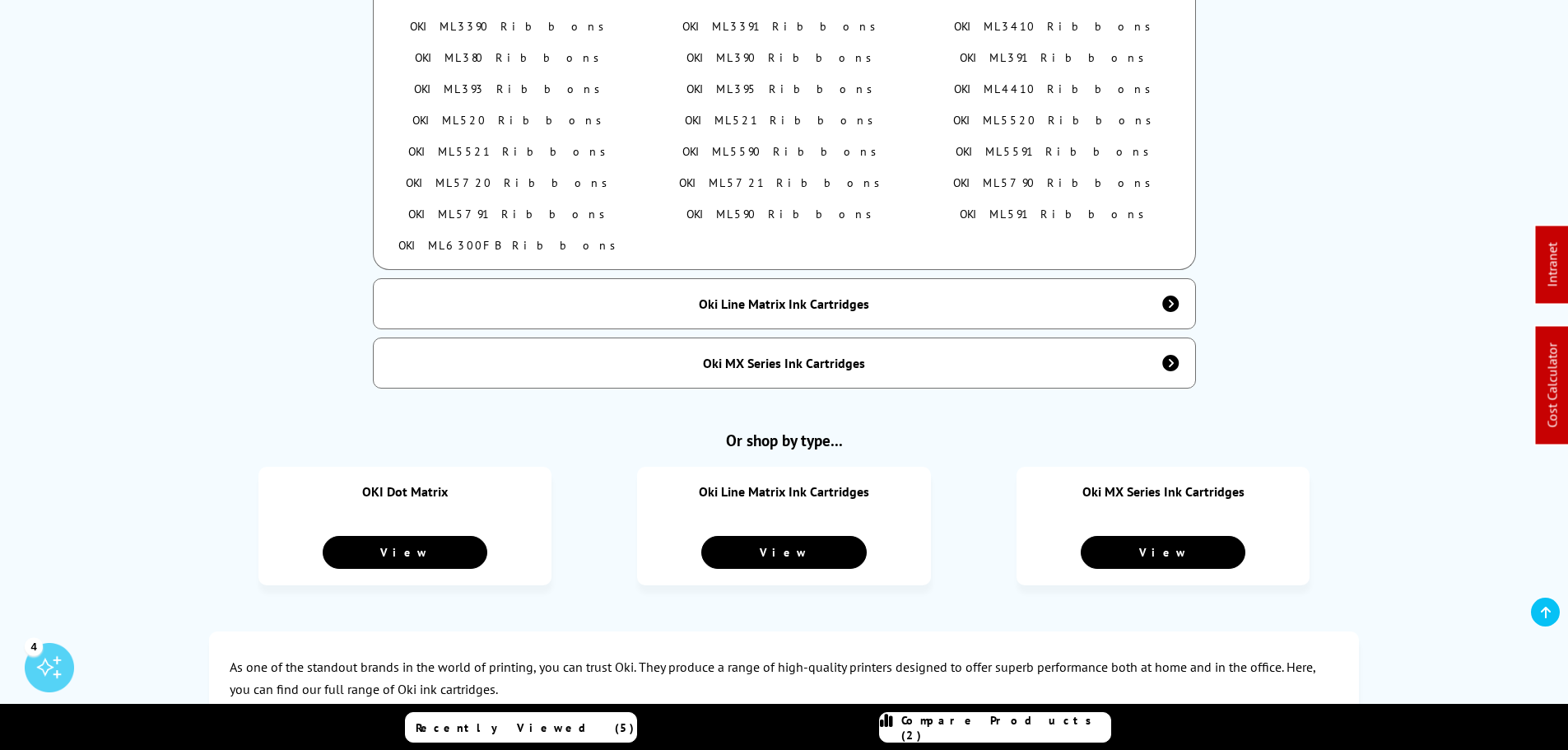
click at [757, 280] on div "Oki Line Matrix Ink Cartridges" at bounding box center [784, 304] width 823 height 52
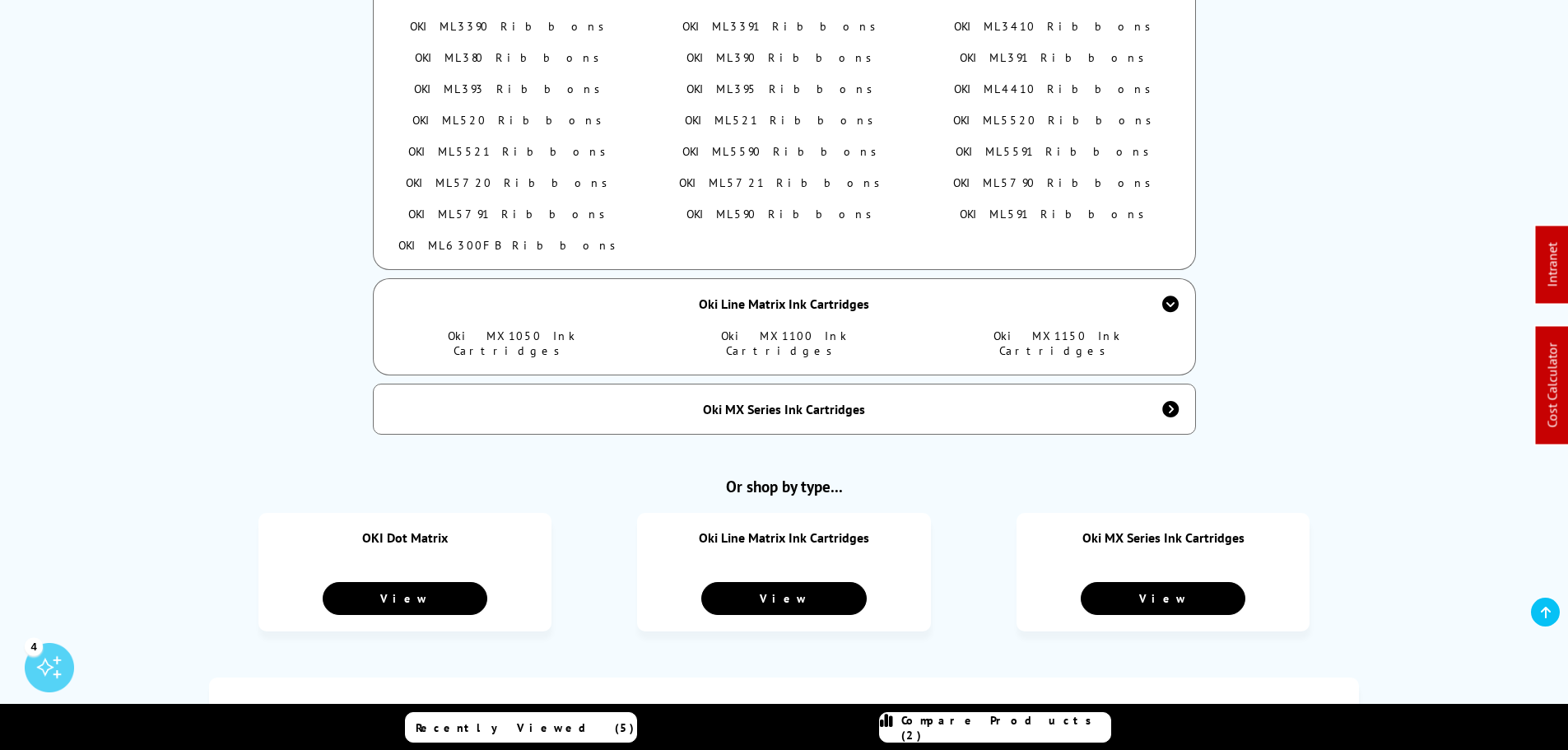
click at [757, 295] on div "Oki Line Matrix Ink Cartridges" at bounding box center [784, 303] width 170 height 17
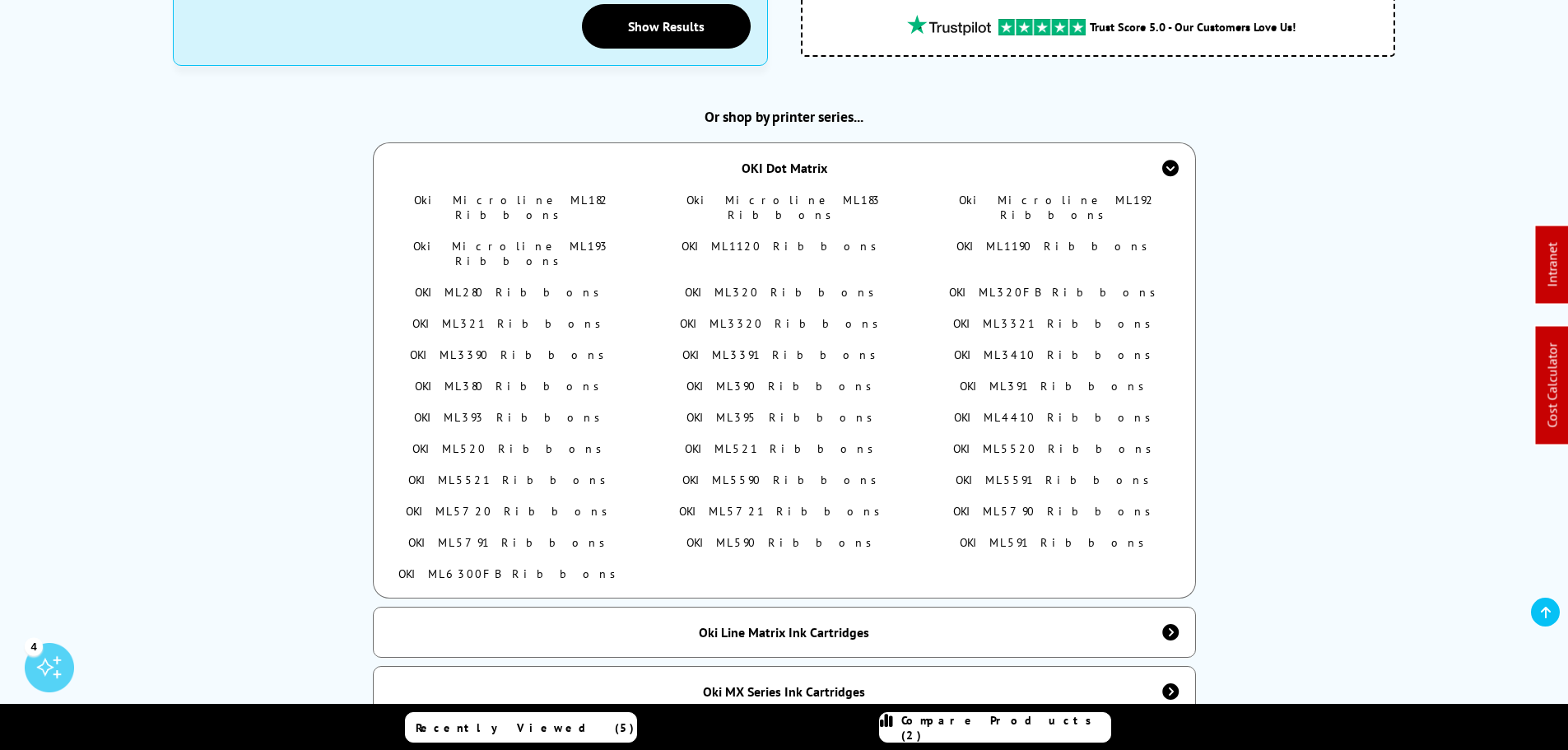
scroll to position [577, 0]
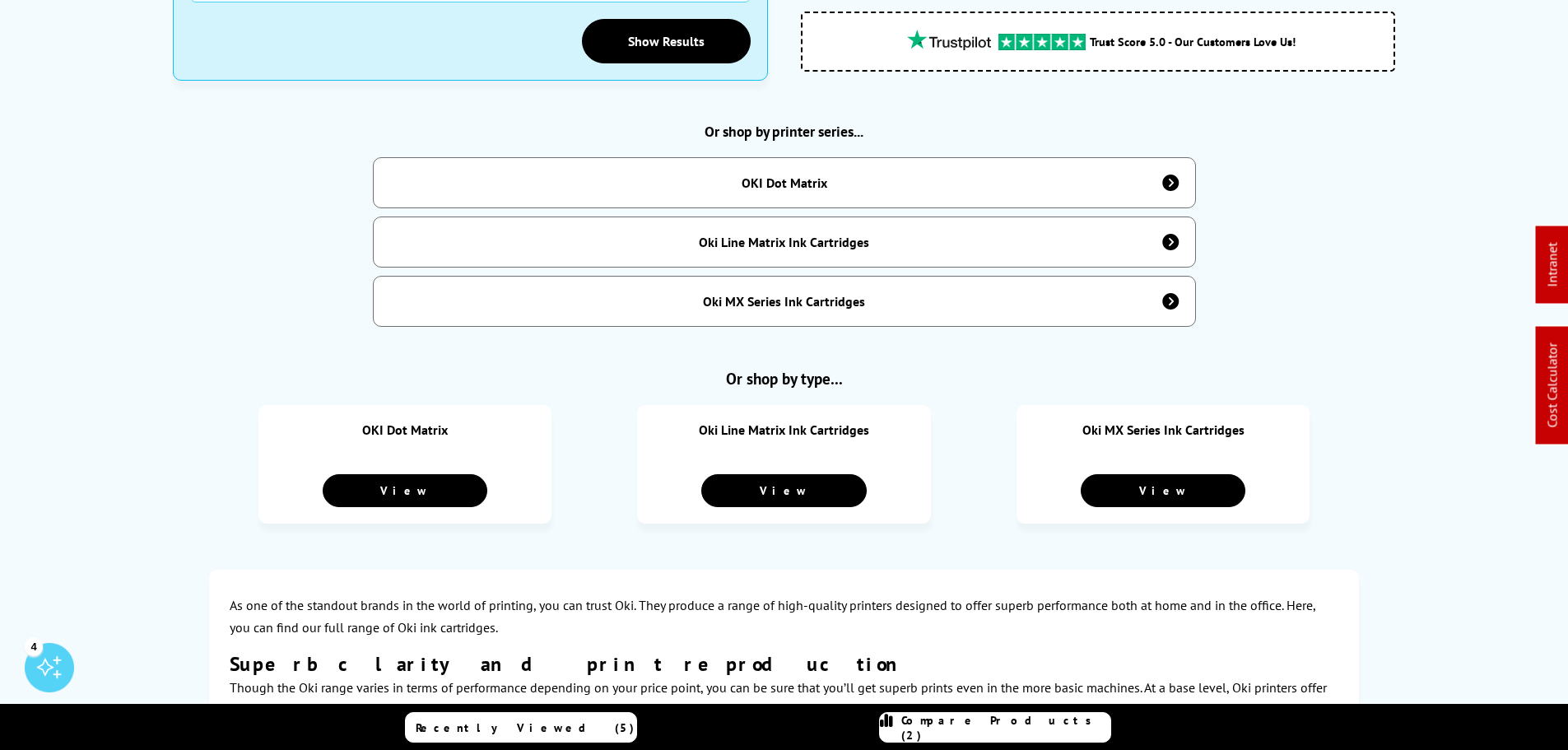
click at [734, 171] on div "OKI Dot Matrix" at bounding box center [784, 183] width 823 height 52
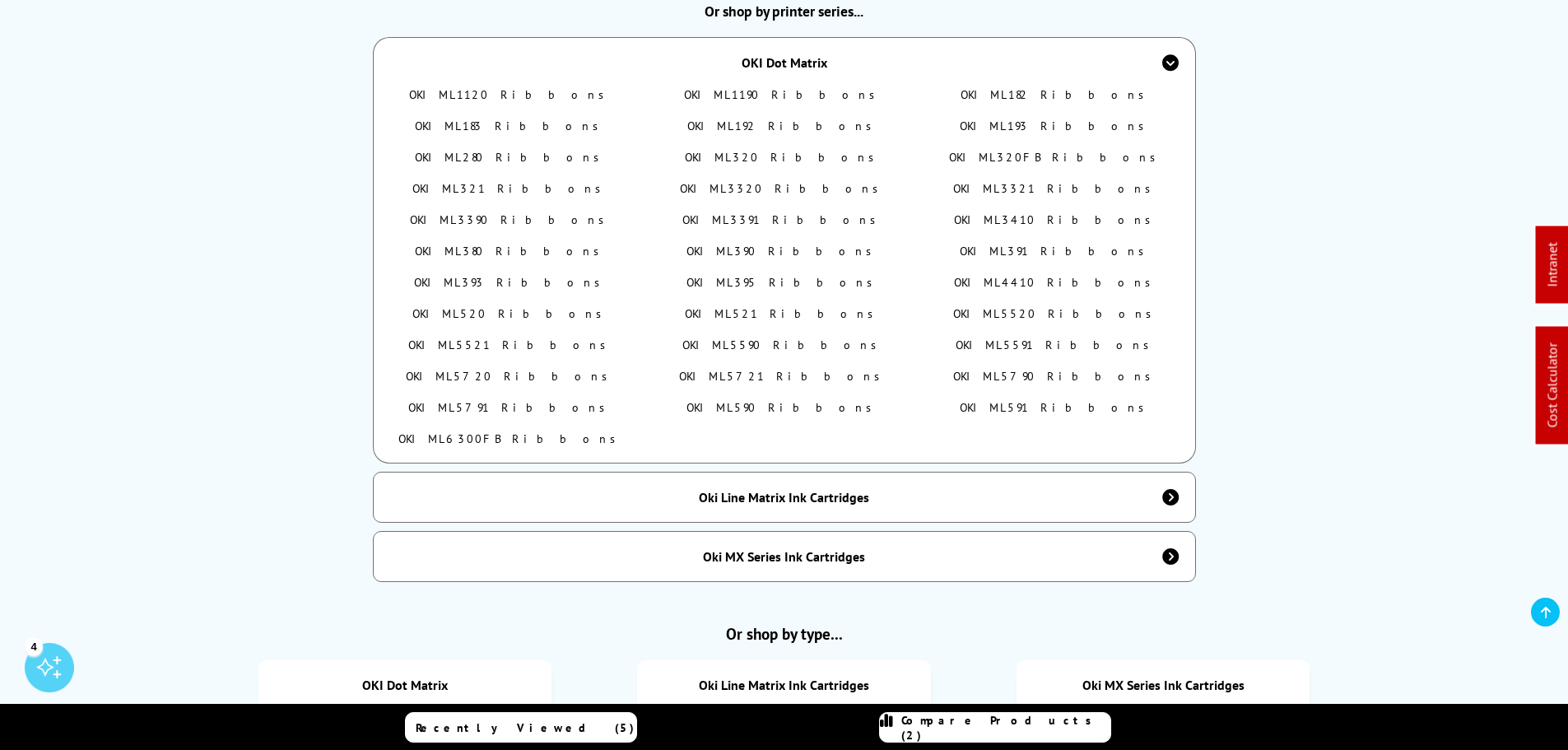
scroll to position [892, 0]
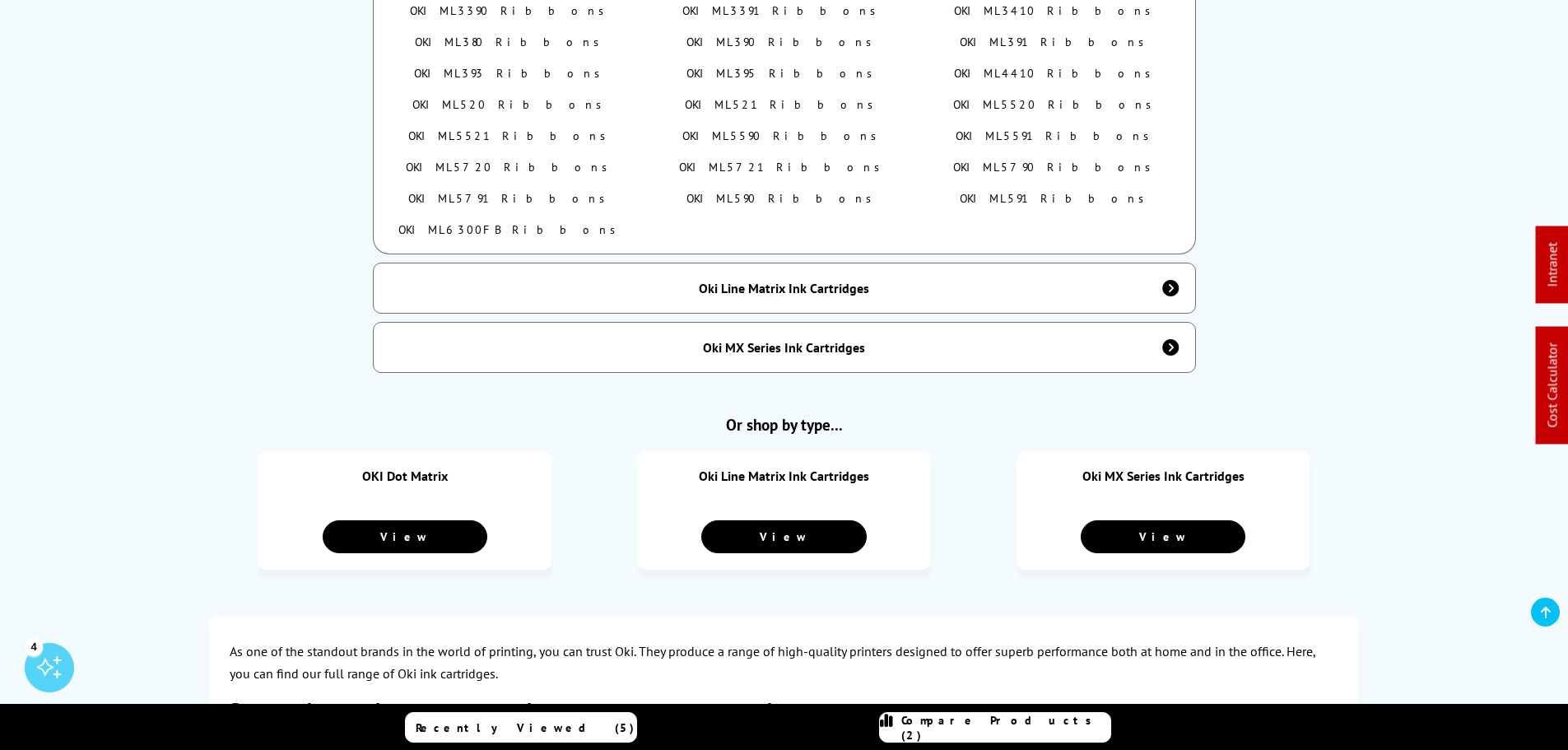
click at [767, 300] on div "Oki Line Matrix Ink Cartridges" at bounding box center [784, 288] width 823 height 52
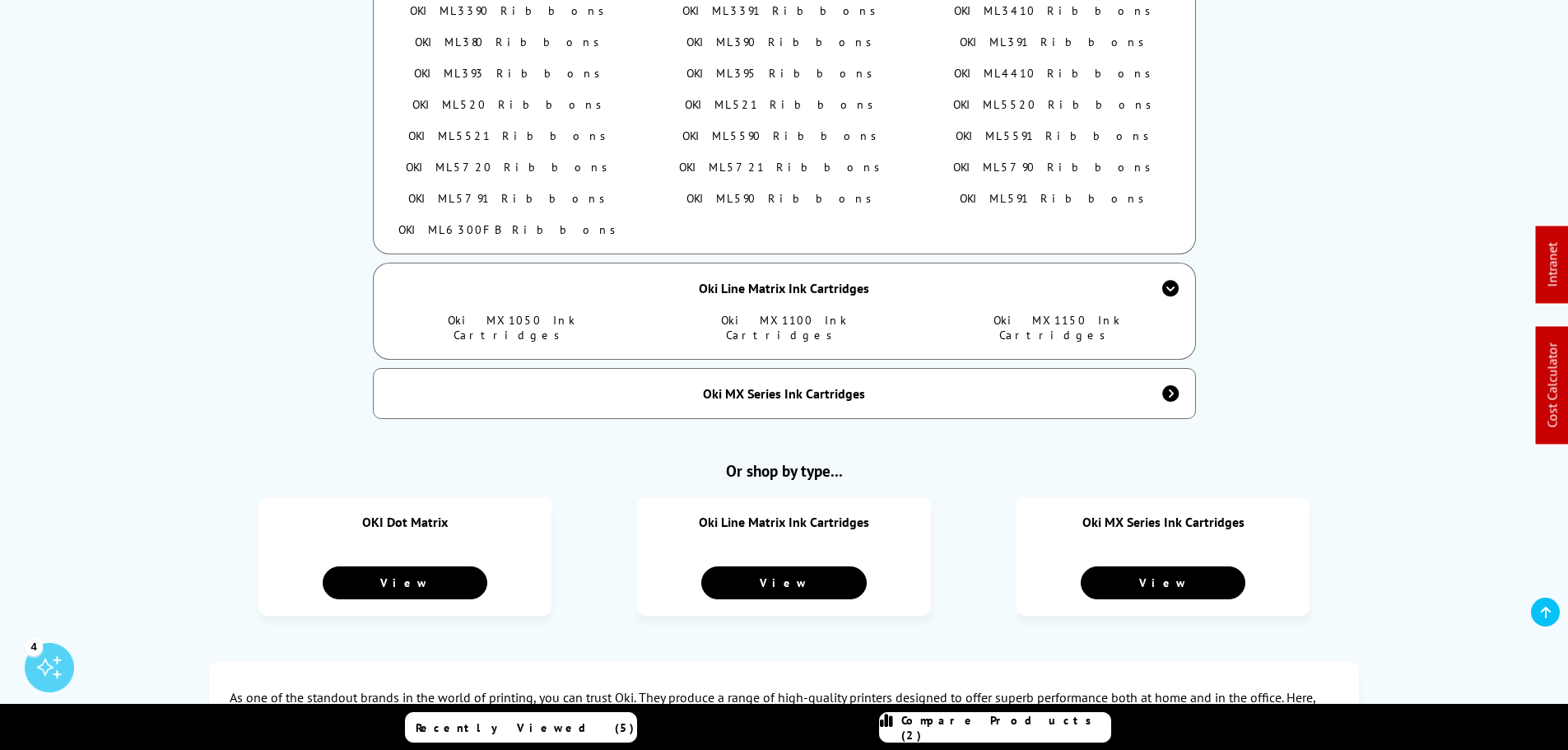
click at [765, 281] on div "Oki Line Matrix Ink Cartridges" at bounding box center [784, 288] width 170 height 17
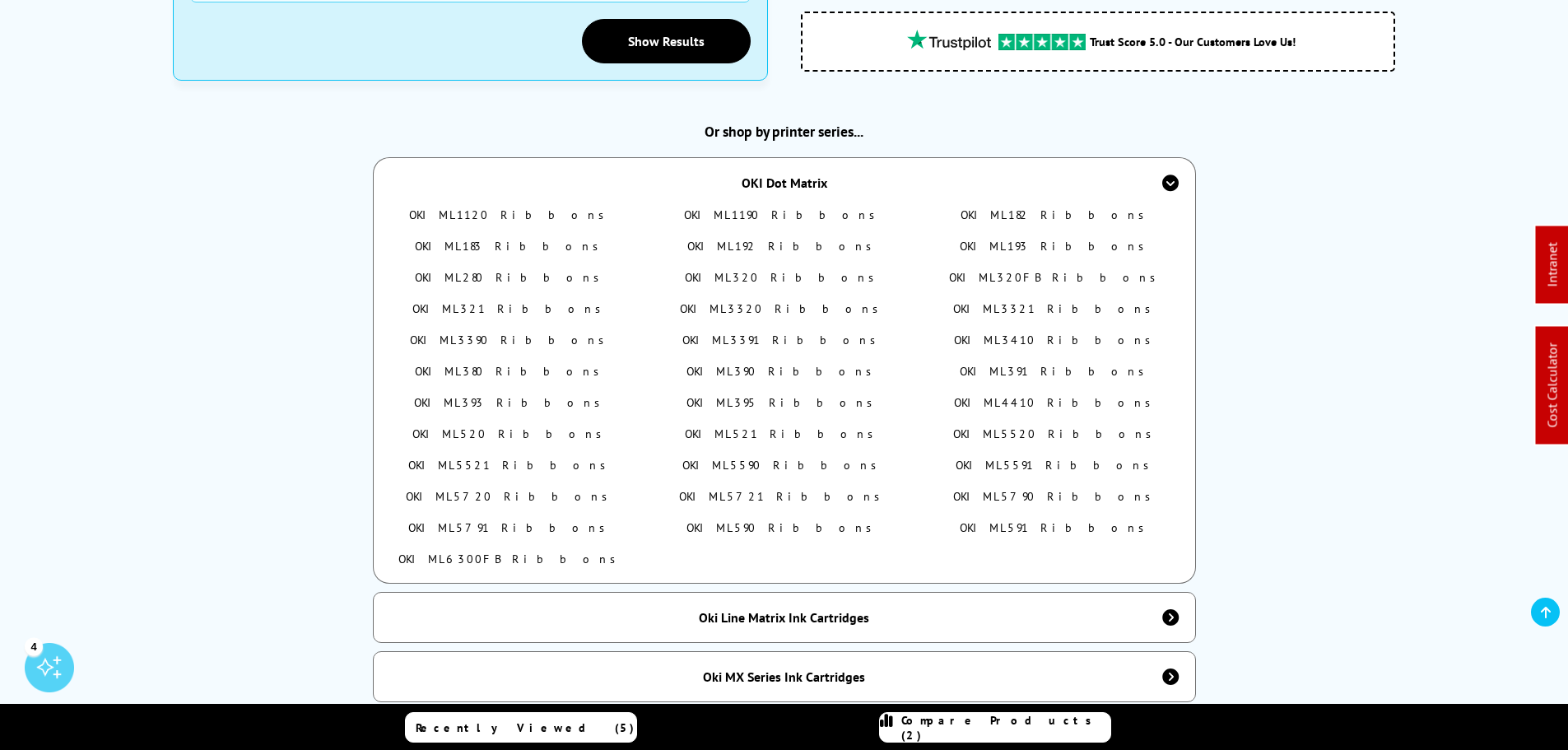
scroll to position [809, 0]
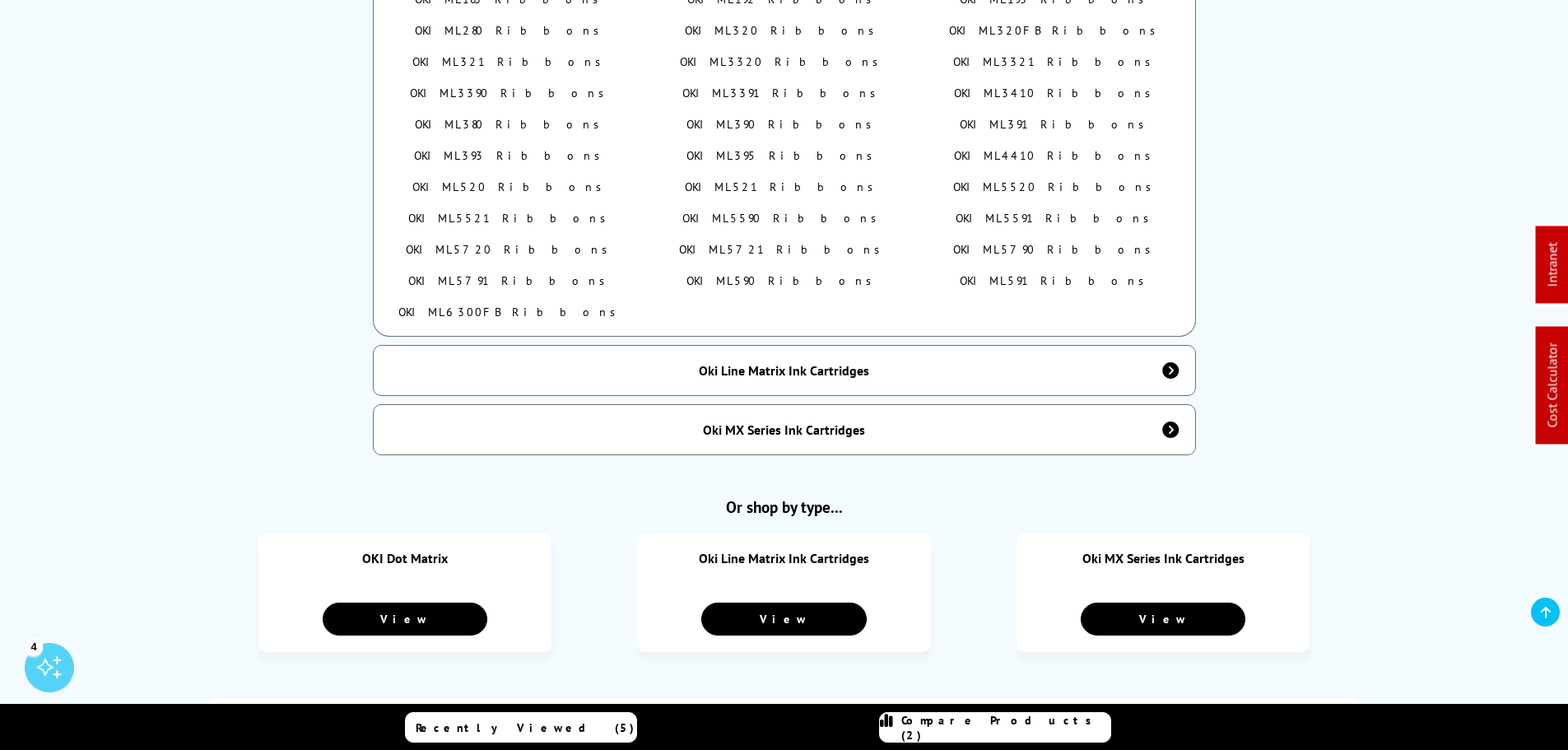
click at [735, 373] on div "Oki Line Matrix Ink Cartridges" at bounding box center [784, 371] width 823 height 52
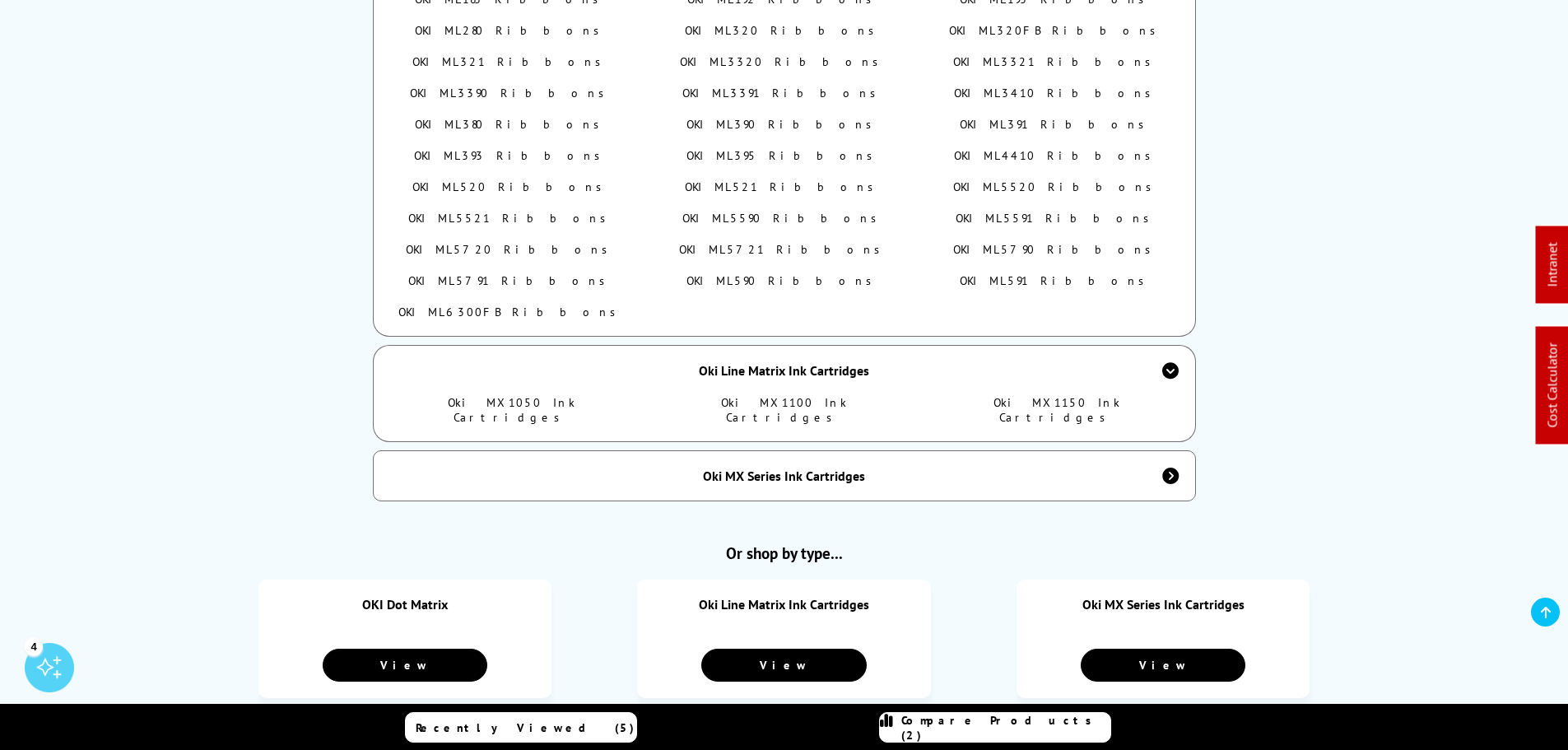
click at [553, 395] on link "Oki MX1050 Ink Cartridges" at bounding box center [511, 410] width 128 height 30
click at [737, 396] on link "Oki MX1100 Ink Cartridges" at bounding box center [784, 410] width 126 height 30
click at [1110, 395] on link "Oki MX1150 Ink Cartridges" at bounding box center [1057, 410] width 127 height 30
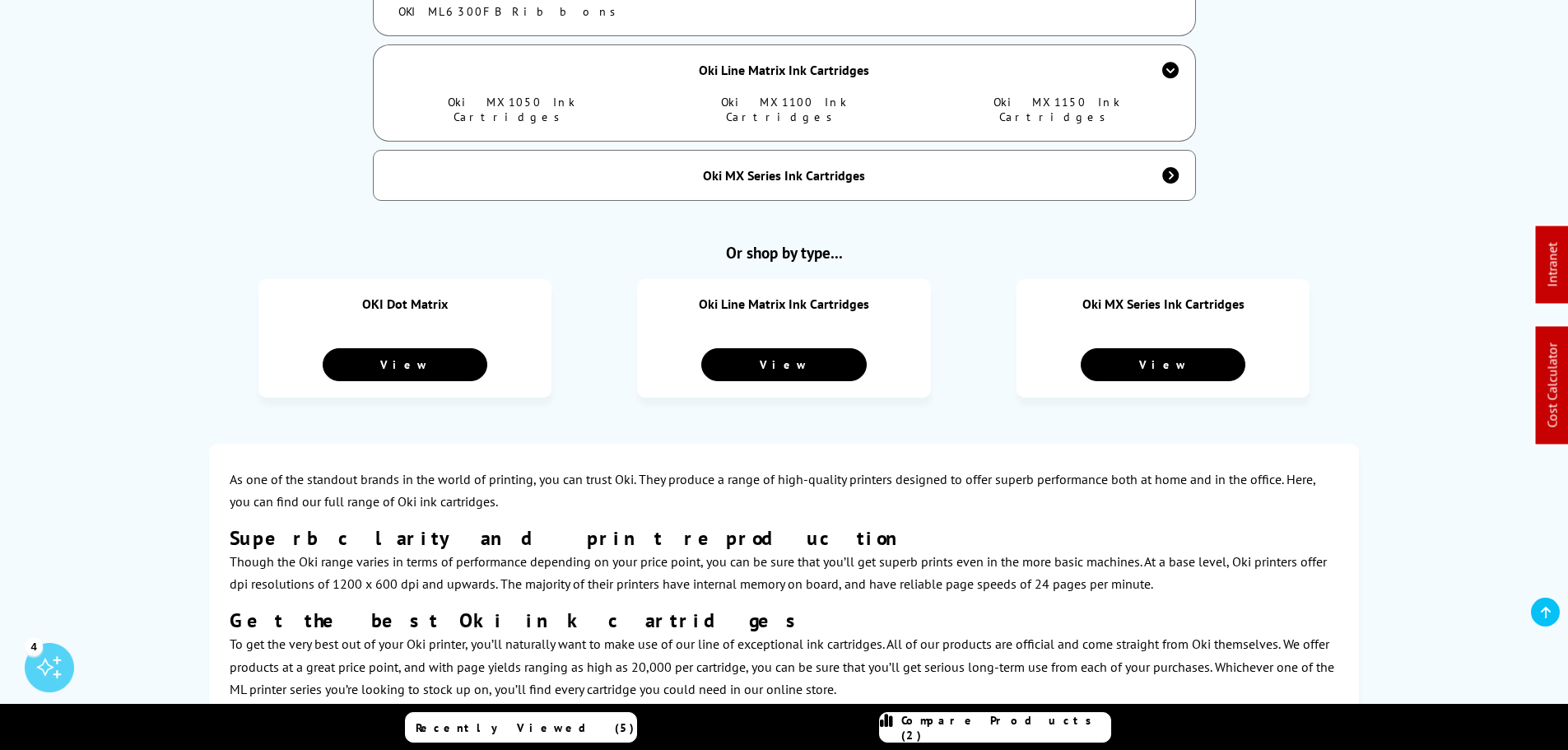
scroll to position [1221, 0]
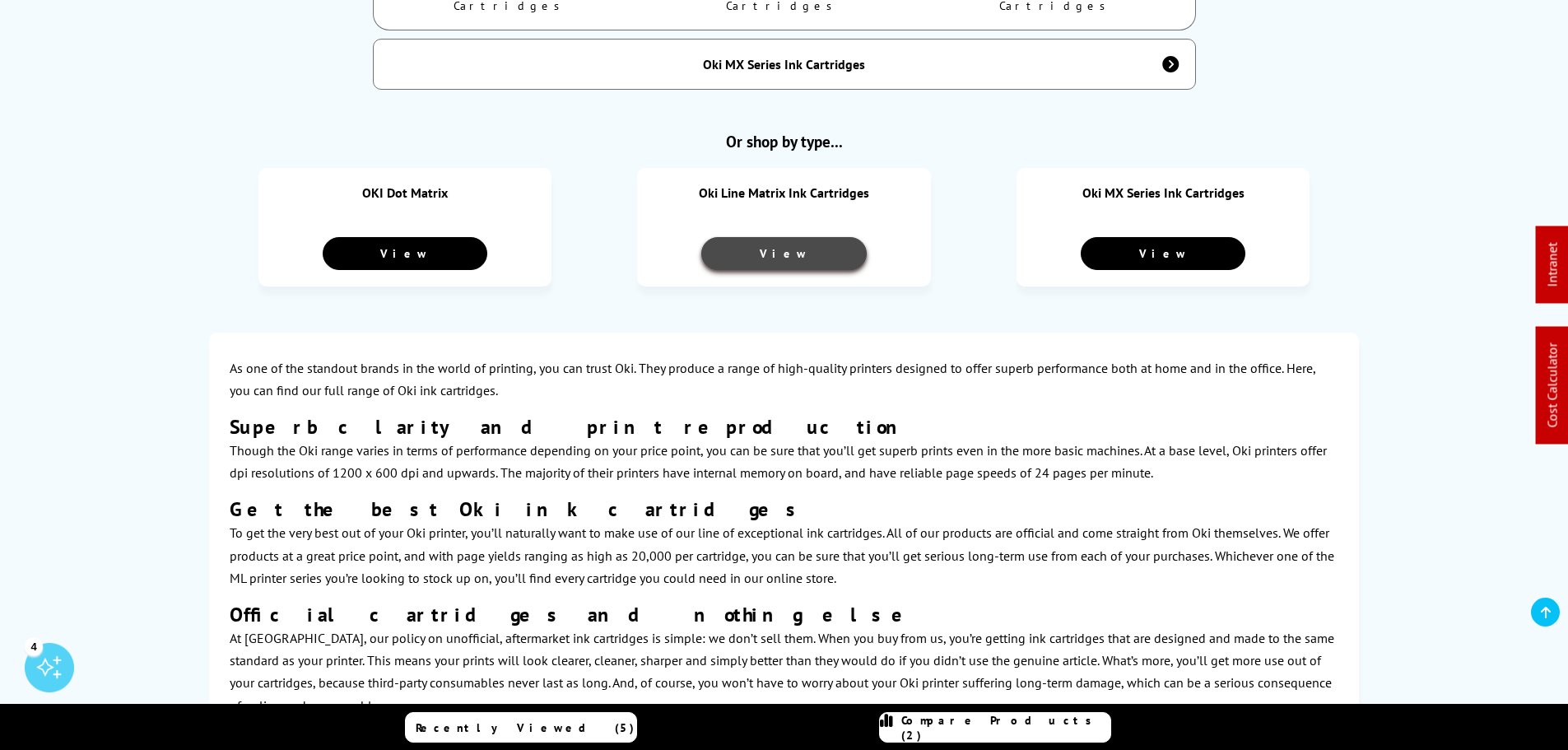
click at [770, 237] on link "View" at bounding box center [784, 253] width 164 height 33
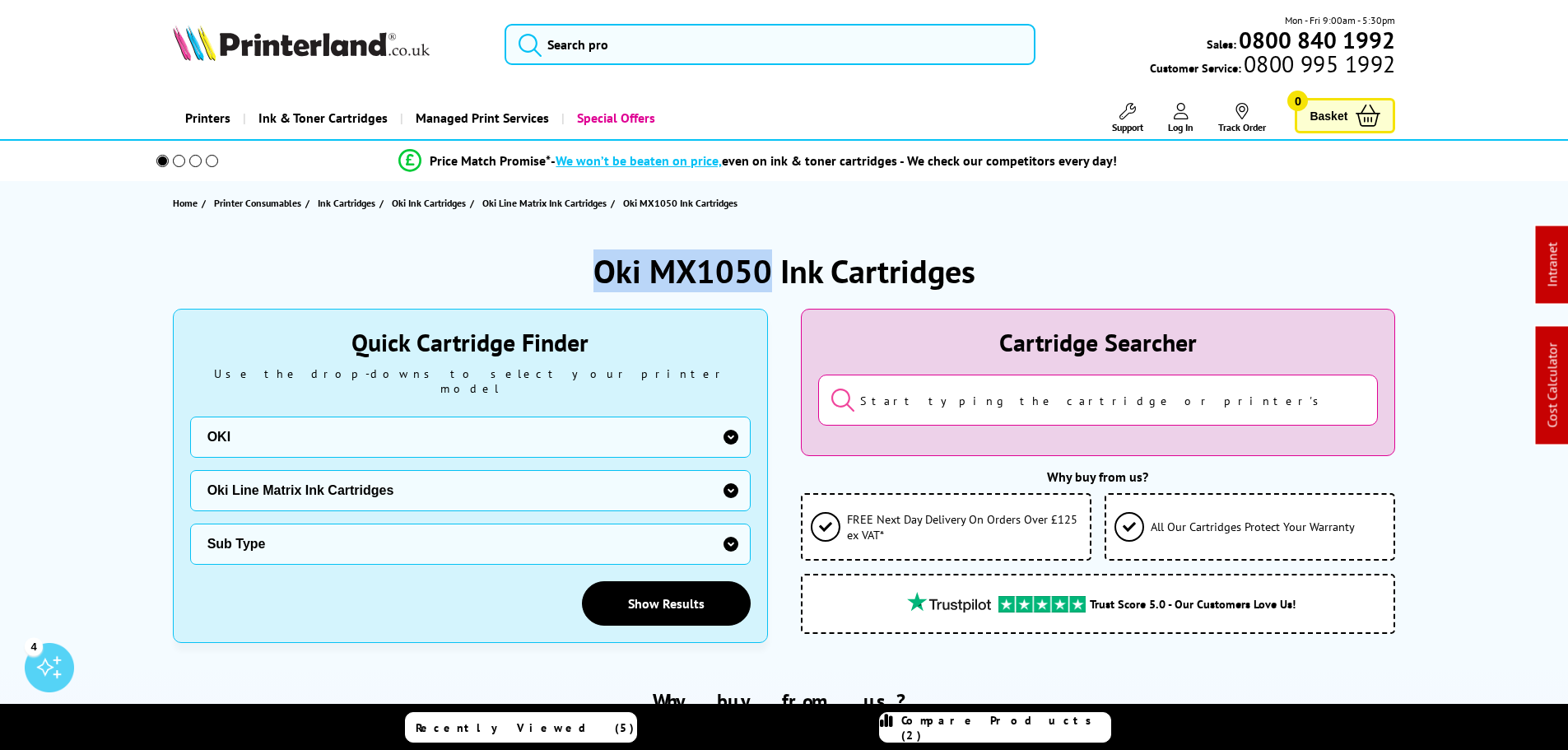
drag, startPoint x: 770, startPoint y: 272, endPoint x: 528, endPoint y: 252, distance: 242.8
click at [558, 266] on div "Oki MX1050 Ink Cartridges" at bounding box center [784, 270] width 1223 height 43
copy h1 "Oki MX1050"
drag, startPoint x: 767, startPoint y: 269, endPoint x: 541, endPoint y: 266, distance: 226.0
click at [557, 271] on div "Oki MX1150 Ink Cartridges" at bounding box center [784, 270] width 1223 height 43
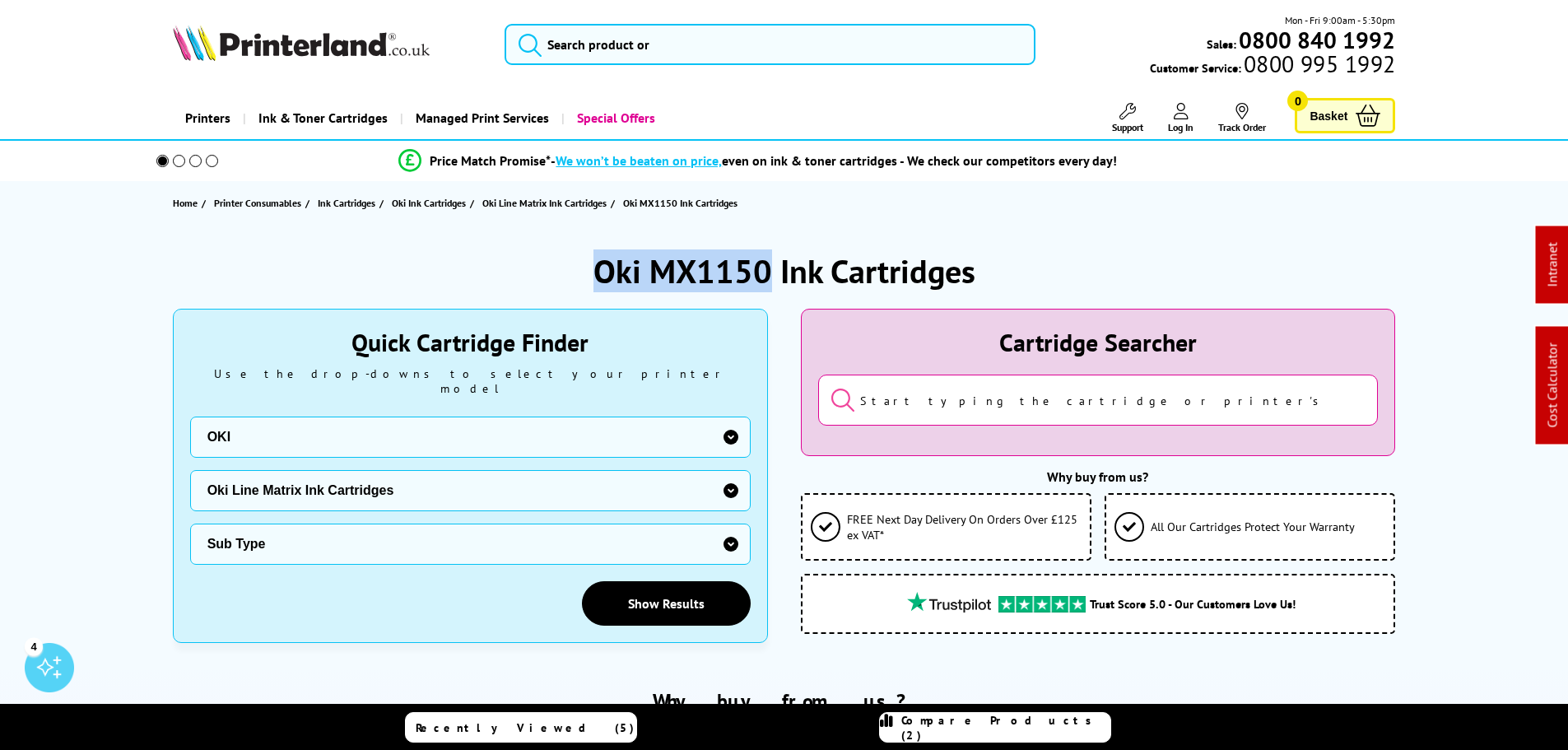
copy h1 "Oki MX1150"
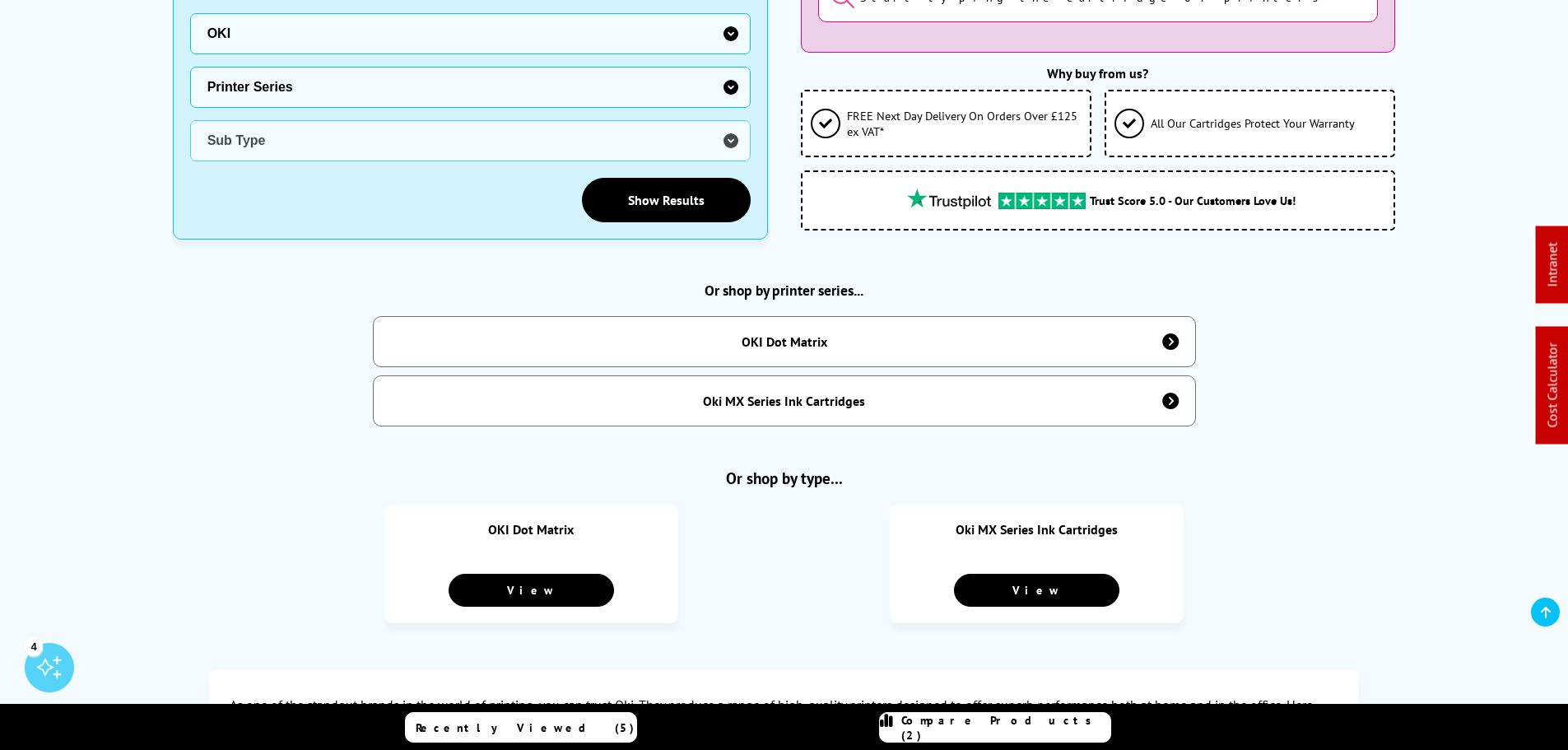
scroll to position [402, 0]
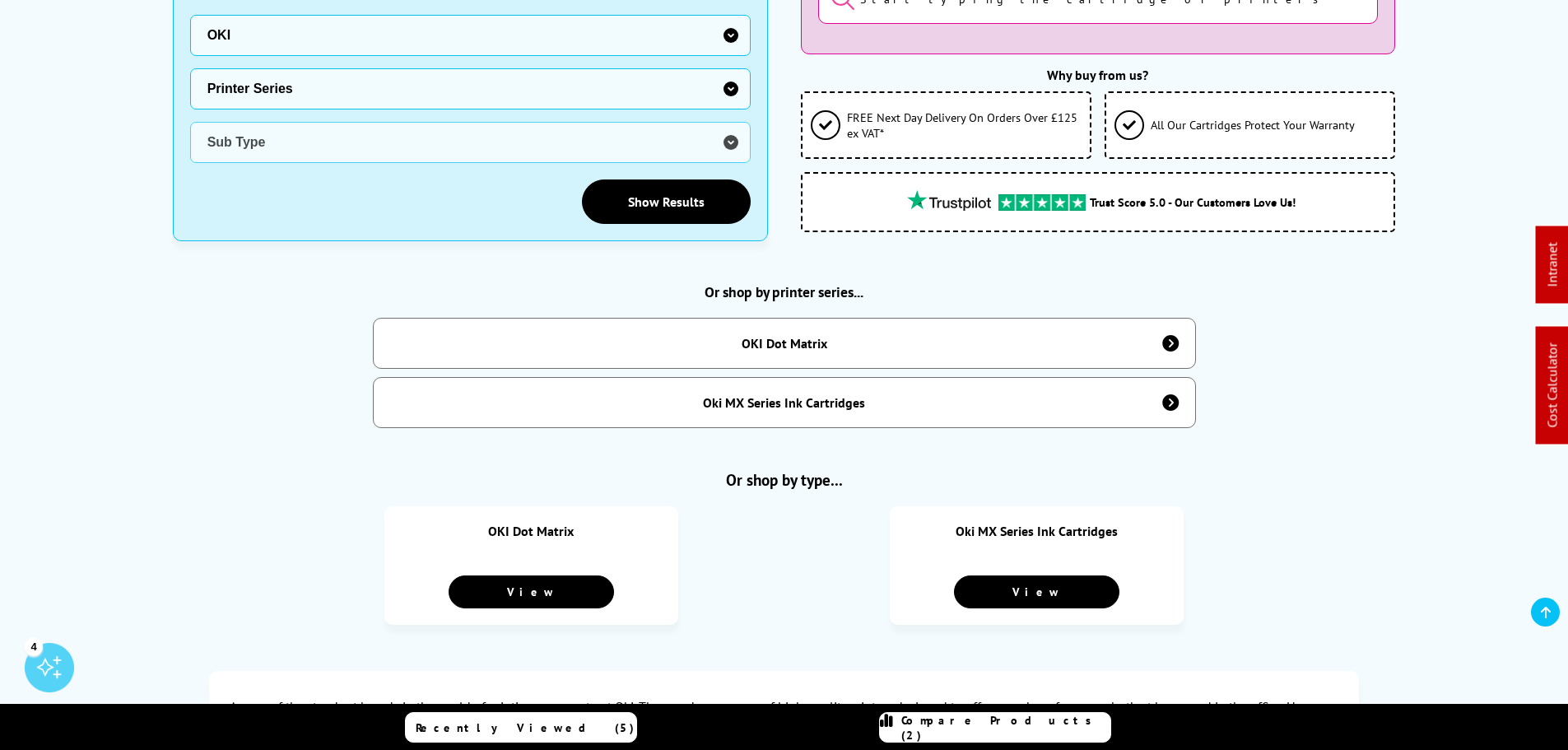
click at [743, 395] on div "Oki MX Series Ink Cartridges" at bounding box center [784, 402] width 162 height 17
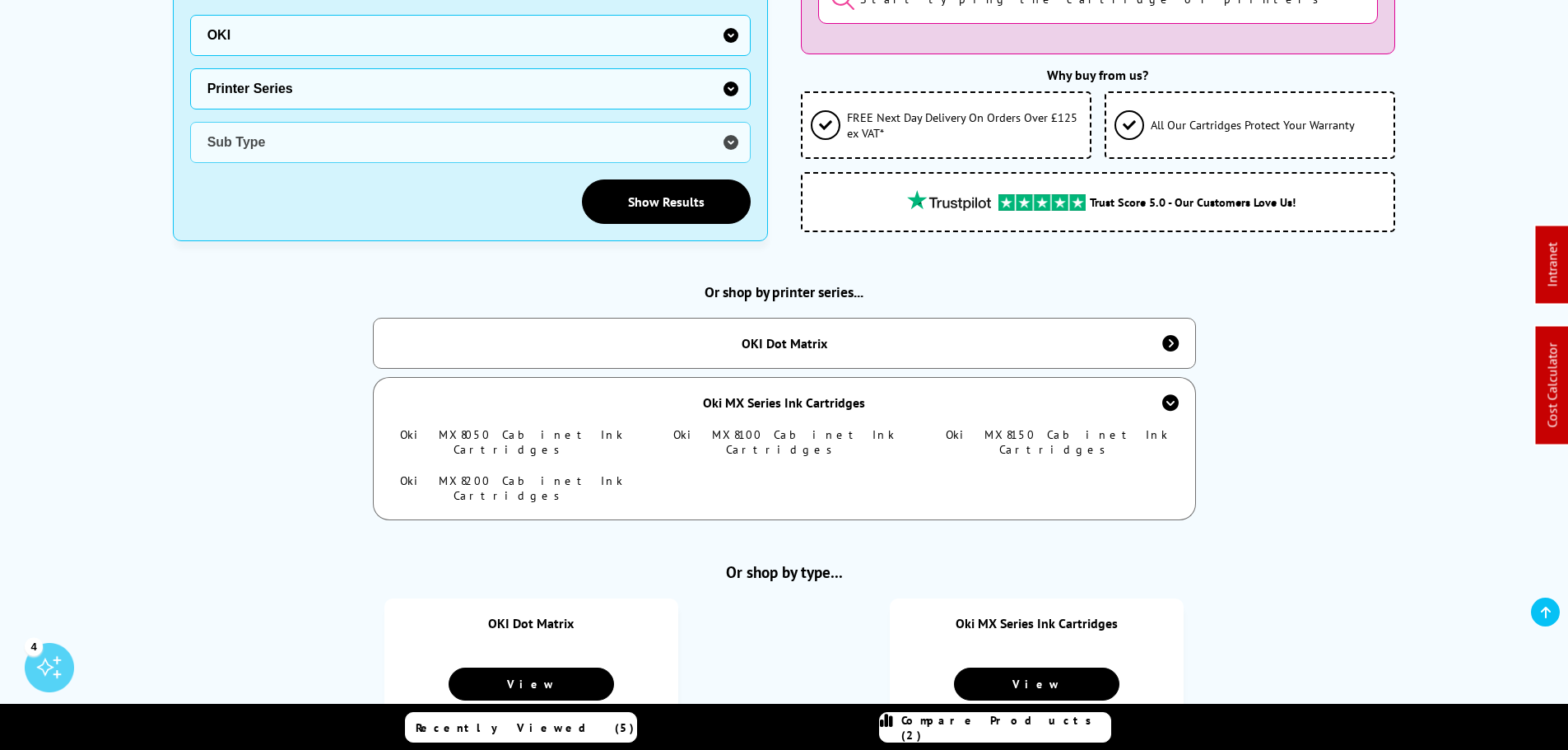
drag, startPoint x: 482, startPoint y: 426, endPoint x: 810, endPoint y: 408, distance: 328.5
click at [482, 427] on link "Oki MX8050 Cabinet Ink Cartridges" at bounding box center [511, 442] width 223 height 30
click at [811, 427] on link "Oki MX8100 Cabinet Ink Cartridges" at bounding box center [784, 442] width 222 height 30
drag, startPoint x: 1052, startPoint y: 422, endPoint x: 601, endPoint y: 464, distance: 453.0
click at [1051, 427] on link "Oki MX8150 Cabinet Ink Cartridges" at bounding box center [1057, 442] width 222 height 30
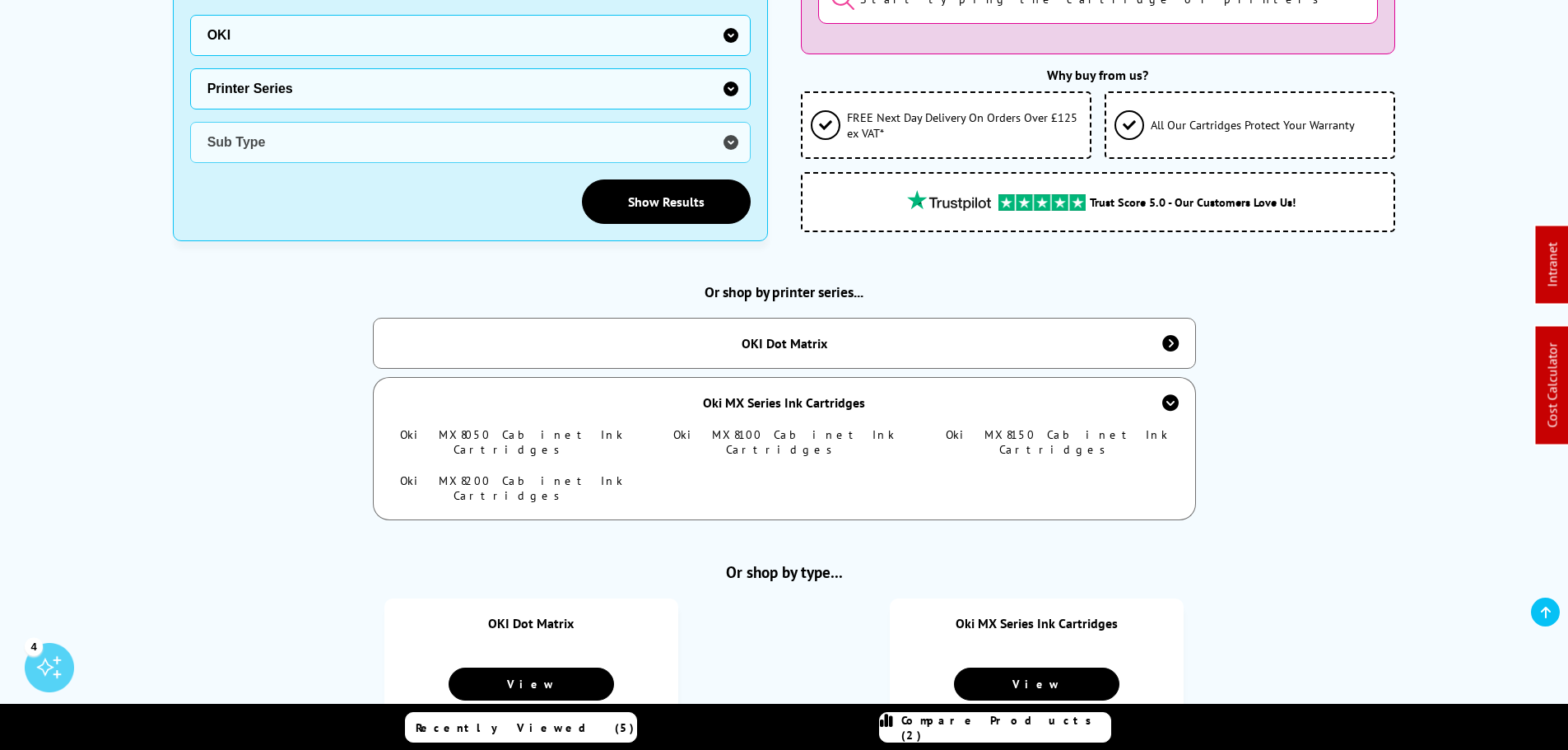
click at [536, 474] on link "Oki MX8200 Cabinet Ink Cartridges" at bounding box center [511, 488] width 223 height 30
click at [733, 344] on div "OKI Dot Matrix" at bounding box center [784, 344] width 823 height 52
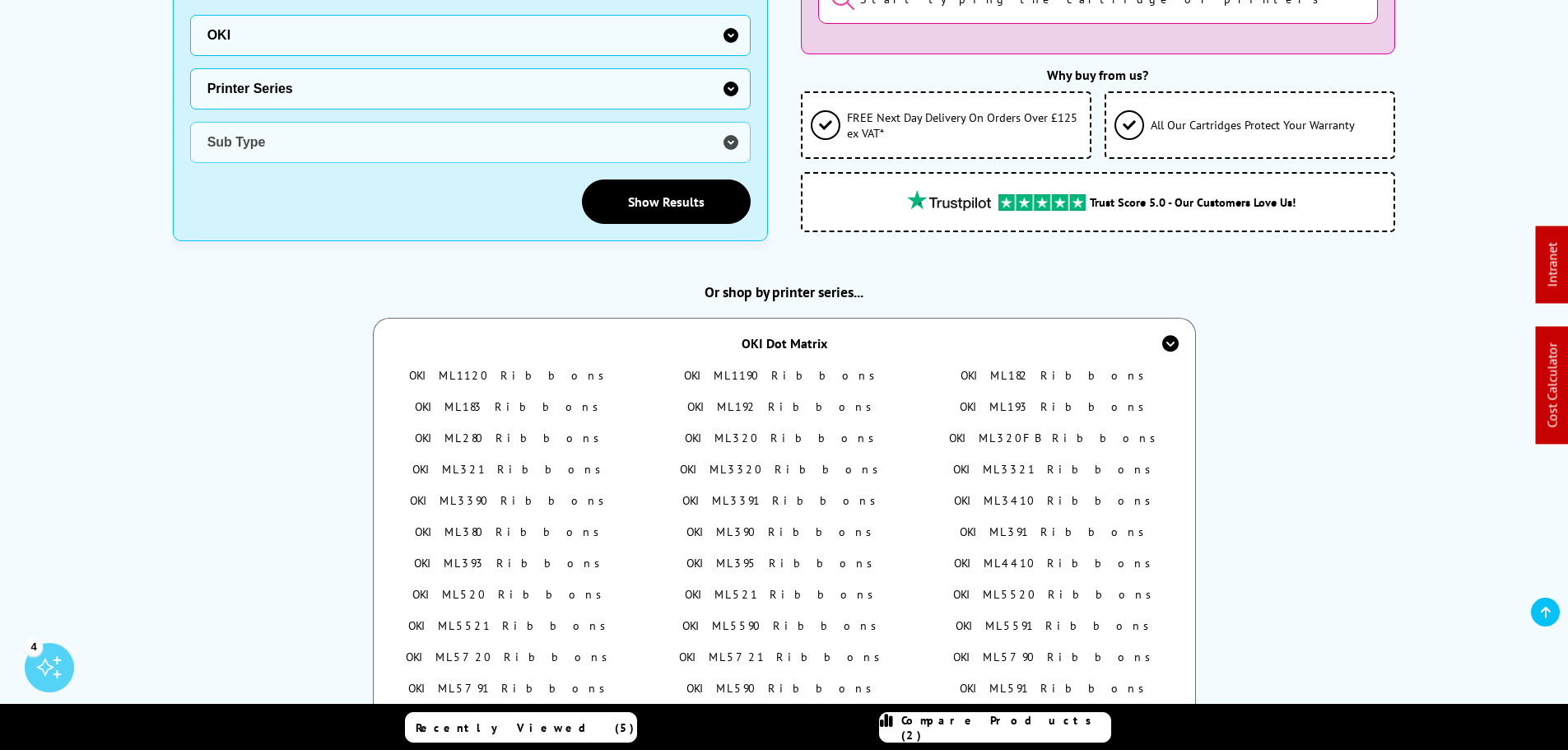
click at [495, 368] on link "OKI ML1120 Ribbons" at bounding box center [511, 375] width 204 height 15
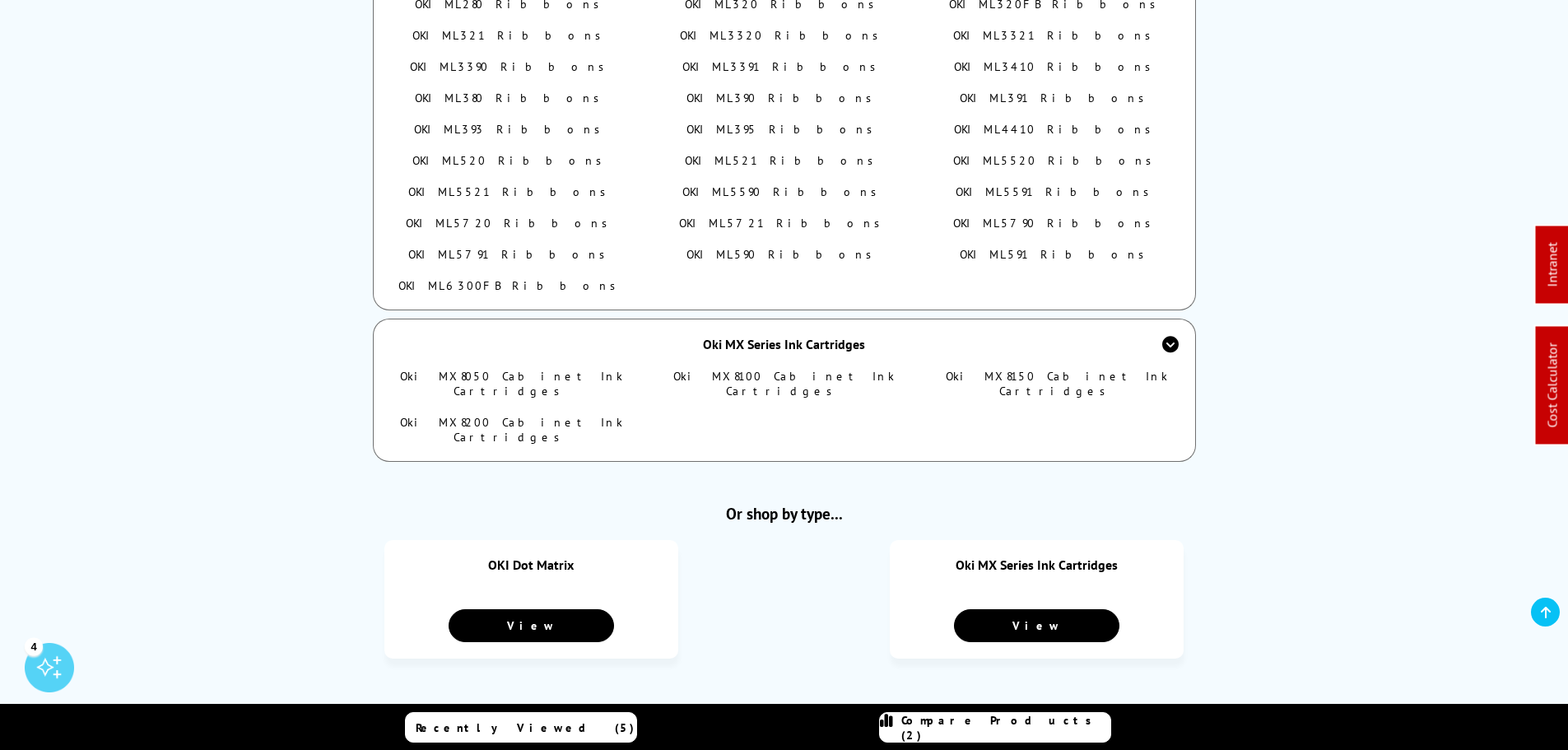
scroll to position [978, 0]
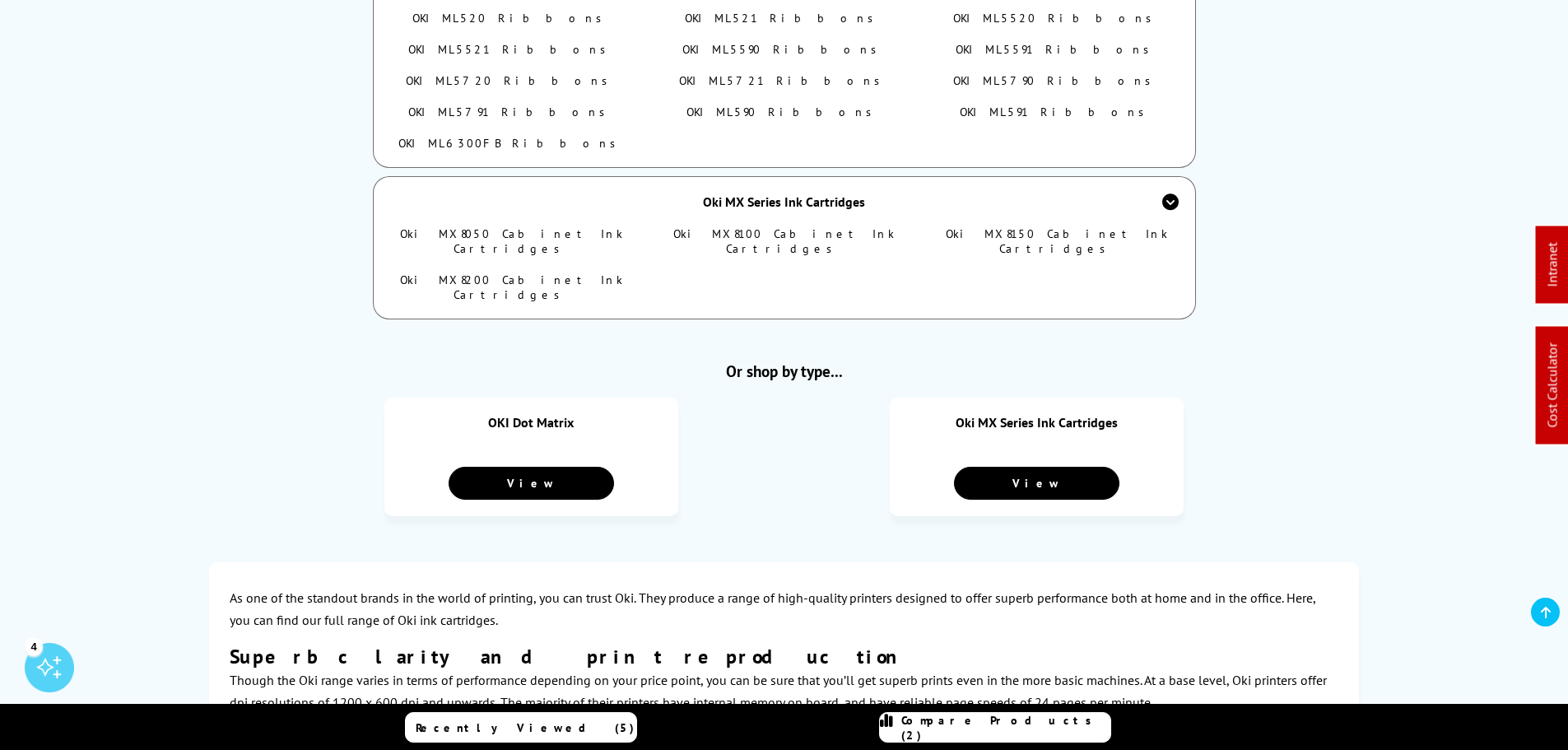
click at [511, 227] on link "Oki MX8050 Cabinet Ink Cartridges" at bounding box center [511, 242] width 223 height 30
click at [481, 227] on link "Oki MX8050 Cabinet Ink Cartridges" at bounding box center [511, 242] width 223 height 30
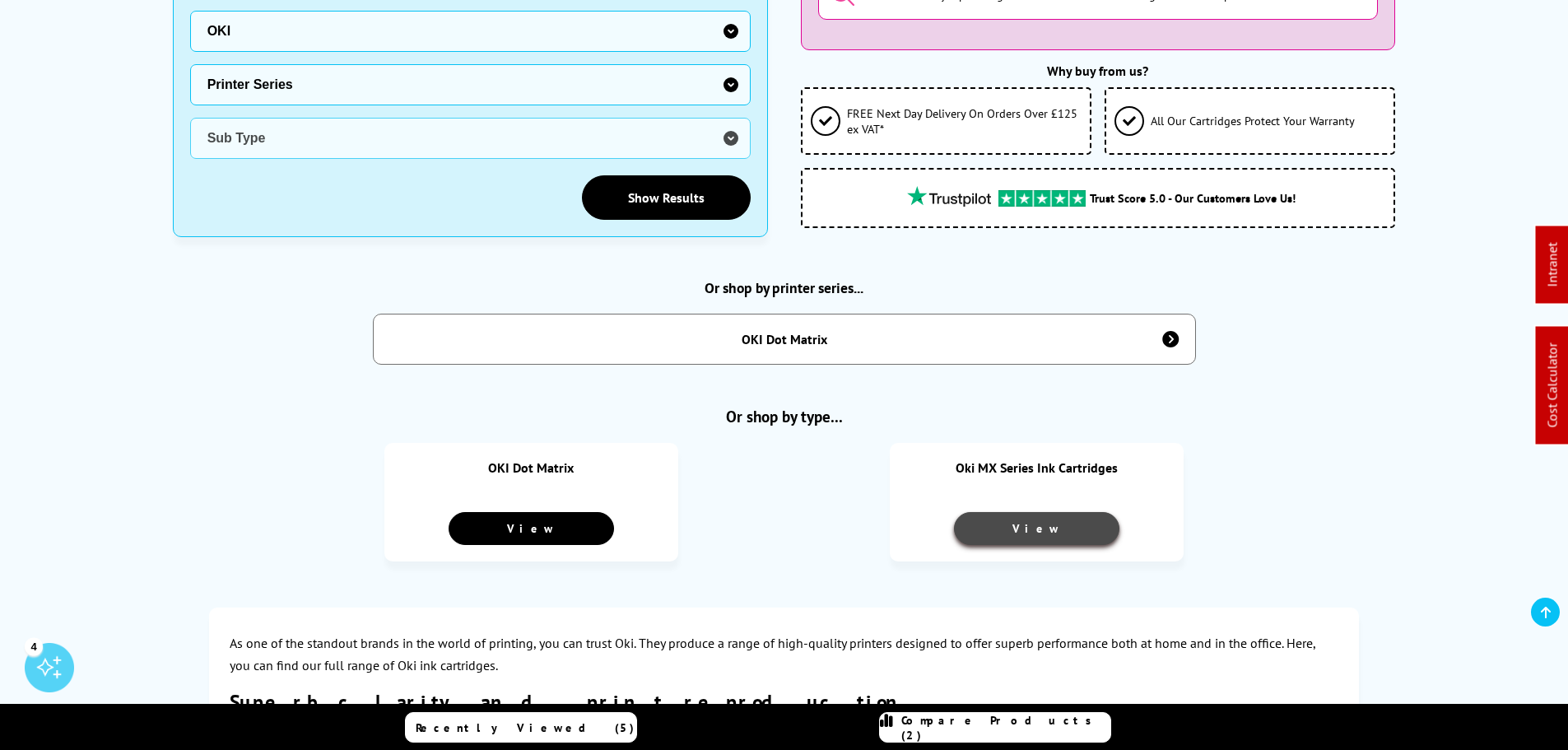
click at [1034, 529] on link "View" at bounding box center [1036, 528] width 164 height 33
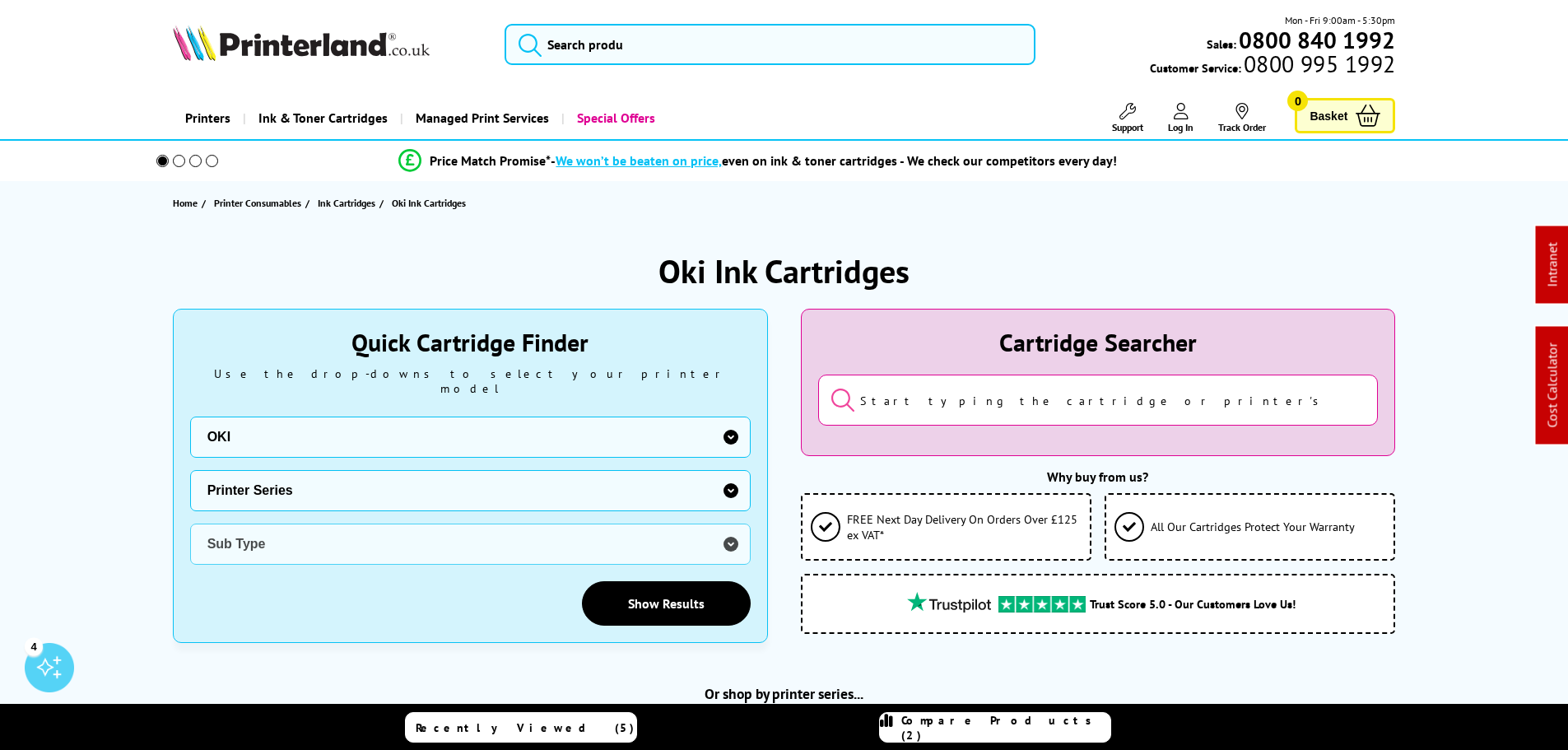
click at [307, 429] on select "Manufacturer Brother Canon Cubify Dell Dymo Epson HP Kodak Konica Minolta Kyoce…" at bounding box center [470, 437] width 561 height 42
click at [190, 416] on select "Manufacturer Brother Canon Cubify Dell Dymo Epson HP Kodak Konica Minolta Kyoce…" at bounding box center [470, 437] width 561 height 42
click at [259, 474] on select "Printer Series Dot Matrix B Series C Series MB Series MC Series Pro Series" at bounding box center [470, 490] width 561 height 42
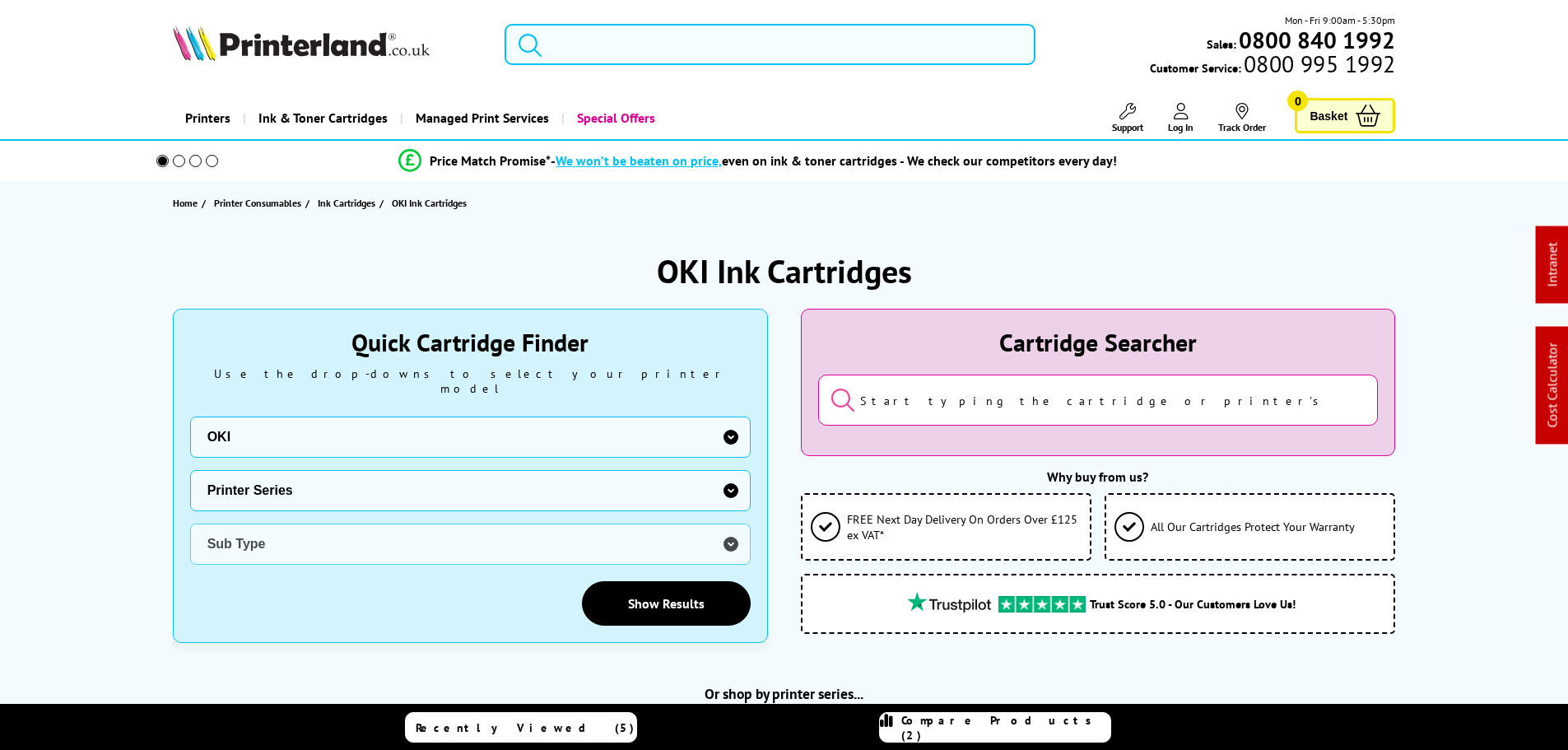
click at [304, 416] on select "Manufacturer Brother Canon Cubify Dell Dymo Epson HP Kodak Konica Minolta Kyoce…" at bounding box center [470, 437] width 561 height 42
drag, startPoint x: 302, startPoint y: 411, endPoint x: 286, endPoint y: 419, distance: 17.9
click at [302, 416] on select "Manufacturer Brother Canon Cubify Dell Dymo Epson HP Kodak Konica Minolta Kyoce…" at bounding box center [470, 437] width 561 height 42
click at [260, 470] on select "Printer Series Dot Matrix B Series C Series MB Series MC Series Pro Series" at bounding box center [470, 490] width 561 height 42
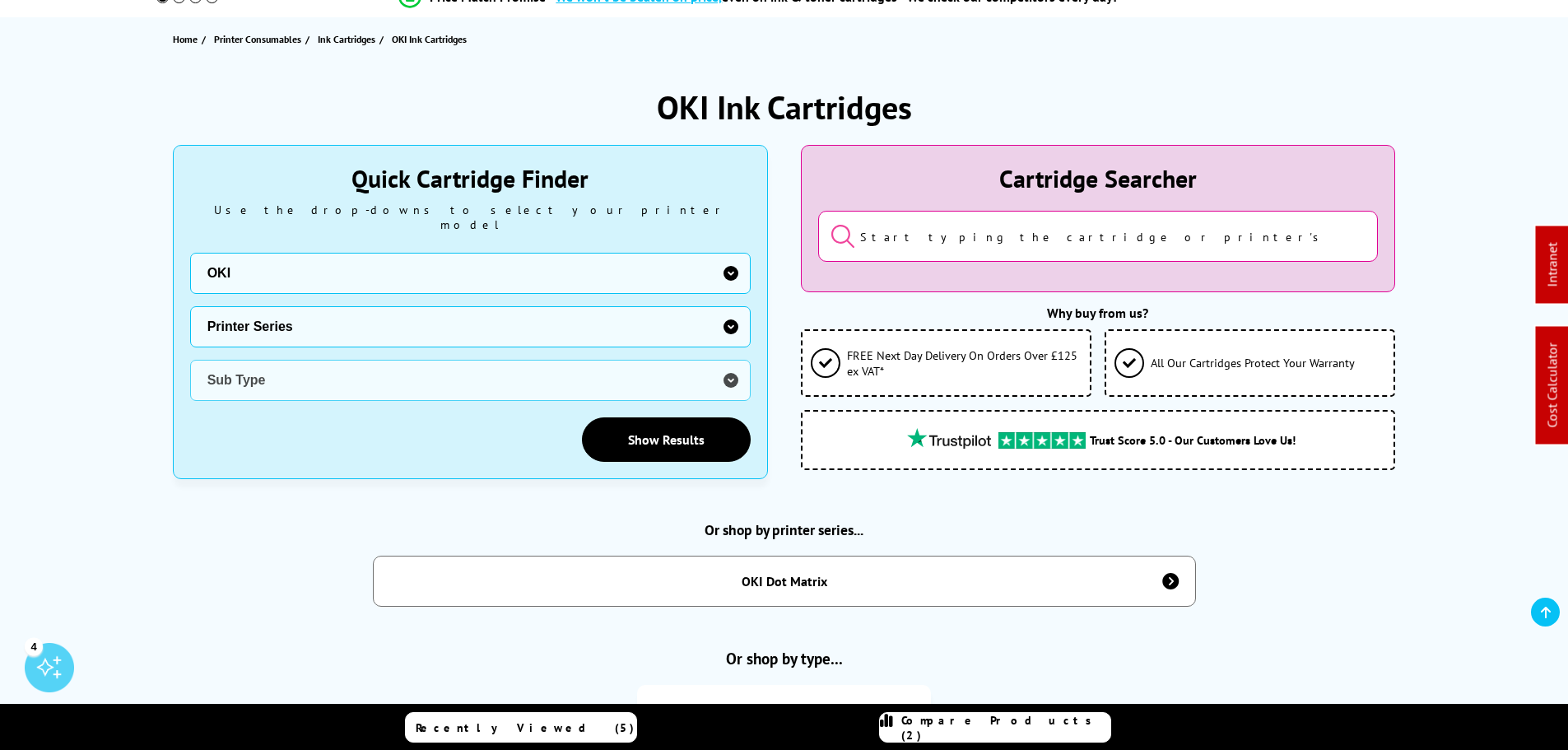
scroll to position [164, 0]
click at [320, 324] on select "Printer Series Dot Matrix B Series C Series MB Series MC Series Pro Series" at bounding box center [470, 326] width 561 height 42
click at [273, 579] on div "Or shop by printer series... OKI Dot Matrix OKI ML1120 Ribbons OKI ML1190 Ribbo…" at bounding box center [784, 562] width 1223 height 86
click at [782, 573] on div "OKI Dot Matrix" at bounding box center [784, 581] width 85 height 17
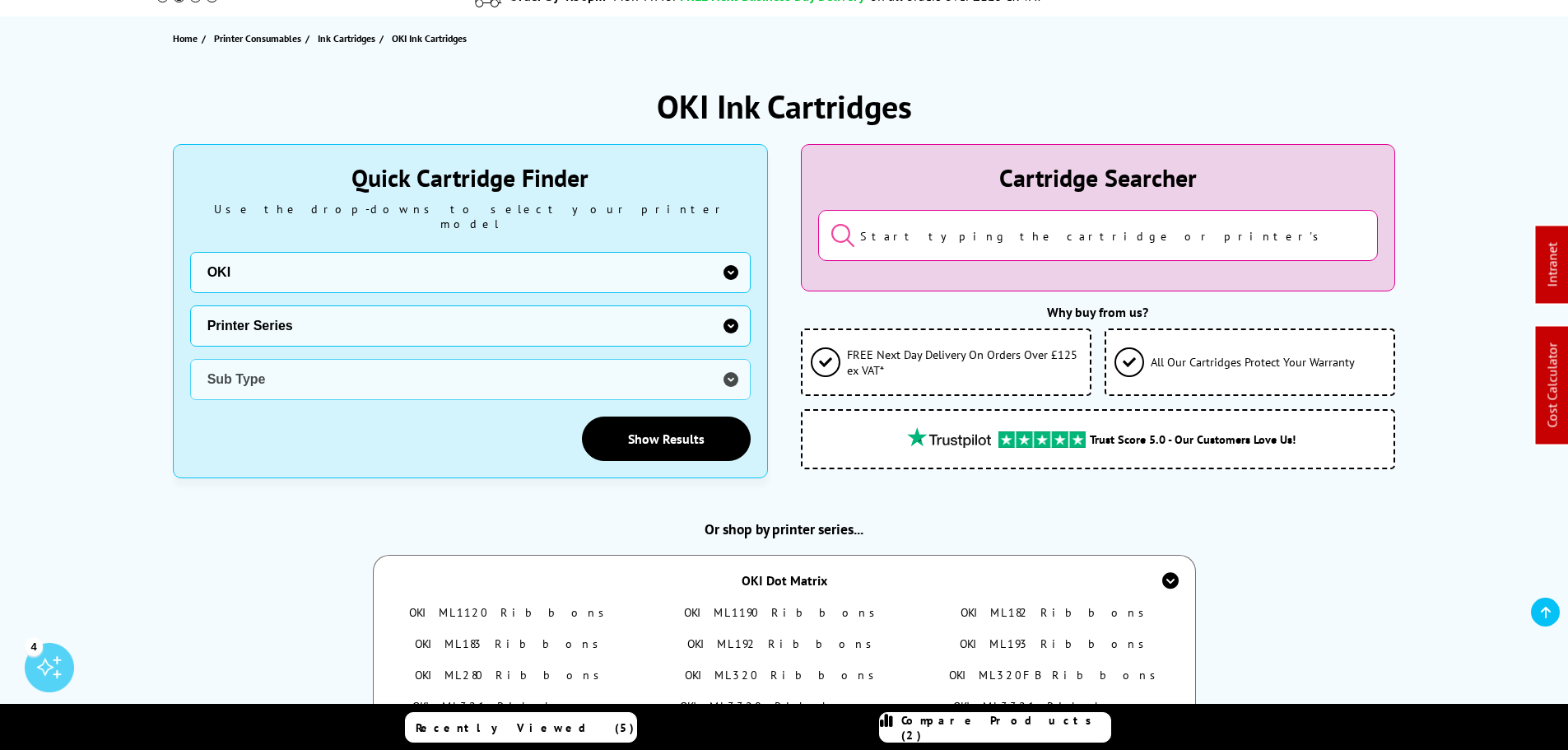
click at [802, 573] on div "OKI Dot Matrix" at bounding box center [784, 581] width 85 height 17
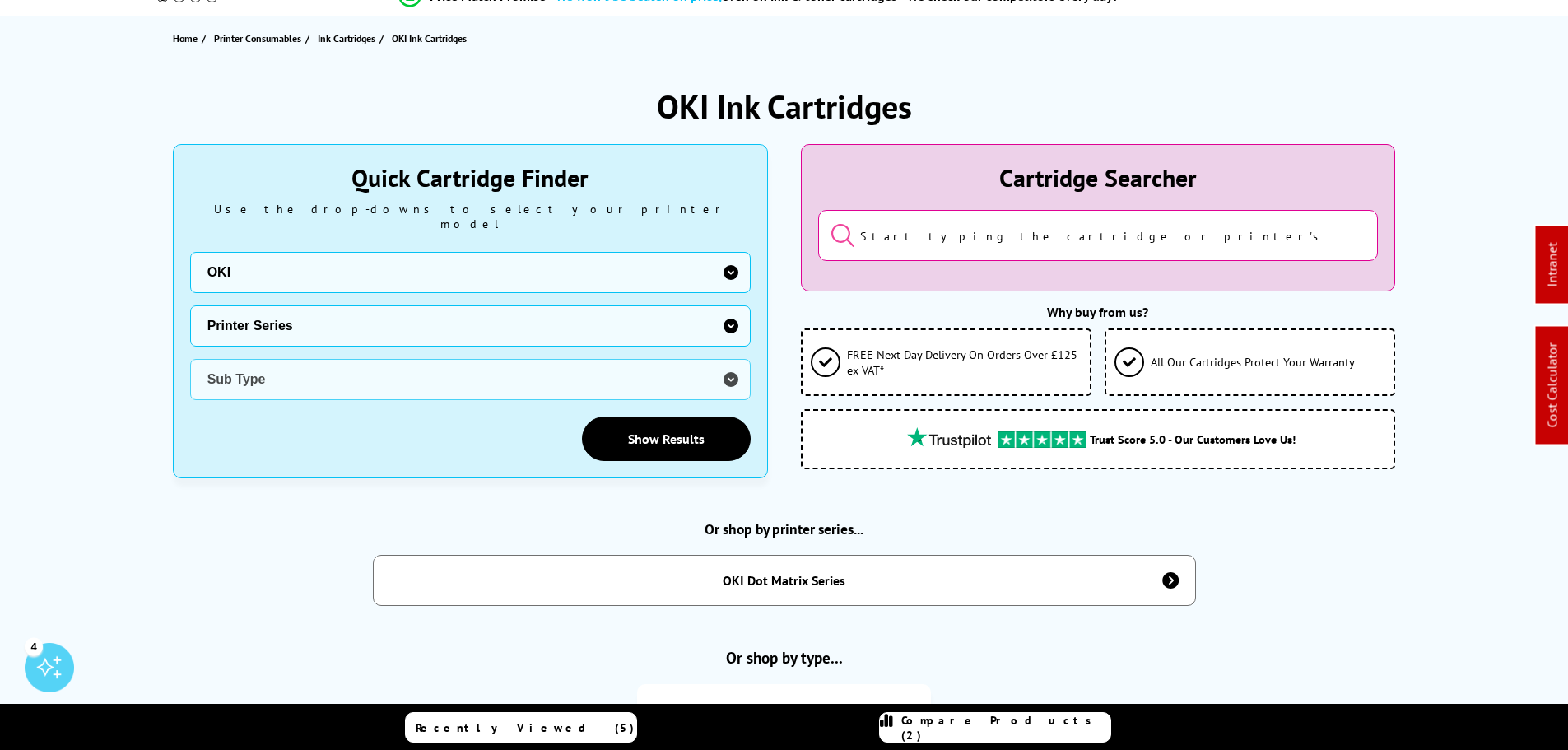
click at [280, 310] on select "Printer Series Dot Matrix Series B Series C Series MB Series MC Series Pro Seri…" at bounding box center [470, 326] width 561 height 42
drag, startPoint x: 280, startPoint y: 309, endPoint x: 430, endPoint y: 315, distance: 150.1
click at [280, 309] on select "Printer Series Dot Matrix Series B Series C Series MB Series MC Series Pro Seri…" at bounding box center [470, 326] width 561 height 42
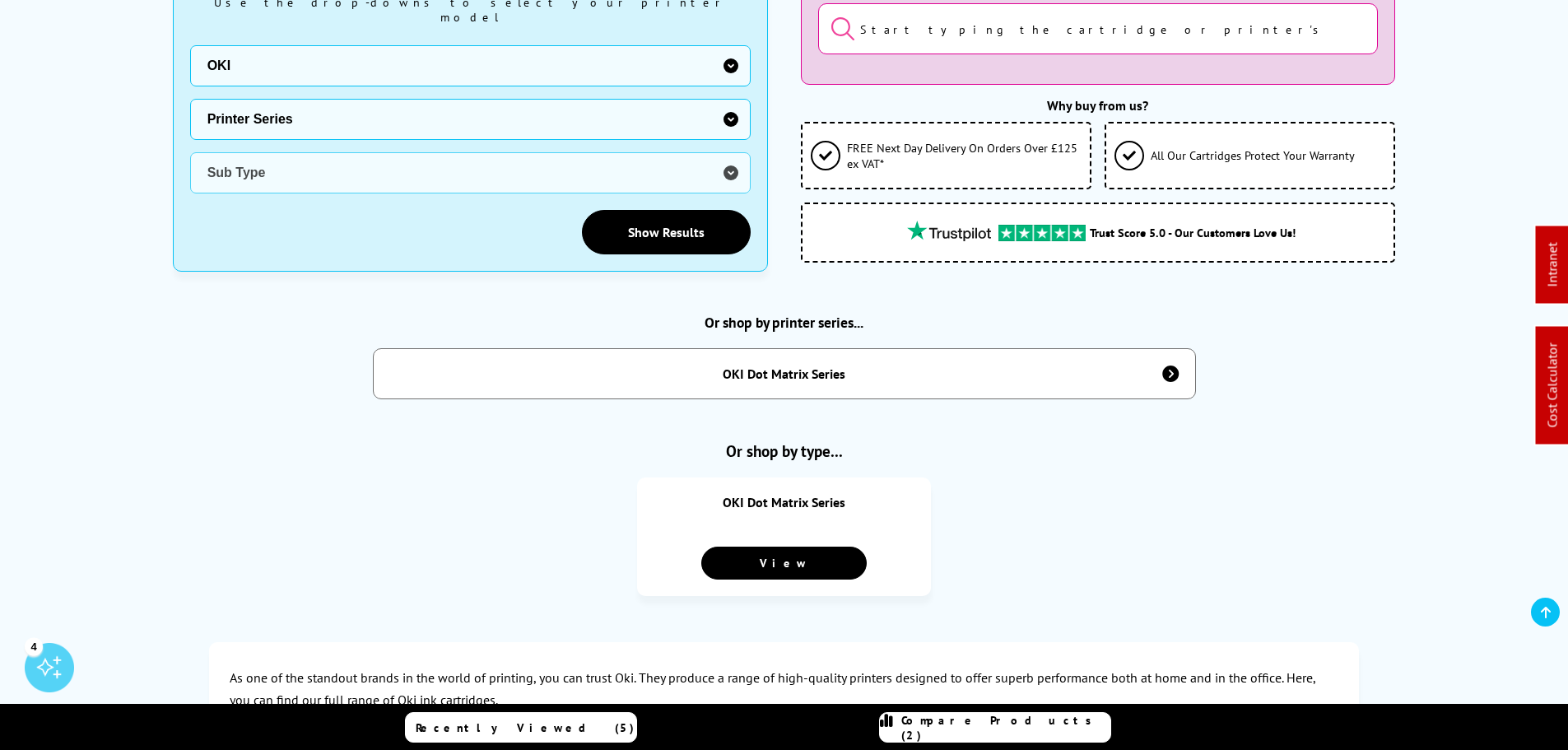
scroll to position [494, 0]
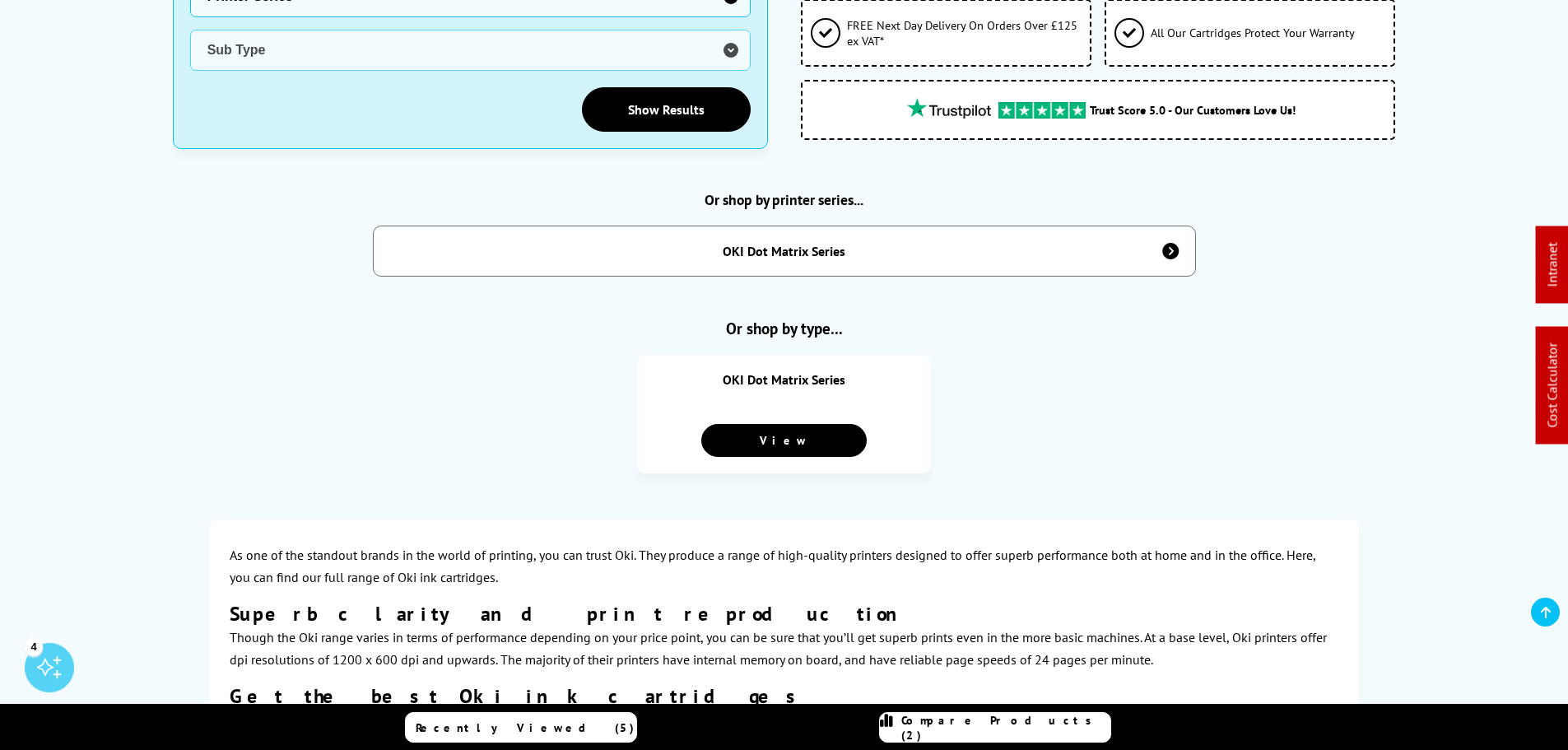
click at [747, 228] on div "OKI Dot Matrix Series" at bounding box center [784, 252] width 823 height 52
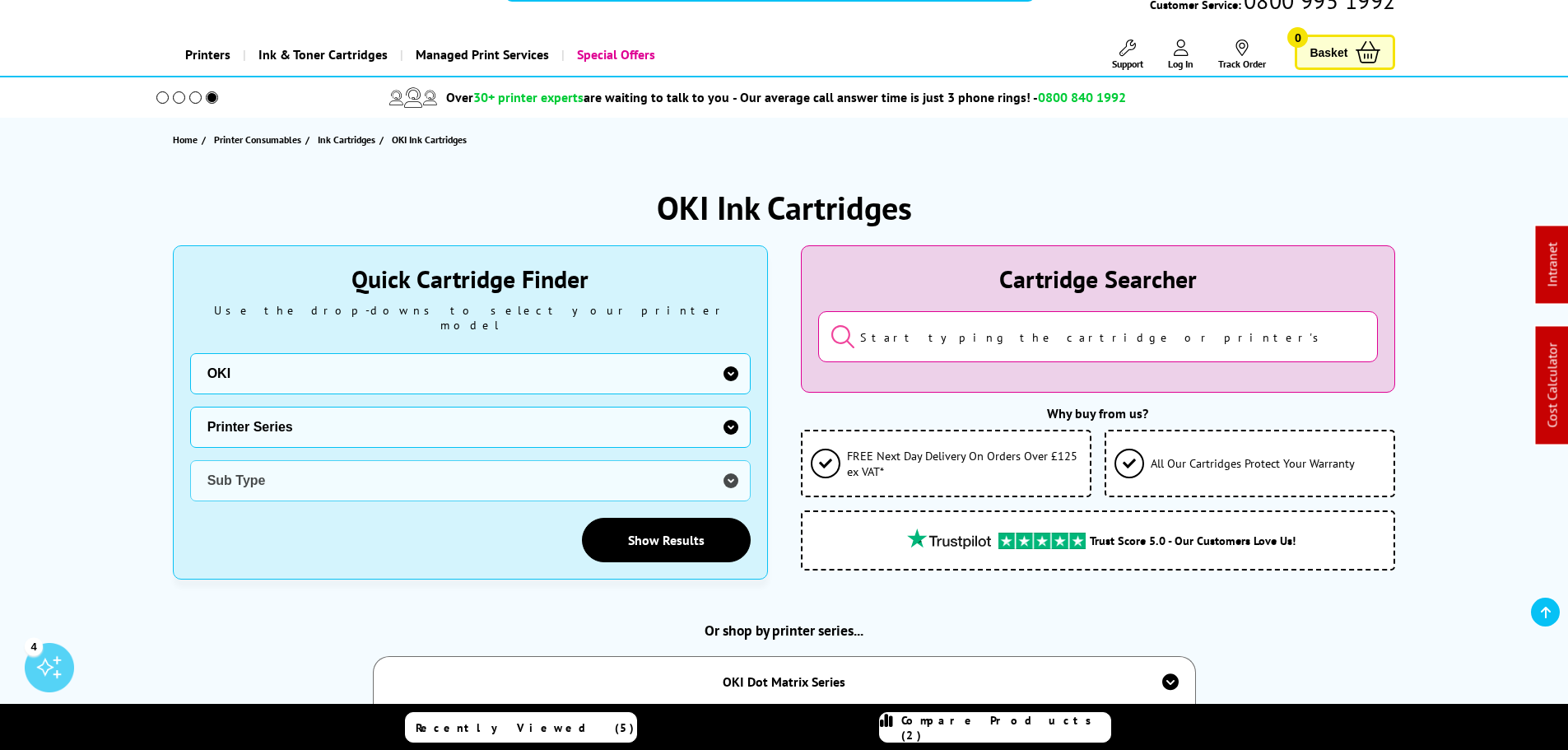
scroll to position [0, 0]
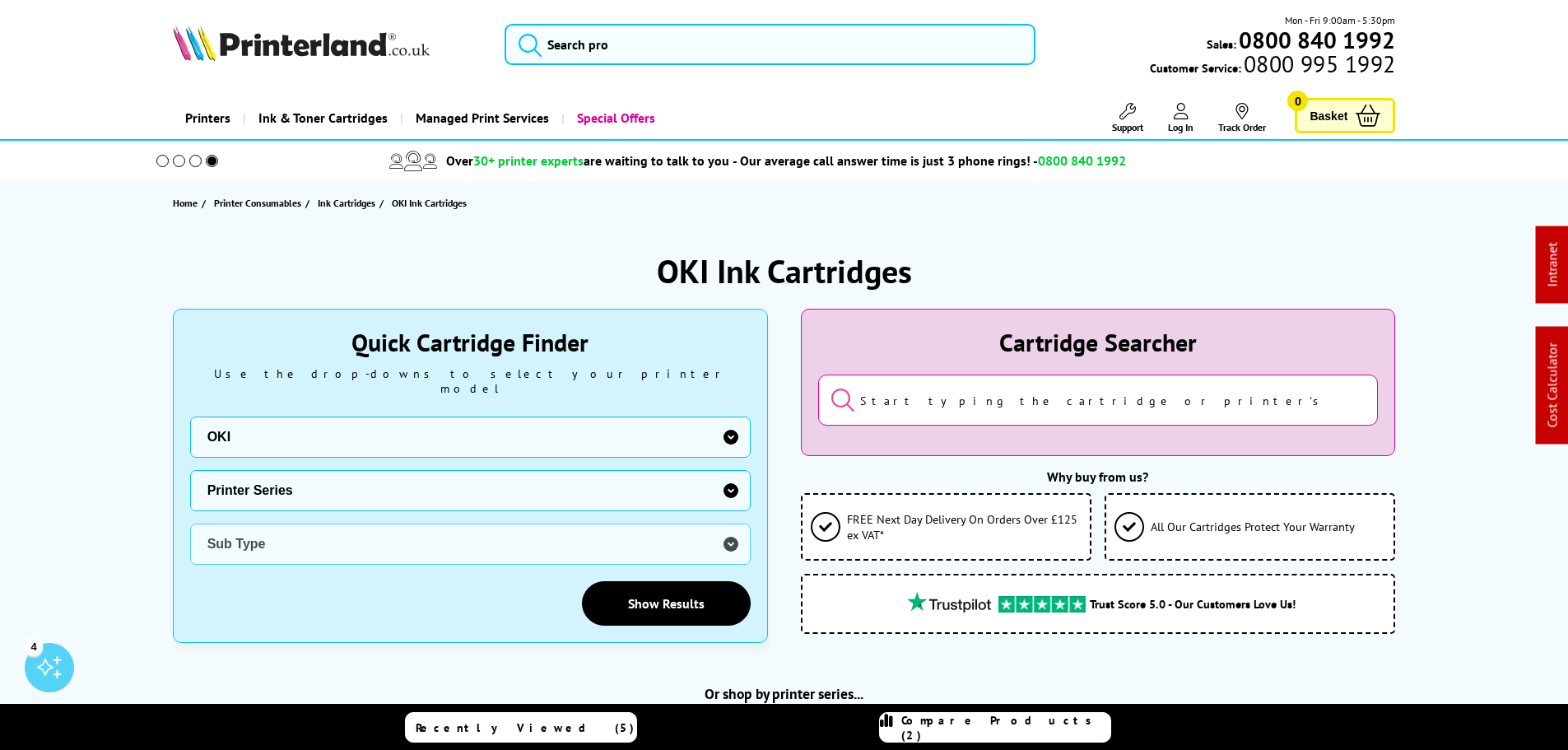
click at [304, 117] on span "Ink & Toner Cartridges" at bounding box center [323, 118] width 129 height 42
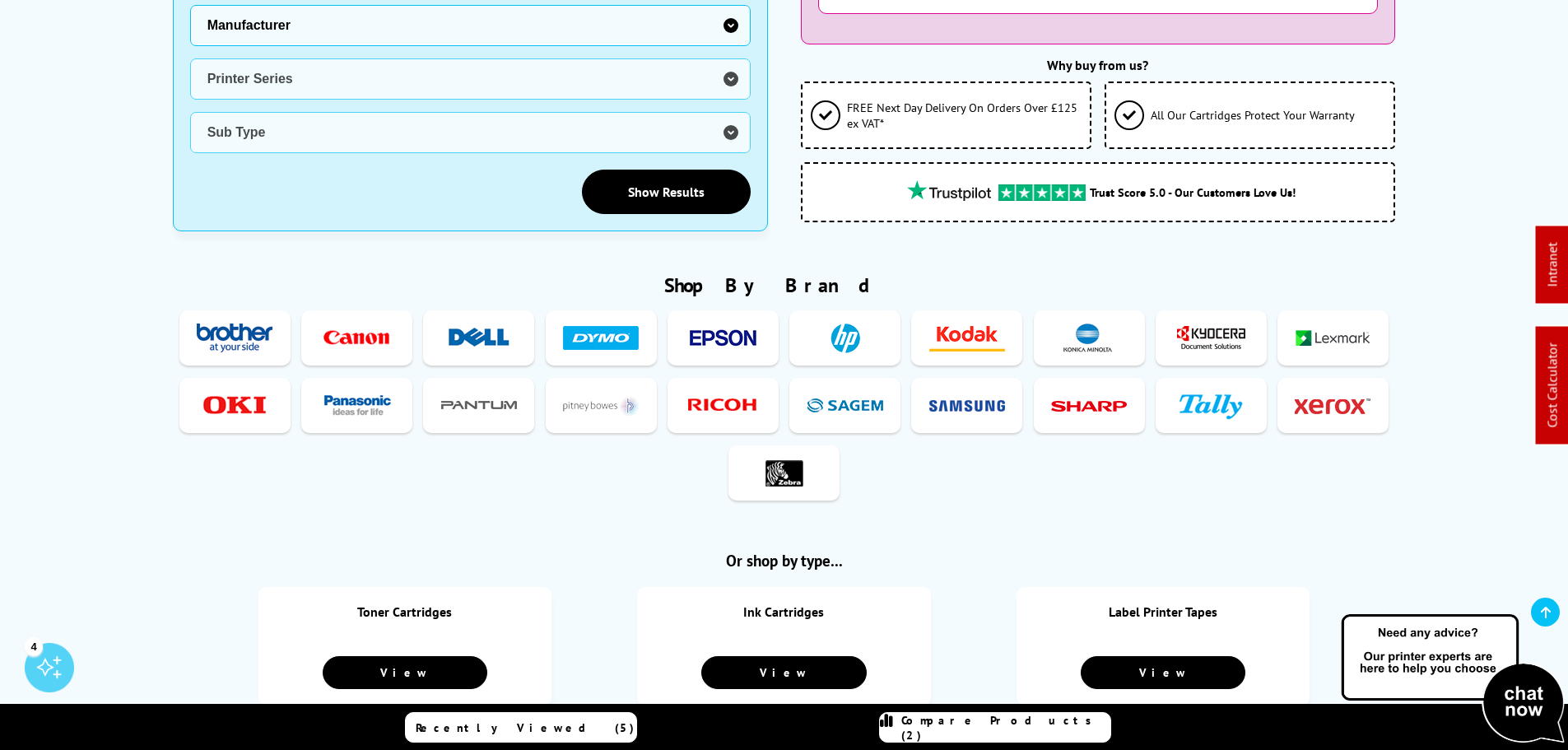
click at [350, 391] on img at bounding box center [357, 405] width 75 height 31
click at [1245, 448] on ul "Toner Ink Label Tape Toner Ink Toner Ink Label Tapes Toner Ink" at bounding box center [784, 407] width 1223 height 202
click at [476, 328] on img at bounding box center [478, 338] width 75 height 31
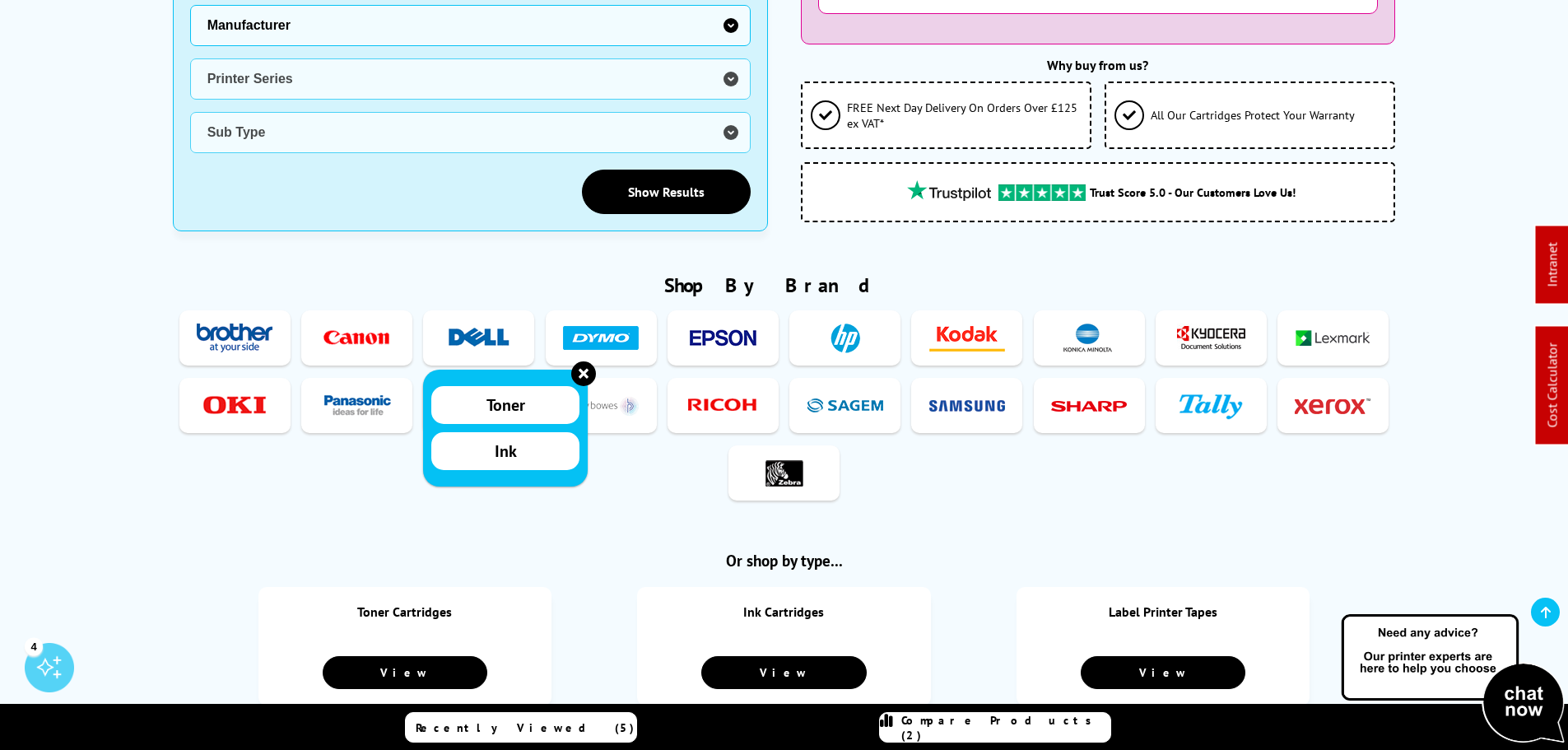
click at [255, 480] on ul "Toner Ink Label Tape Toner Ink Toner Ink Label Tapes Toner Ink" at bounding box center [784, 407] width 1223 height 202
drag, startPoint x: 583, startPoint y: 365, endPoint x: 593, endPoint y: 371, distance: 11.7
click at [583, 369] on icon at bounding box center [583, 374] width 10 height 10
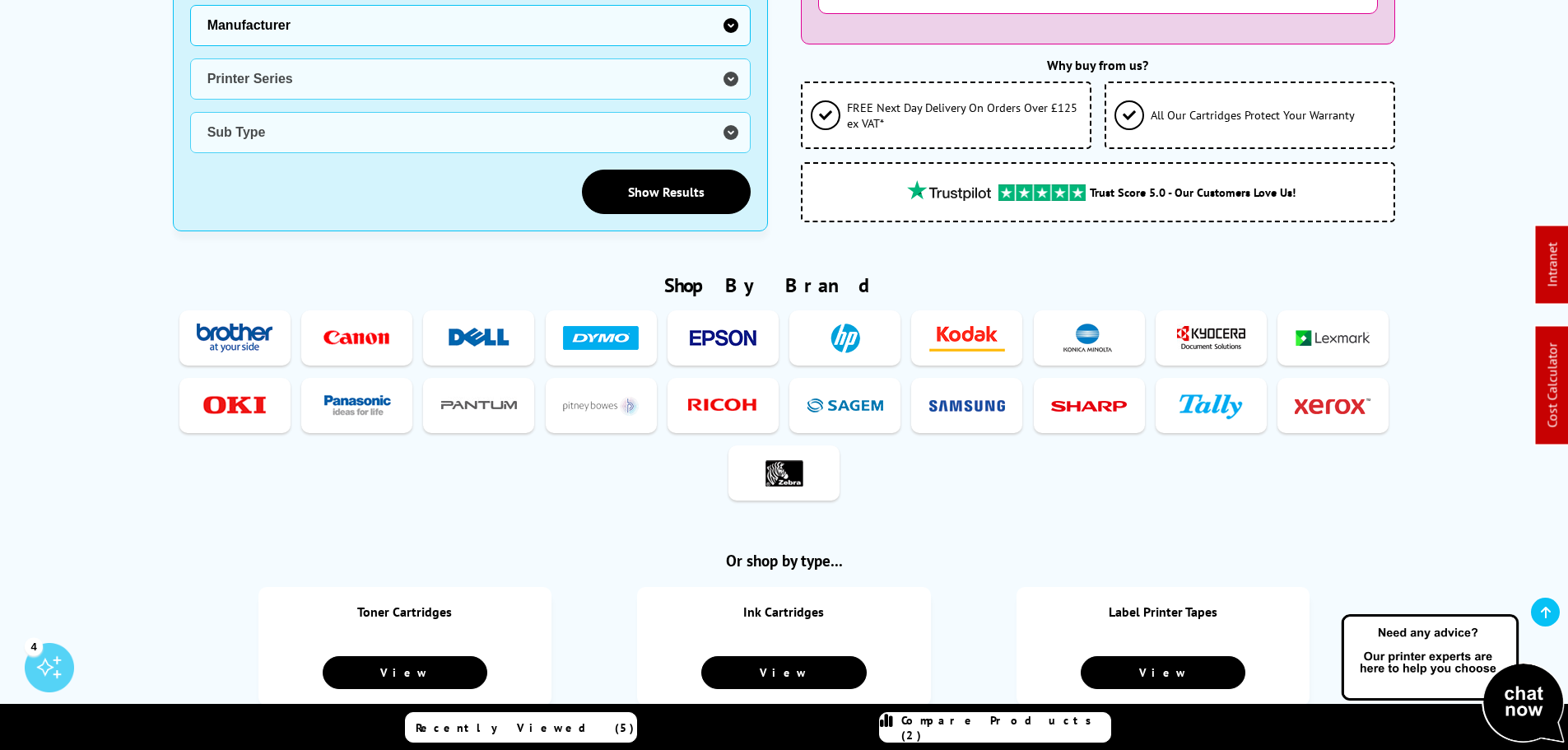
click at [706, 397] on img at bounding box center [722, 405] width 75 height 31
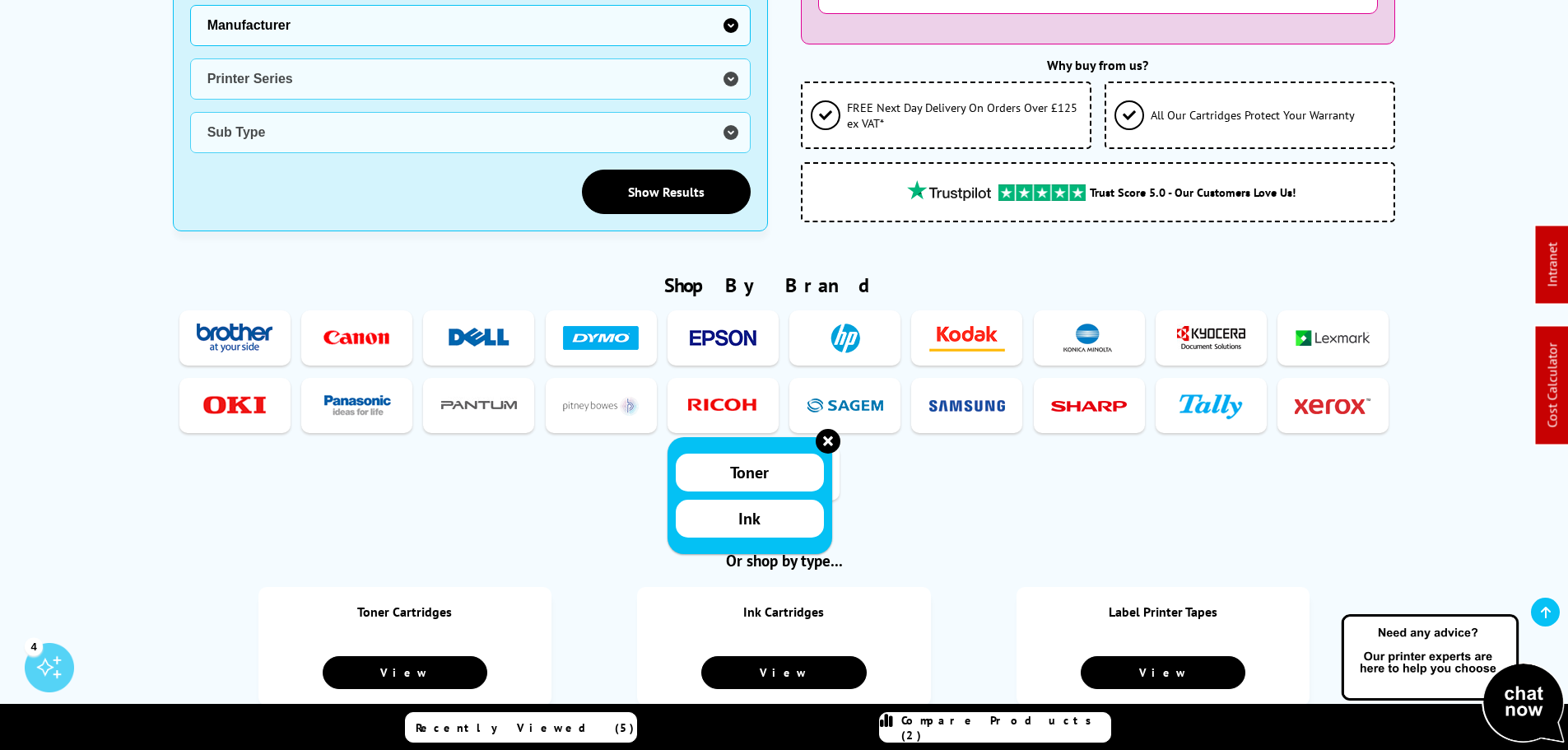
click at [1027, 496] on ul "Toner Ink Label Tape Toner Ink Toner Ink Label Tapes Toner Ink" at bounding box center [784, 407] width 1223 height 202
click at [726, 457] on link "Toner" at bounding box center [750, 473] width 149 height 38
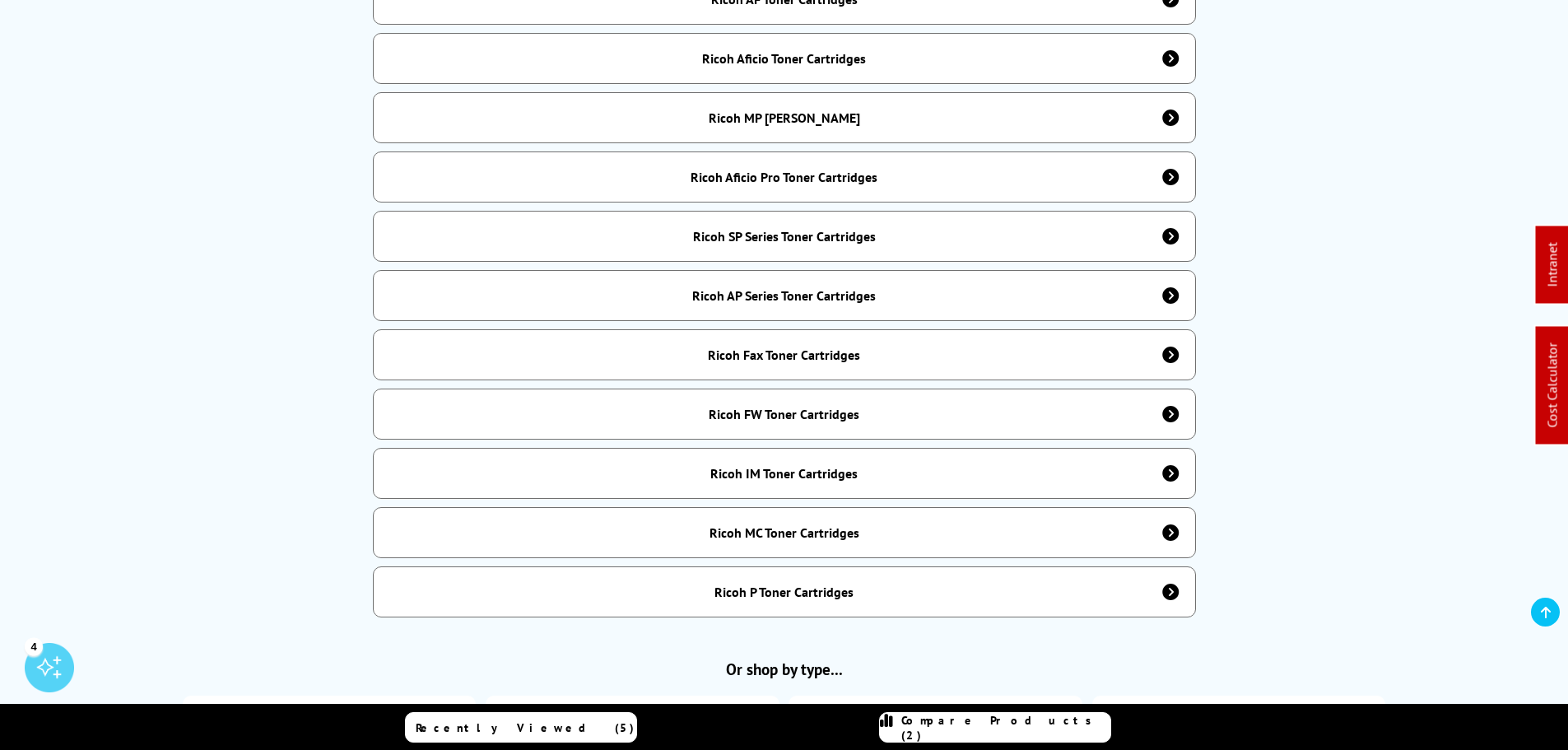
scroll to position [659, 0]
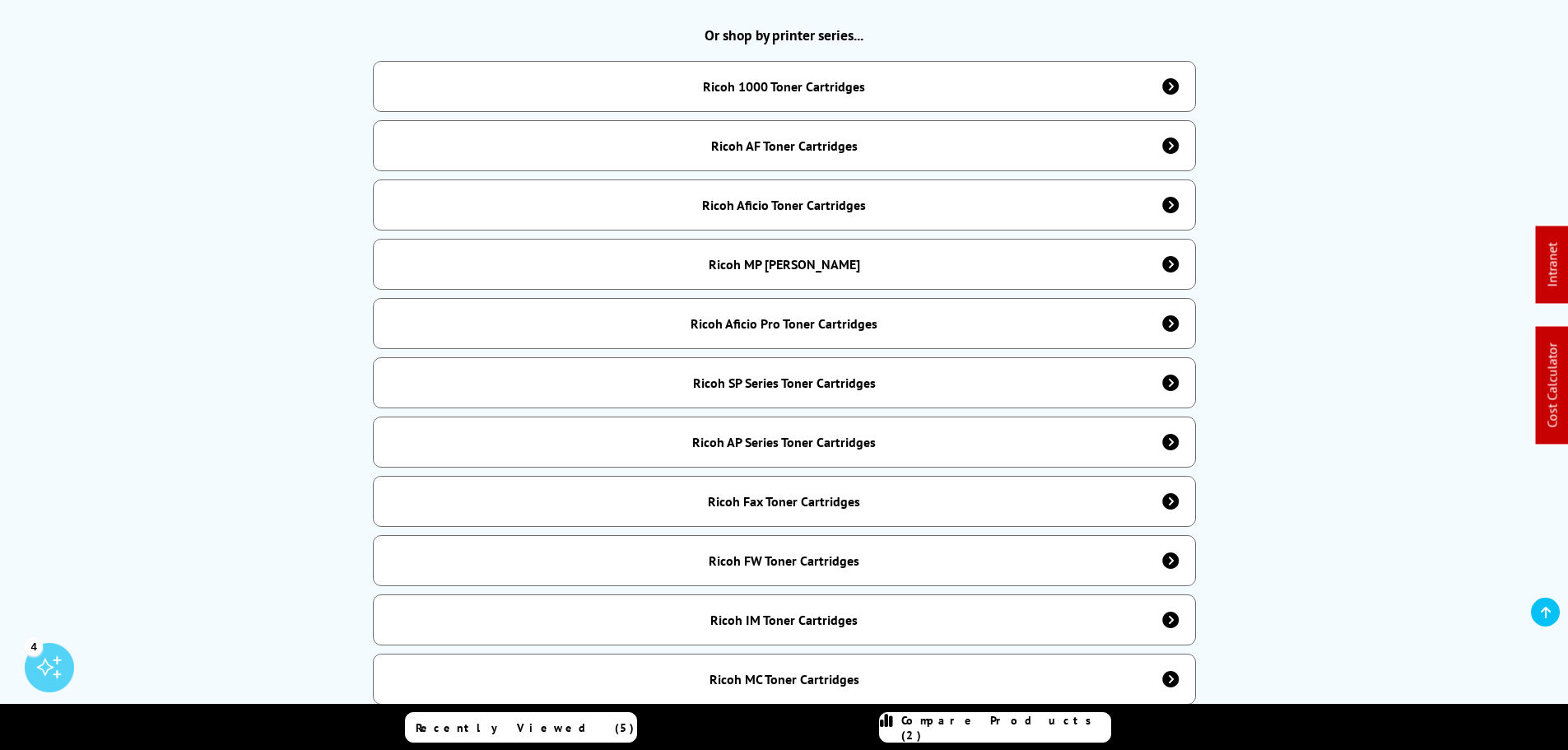
click at [782, 90] on div "Ricoh 1000 Toner Cartridges" at bounding box center [784, 86] width 823 height 52
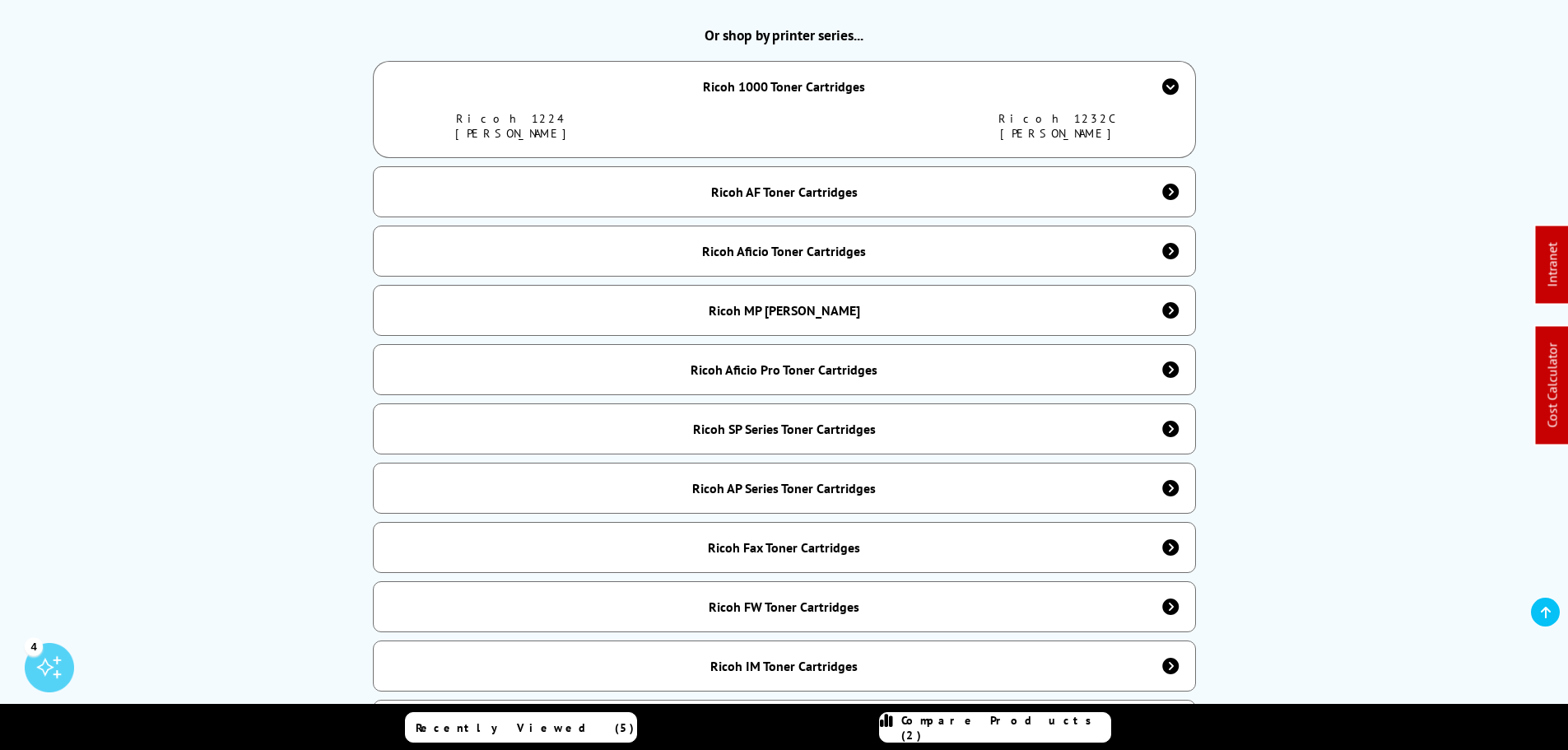
click at [782, 86] on div "Ricoh 1000 Toner Cartridges" at bounding box center [784, 85] width 823 height 51
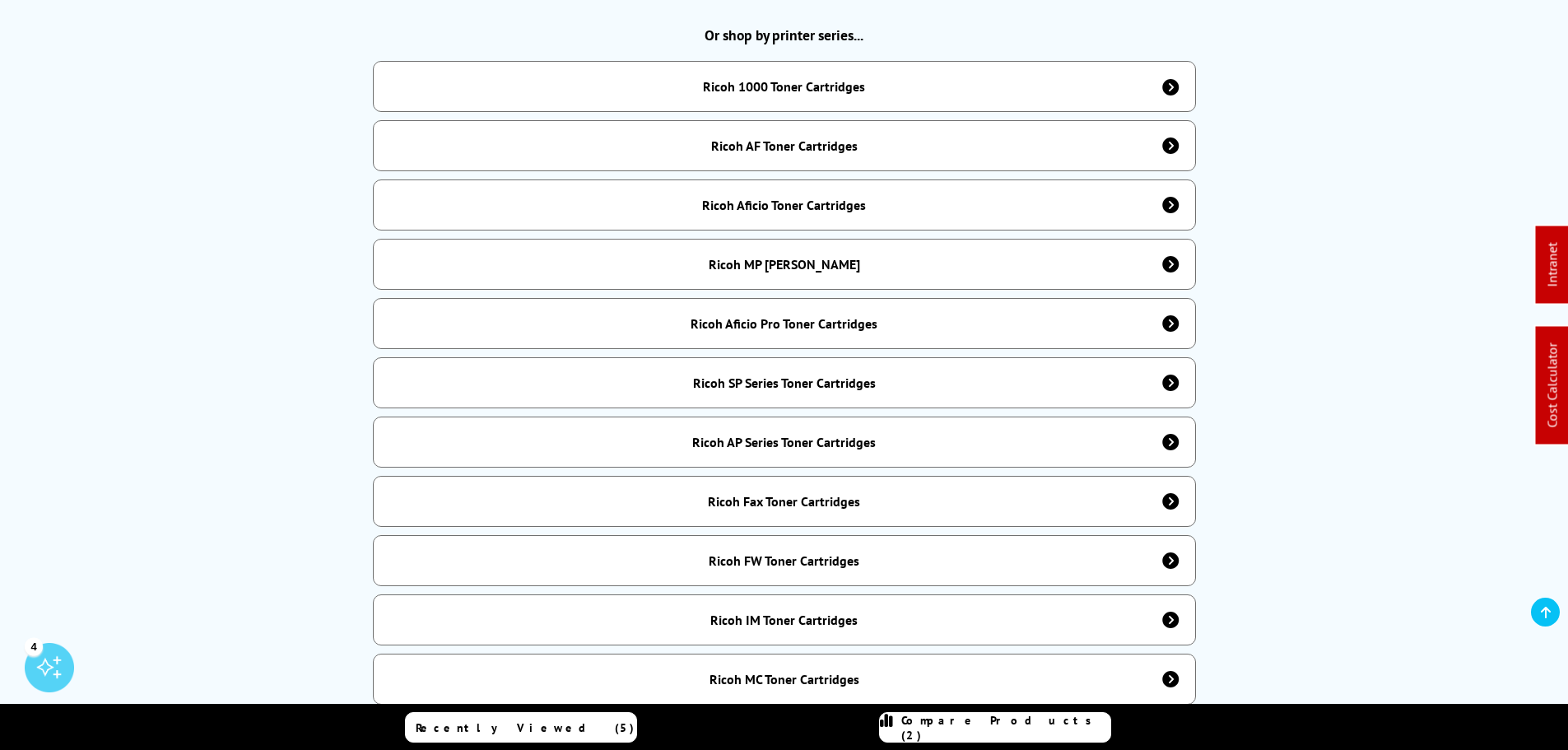
click at [782, 86] on div "Ricoh 1000 Toner Cartridges" at bounding box center [784, 86] width 823 height 52
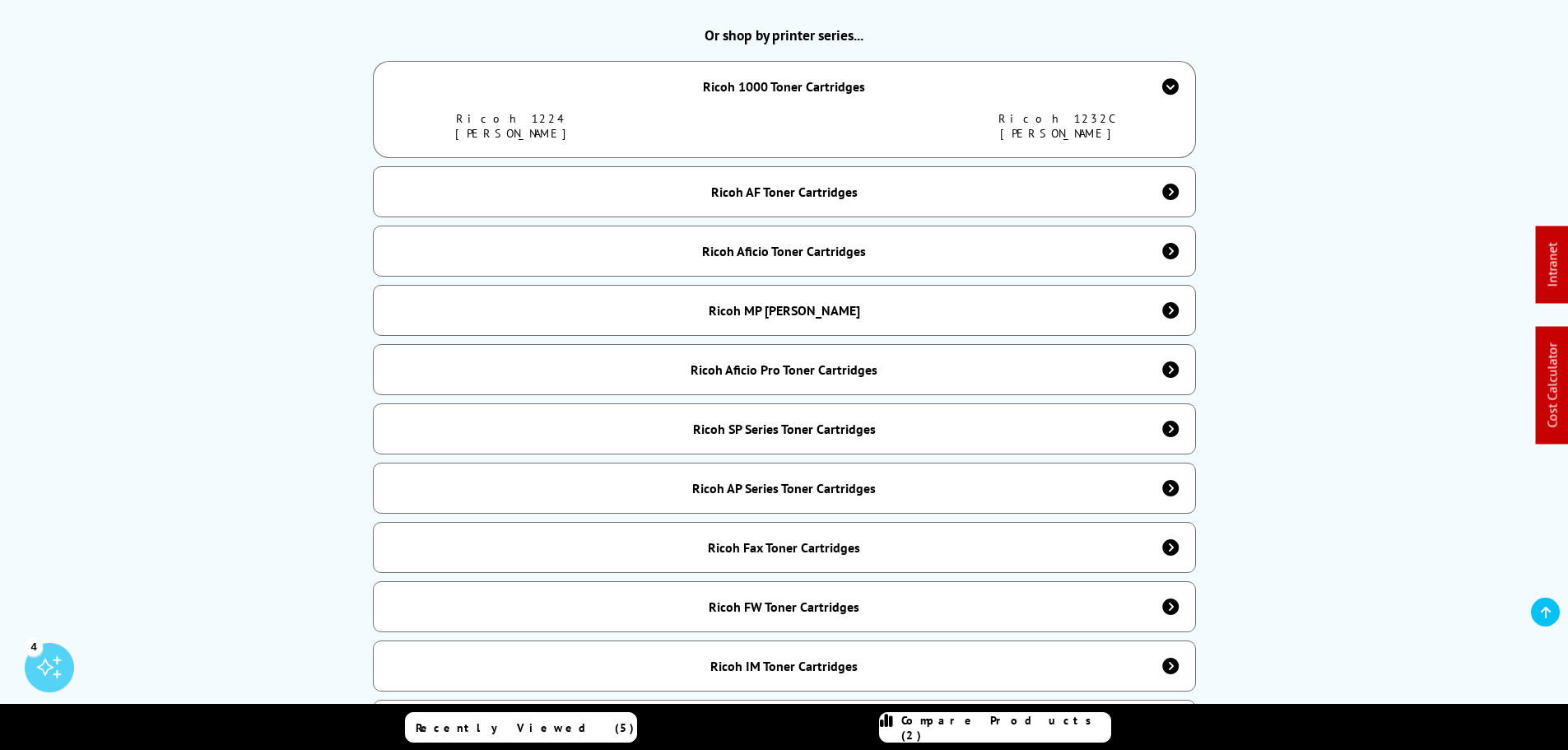
click at [548, 111] on link "Ricoh 1224 Toner Cartridges" at bounding box center [512, 126] width 113 height 30
click at [1068, 111] on link "Ricoh 1232C Toner Cartridges" at bounding box center [1057, 126] width 117 height 30
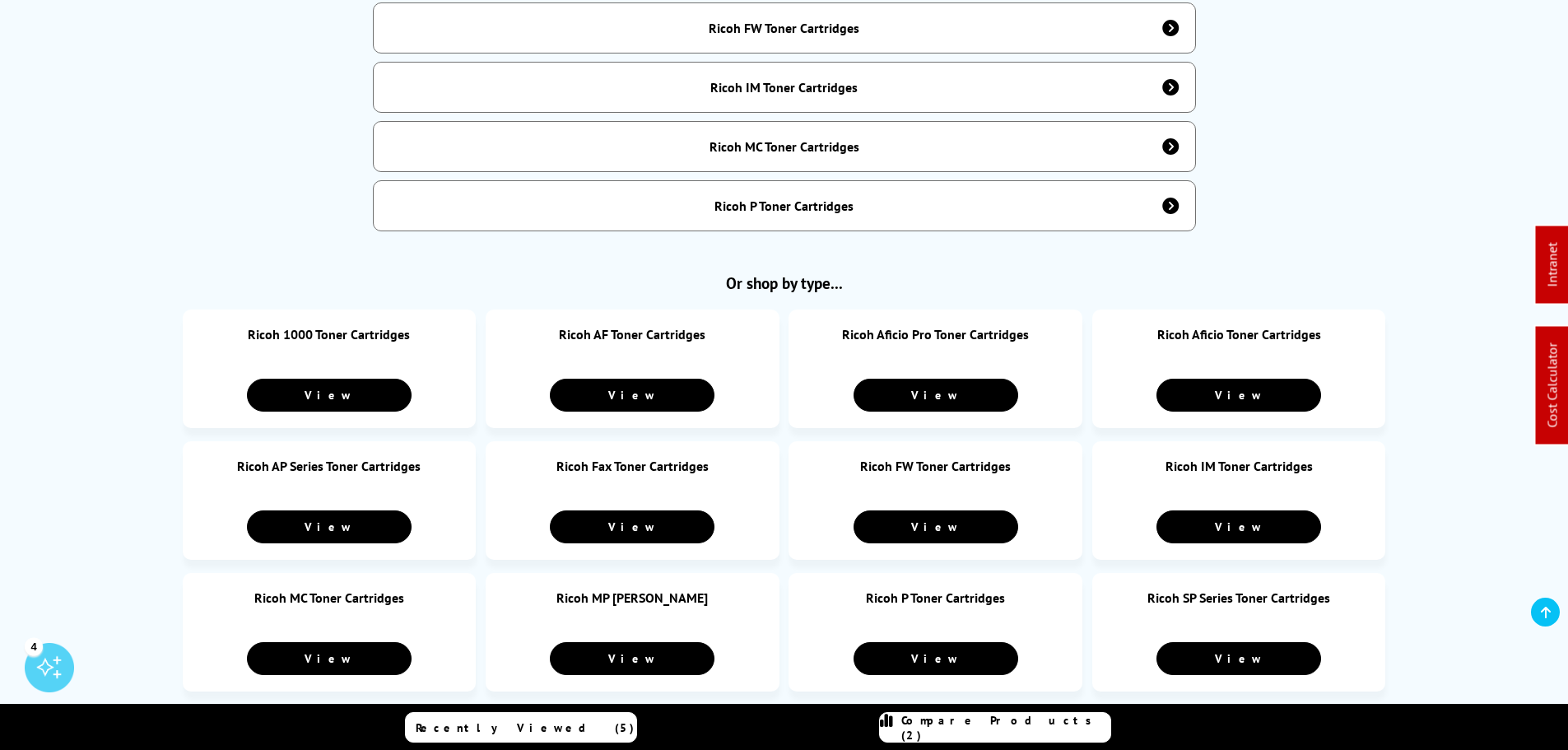
scroll to position [1234, 0]
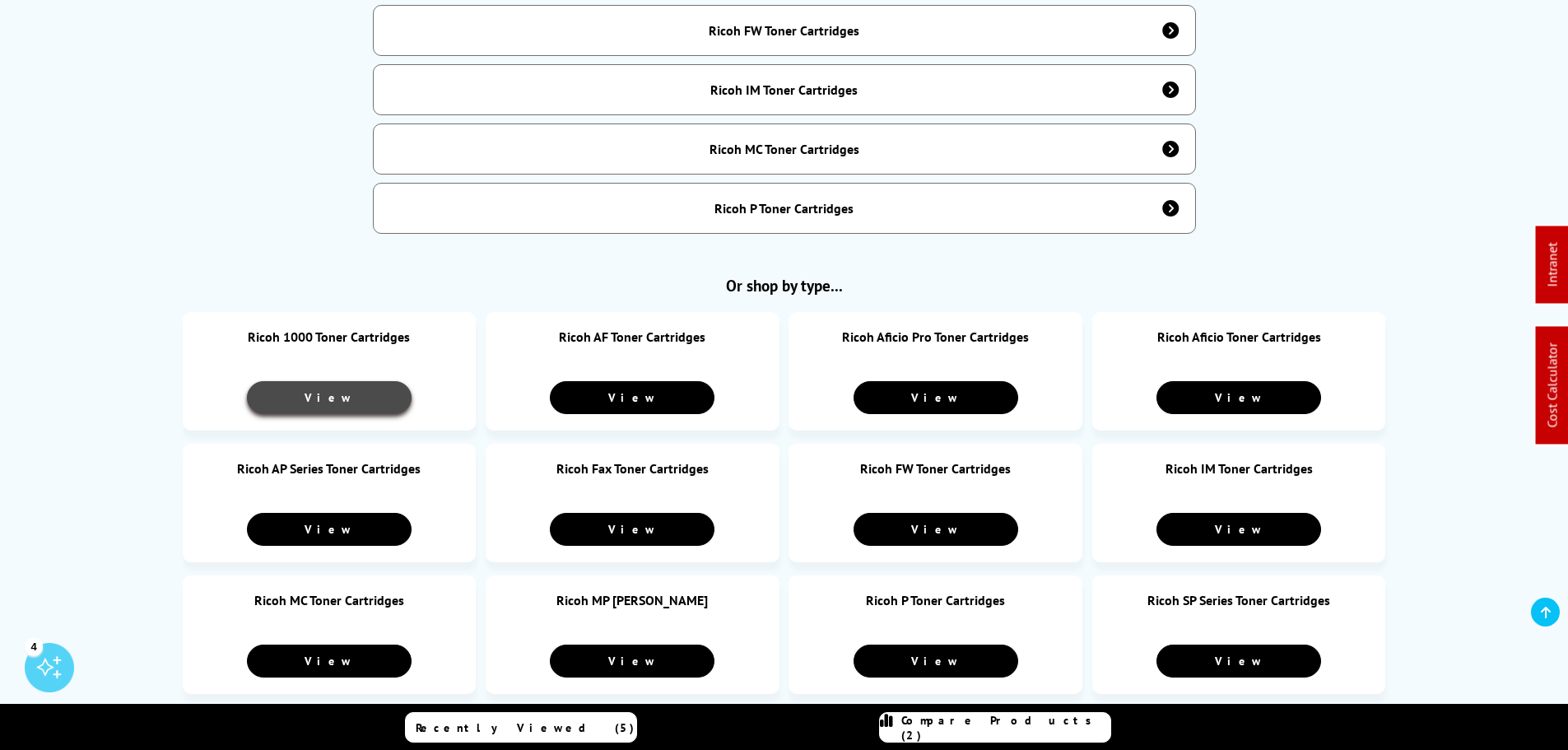
click at [357, 381] on link "View" at bounding box center [329, 397] width 164 height 33
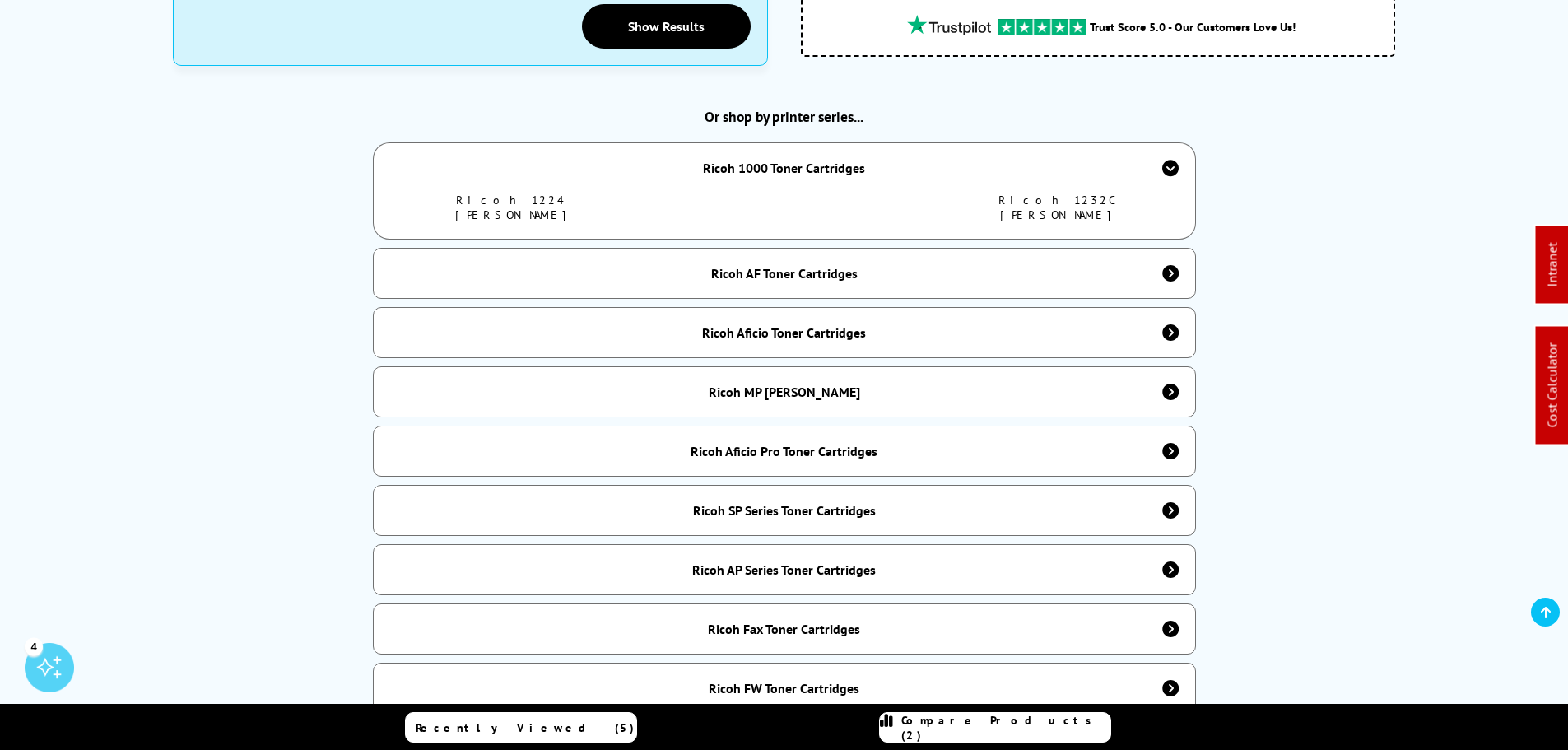
scroll to position [411, 0]
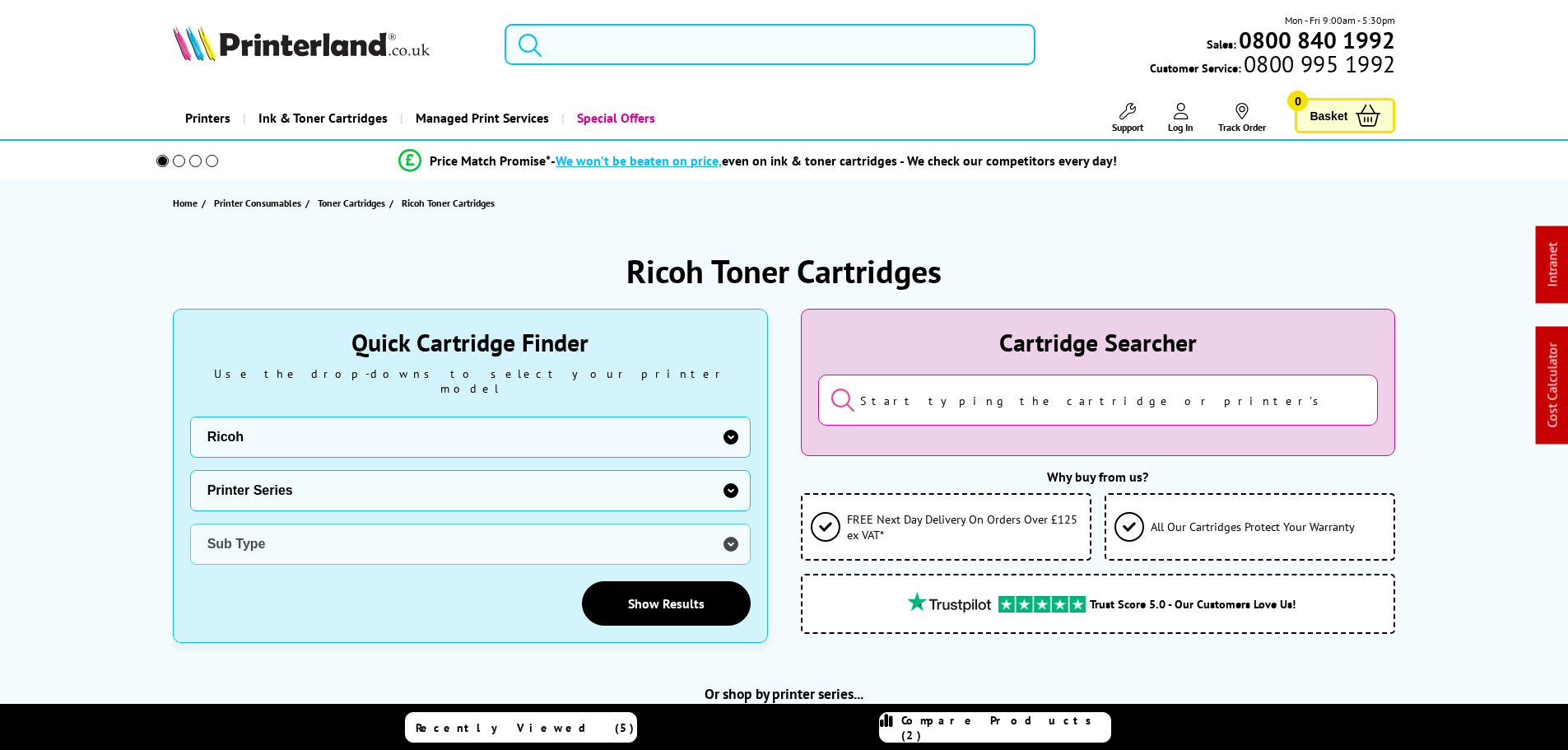
click at [818, 719] on div "Ricoh AF Toner Cartridges" at bounding box center [784, 745] width 823 height 52
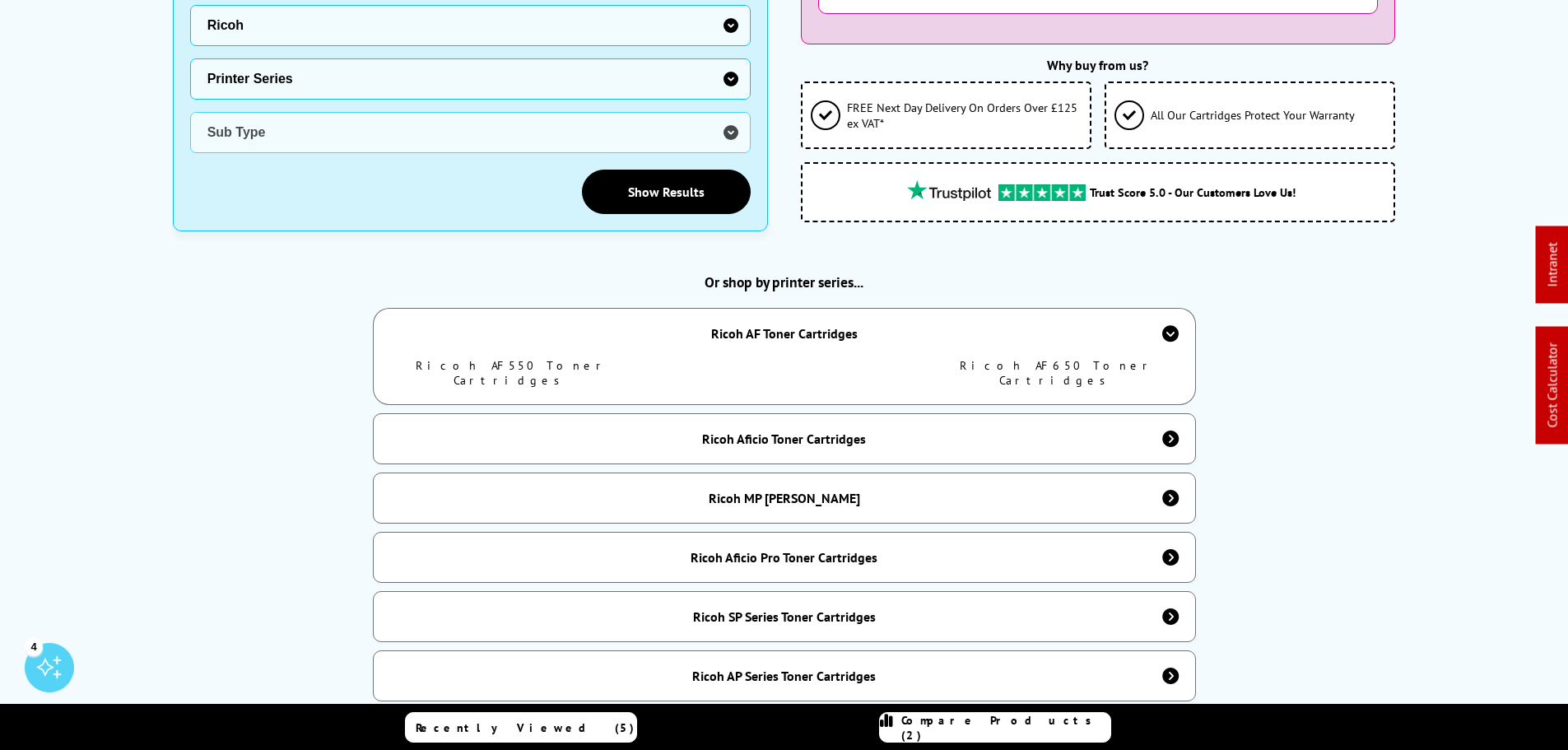
click at [543, 358] on link "Ricoh AF550 Toner Cartridges" at bounding box center [512, 373] width 192 height 30
click at [1105, 358] on link "Ricoh AF650 Toner Cartridges" at bounding box center [1057, 373] width 194 height 30
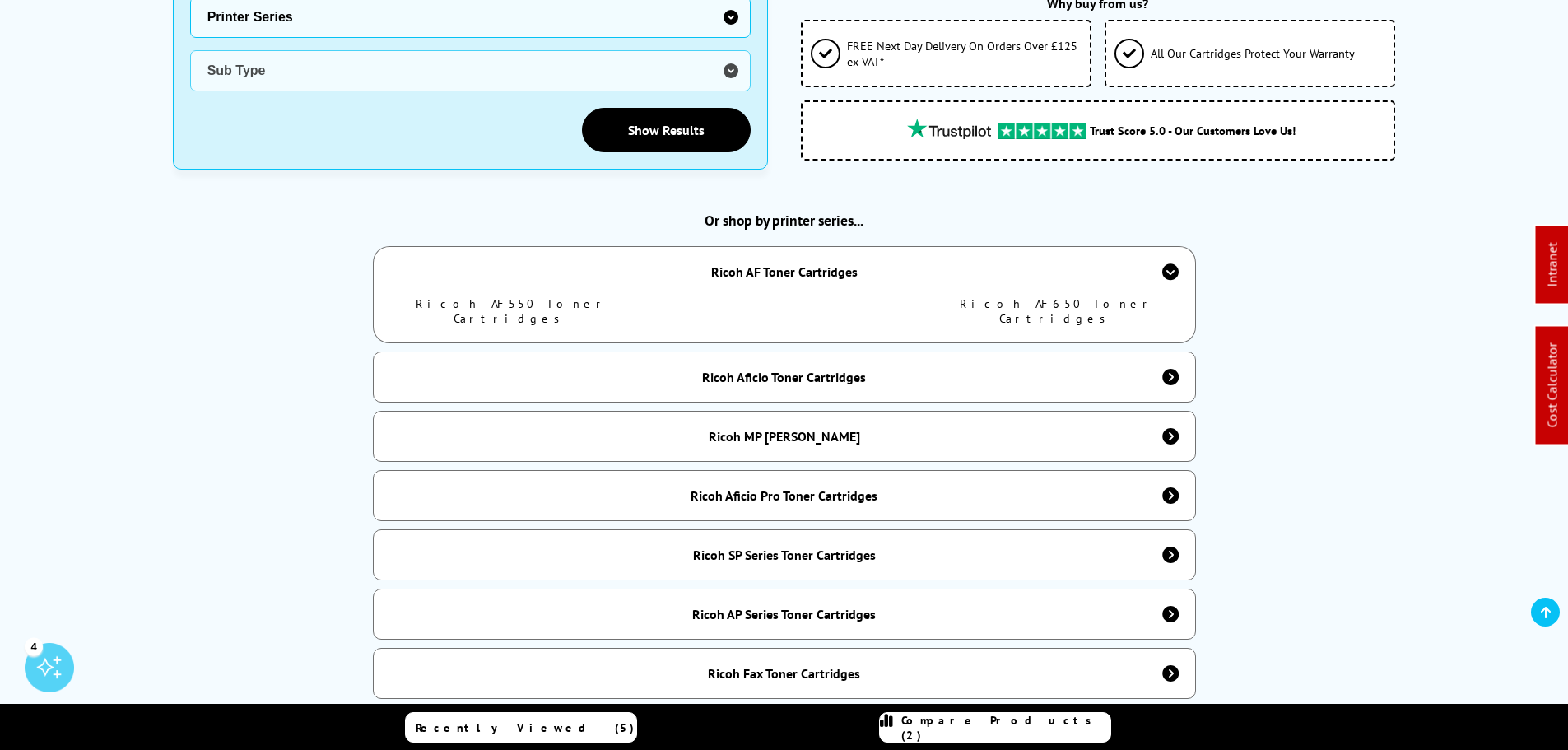
scroll to position [577, 0]
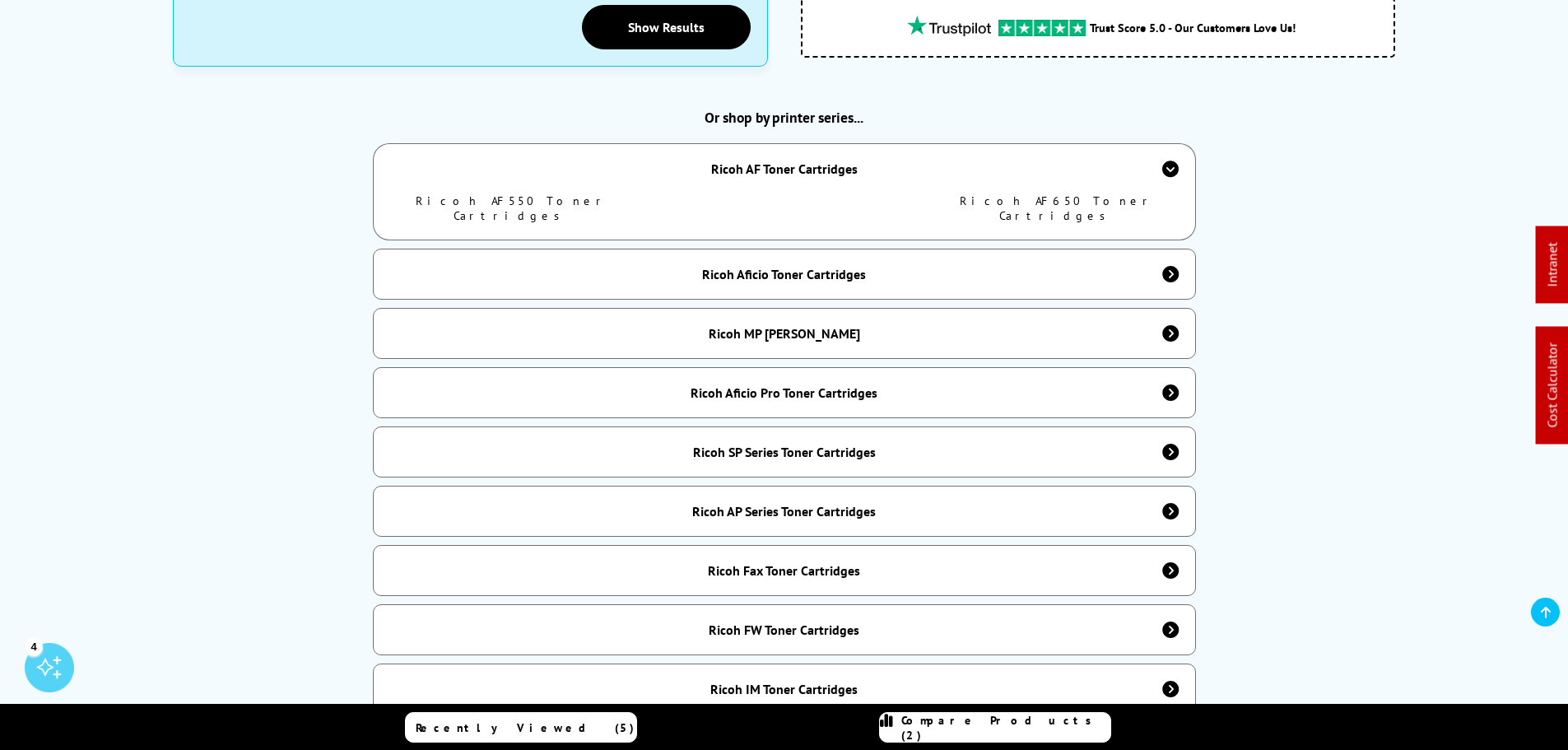
click at [857, 152] on div "Ricoh AF Toner Cartridges" at bounding box center [784, 168] width 823 height 51
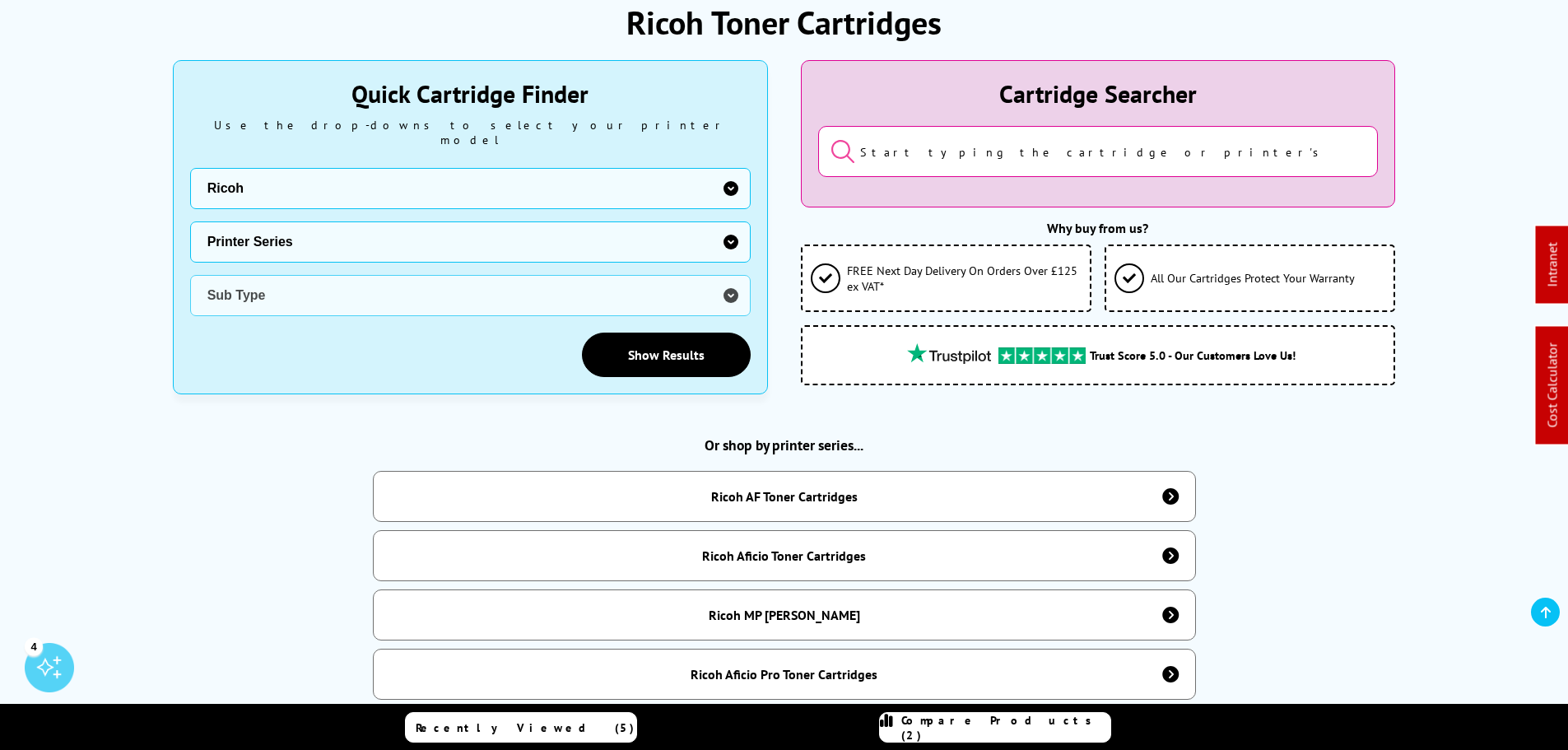
scroll to position [247, 0]
click at [301, 228] on select "Printer Series GX Series Gel Cartridge MP Series Priport SG Series Gel Toner Ca…" at bounding box center [470, 244] width 561 height 42
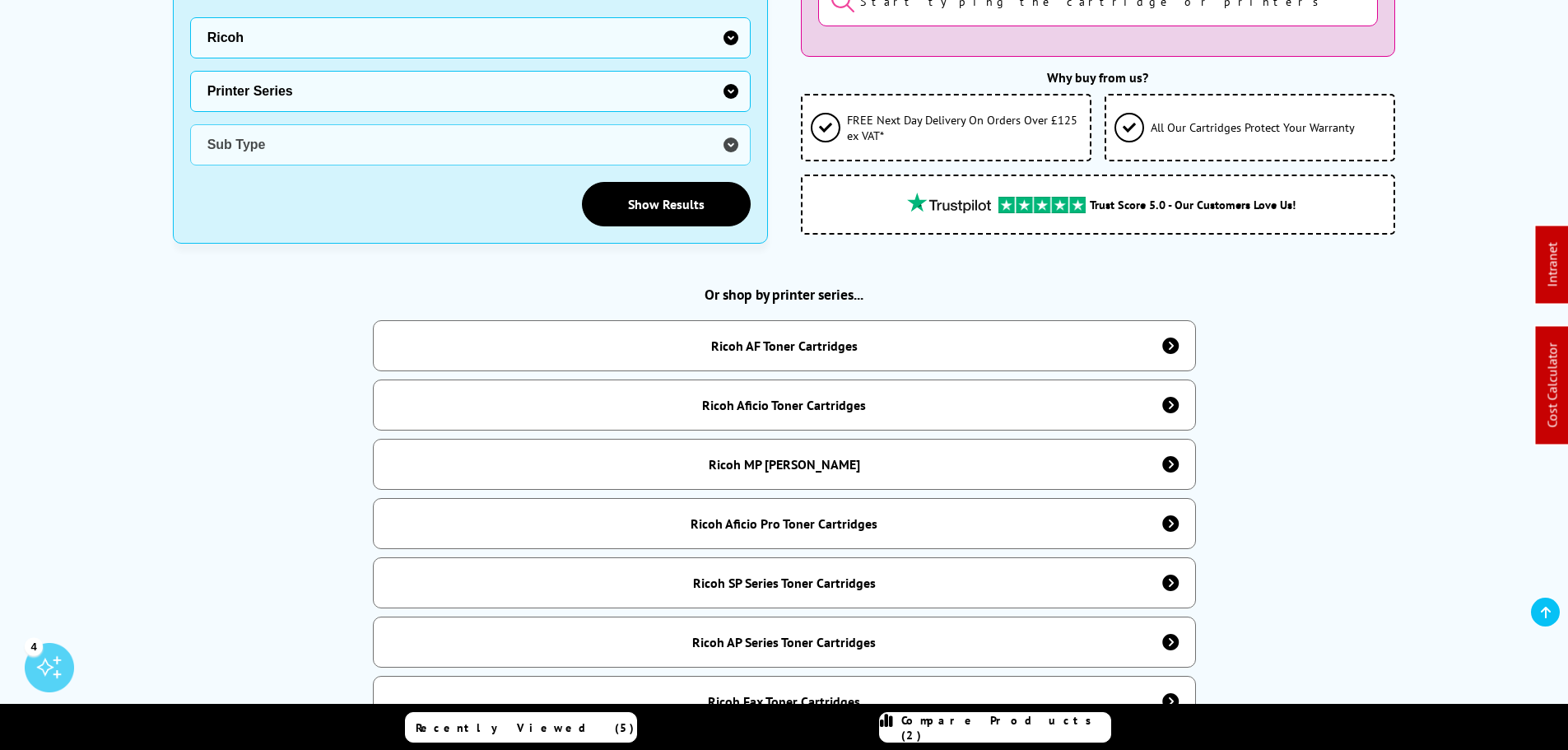
scroll to position [411, 0]
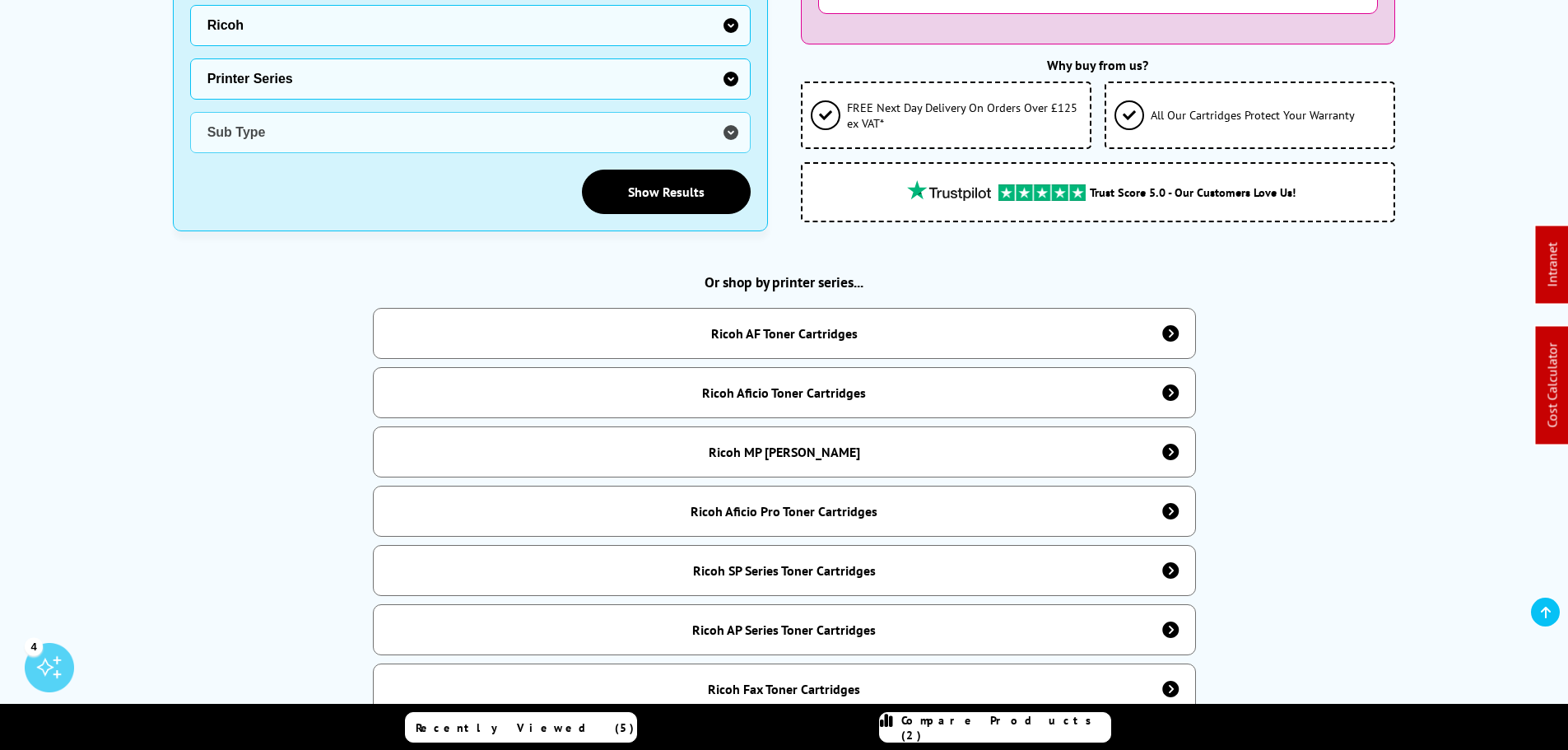
click at [271, 79] on select "Printer Series GX Series Gel Cartridge MP Series Priport SG Series Gel Toner Ca…" at bounding box center [470, 79] width 561 height 42
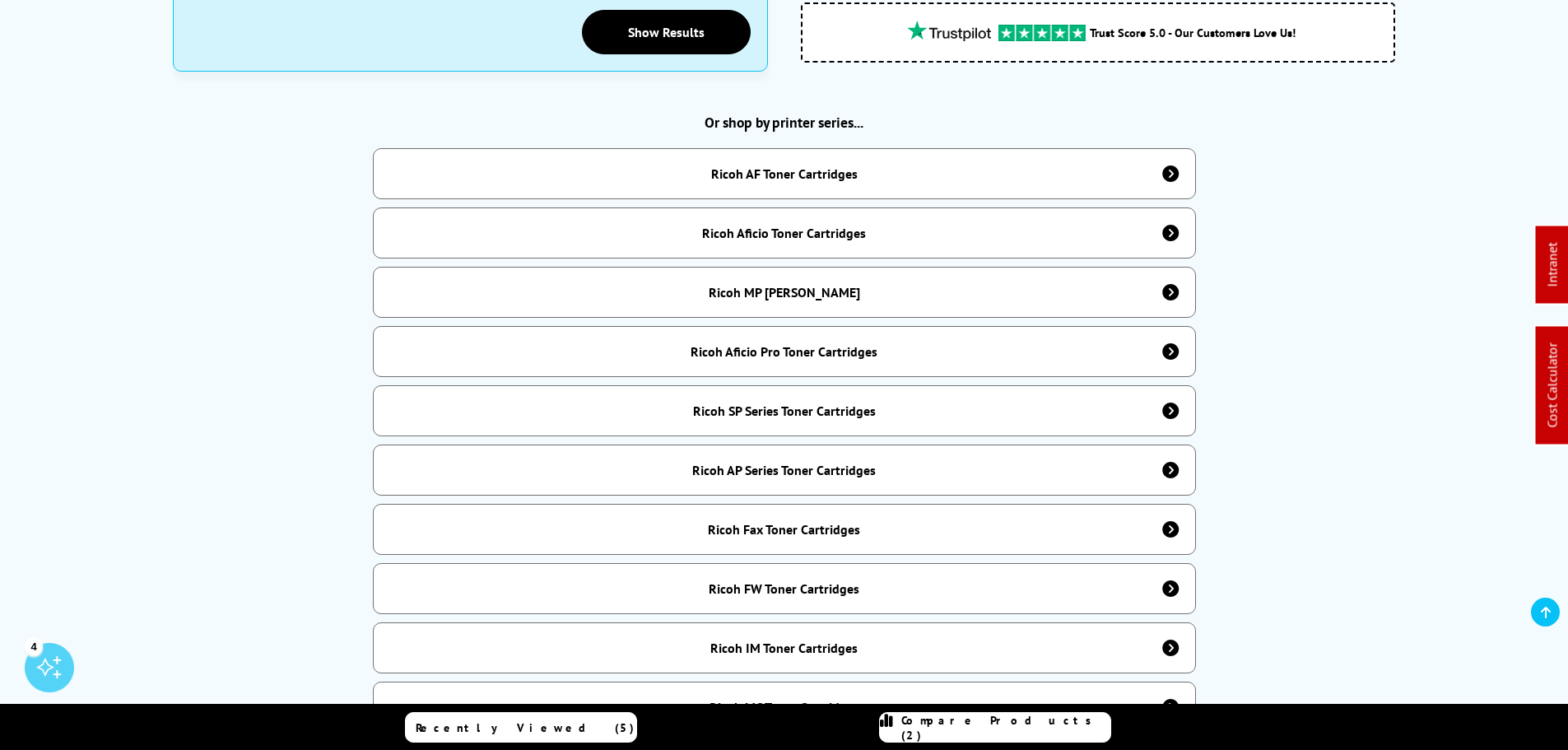
scroll to position [247, 0]
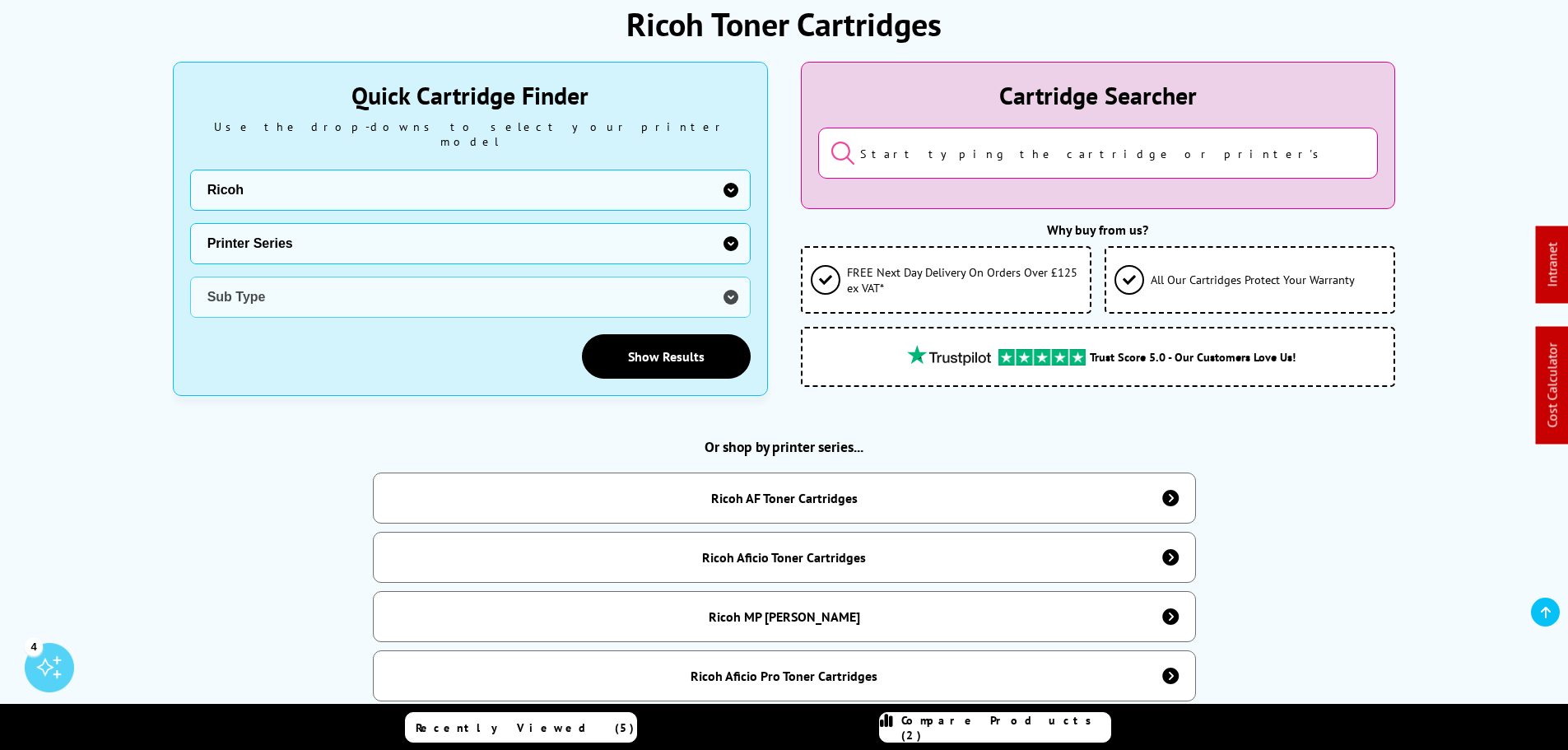
click at [372, 241] on select "Printer Series GX Series Gel Cartridge MP Series Priport SG Series Gel Toner Ca…" at bounding box center [470, 244] width 561 height 42
click at [370, 229] on select "Printer Series GX Series Gel Cartridge MP Series Priport SG Series Gel Toner Ca…" at bounding box center [470, 244] width 561 height 42
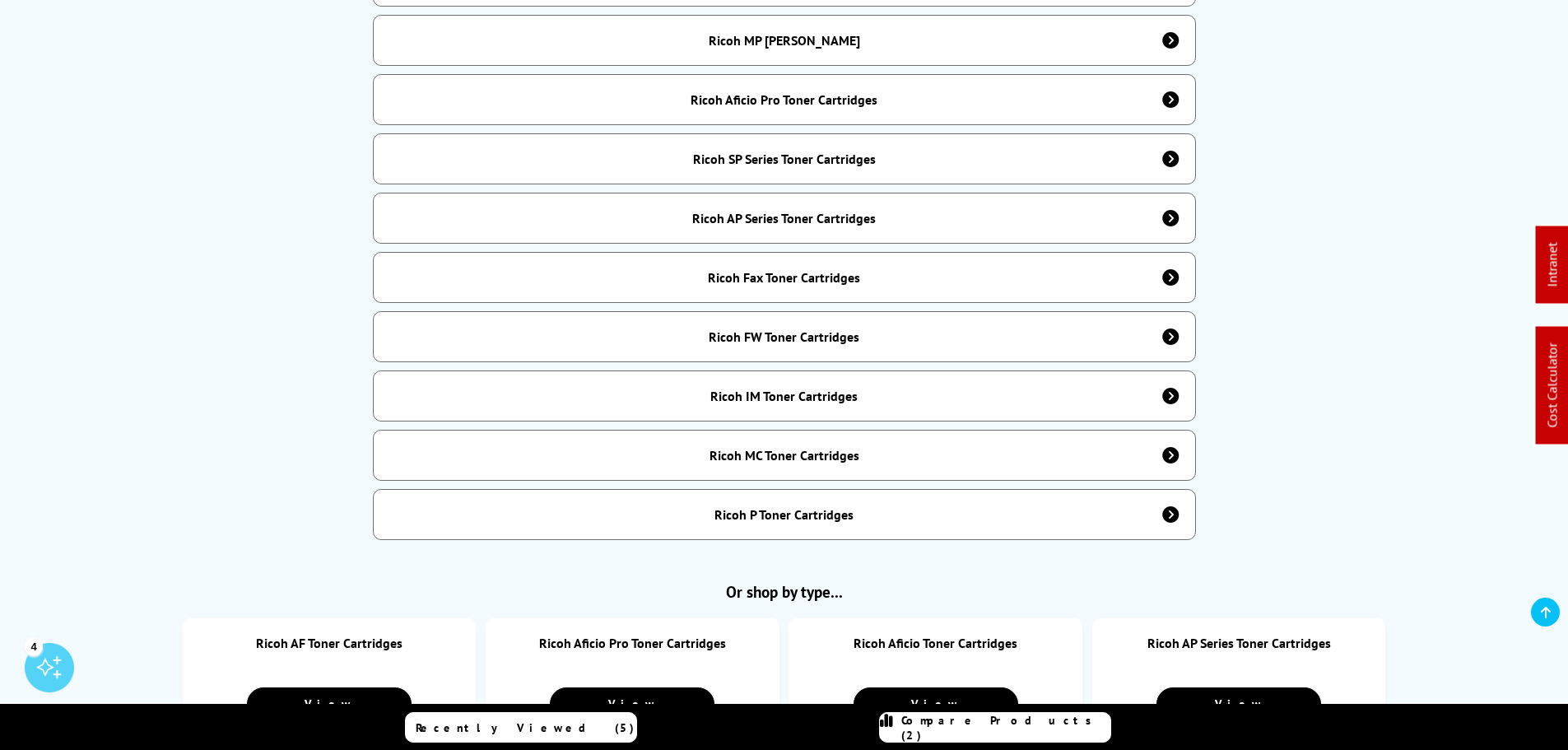
scroll to position [741, 0]
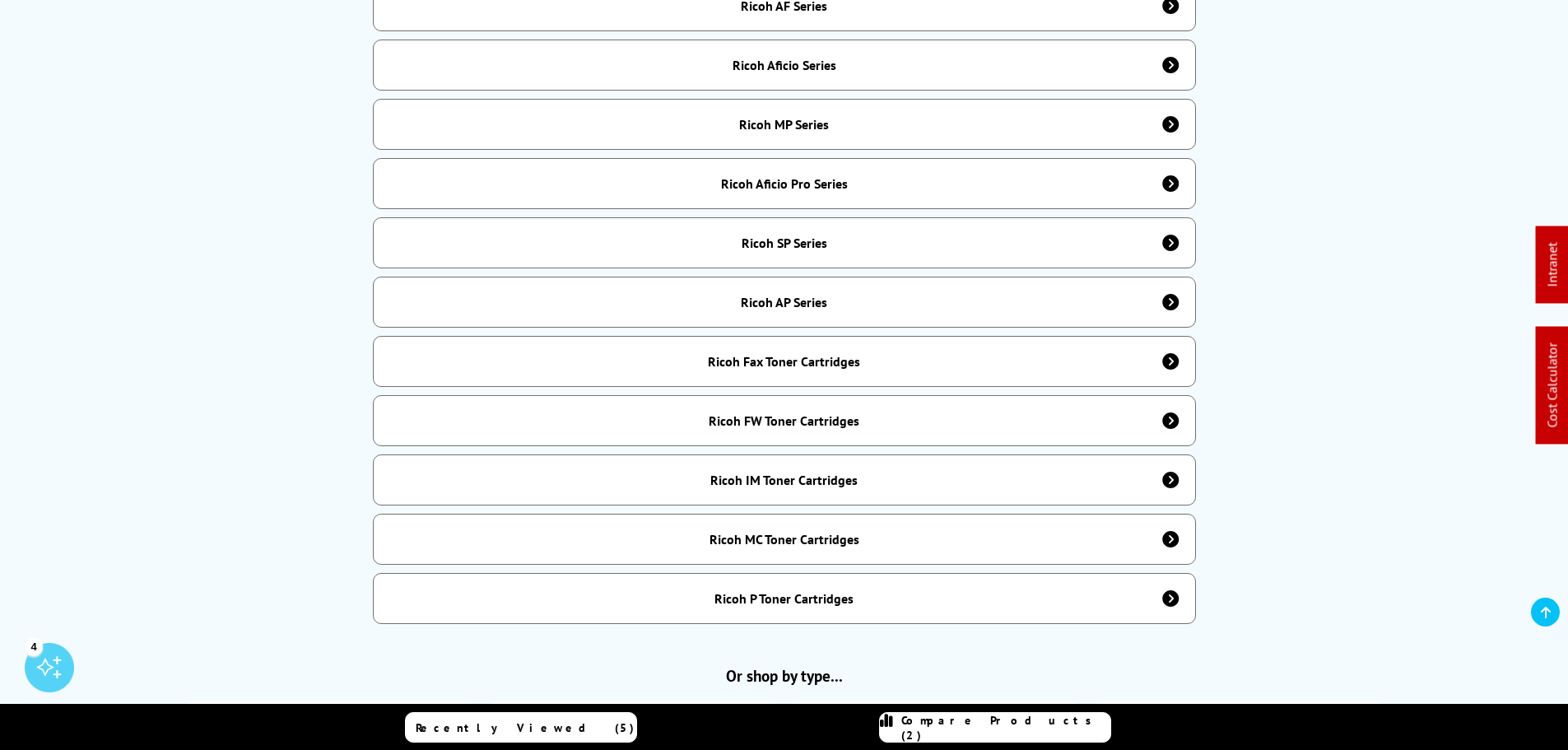
scroll to position [741, 0]
drag, startPoint x: 713, startPoint y: 397, endPoint x: 758, endPoint y: 414, distance: 48.1
click at [770, 418] on div "Or shop by printer series... Ricoh AF Series Ricoh AF550 Toner Cartridges Ricoh…" at bounding box center [784, 283] width 1223 height 680
click at [755, 411] on div "Ricoh FW Toner Cartridges" at bounding box center [784, 419] width 151 height 17
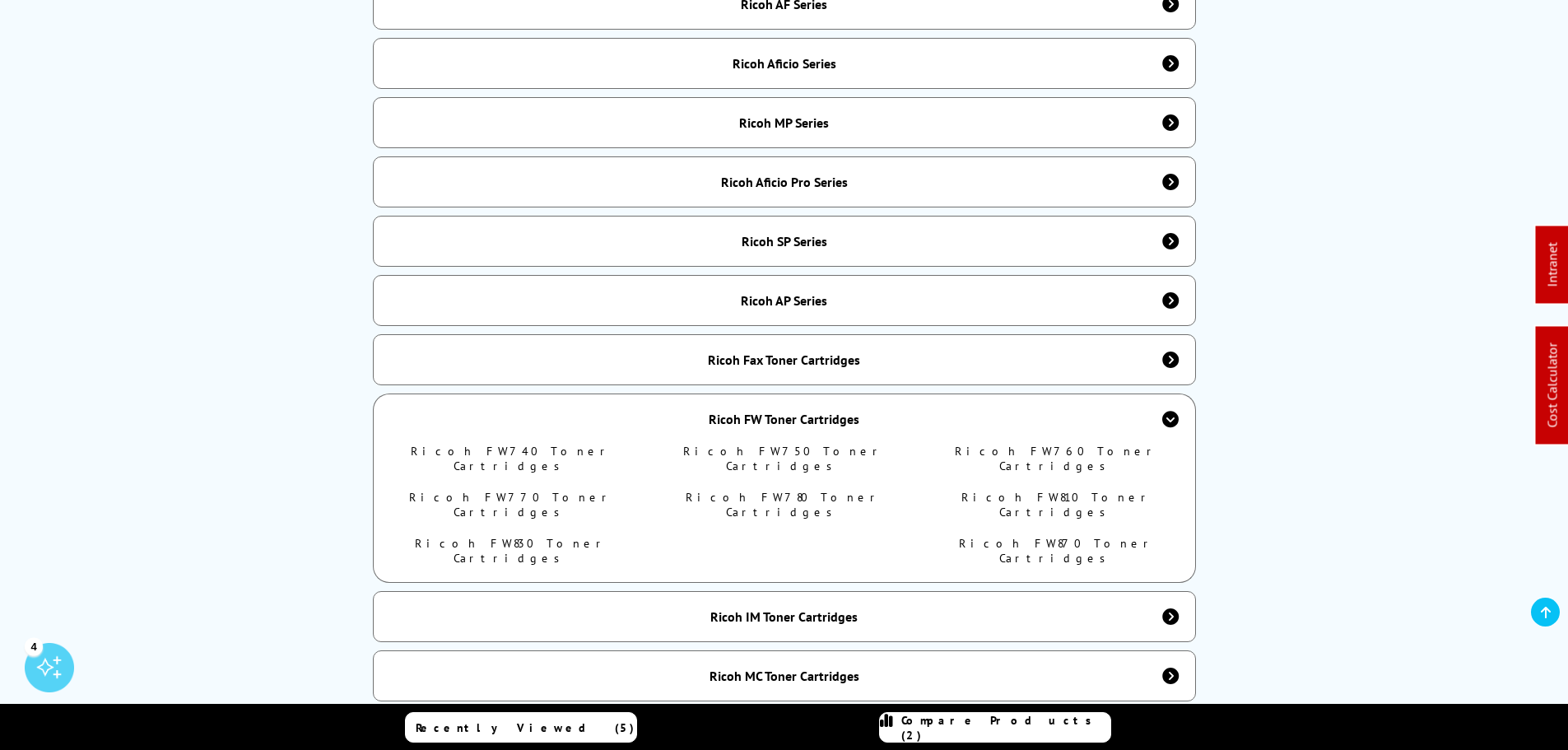
drag, startPoint x: 573, startPoint y: 411, endPoint x: 334, endPoint y: 327, distance: 253.3
click at [810, 407] on div "Ricoh FW Toner Cartridges" at bounding box center [784, 418] width 823 height 51
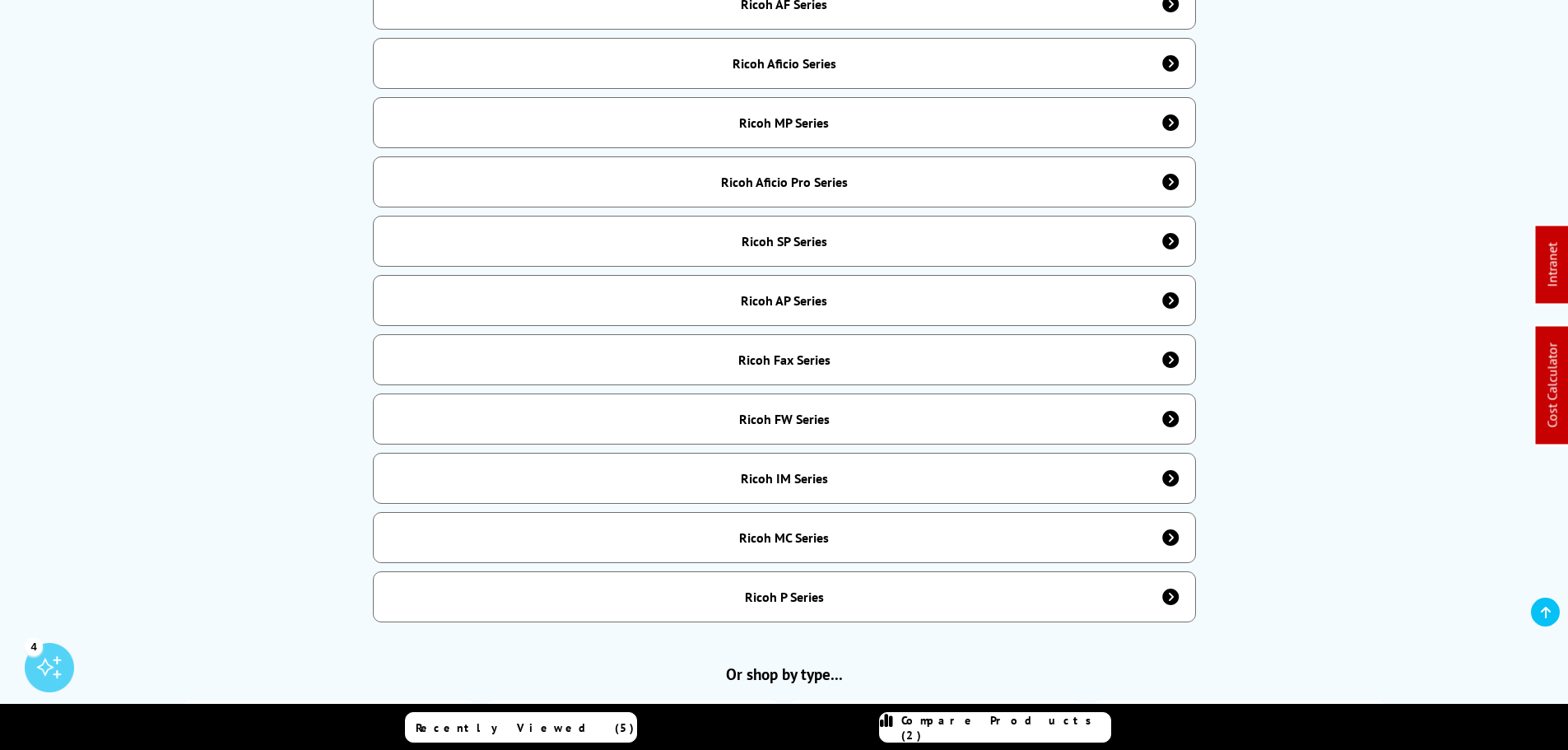
click at [1393, 307] on div "Or shop by printer series... Ricoh AF Series Ricoh AF550 Toner Cartridges Ricoh…" at bounding box center [784, 283] width 1223 height 680
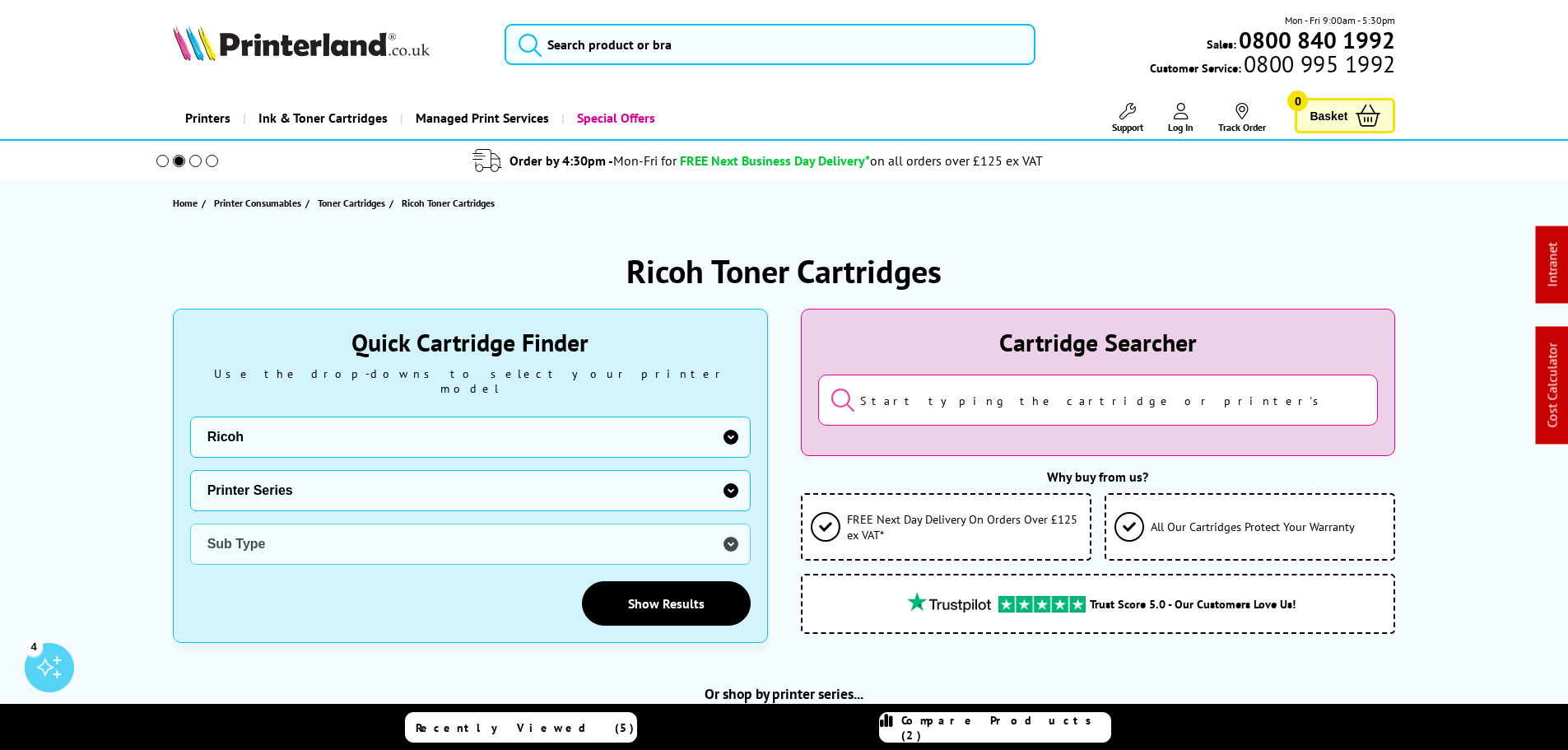
click at [337, 475] on select "Printer Series GX Series Gel Cartridge MP Series Priport SG Series Gel Toner Ca…" at bounding box center [470, 490] width 561 height 42
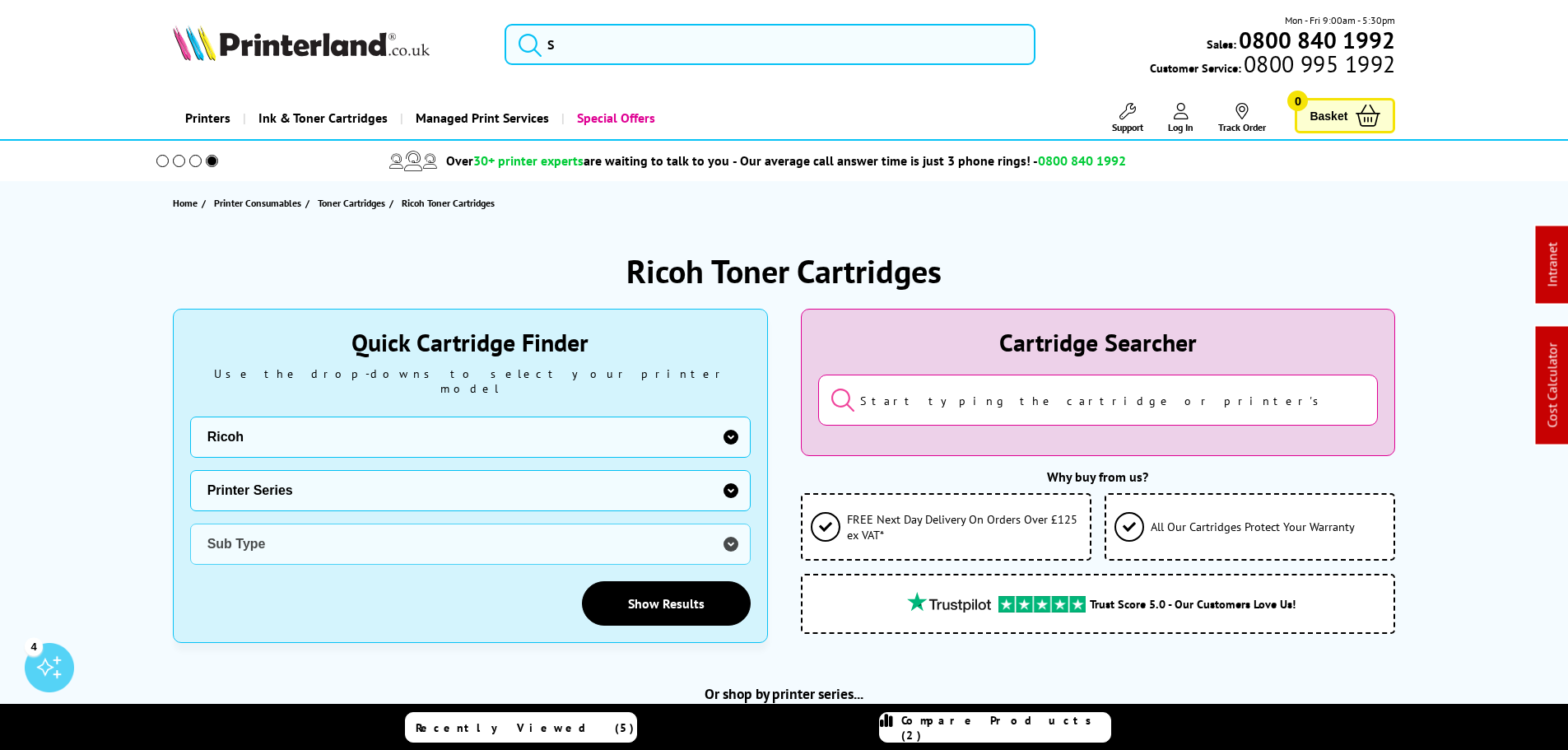
select select "36941"
click at [190, 470] on select "Printer Series GX Series Gel Cartridge MP Series Priport SG Series Gel Toner Ca…" at bounding box center [470, 490] width 561 height 42
click at [233, 538] on select "Sub Type Ricoh MP CW2200SP Ink Cartridges Ricoh MP CW2201SP Ink Cartridges" at bounding box center [470, 544] width 561 height 42
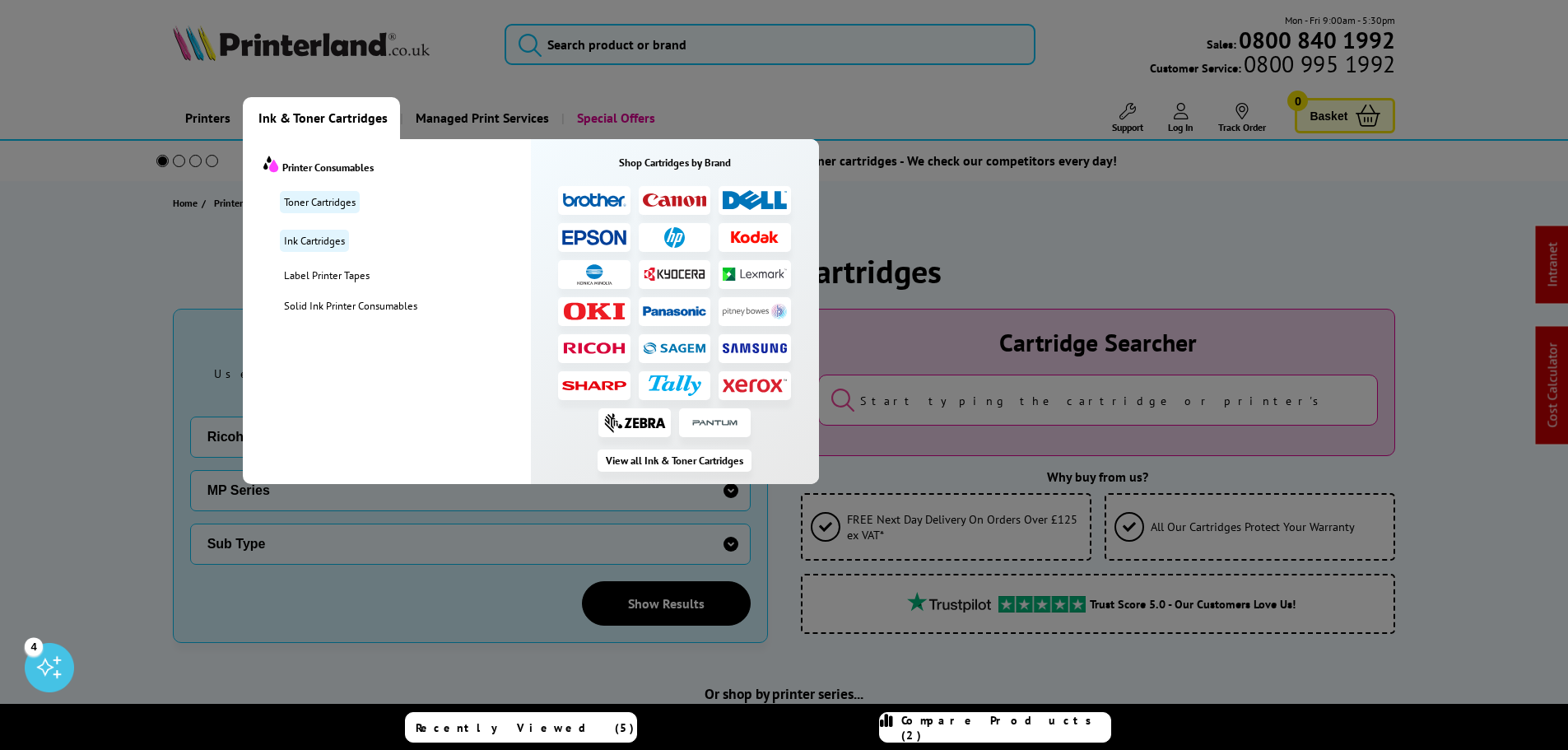
click at [583, 345] on img at bounding box center [594, 349] width 64 height 12
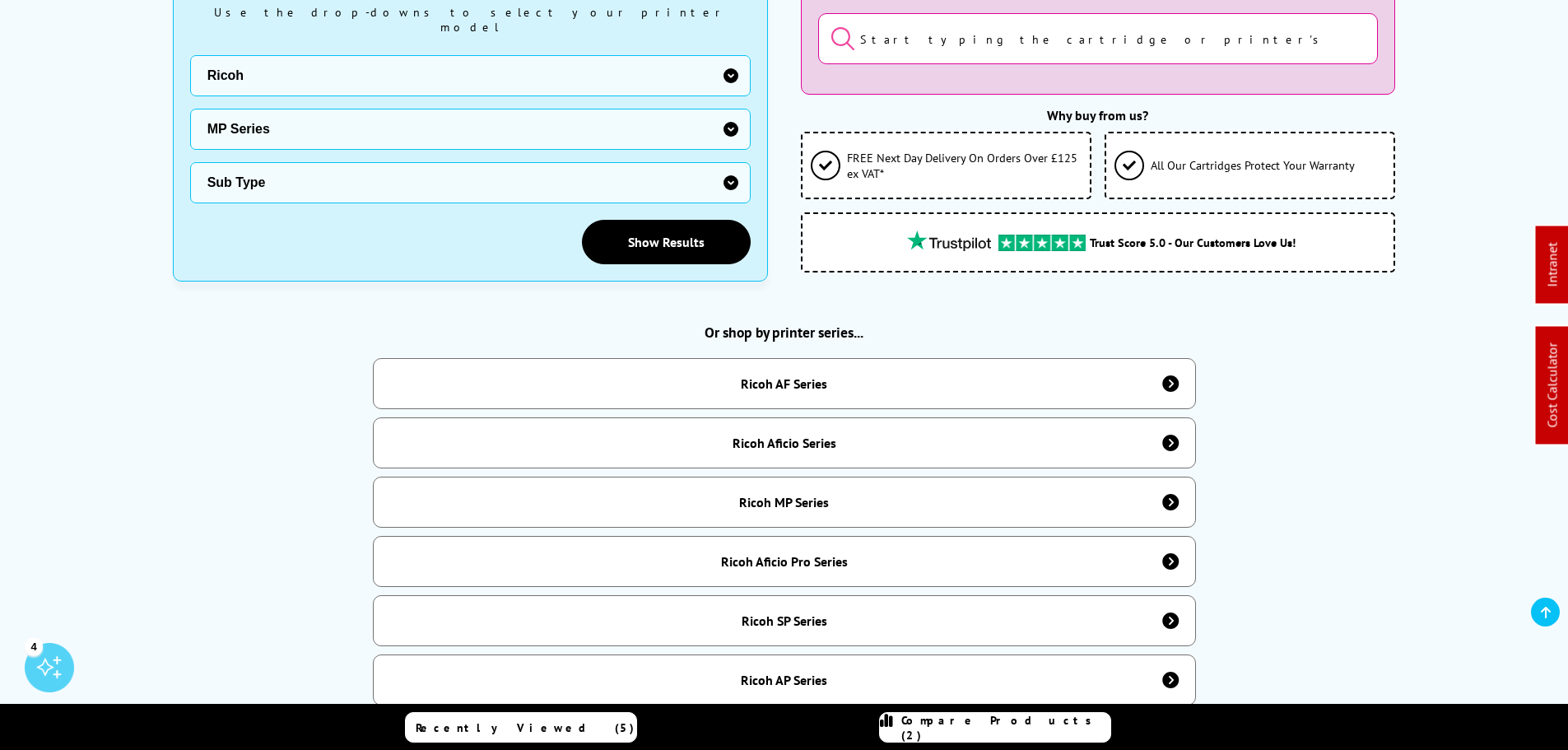
scroll to position [494, 0]
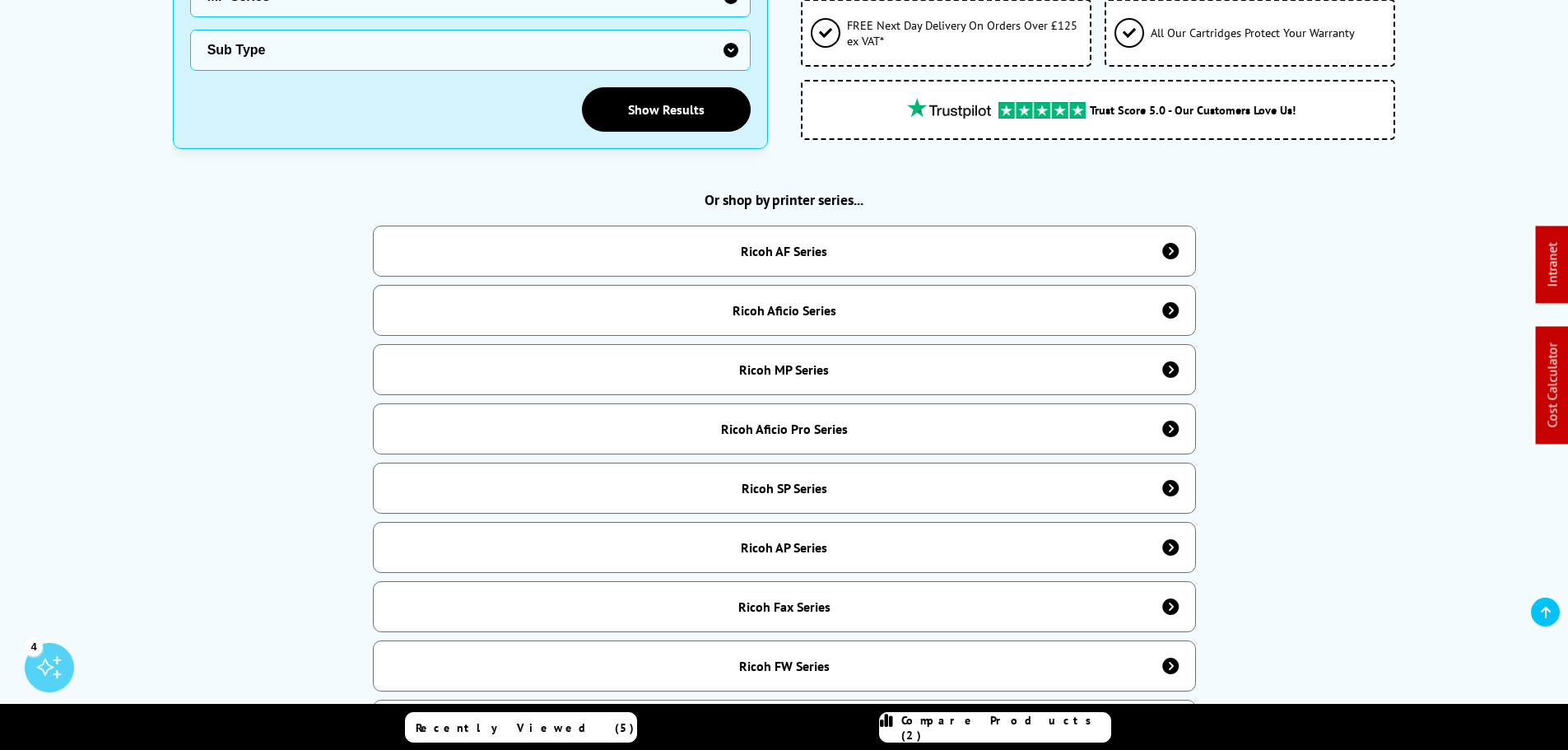
click at [881, 297] on div "Ricoh Aficio Series" at bounding box center [784, 311] width 823 height 52
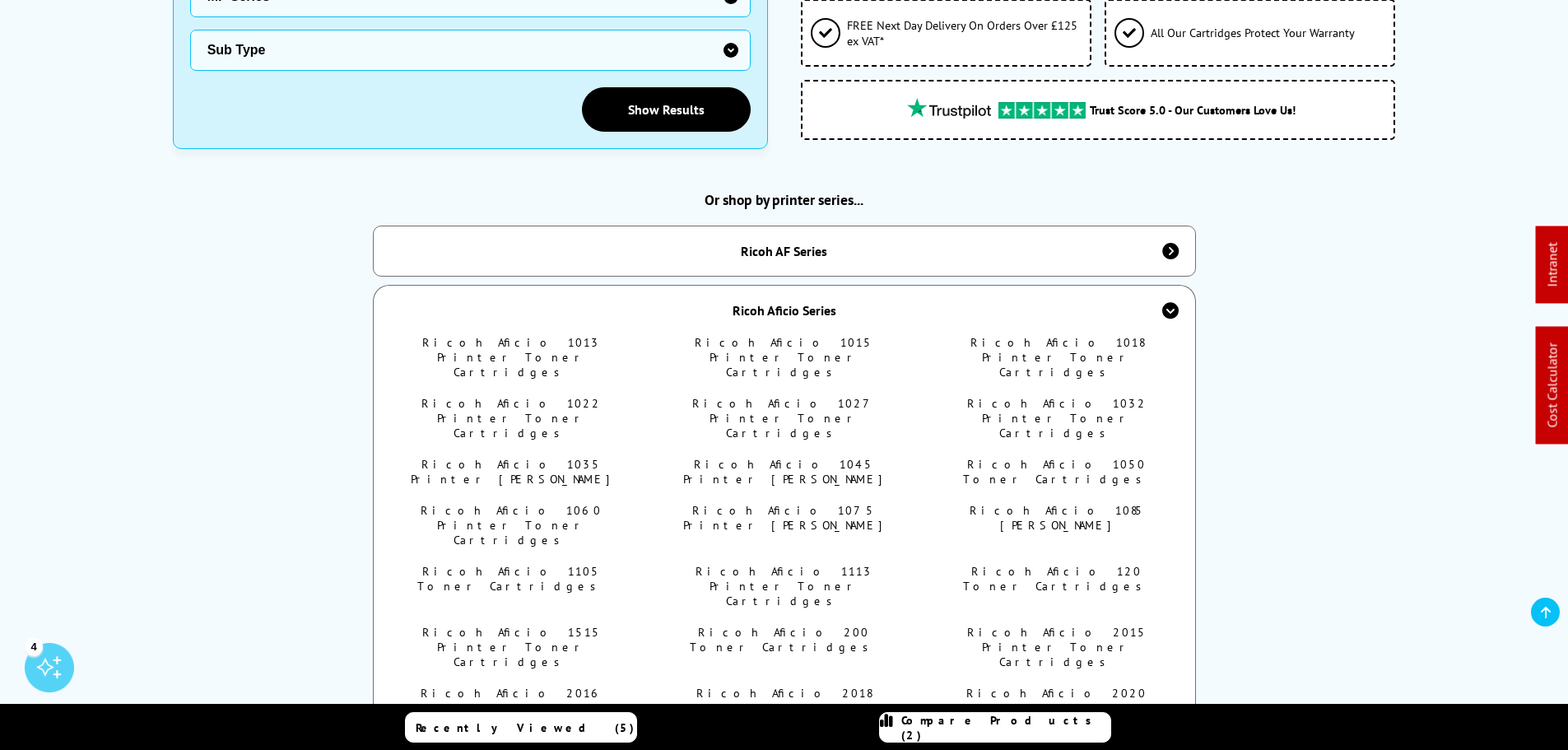
click at [879, 302] on div "Ricoh Aficio Series" at bounding box center [784, 310] width 823 height 51
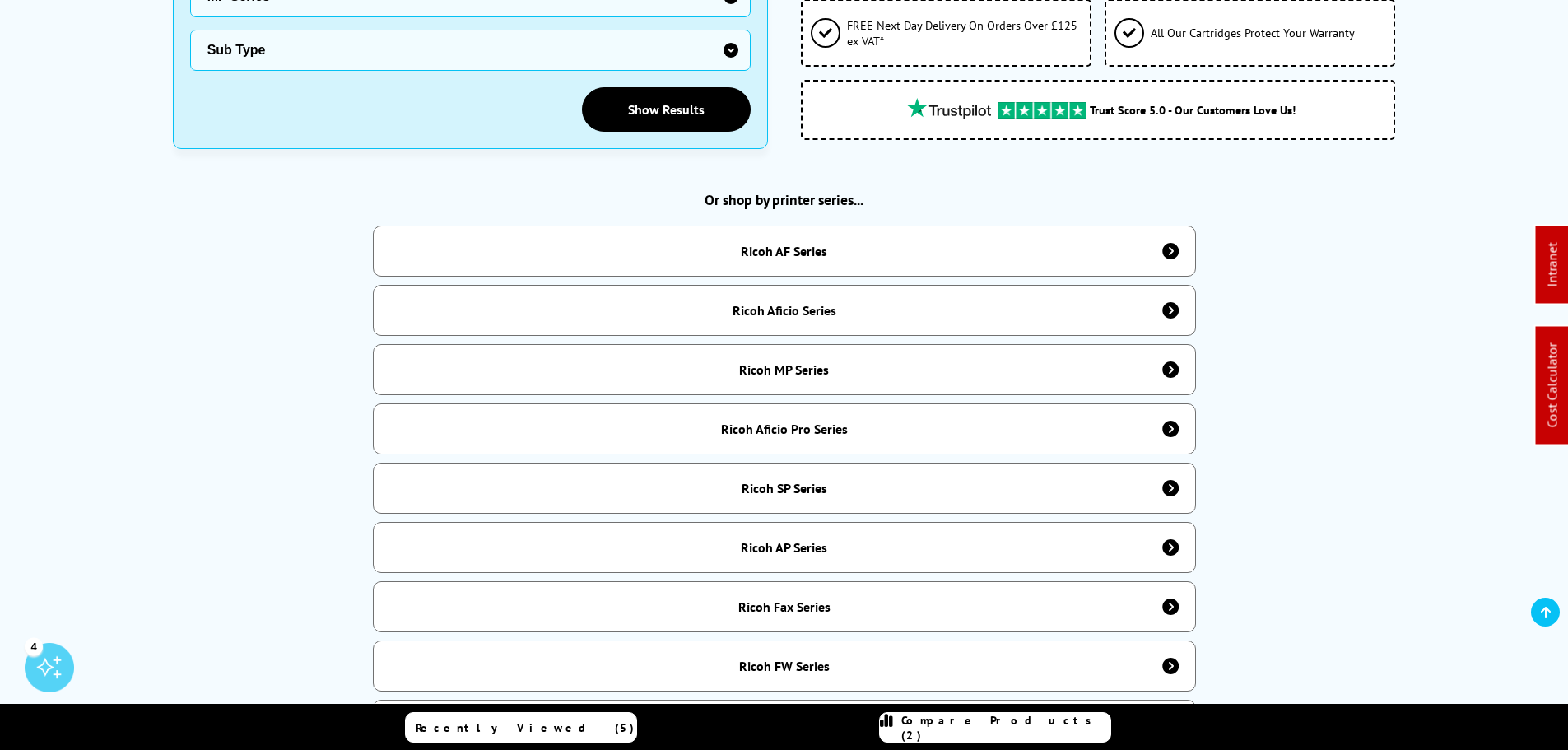
click at [825, 243] on div "Ricoh AF Series" at bounding box center [784, 251] width 86 height 17
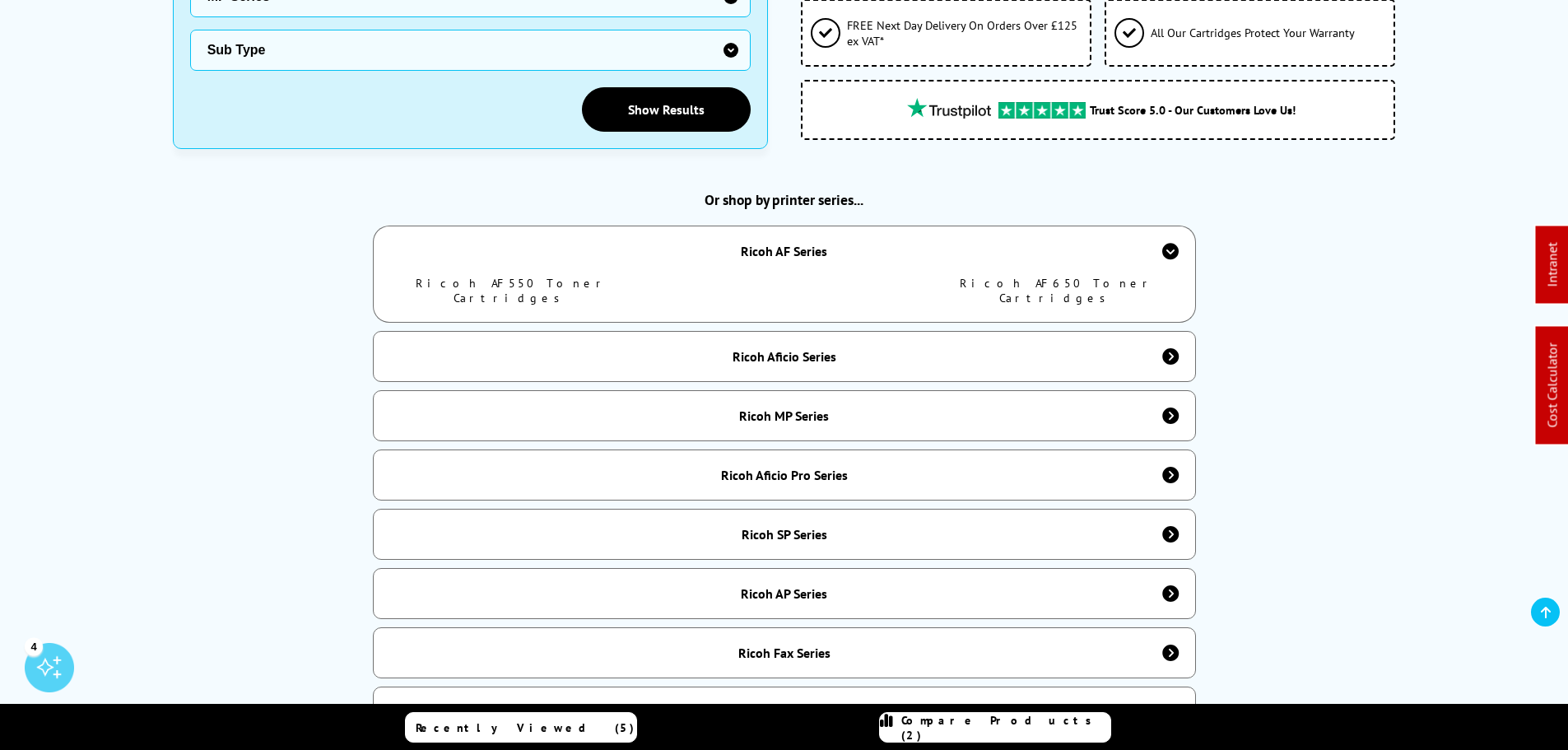
drag, startPoint x: 516, startPoint y: 275, endPoint x: 1037, endPoint y: 275, distance: 521.0
click at [517, 275] on link "Ricoh AF550 Toner Cartridges" at bounding box center [512, 290] width 192 height 30
click at [1033, 275] on link "Ricoh AF650 Toner Cartridges" at bounding box center [1057, 290] width 194 height 30
click at [496, 280] on link "Ricoh AF550 Toner Cartridges" at bounding box center [512, 290] width 192 height 30
click at [1024, 275] on link "Ricoh AF650 Toner Cartridges" at bounding box center [1057, 290] width 194 height 30
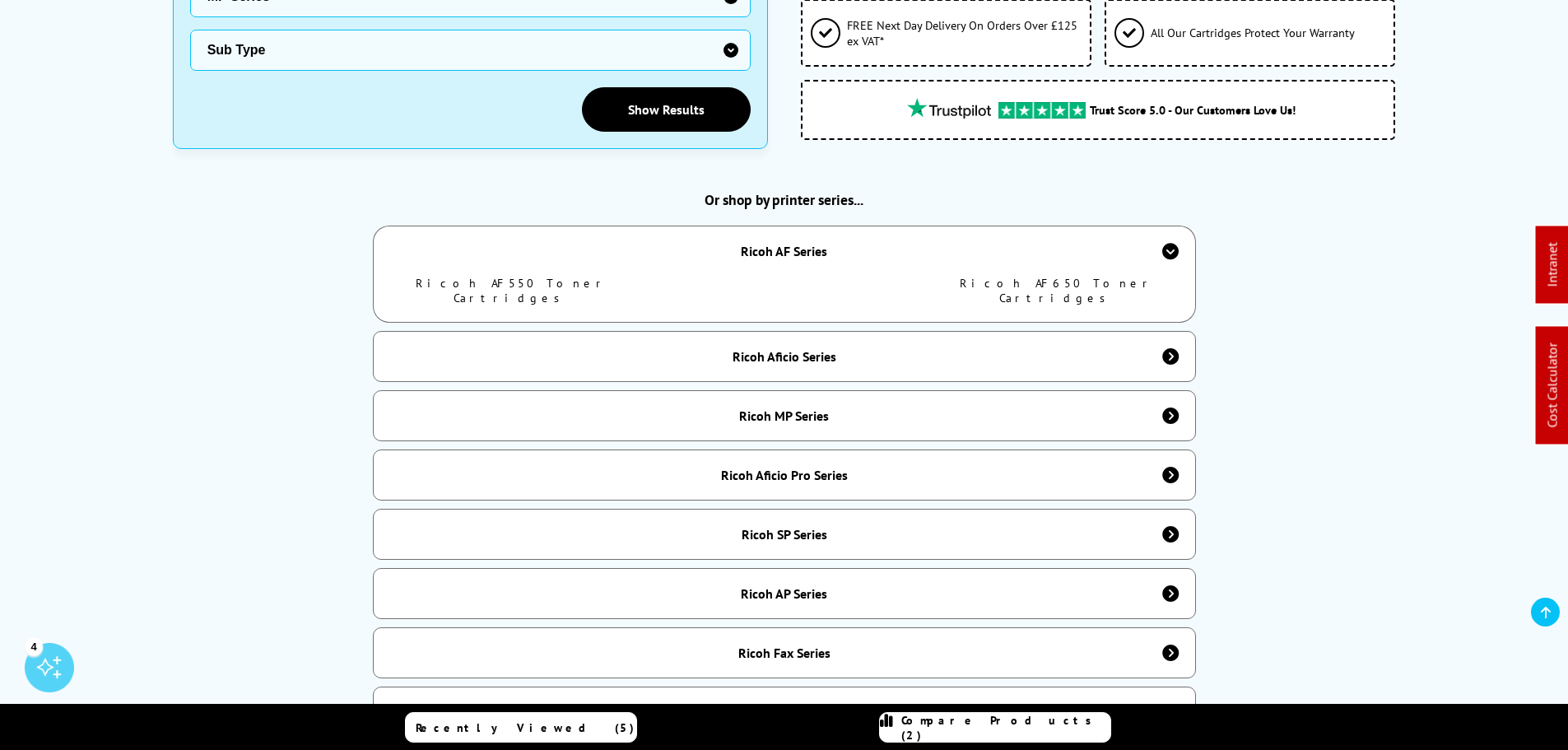
click at [807, 348] on div "Ricoh Aficio Series" at bounding box center [784, 356] width 104 height 17
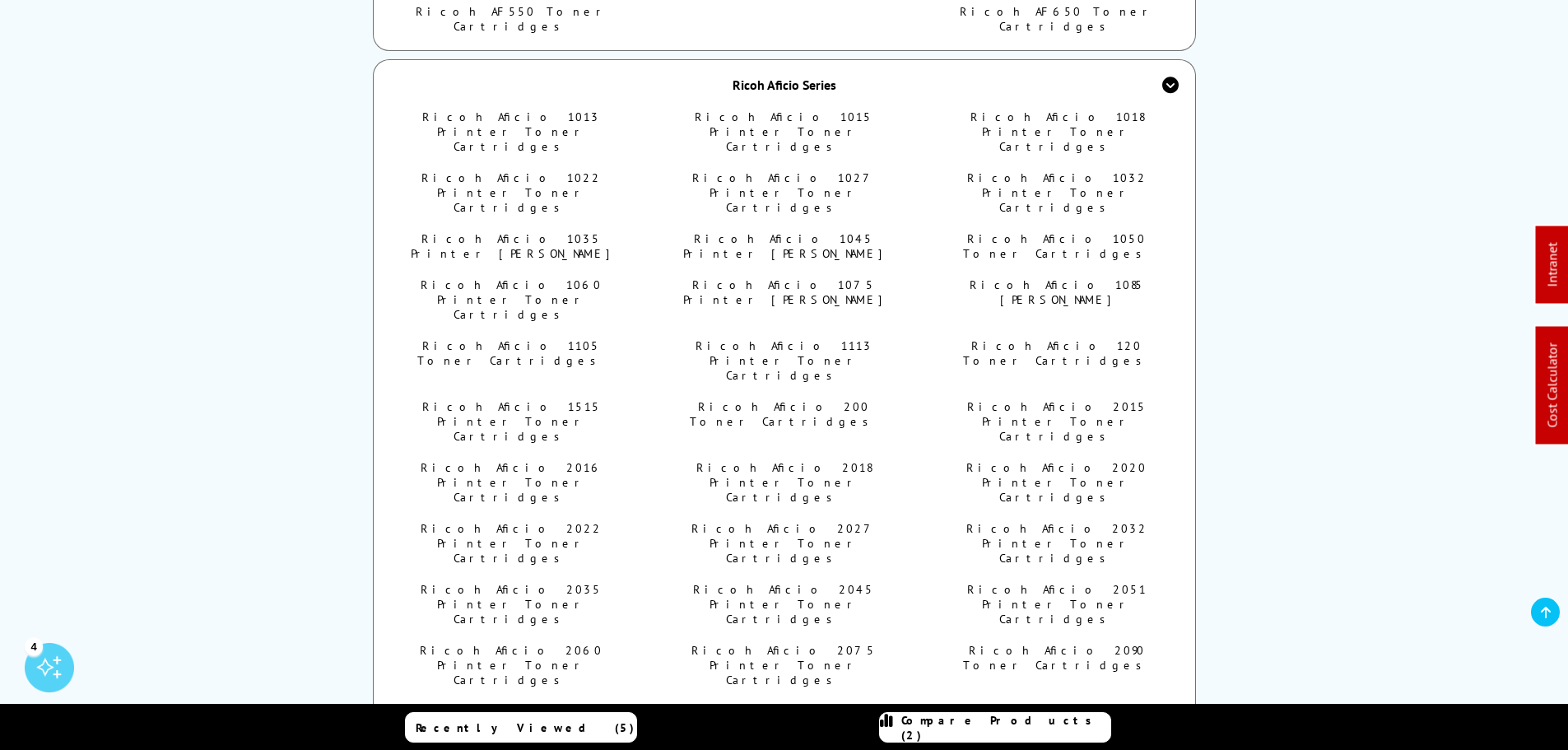
scroll to position [659, 0]
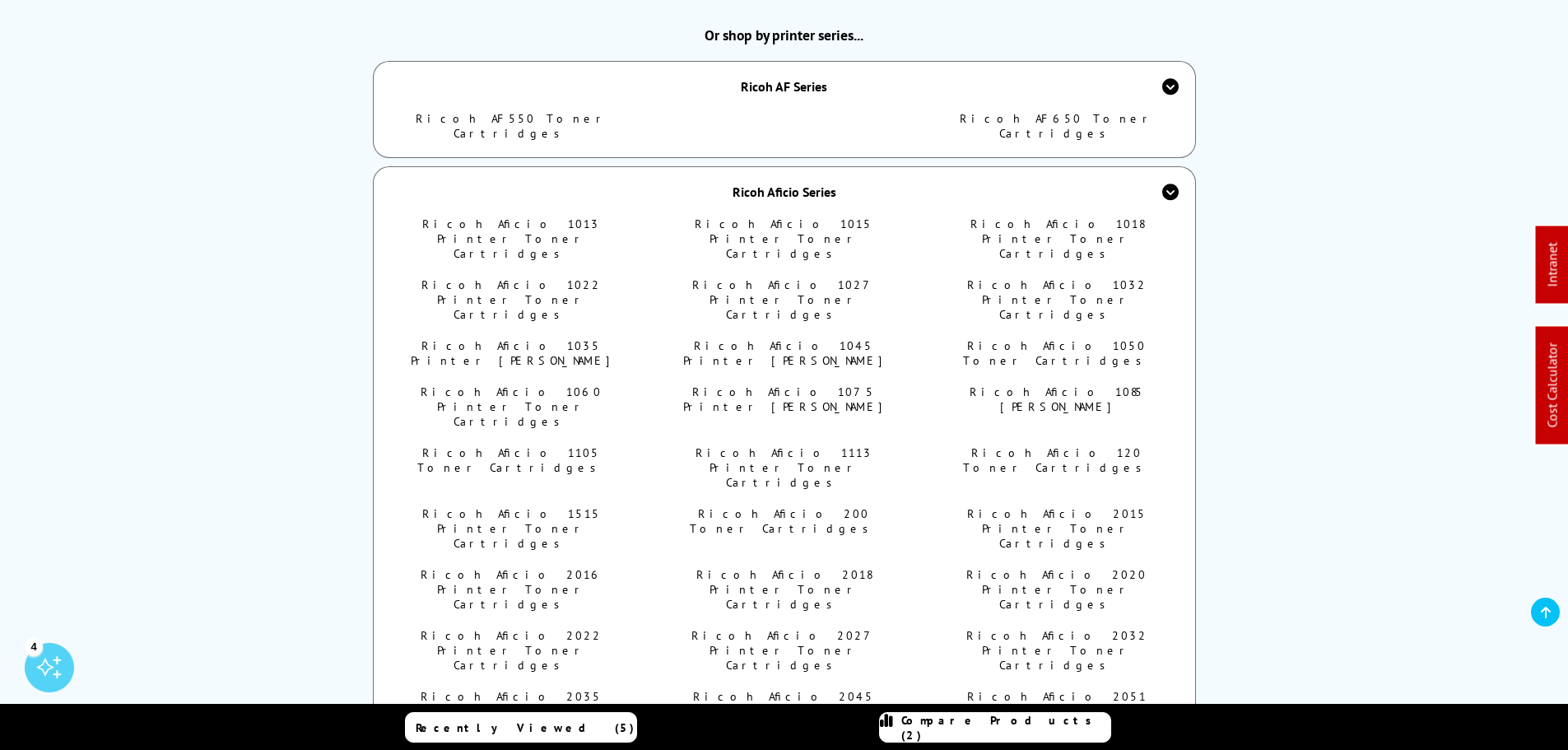
drag, startPoint x: 772, startPoint y: 174, endPoint x: 783, endPoint y: 111, distance: 64.0
click at [774, 183] on div "Ricoh Aficio Series" at bounding box center [784, 191] width 104 height 17
click at [785, 79] on div "Ricoh AF Series" at bounding box center [784, 86] width 86 height 17
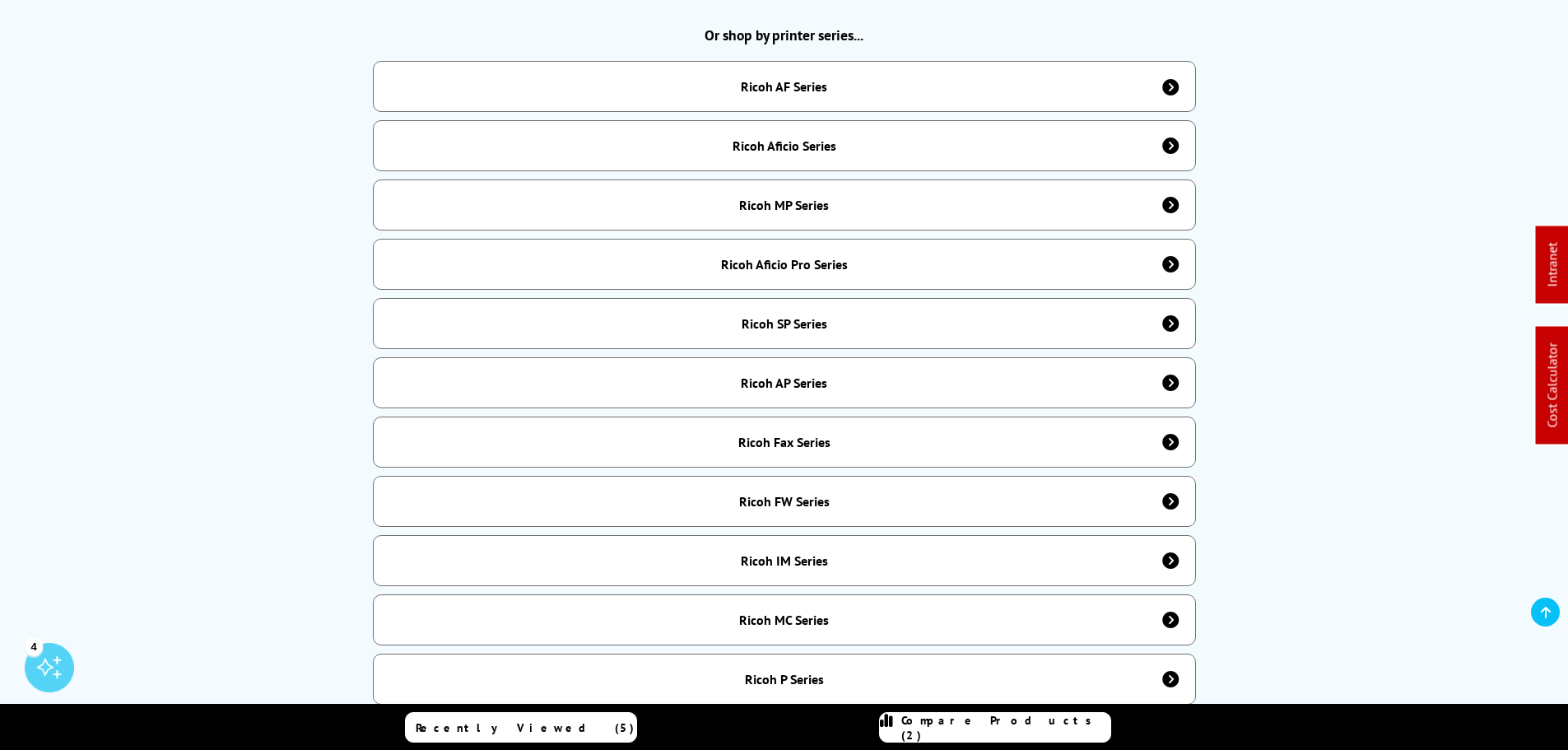
click at [805, 179] on div "Ricoh MP Series" at bounding box center [784, 205] width 823 height 52
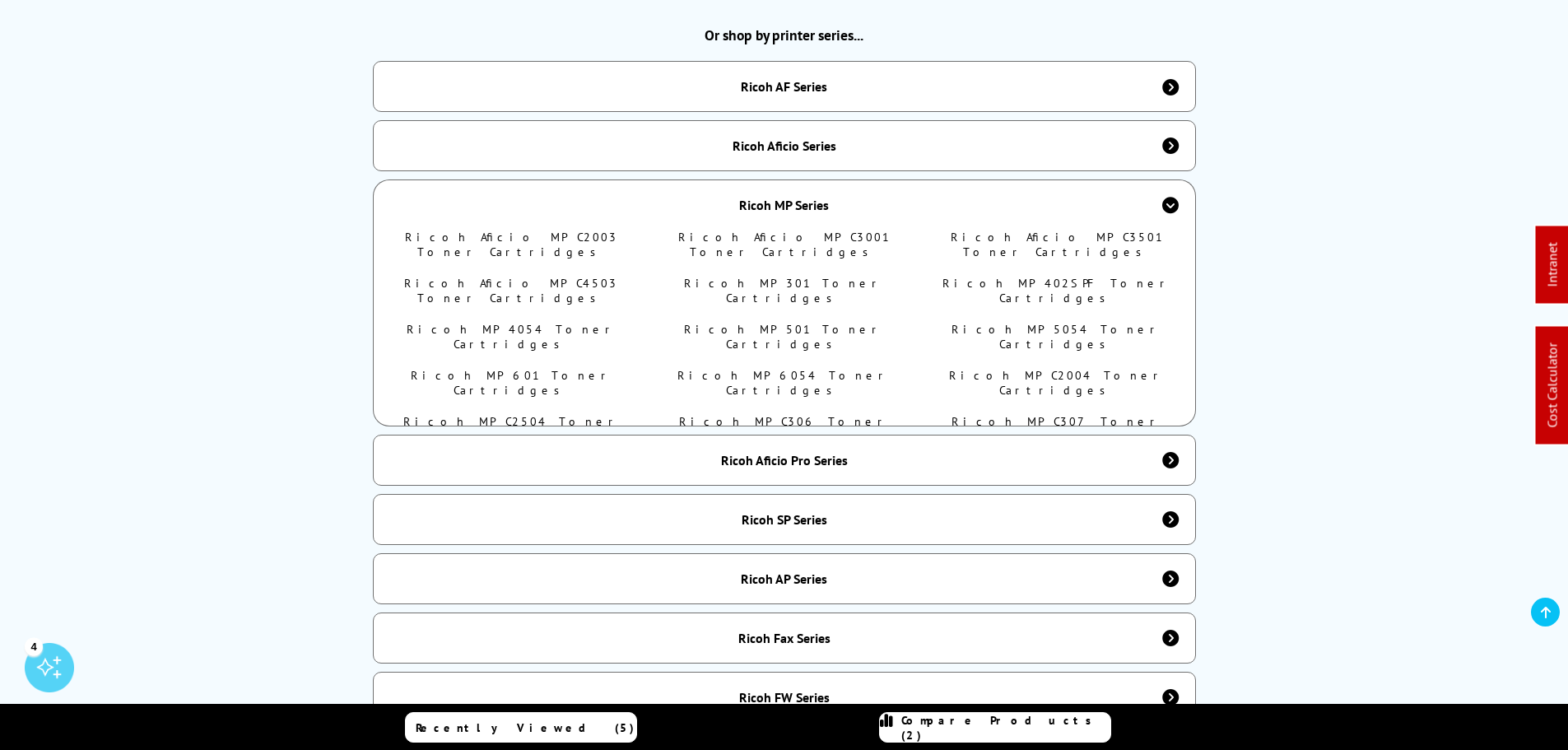
click at [806, 197] on div "Ricoh MP Series" at bounding box center [784, 205] width 90 height 17
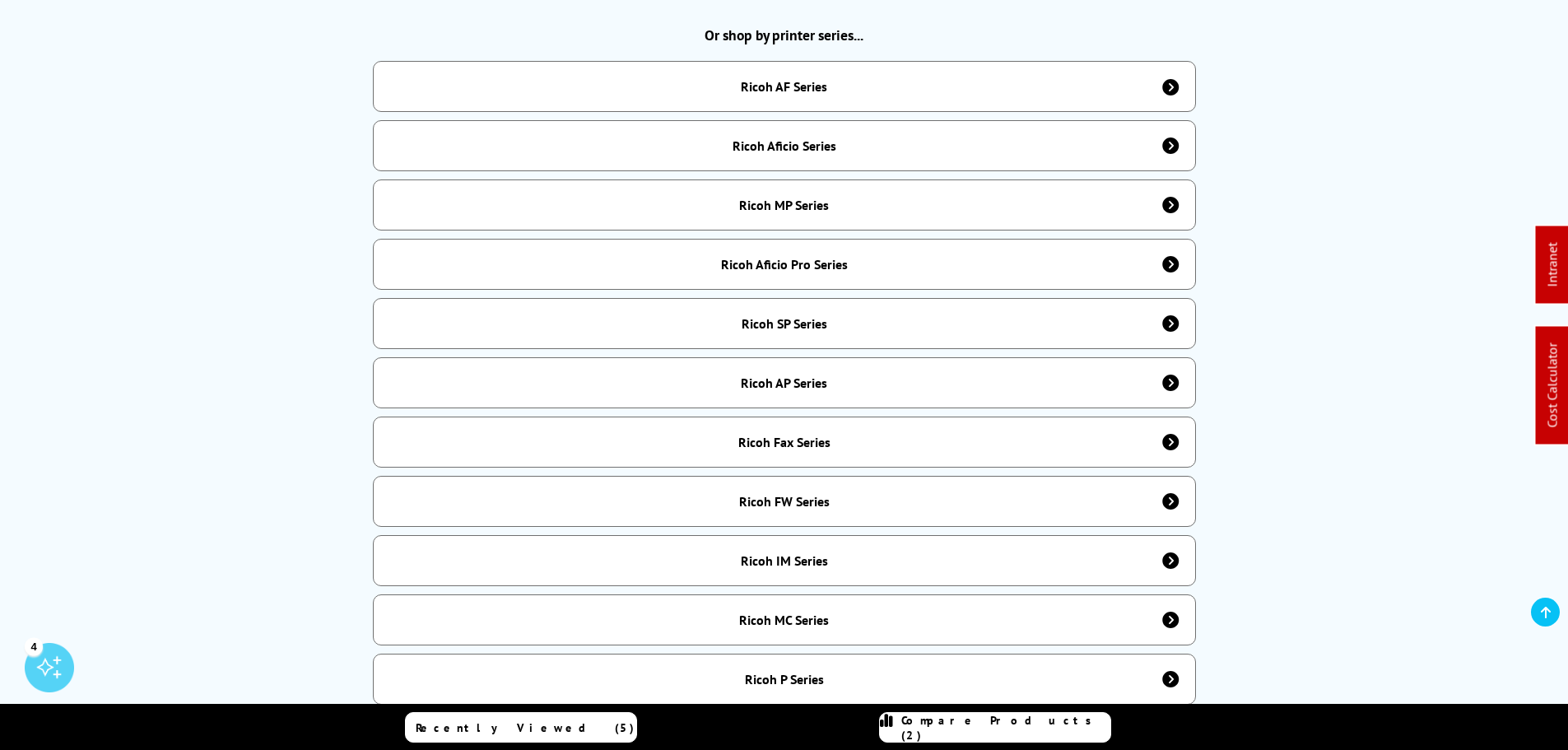
click at [806, 197] on div "Ricoh MP Series" at bounding box center [784, 205] width 90 height 17
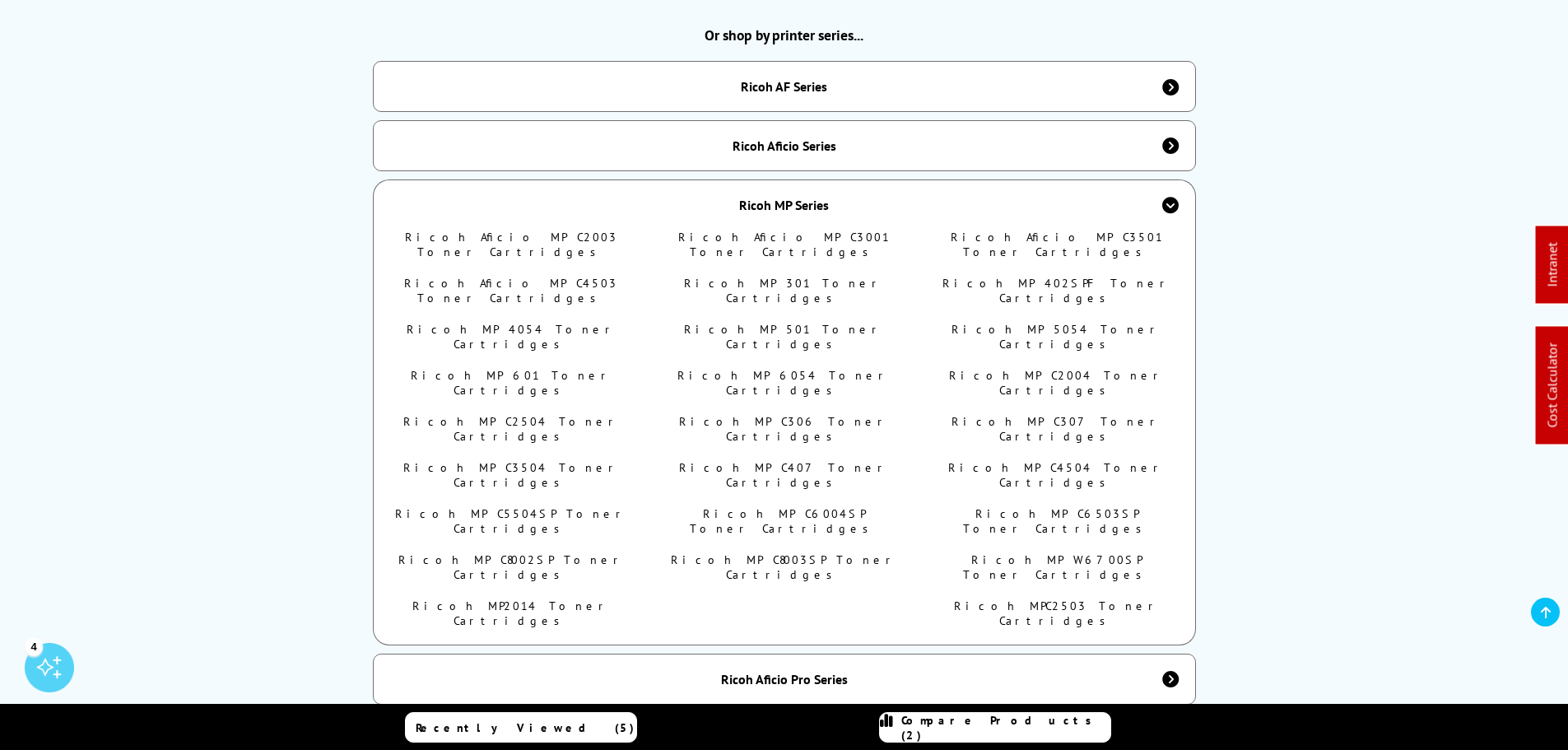
click at [806, 197] on div "Ricoh MP Series" at bounding box center [784, 205] width 90 height 17
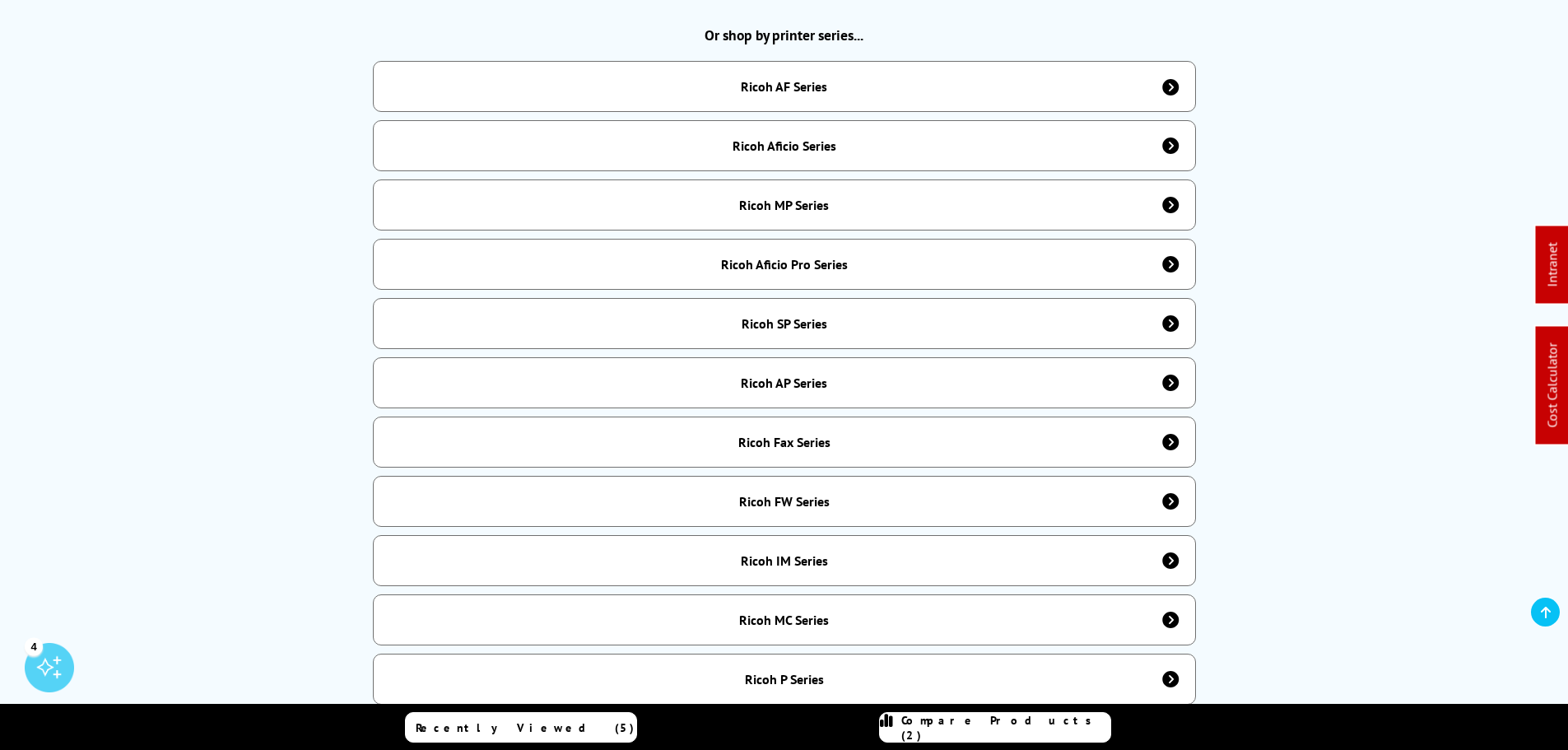
click at [801, 256] on div "Ricoh Aficio Pro Series" at bounding box center [784, 264] width 127 height 17
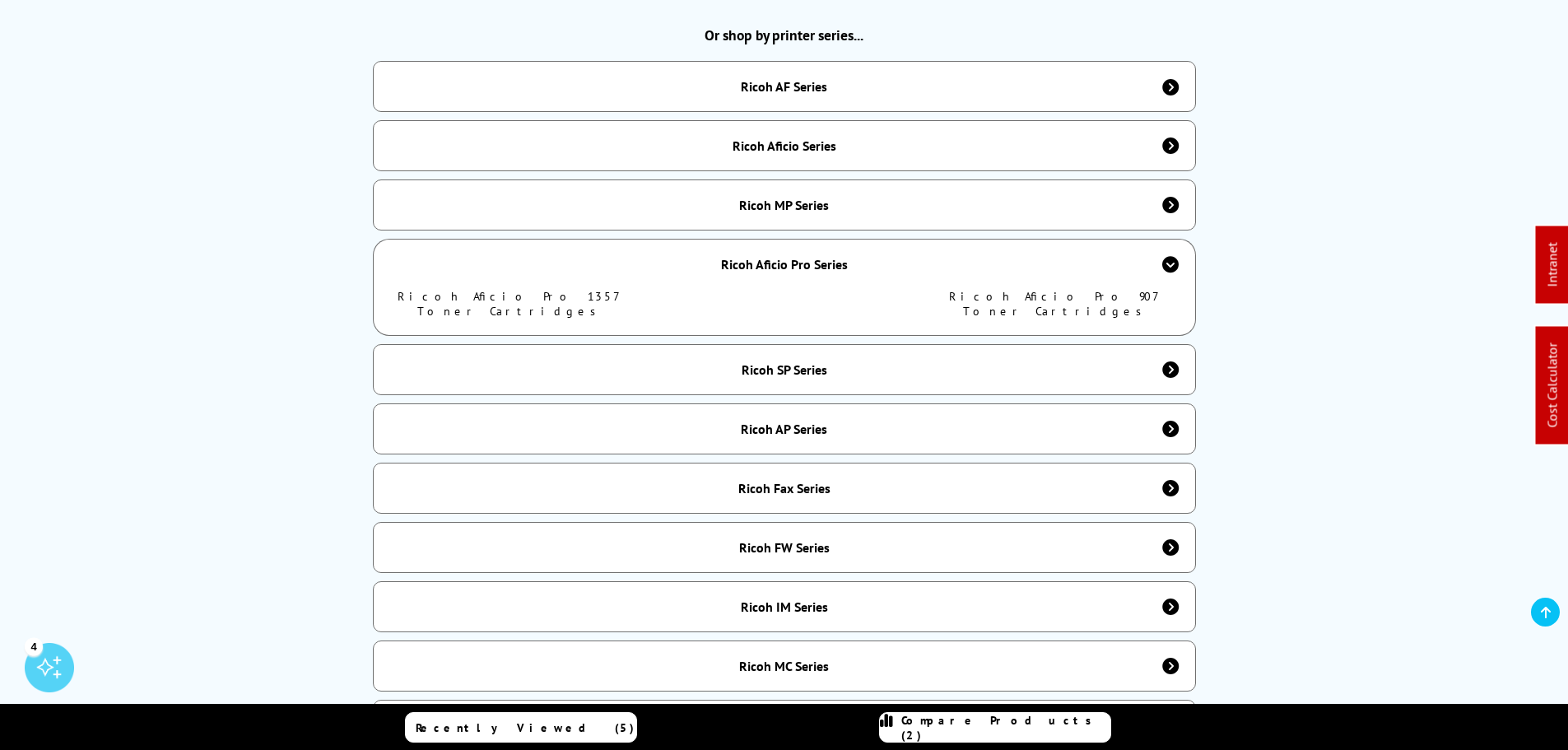
click at [527, 289] on link "Ricoh Aficio Pro 1357 Toner Cartridges" at bounding box center [511, 304] width 228 height 30
click at [1023, 289] on link "Ricoh Aficio Pro 907 Toner Cartridges" at bounding box center [1057, 304] width 216 height 30
drag, startPoint x: 749, startPoint y: 257, endPoint x: 777, endPoint y: 280, distance: 36.2
click at [749, 258] on div "Ricoh Aficio Pro Series" at bounding box center [784, 264] width 127 height 17
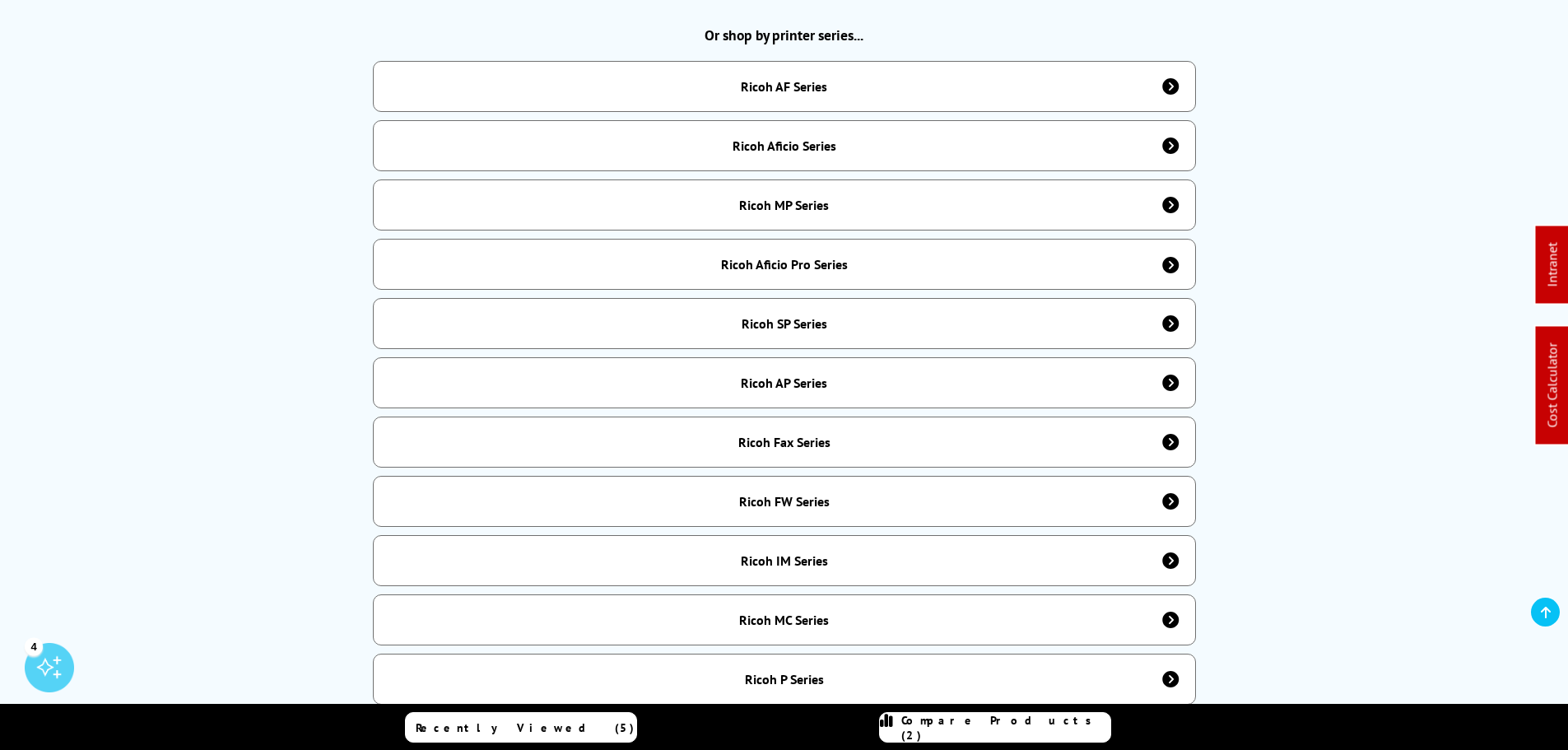
click at [807, 302] on div "Ricoh SP Series" at bounding box center [784, 324] width 823 height 52
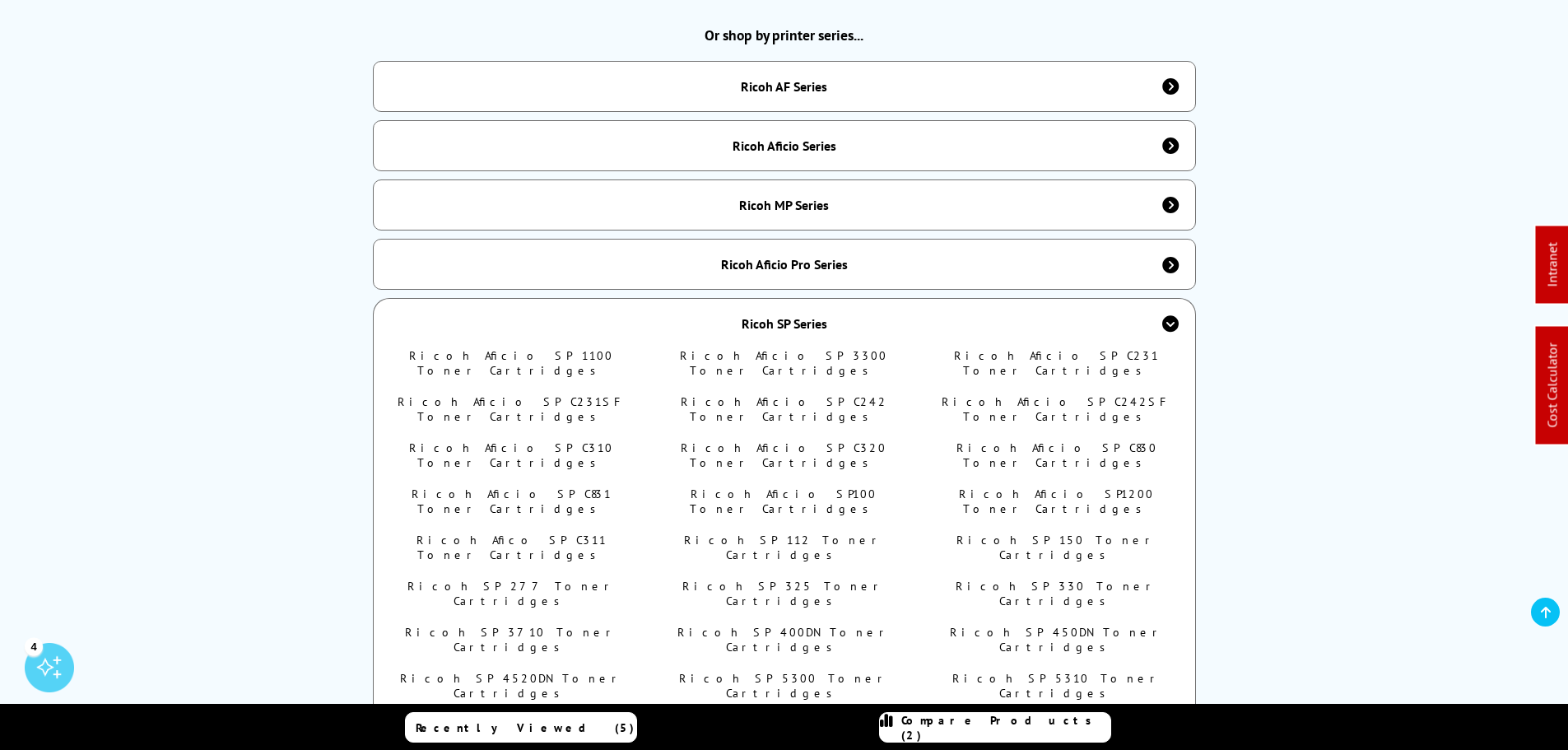
click at [816, 320] on div "Ricoh SP Series" at bounding box center [784, 323] width 85 height 17
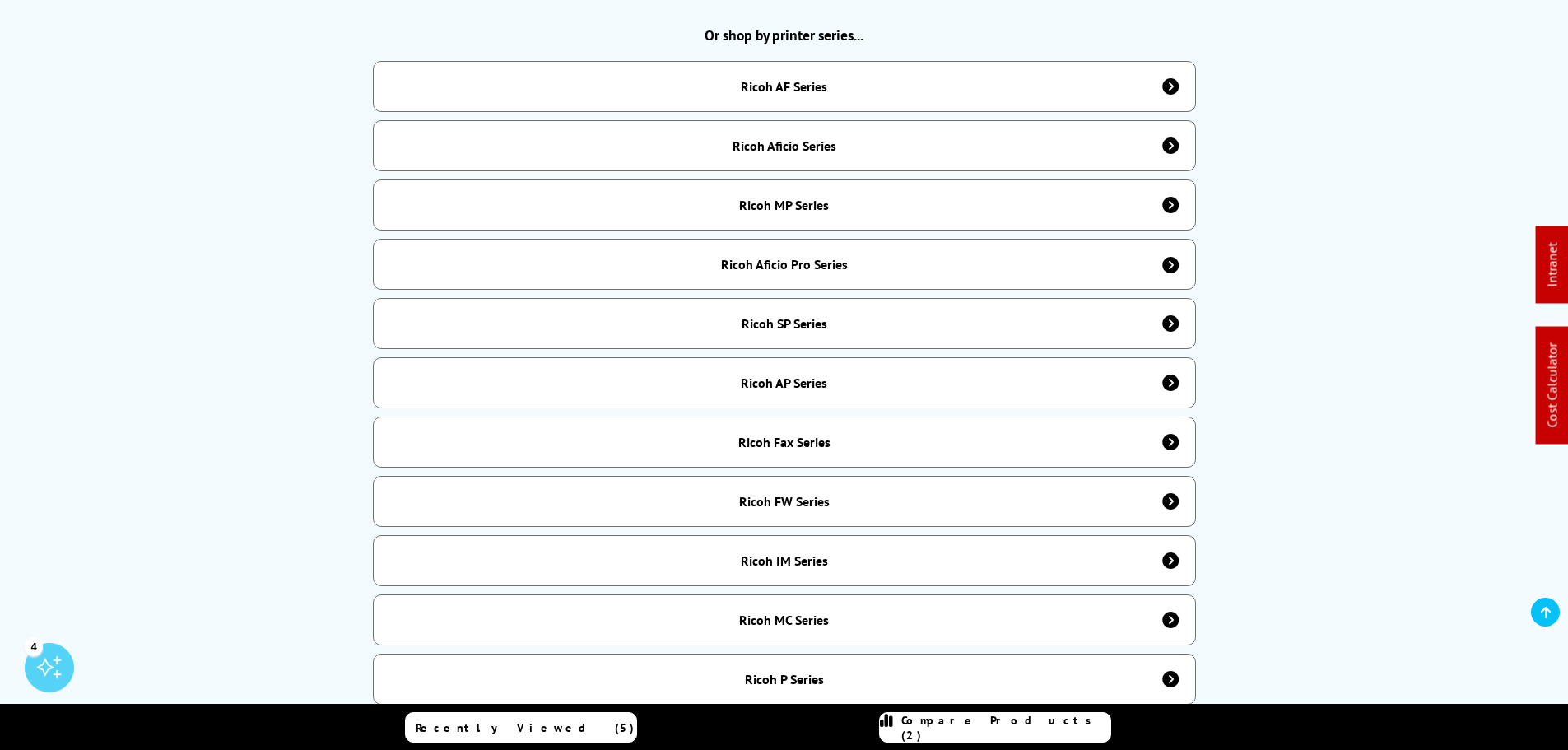
click at [797, 386] on div "Ricoh AP Series" at bounding box center [784, 383] width 823 height 52
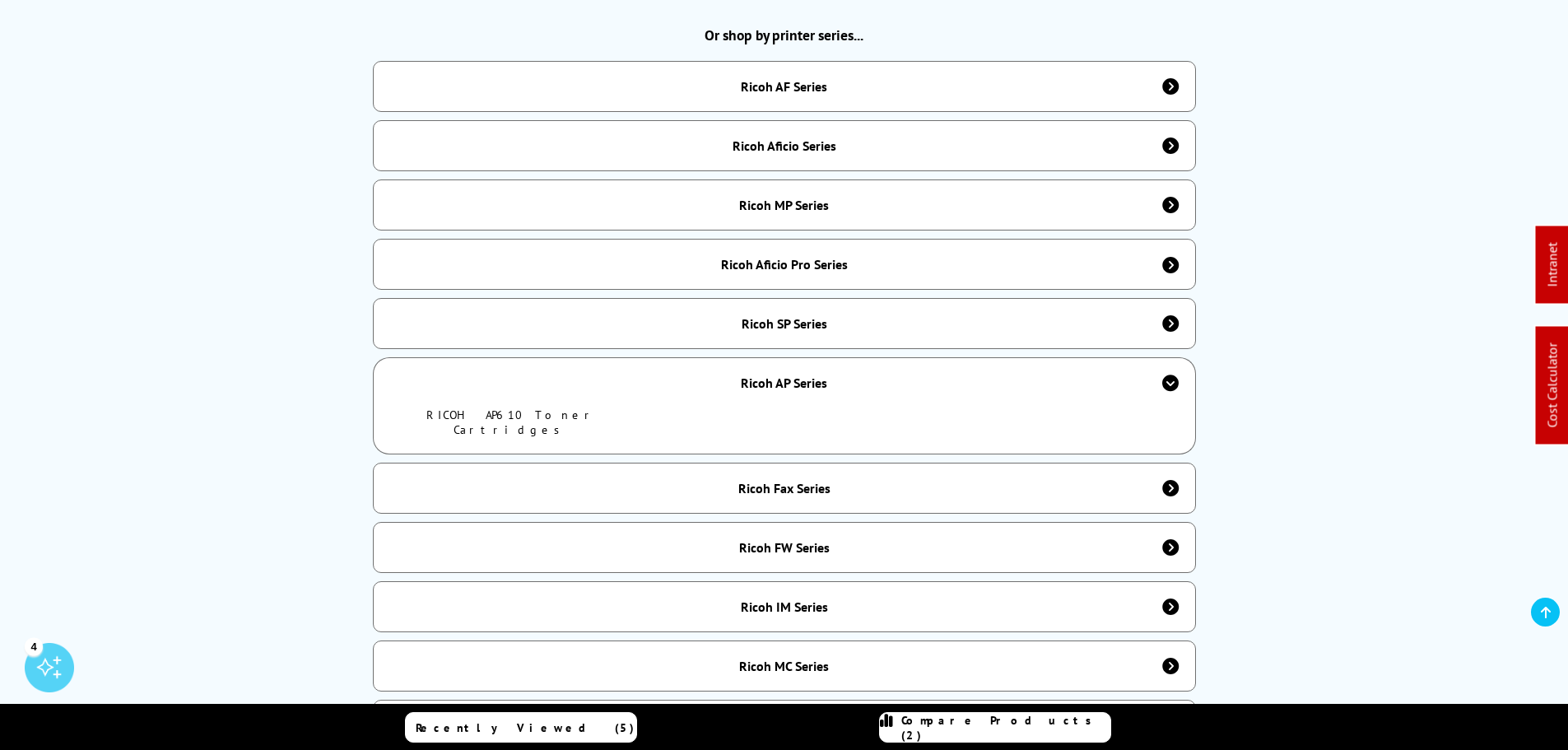
click at [535, 407] on link "RICOH AP610 Toner Cartridges" at bounding box center [510, 422] width 169 height 30
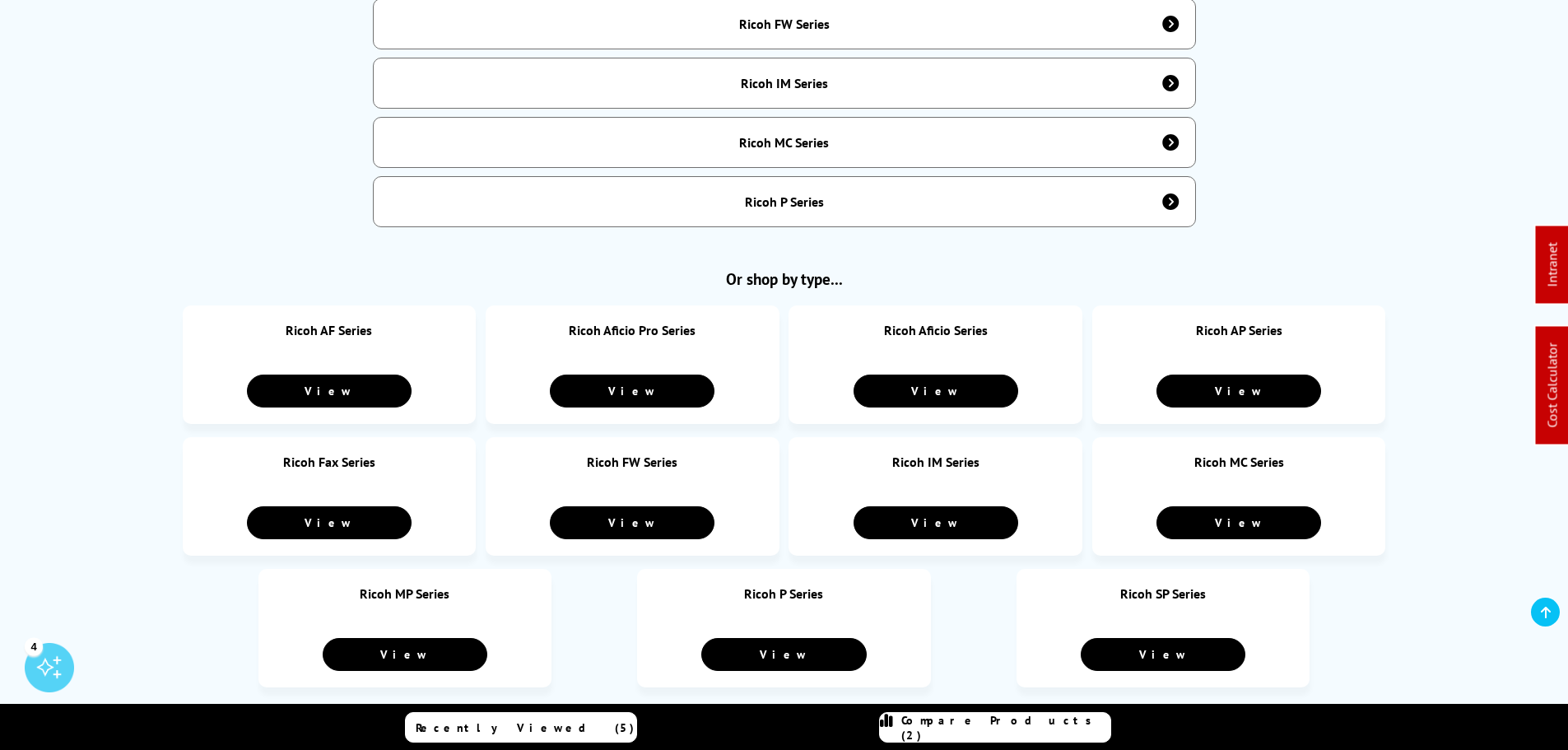
scroll to position [1234, 0]
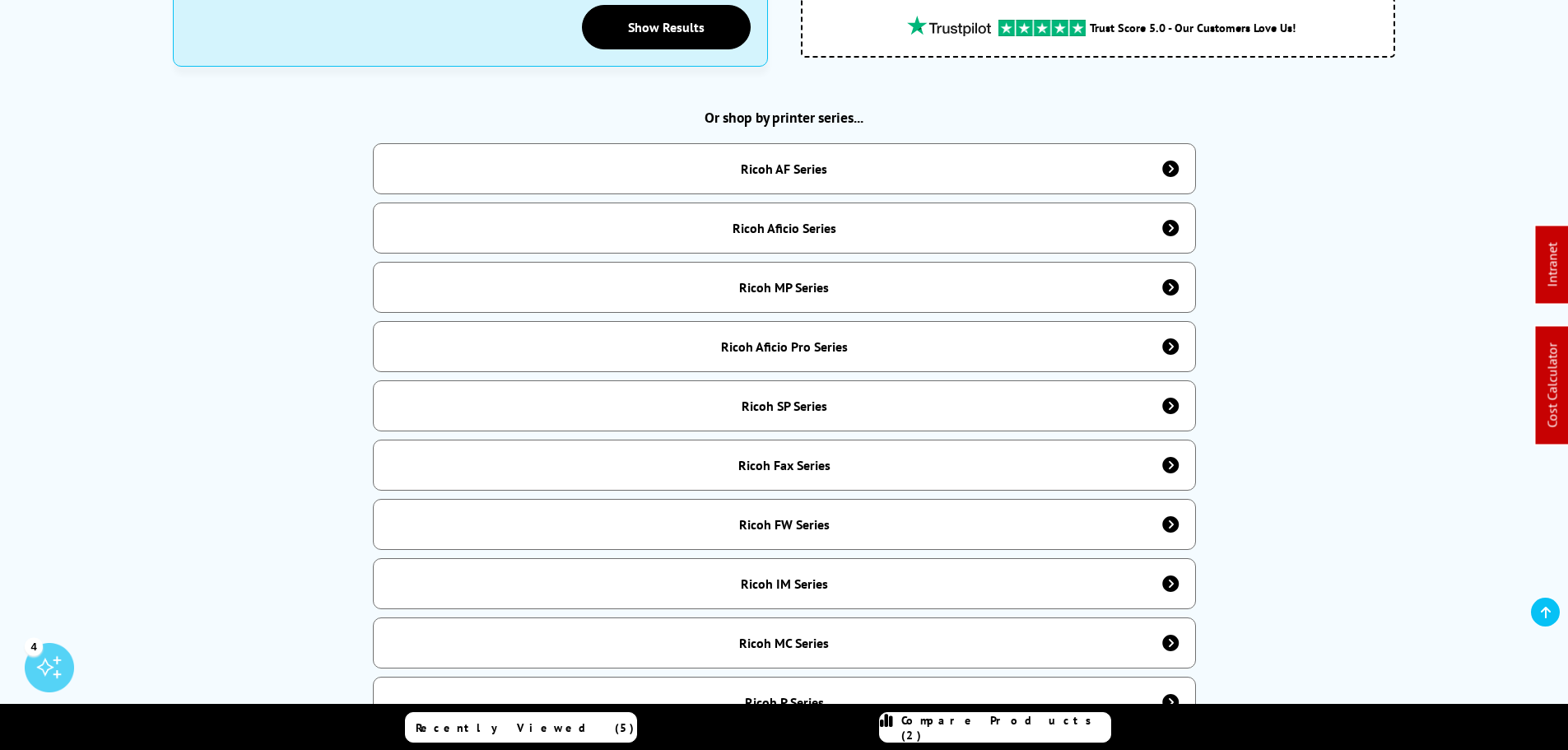
click at [803, 204] on div "Ricoh Aficio Series" at bounding box center [784, 228] width 823 height 52
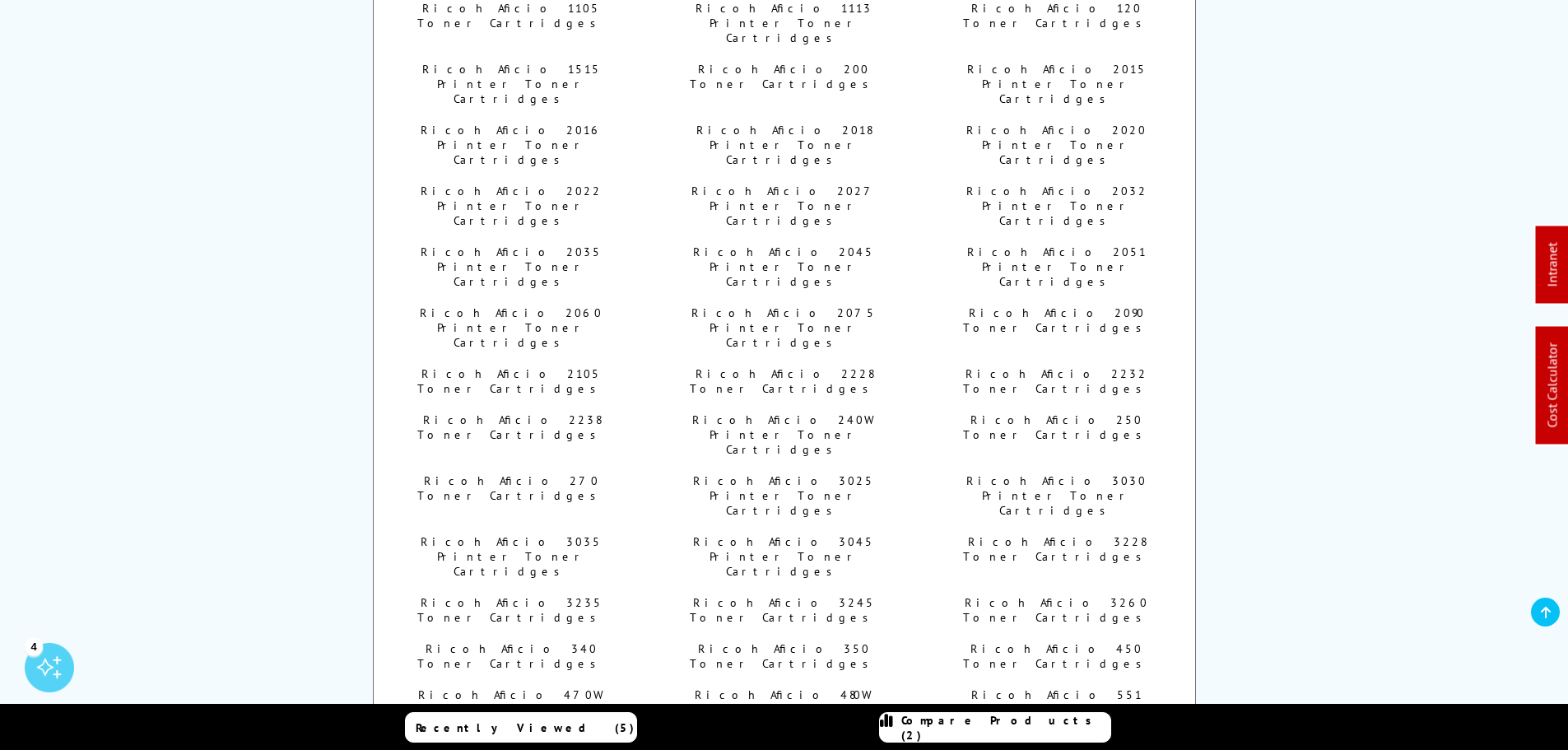
scroll to position [659, 0]
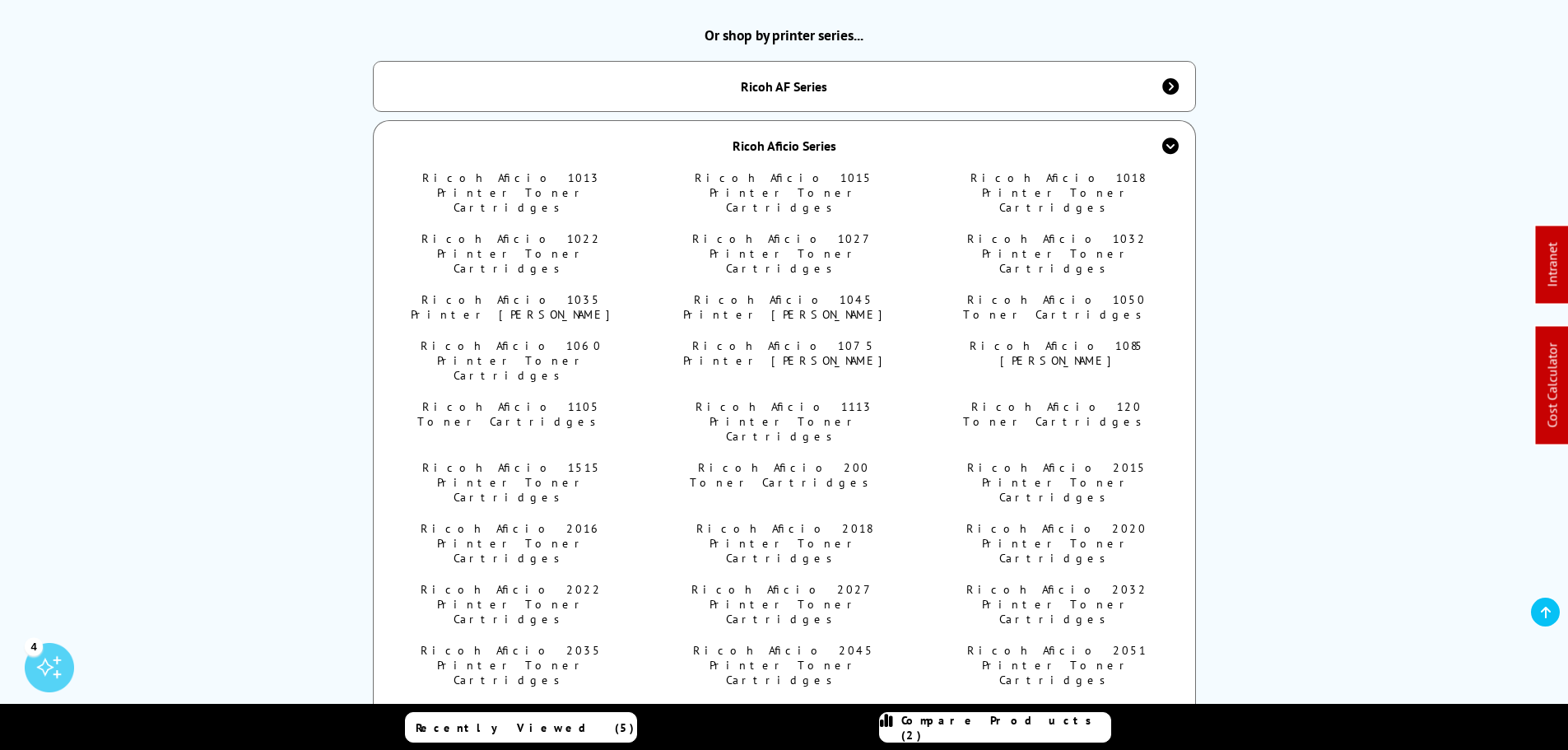
click at [764, 138] on div "Ricoh Aficio Series" at bounding box center [784, 146] width 104 height 17
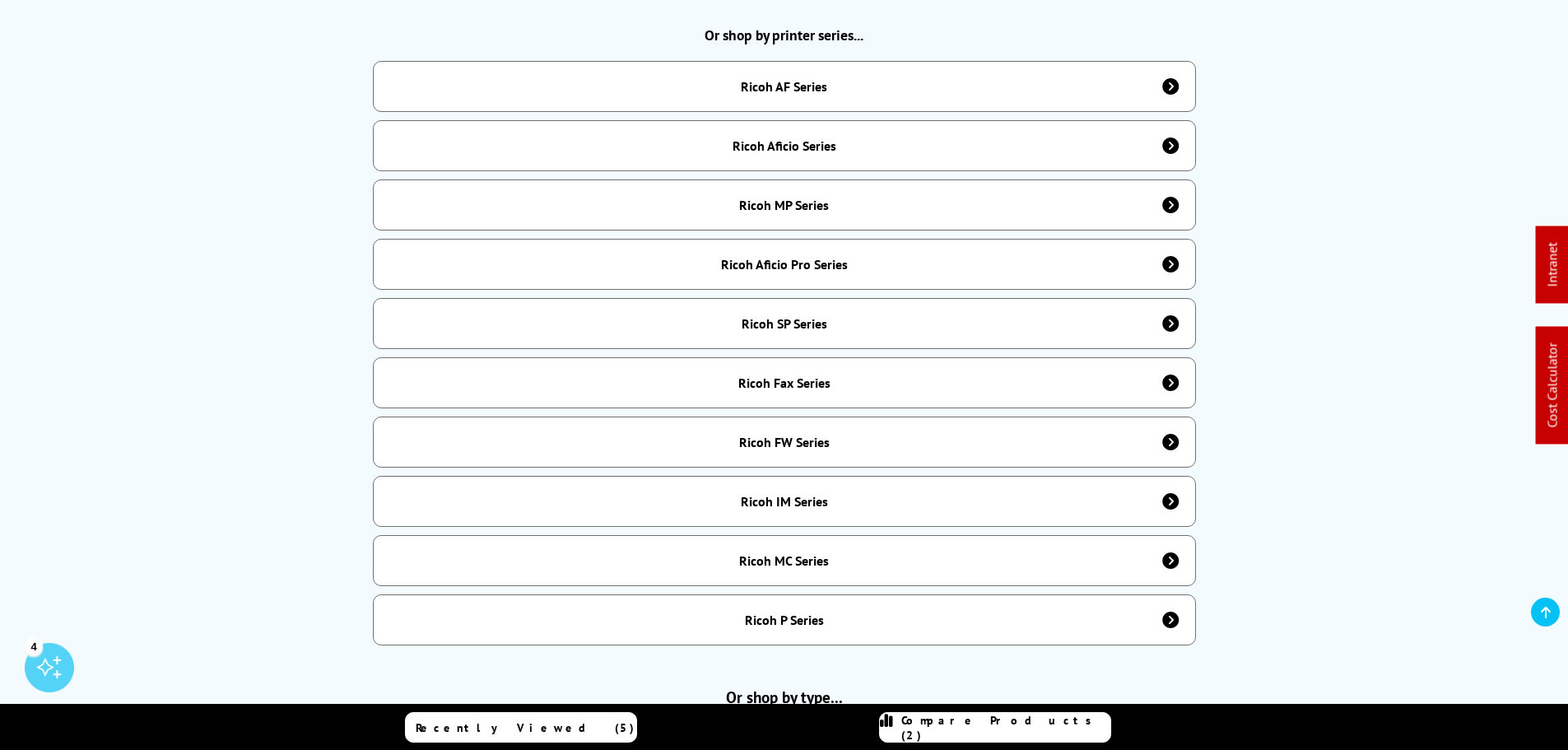
click at [838, 318] on div "Ricoh SP Series" at bounding box center [784, 324] width 823 height 52
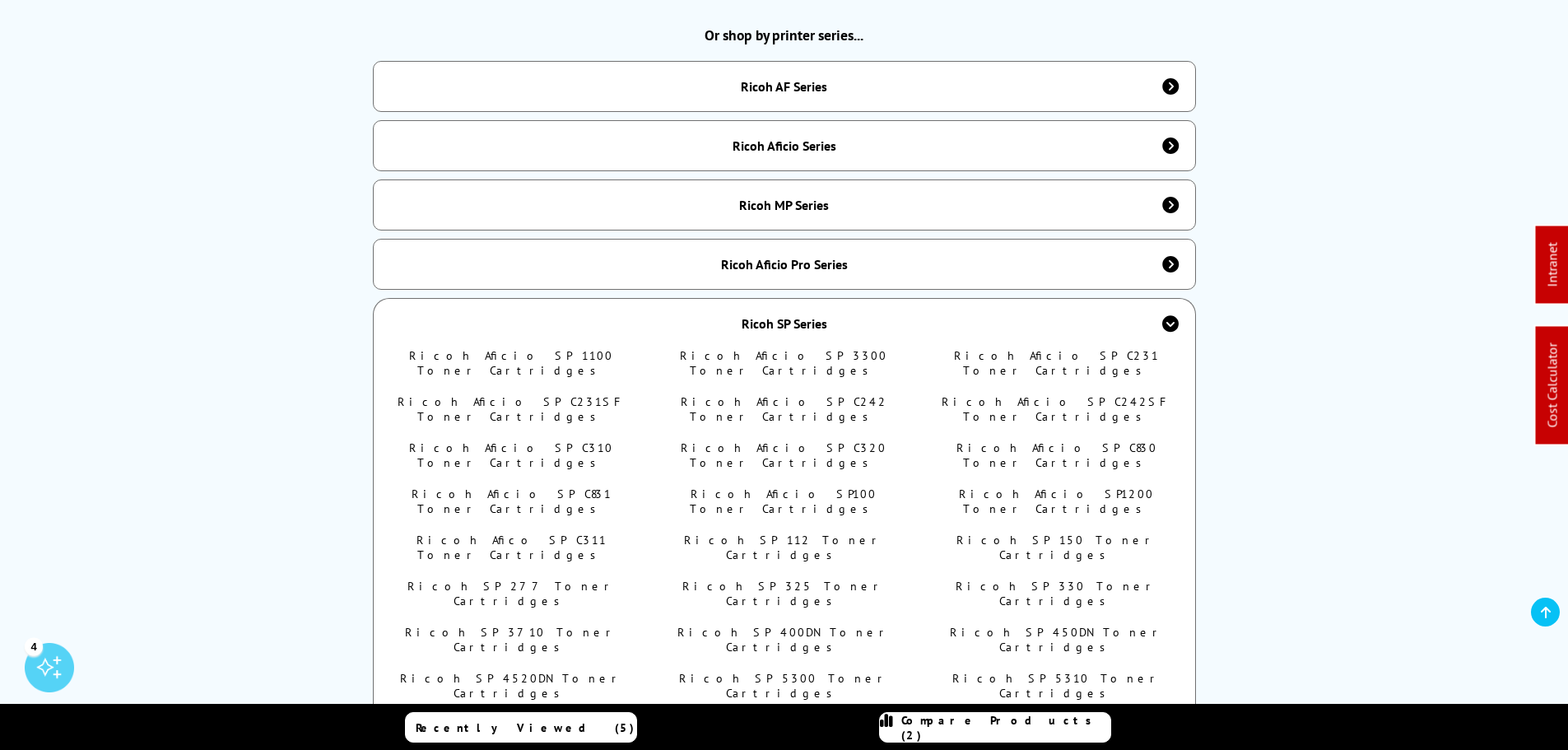
click at [838, 318] on div "Ricoh SP Series" at bounding box center [784, 323] width 823 height 51
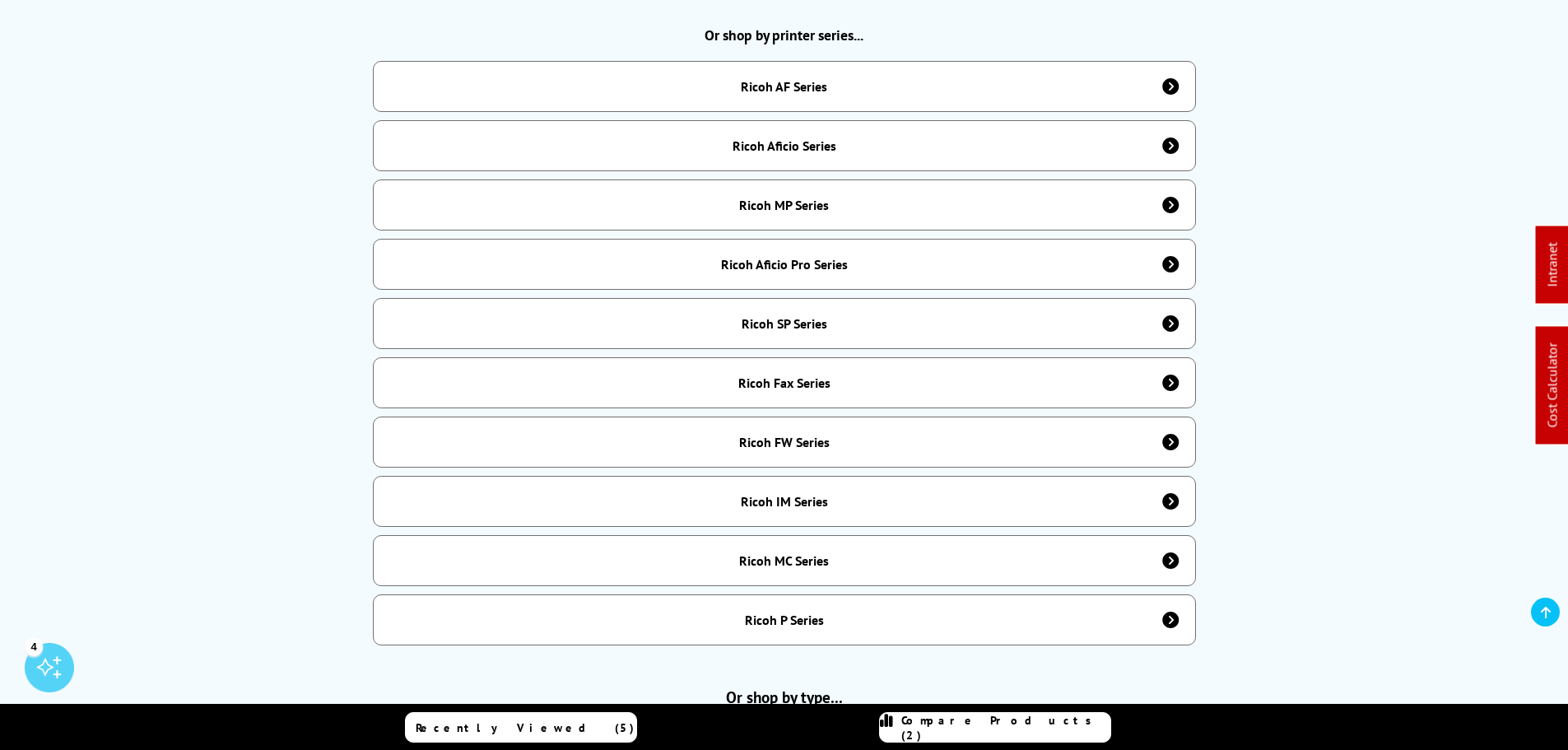
click at [814, 375] on div "Ricoh Fax Series" at bounding box center [784, 382] width 92 height 17
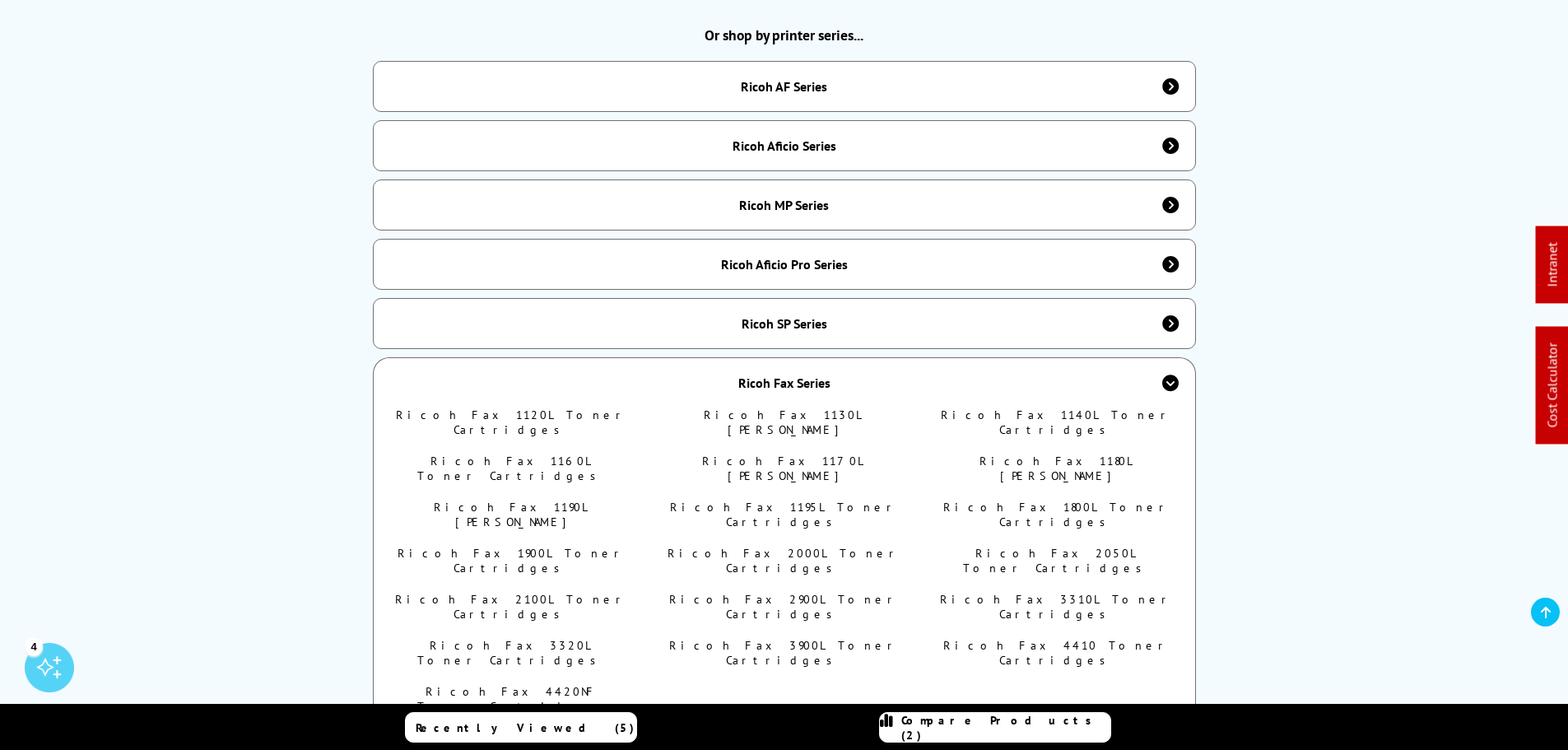
click at [766, 358] on div "Ricoh Fax Series" at bounding box center [784, 382] width 823 height 51
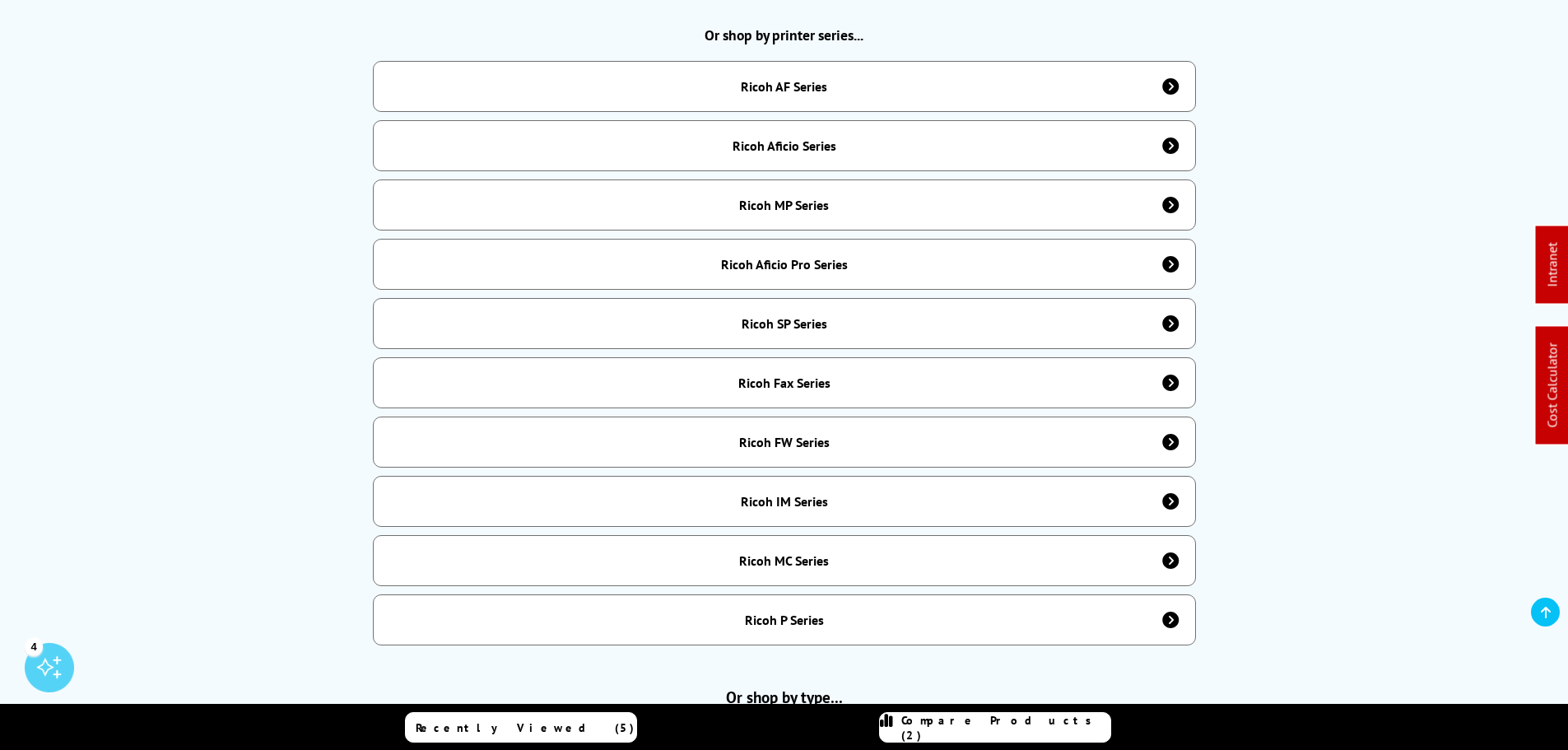
click at [814, 437] on div "Ricoh FW Series" at bounding box center [784, 442] width 90 height 17
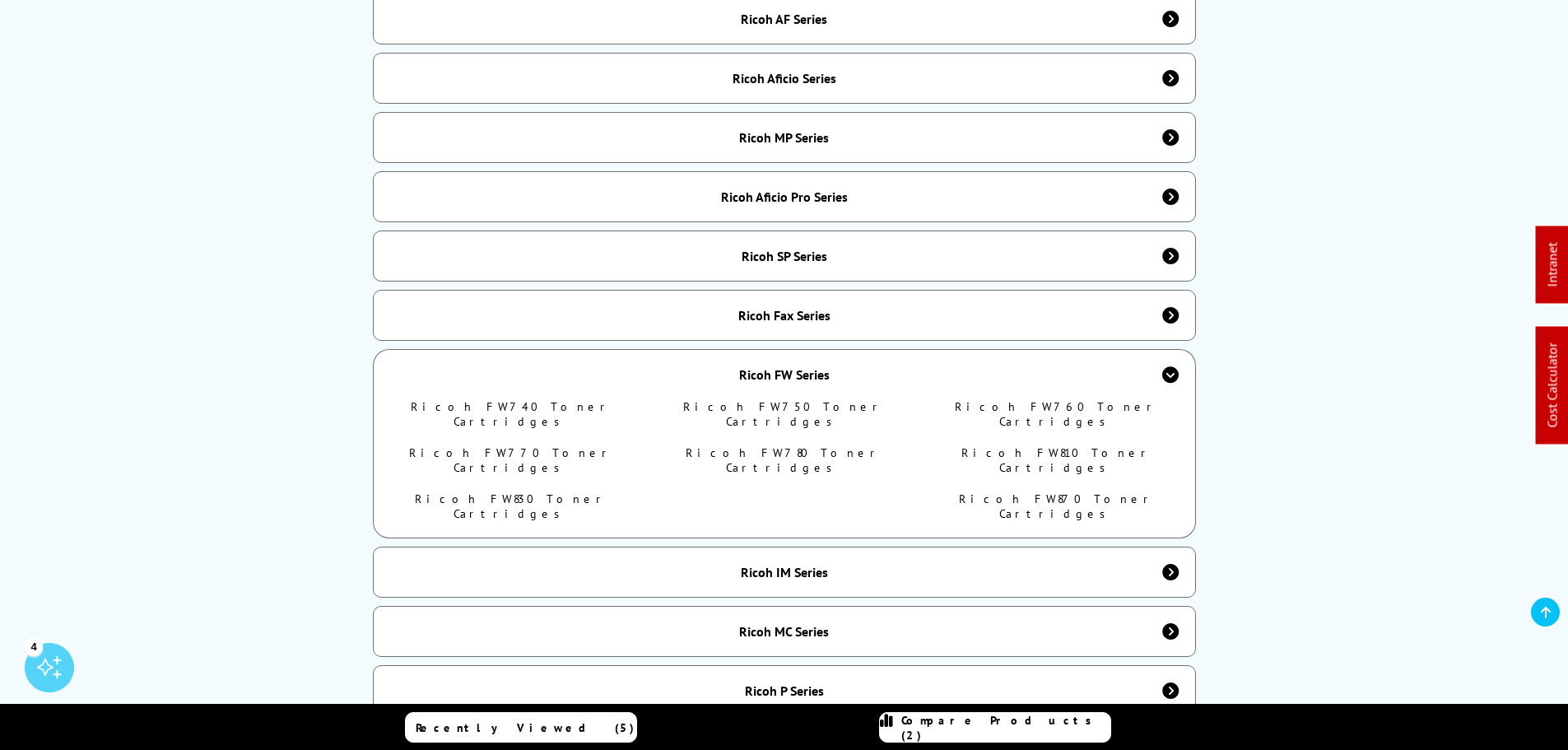
scroll to position [823, 0]
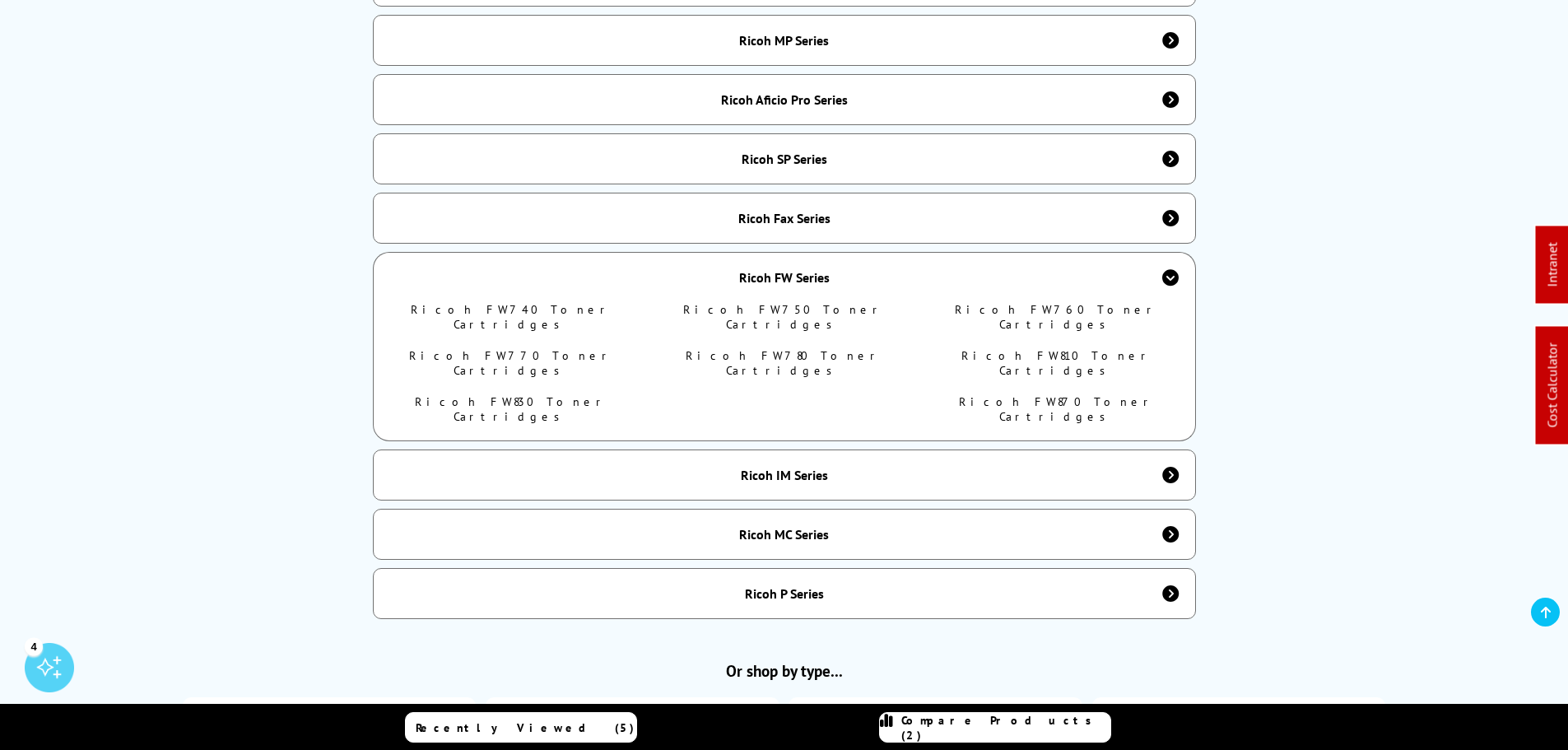
click at [781, 276] on div "Ricoh FW Series" at bounding box center [784, 276] width 823 height 51
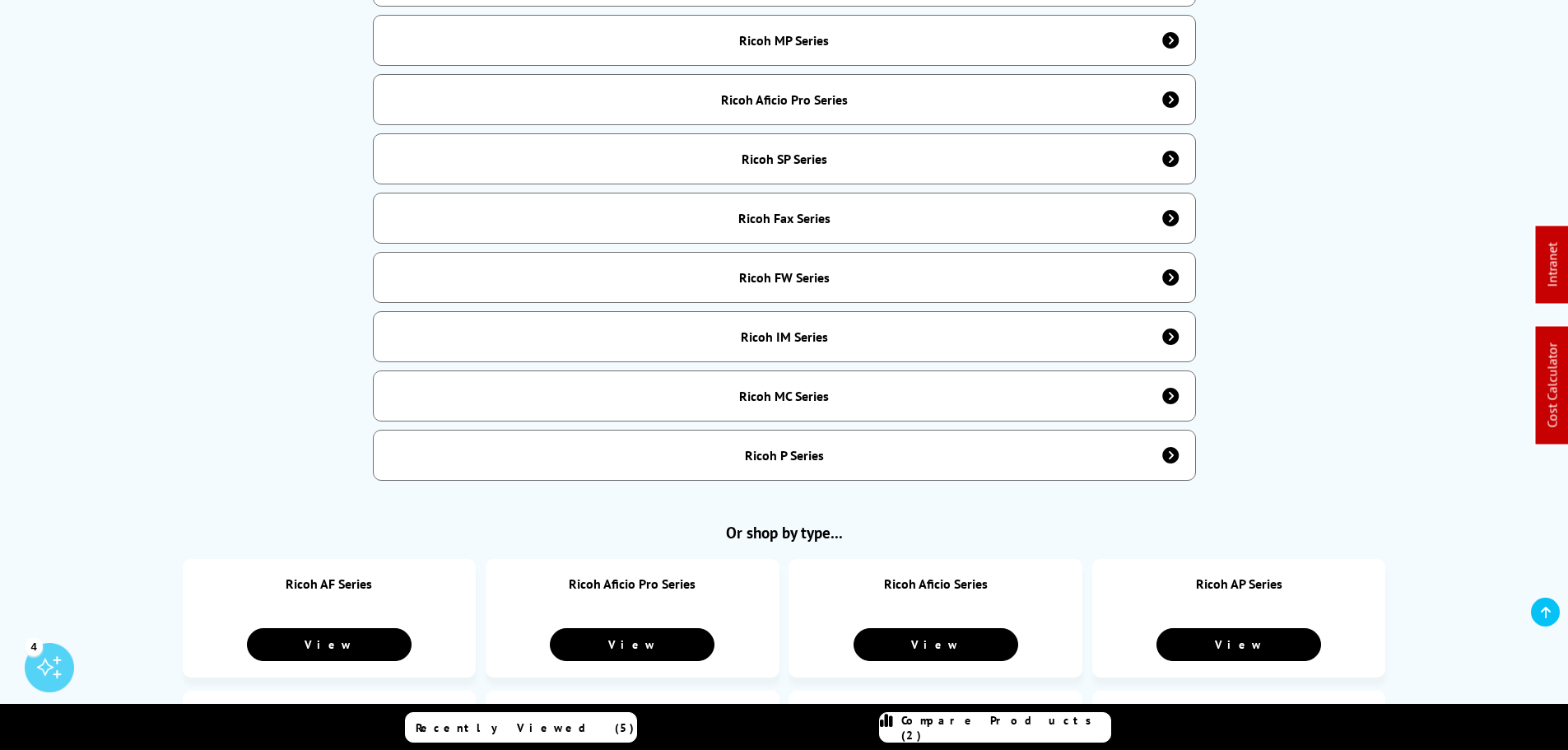
click at [782, 329] on div "Ricoh IM Series" at bounding box center [784, 337] width 87 height 17
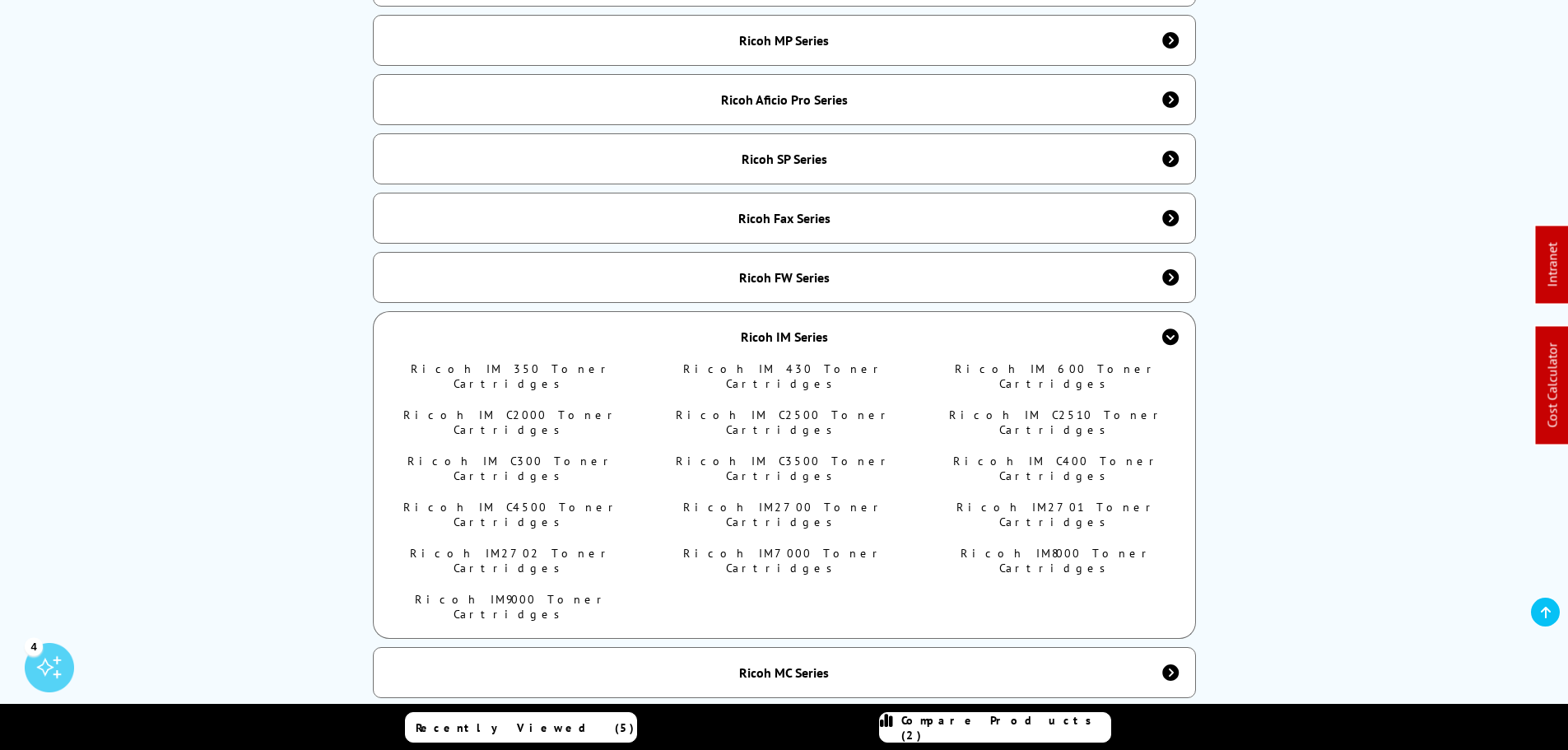
click at [718, 299] on div "Or shop by printer series... Ricoh AF Series Ricoh AF550 Toner Cartridges Ricoh…" at bounding box center [784, 309] width 1223 height 897
click at [738, 314] on div "Ricoh IM Series" at bounding box center [784, 336] width 823 height 51
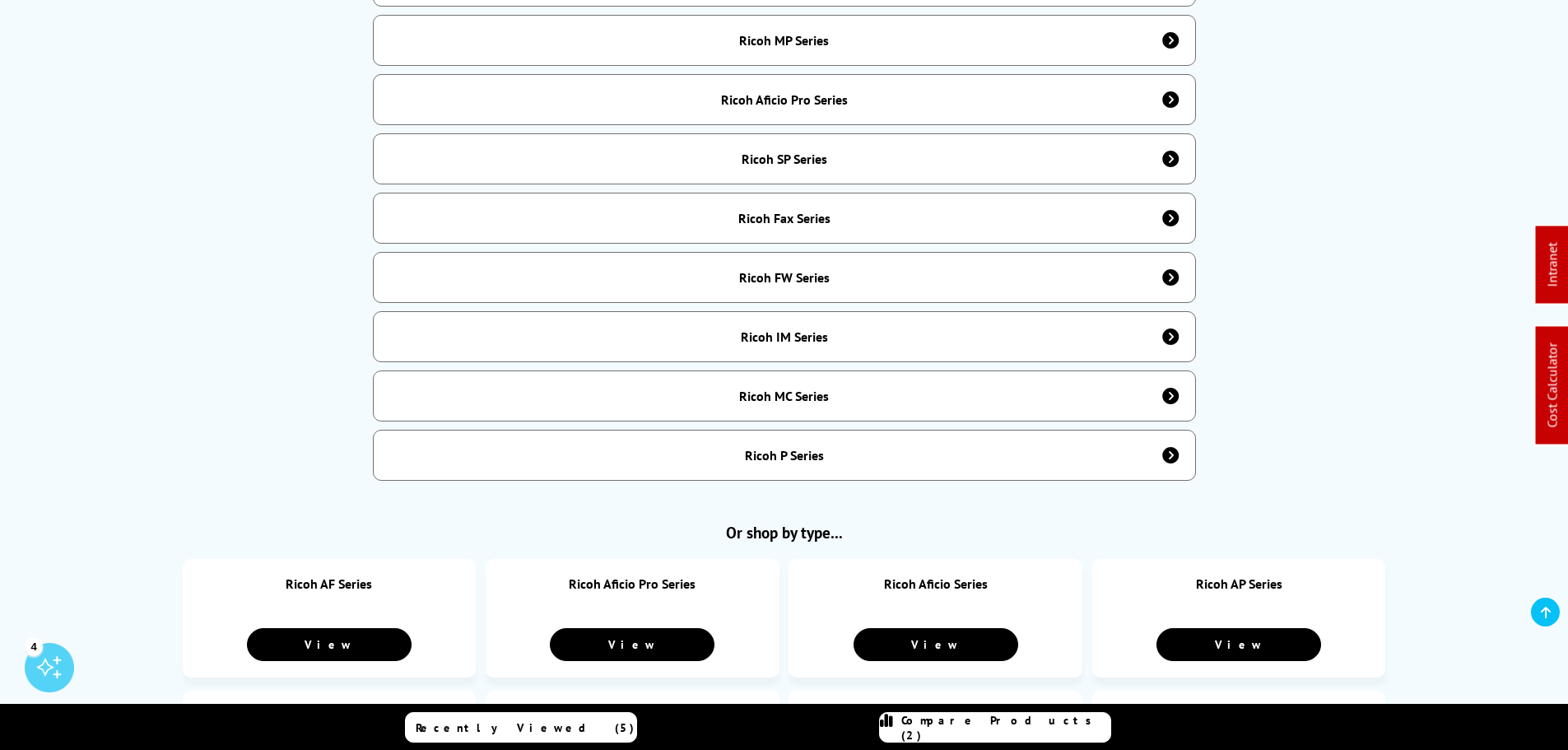
click at [808, 388] on div "Ricoh MC Series" at bounding box center [784, 395] width 90 height 17
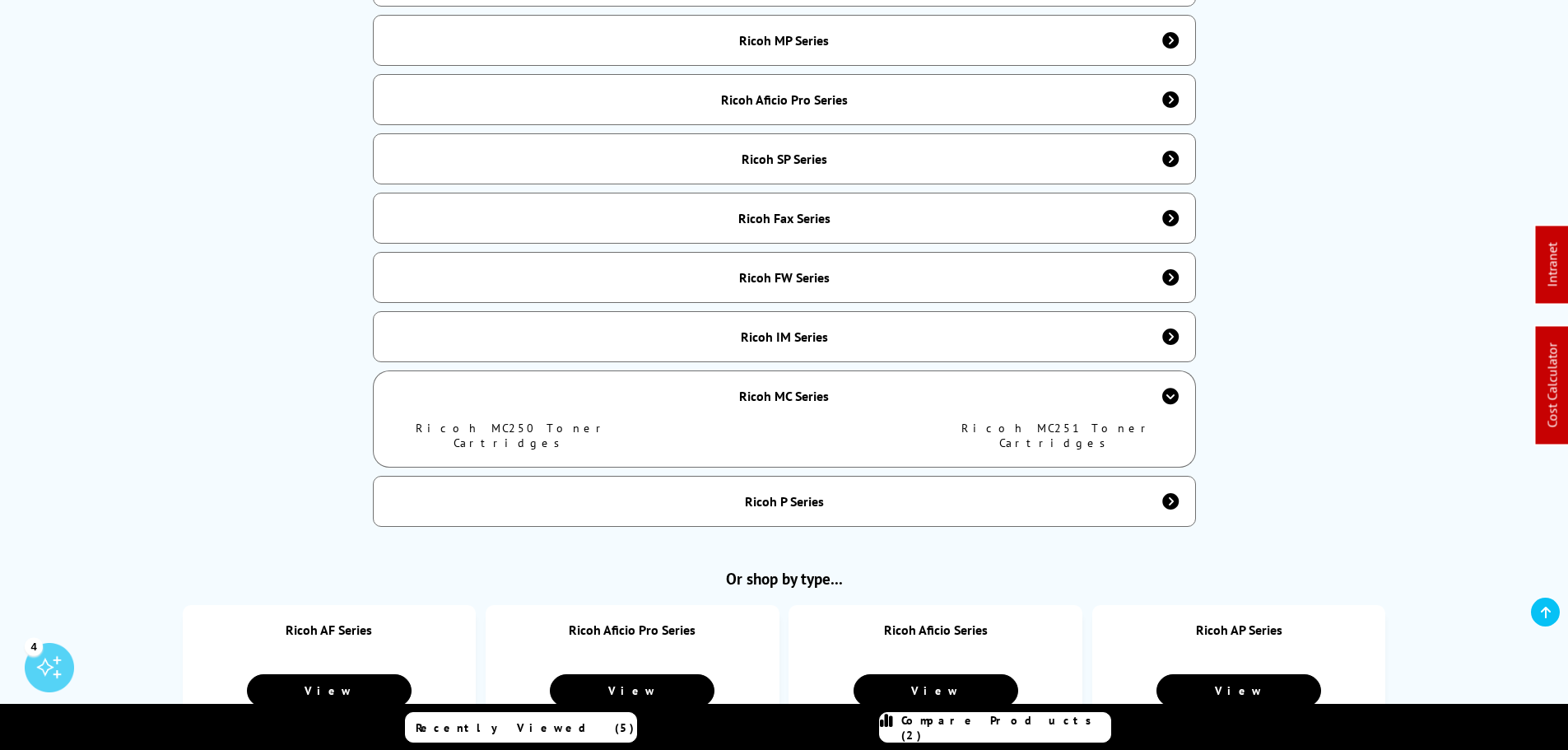
drag, startPoint x: 1084, startPoint y: 411, endPoint x: 1172, endPoint y: 435, distance: 91.2
click at [1407, 439] on div "Ricoh Toner Cartridges Quick Cartridge Finder Use the drop-downs to select your…" at bounding box center [784, 492] width 1317 height 2183
click at [814, 493] on div "Ricoh P Series" at bounding box center [784, 501] width 79 height 17
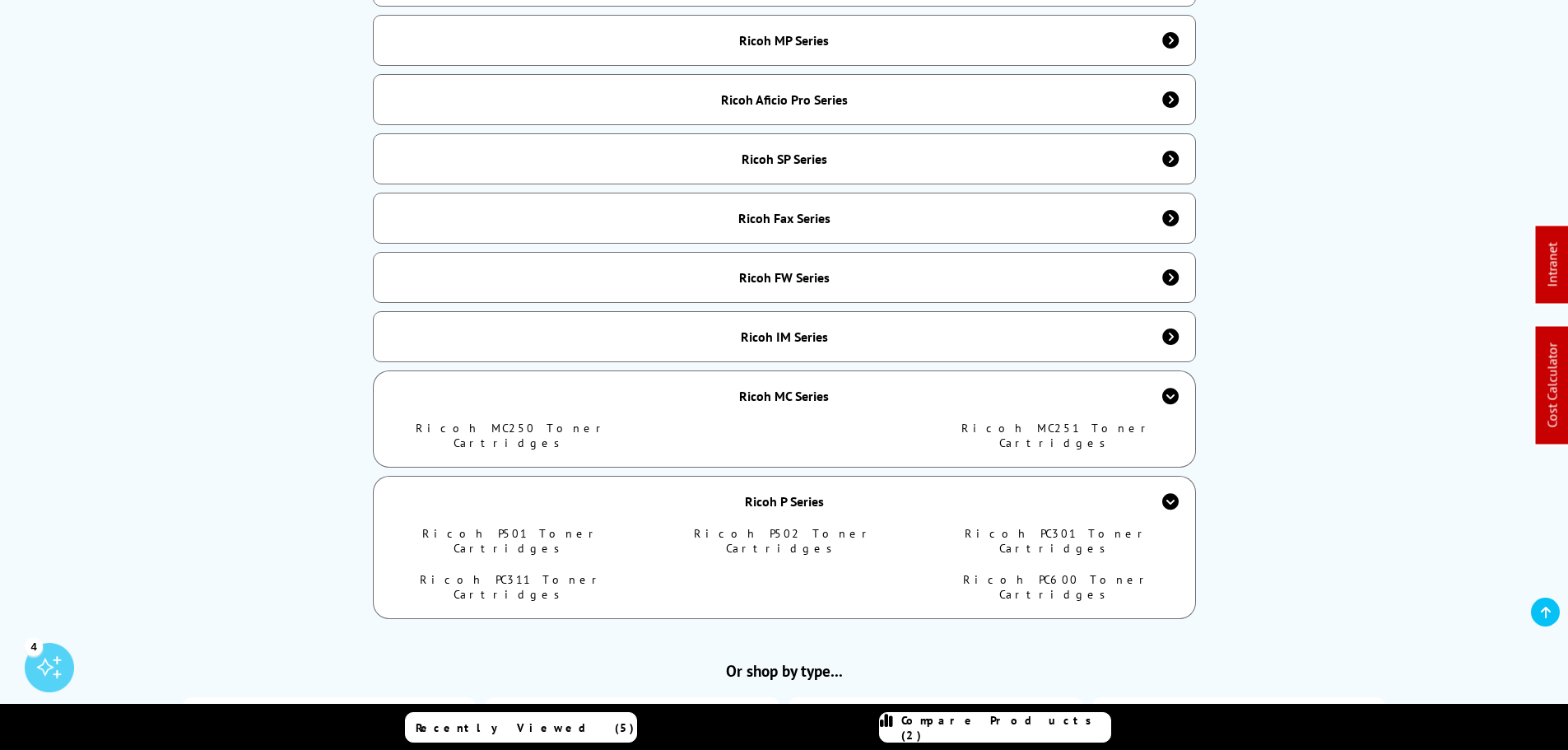
drag, startPoint x: 1080, startPoint y: 508, endPoint x: 1387, endPoint y: 429, distance: 317.0
click at [1393, 426] on div "Or shop by printer series... Ricoh AF Series Ricoh AF550 Toner Cartridges Ricoh…" at bounding box center [784, 240] width 1223 height 758
click at [810, 389] on div "Ricoh MC Series" at bounding box center [784, 395] width 90 height 17
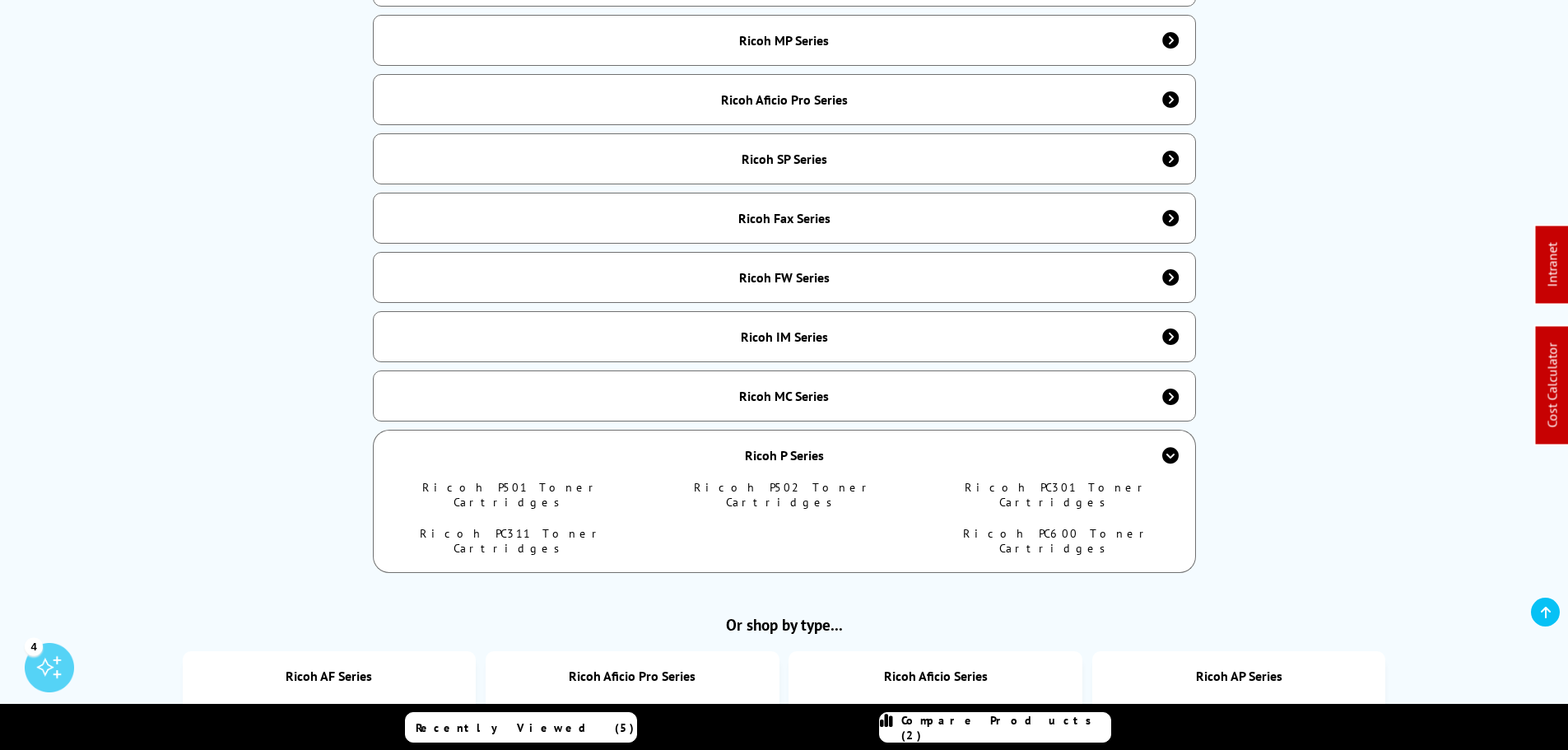
click at [809, 447] on div "Ricoh P Series" at bounding box center [784, 455] width 79 height 17
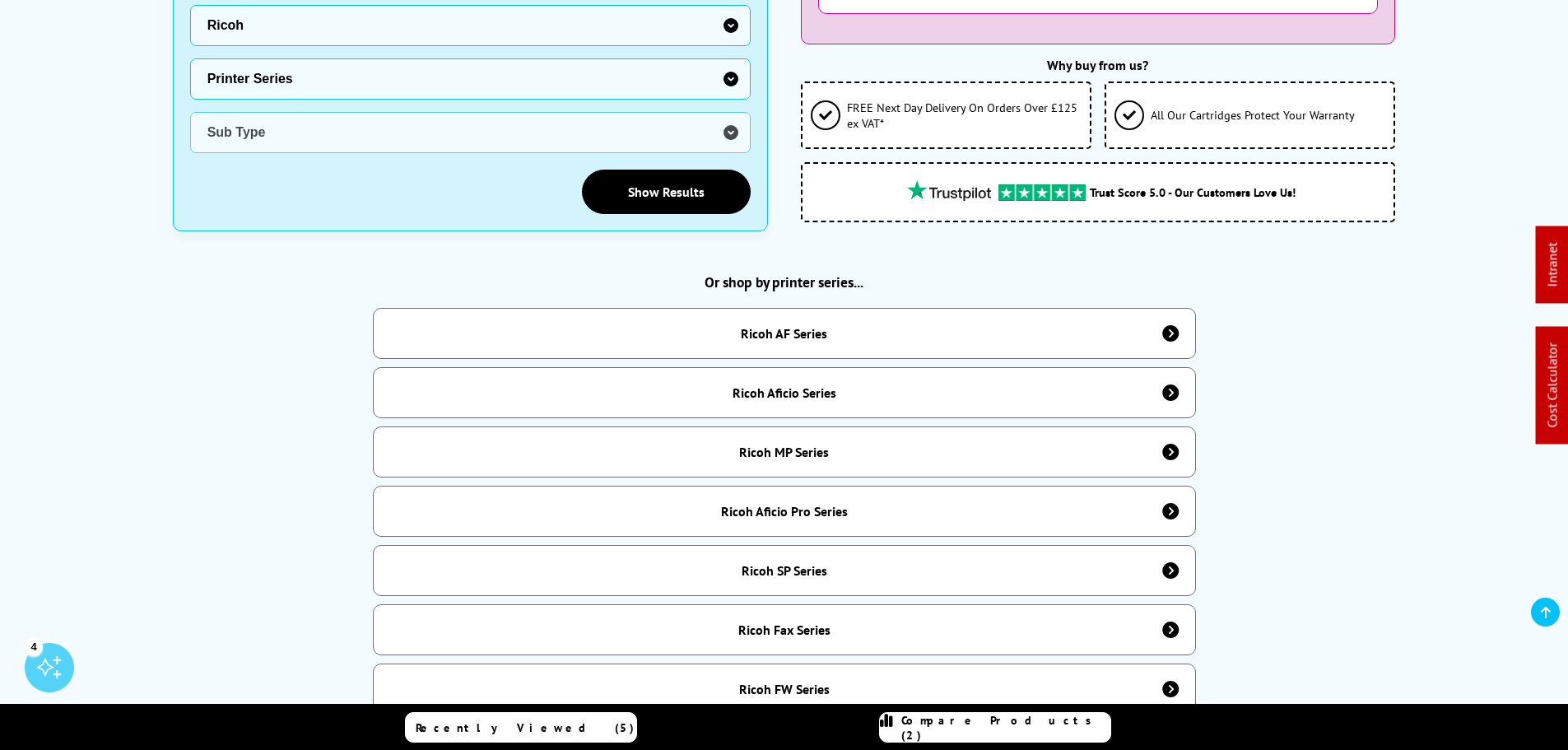
scroll to position [82, 0]
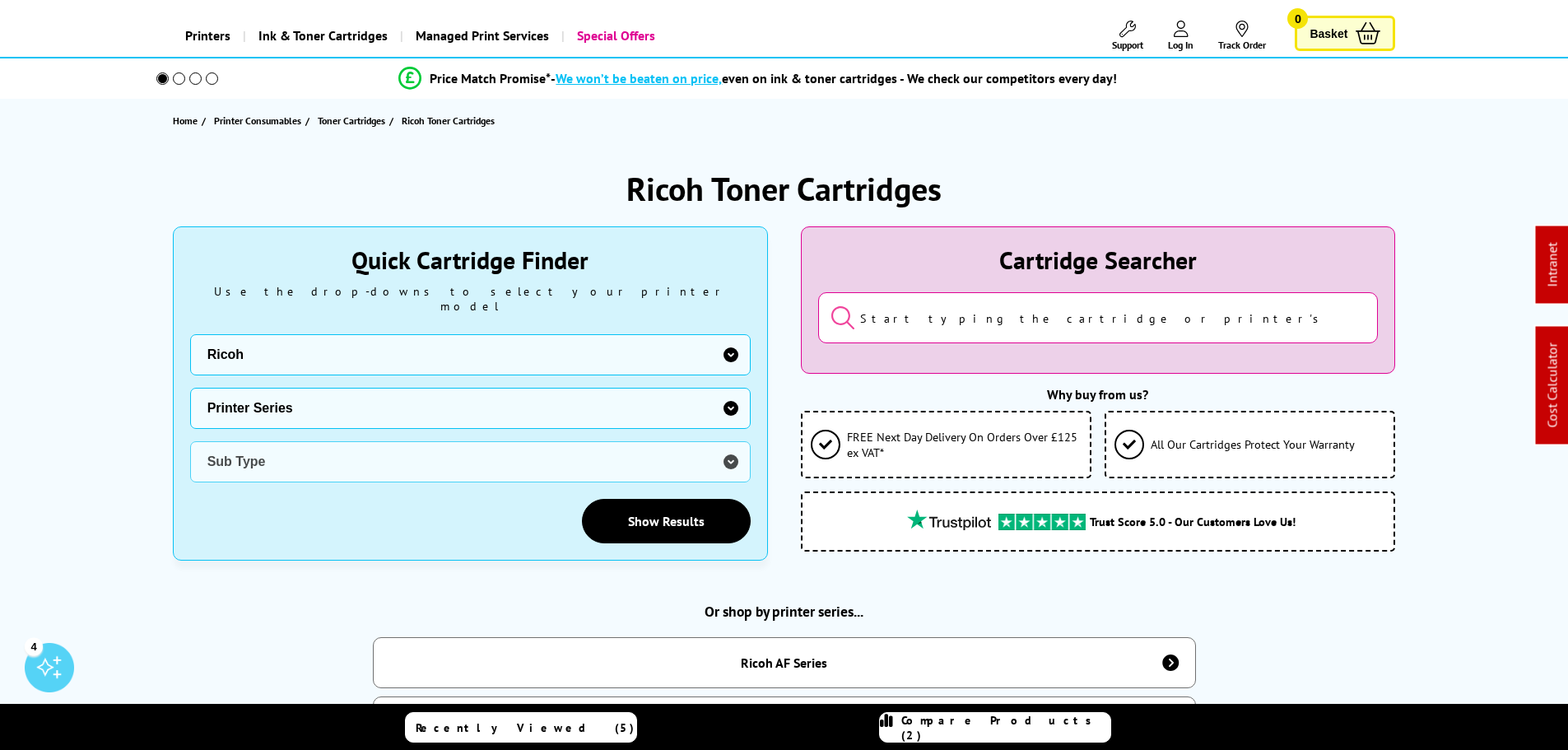
click at [277, 406] on select "Printer Series GX Series MP Series SG Series AF Series Aficio Pro Series Aficio…" at bounding box center [470, 408] width 561 height 42
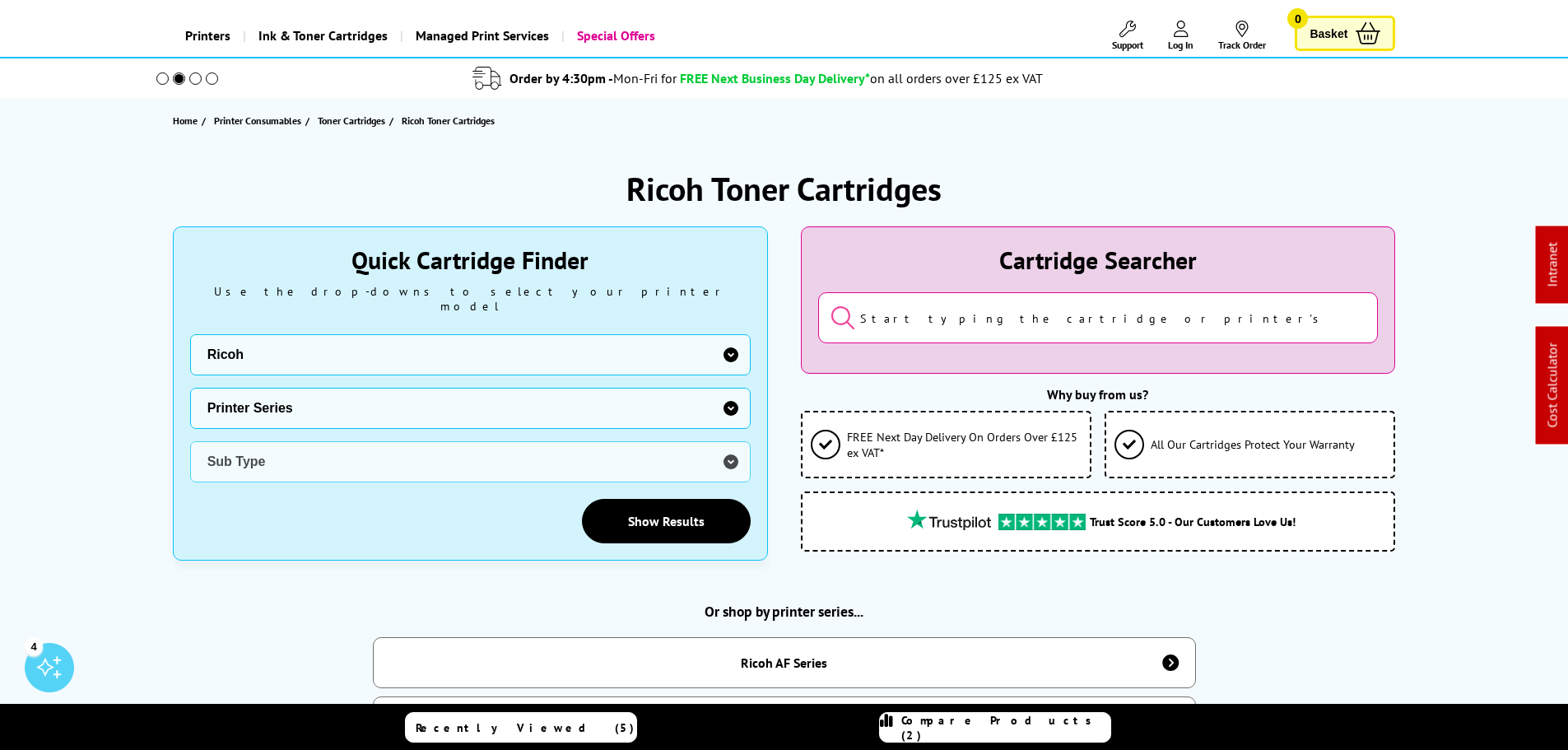
select select "36958"
click at [190, 387] on select "Printer Series GX Series MP Series SG Series AF Series Aficio Pro Series Aficio…" at bounding box center [470, 408] width 561 height 42
click at [280, 453] on select "Sub Type Ricoh Aficio 1013 Ricoh Aficio 1015 Ricoh Aficio 1018 Ricoh Aficio 102…" at bounding box center [470, 462] width 561 height 42
